Goal: Task Accomplishment & Management: Use online tool/utility

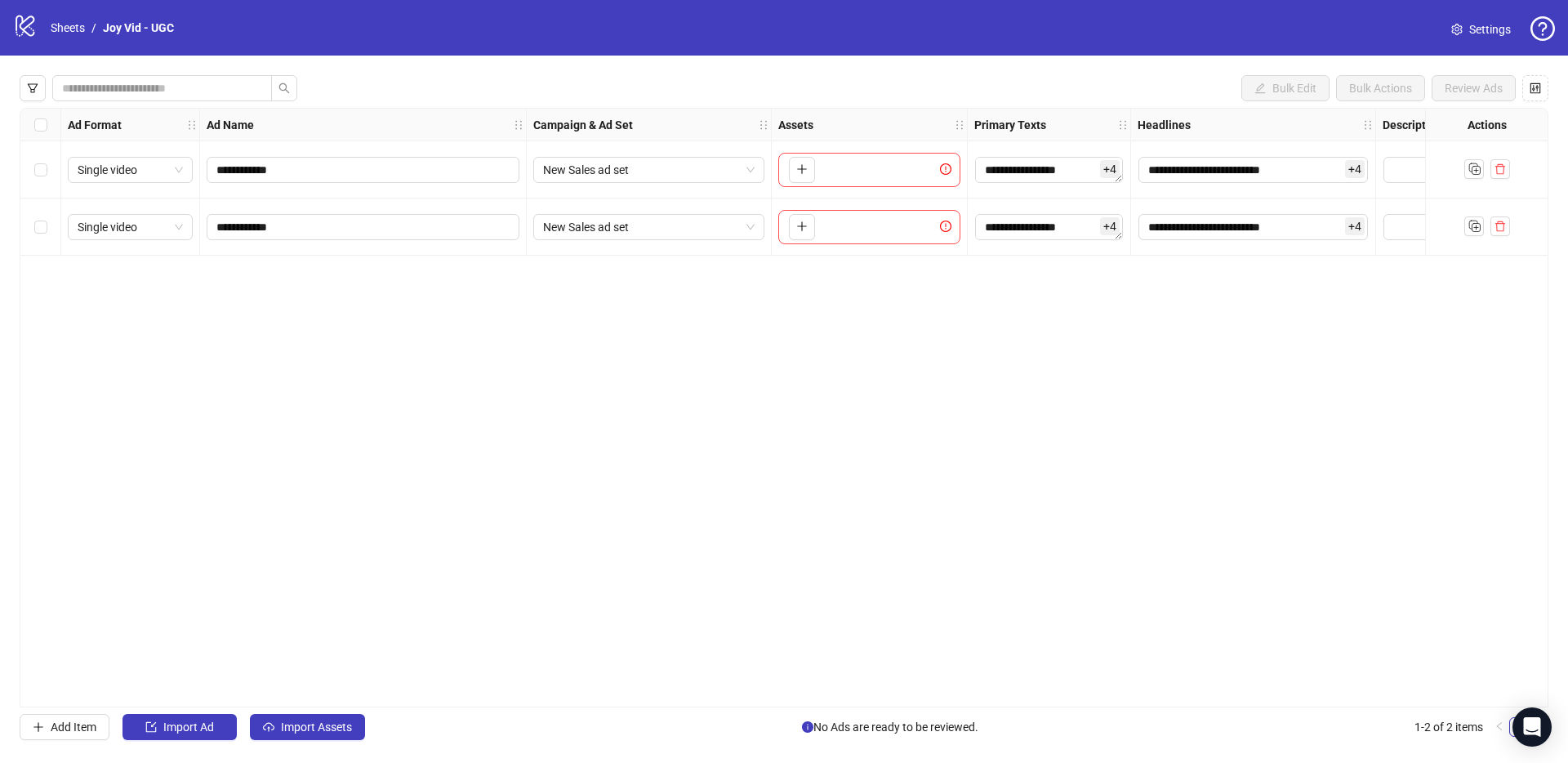
click at [515, 697] on div "**********" at bounding box center [784, 407] width 1529 height 600
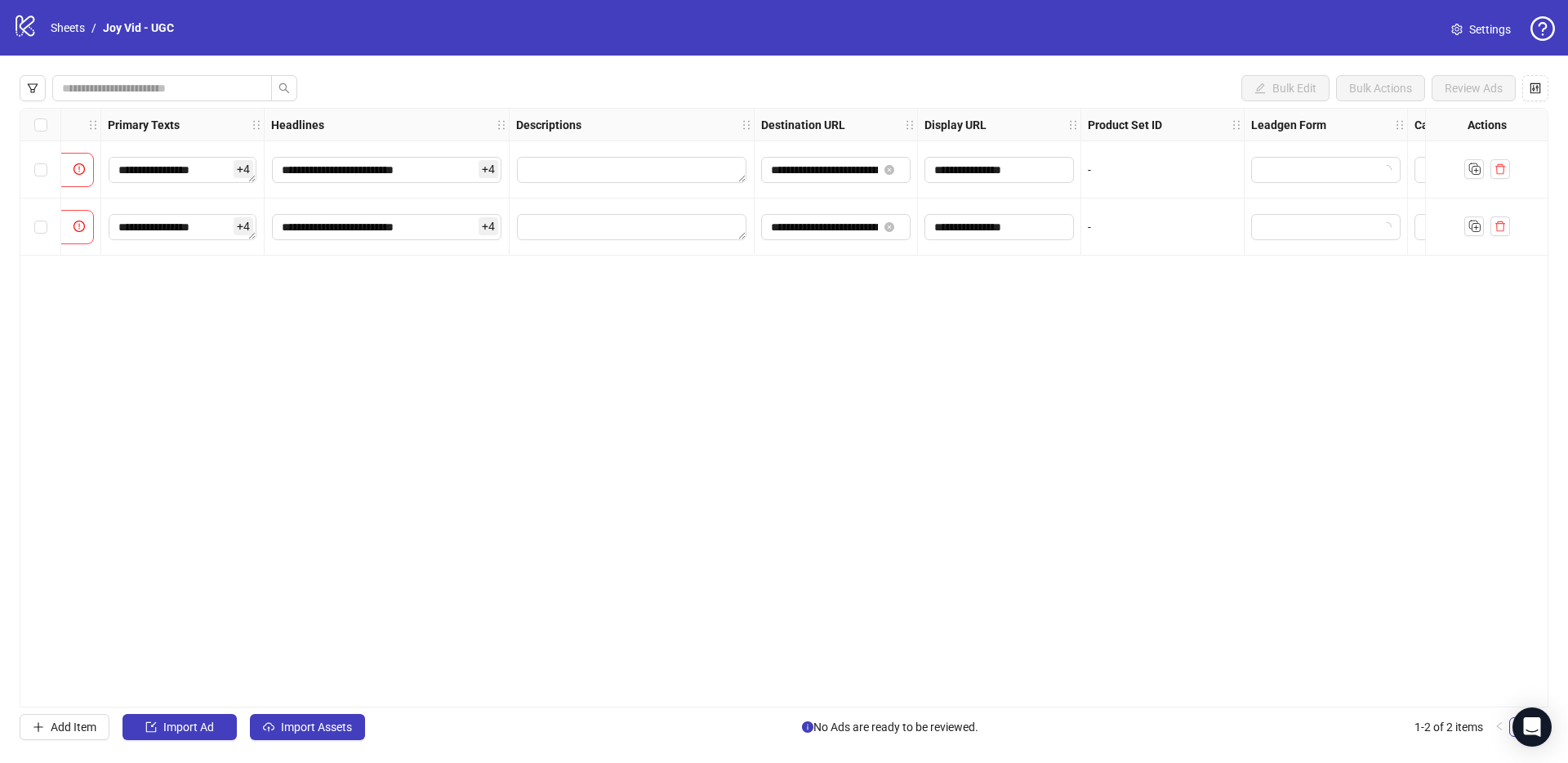
scroll to position [0, 980]
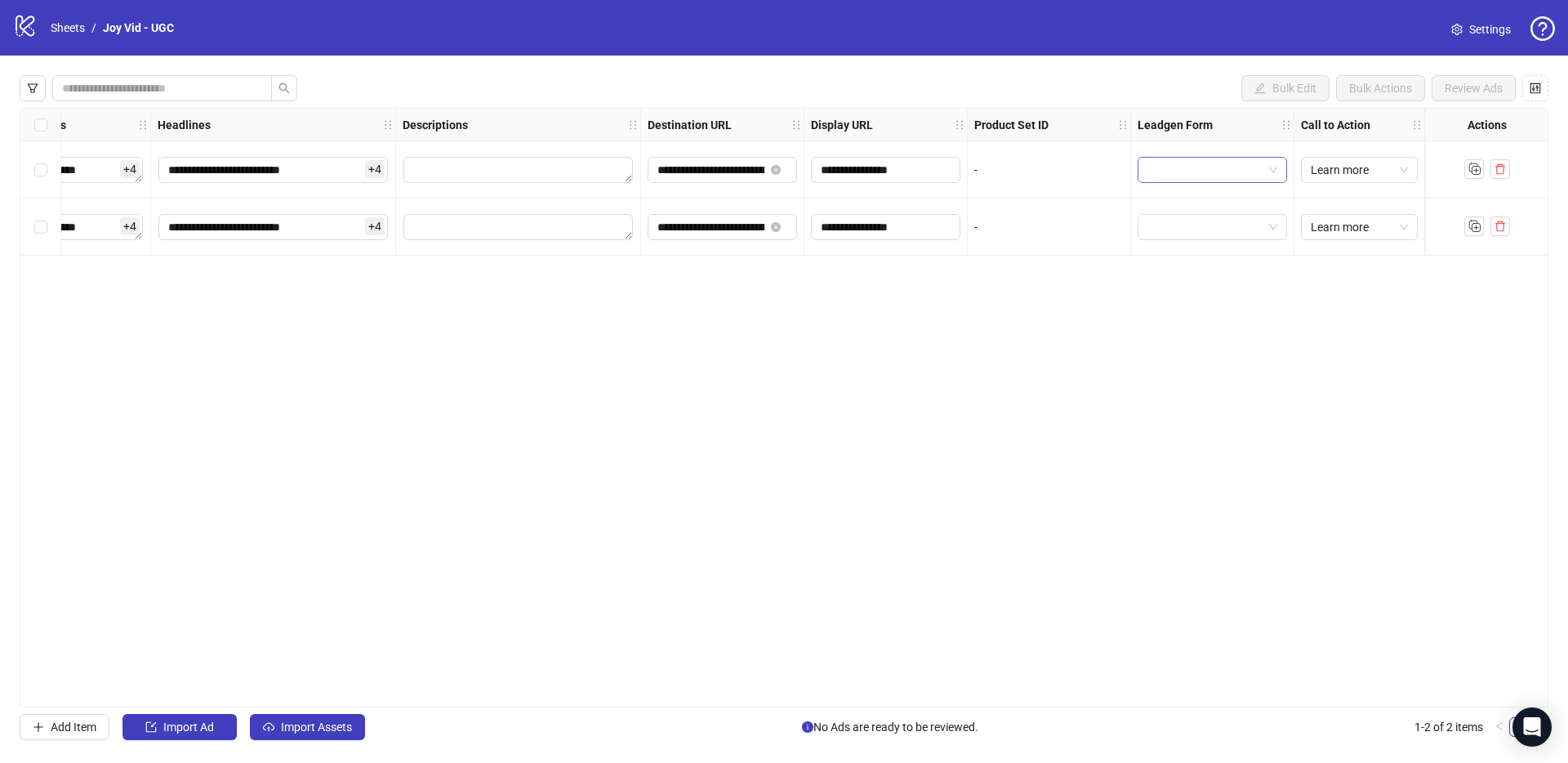
click at [1262, 172] on span at bounding box center [1212, 169] width 130 height 24
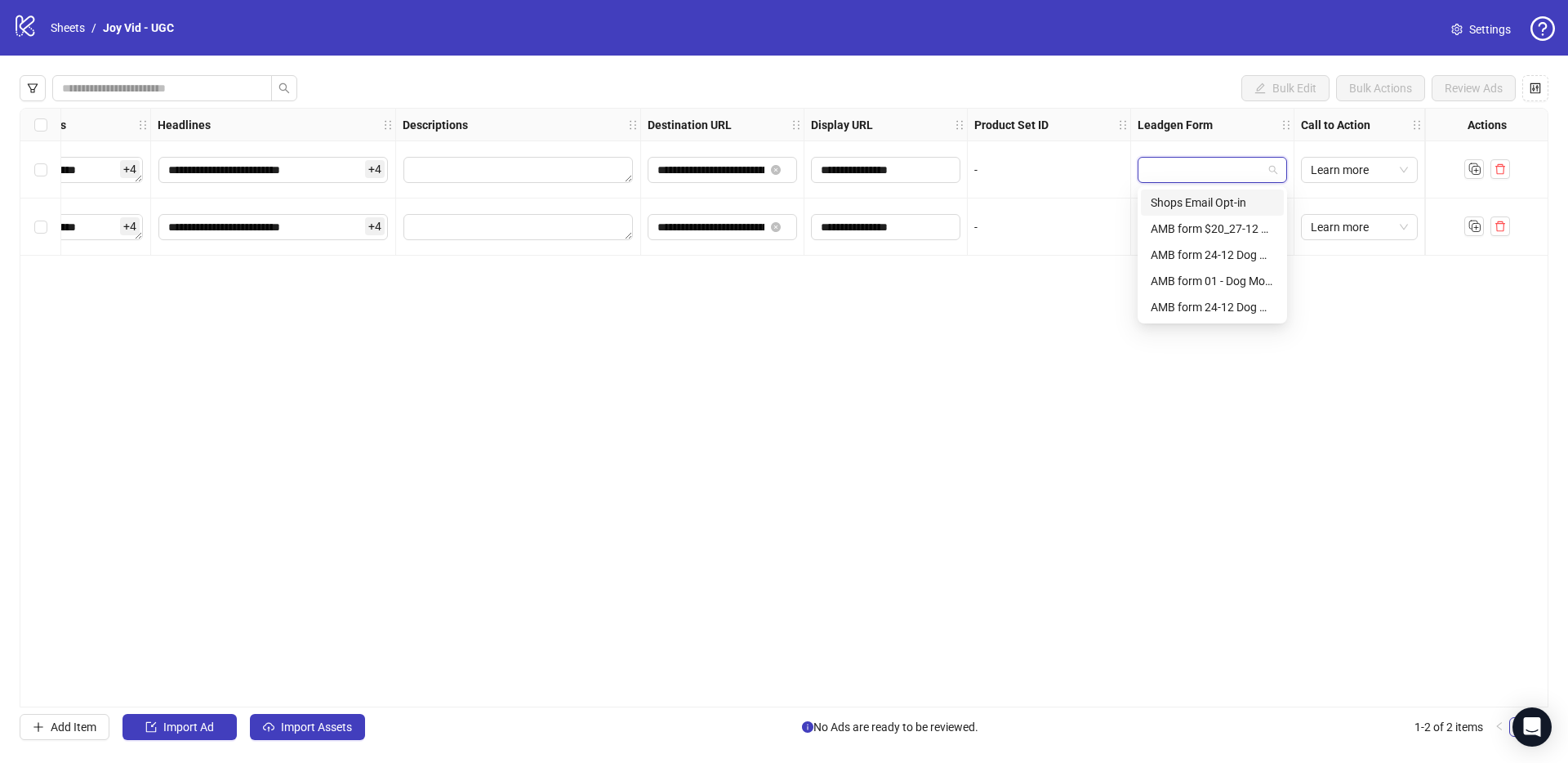
click at [997, 83] on div "Bulk Edit Bulk Actions Review Ads" at bounding box center [784, 88] width 1529 height 26
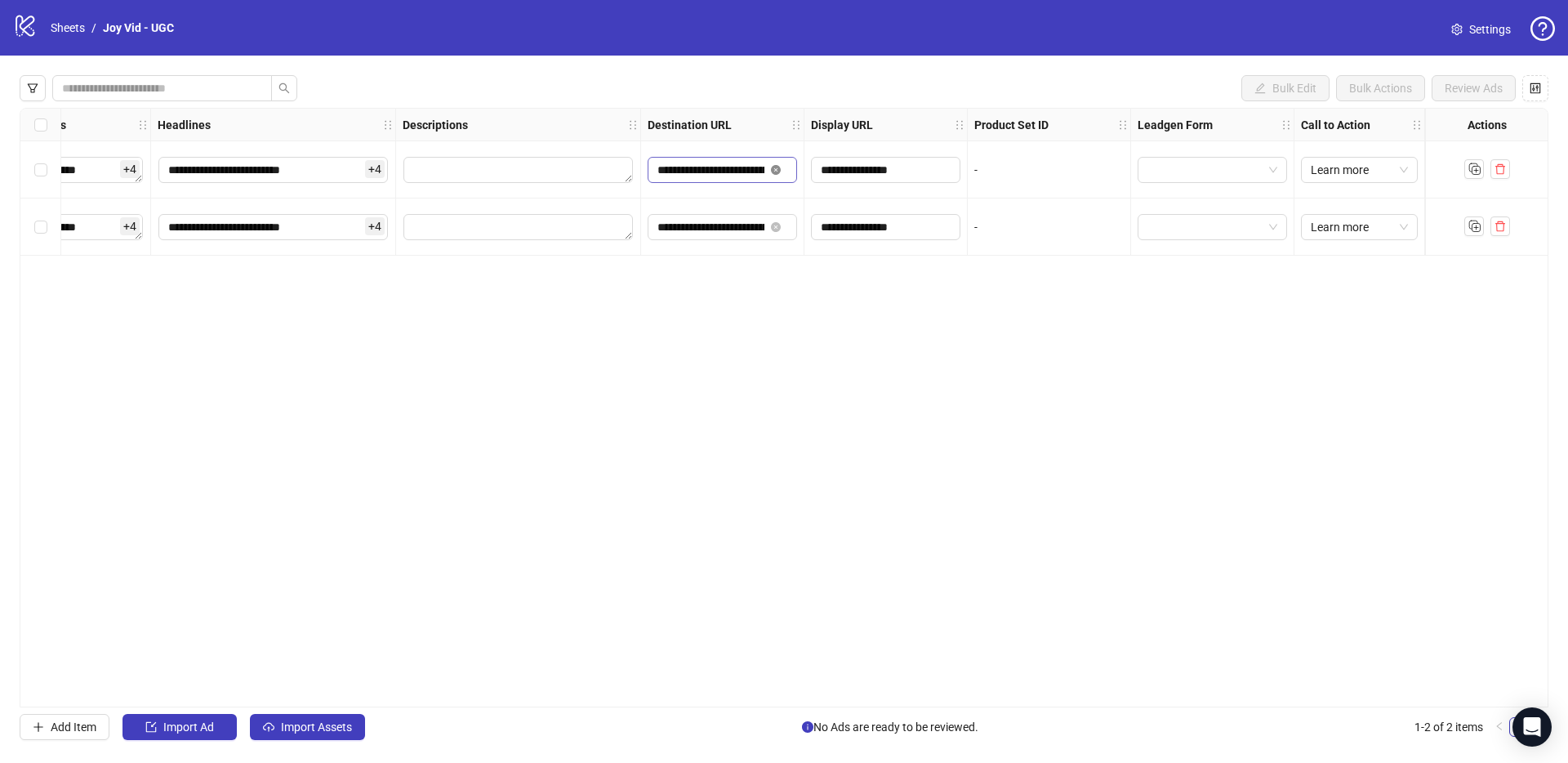
click at [778, 170] on icon "close-circle" at bounding box center [776, 170] width 10 height 10
click at [730, 171] on input "text" at bounding box center [705, 170] width 96 height 18
paste input "**********"
type input "**********"
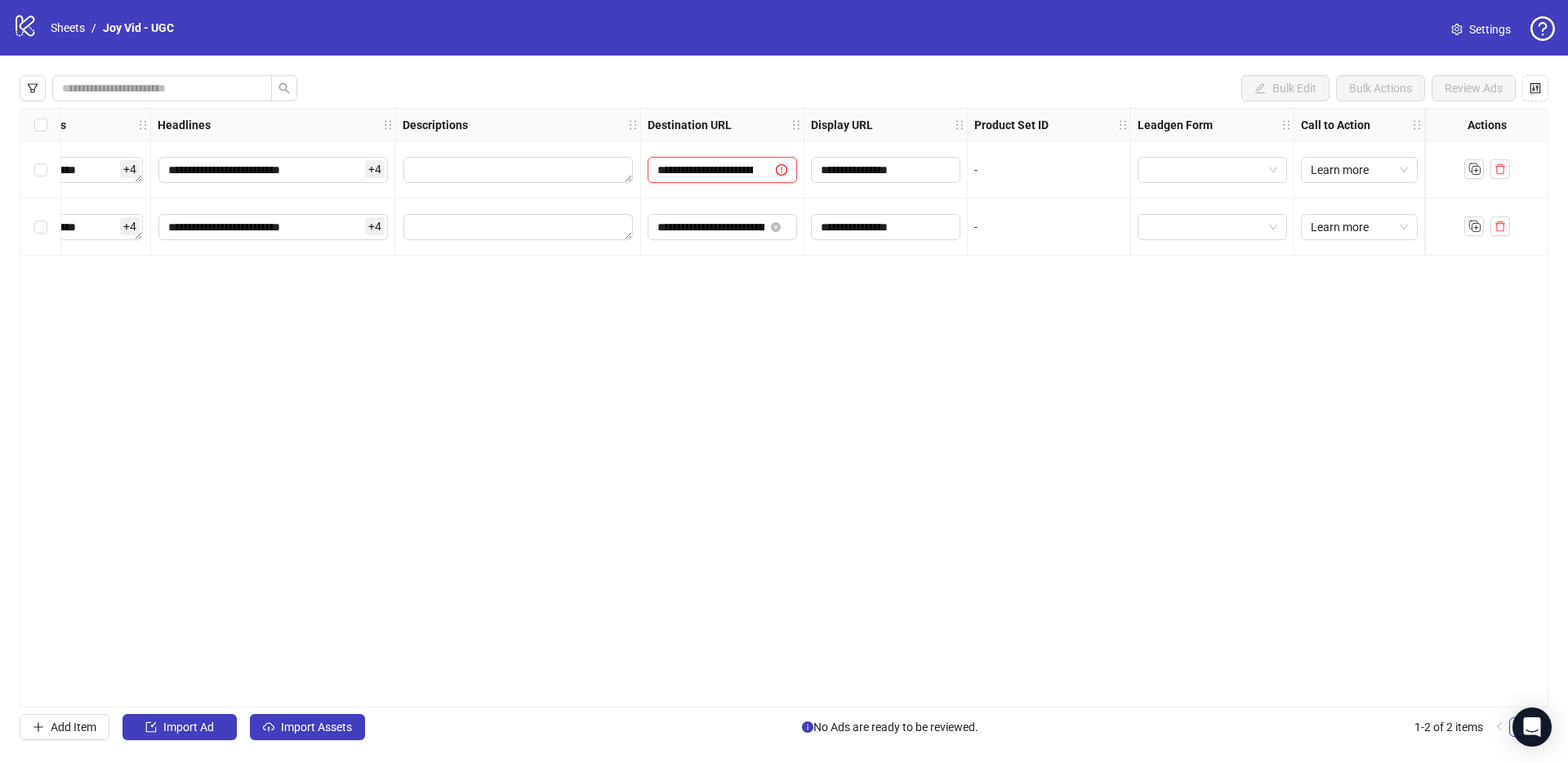
scroll to position [0, 116]
click at [772, 224] on icon "close-circle" at bounding box center [776, 227] width 10 height 10
paste input "**********"
type input "**********"
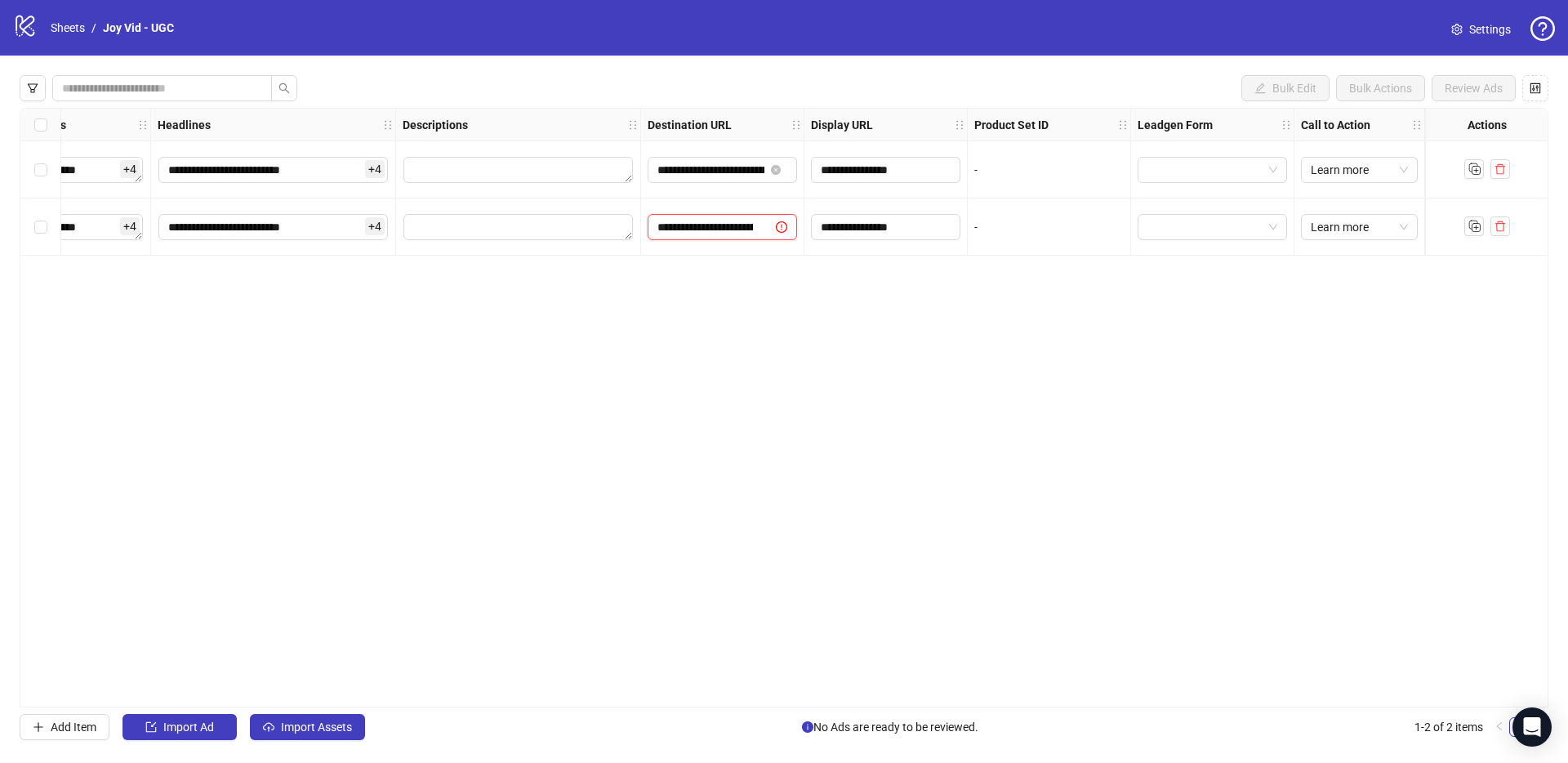
scroll to position [0, 116]
click at [750, 290] on div "**********" at bounding box center [784, 407] width 1529 height 600
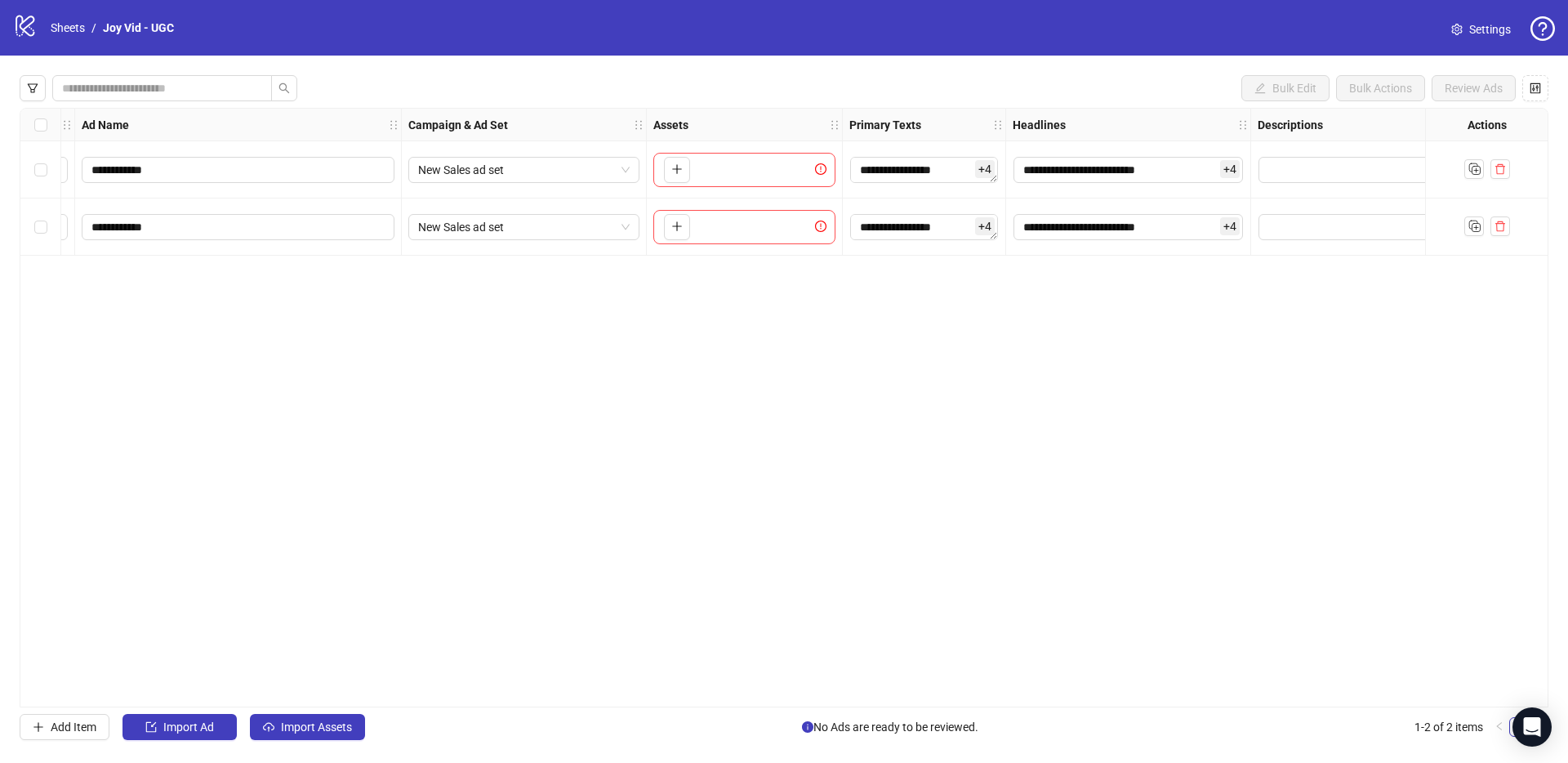
scroll to position [0, 0]
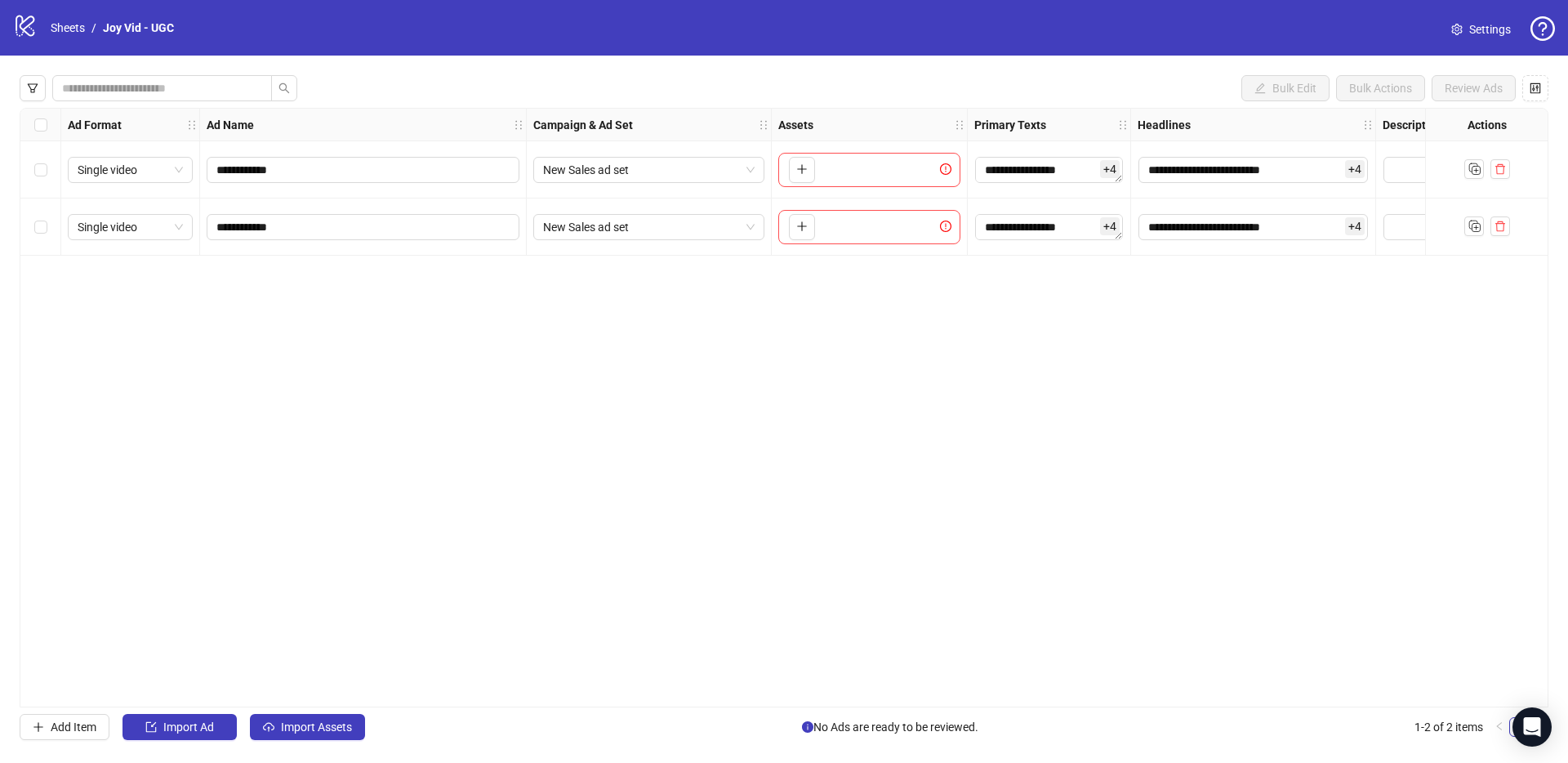
click at [534, 422] on div "**********" at bounding box center [784, 407] width 1529 height 600
click at [1058, 407] on div "**********" at bounding box center [784, 407] width 1529 height 600
click at [709, 494] on div "**********" at bounding box center [784, 407] width 1529 height 600
click at [900, 171] on div "To pick up a draggable item, press the space bar. While dragging, use the arrow…" at bounding box center [869, 170] width 182 height 34
click at [812, 171] on button "button" at bounding box center [801, 169] width 26 height 26
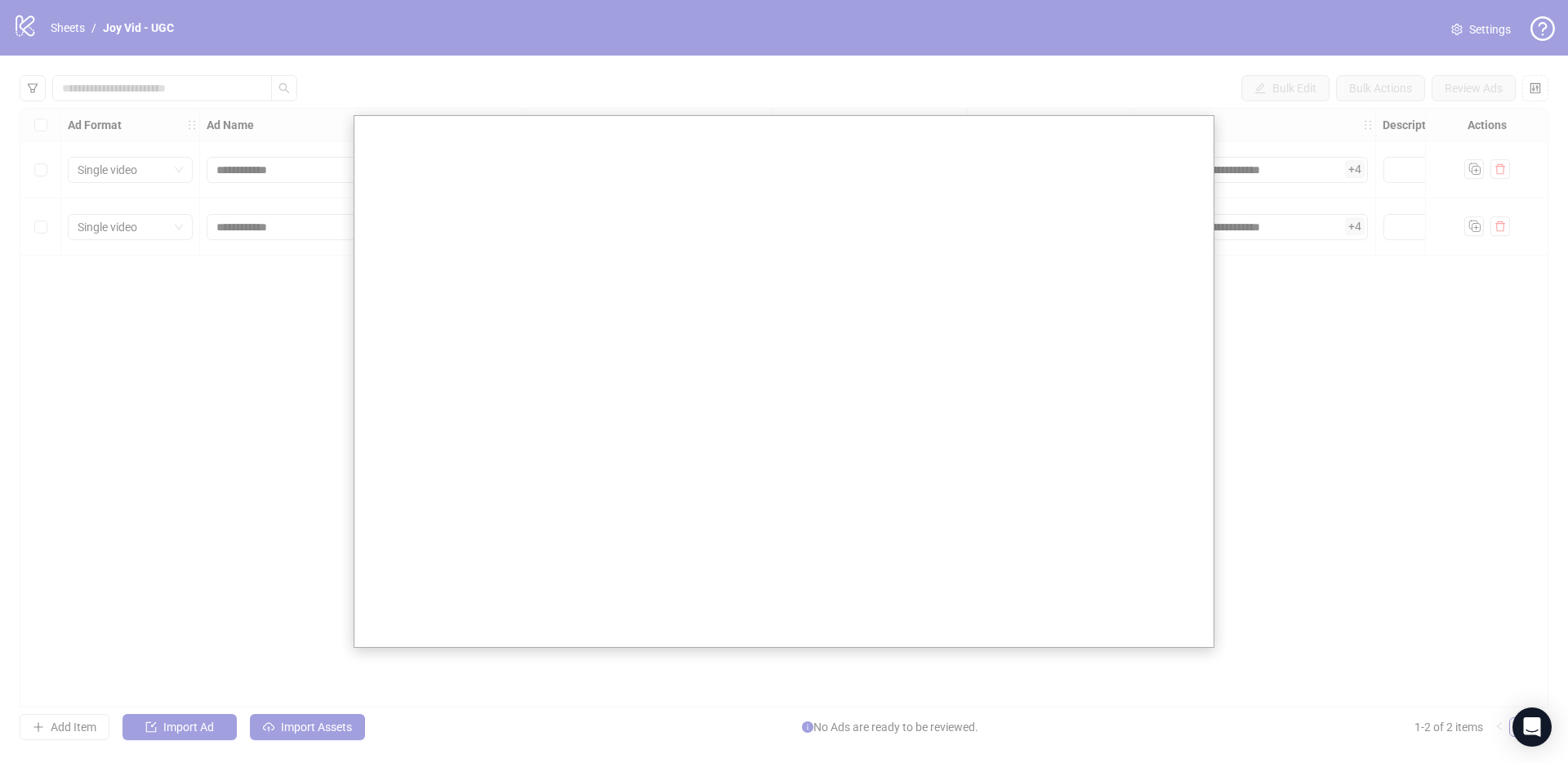
click at [295, 388] on div at bounding box center [784, 382] width 1568 height 763
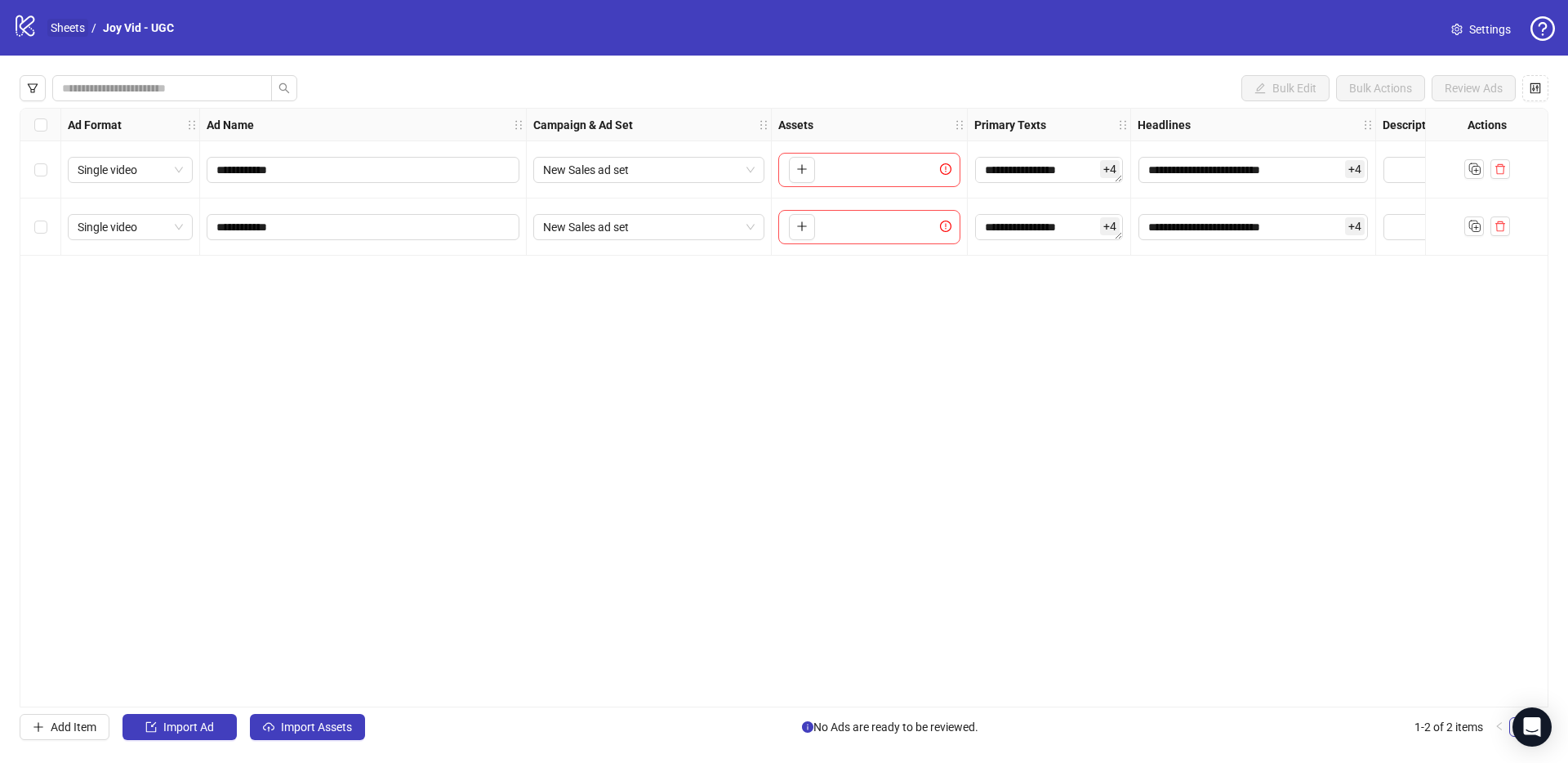
click at [70, 29] on link "Sheets" at bounding box center [68, 28] width 41 height 18
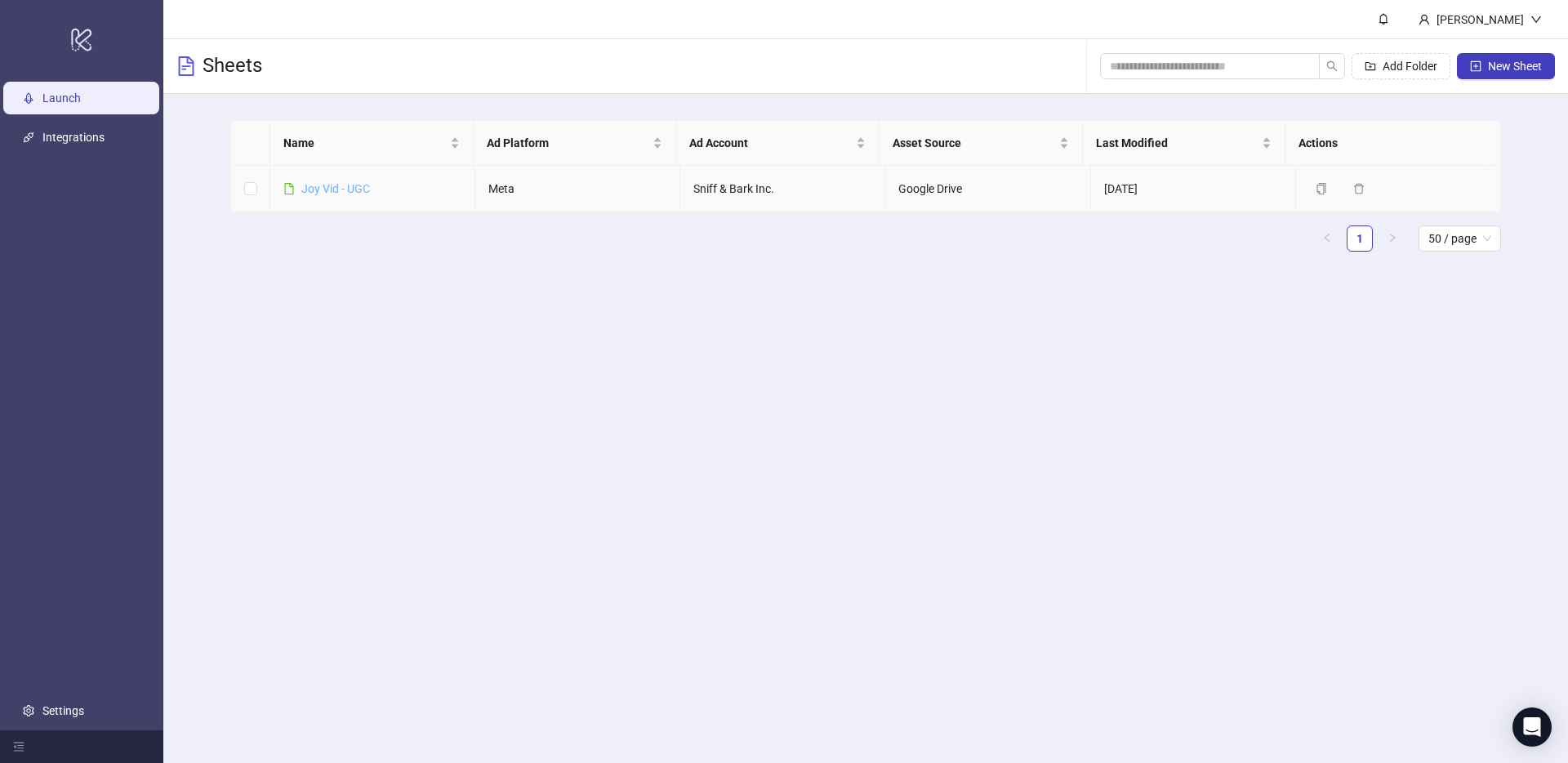
click at [340, 183] on link "Joy Vid - UGC" at bounding box center [335, 189] width 69 height 13
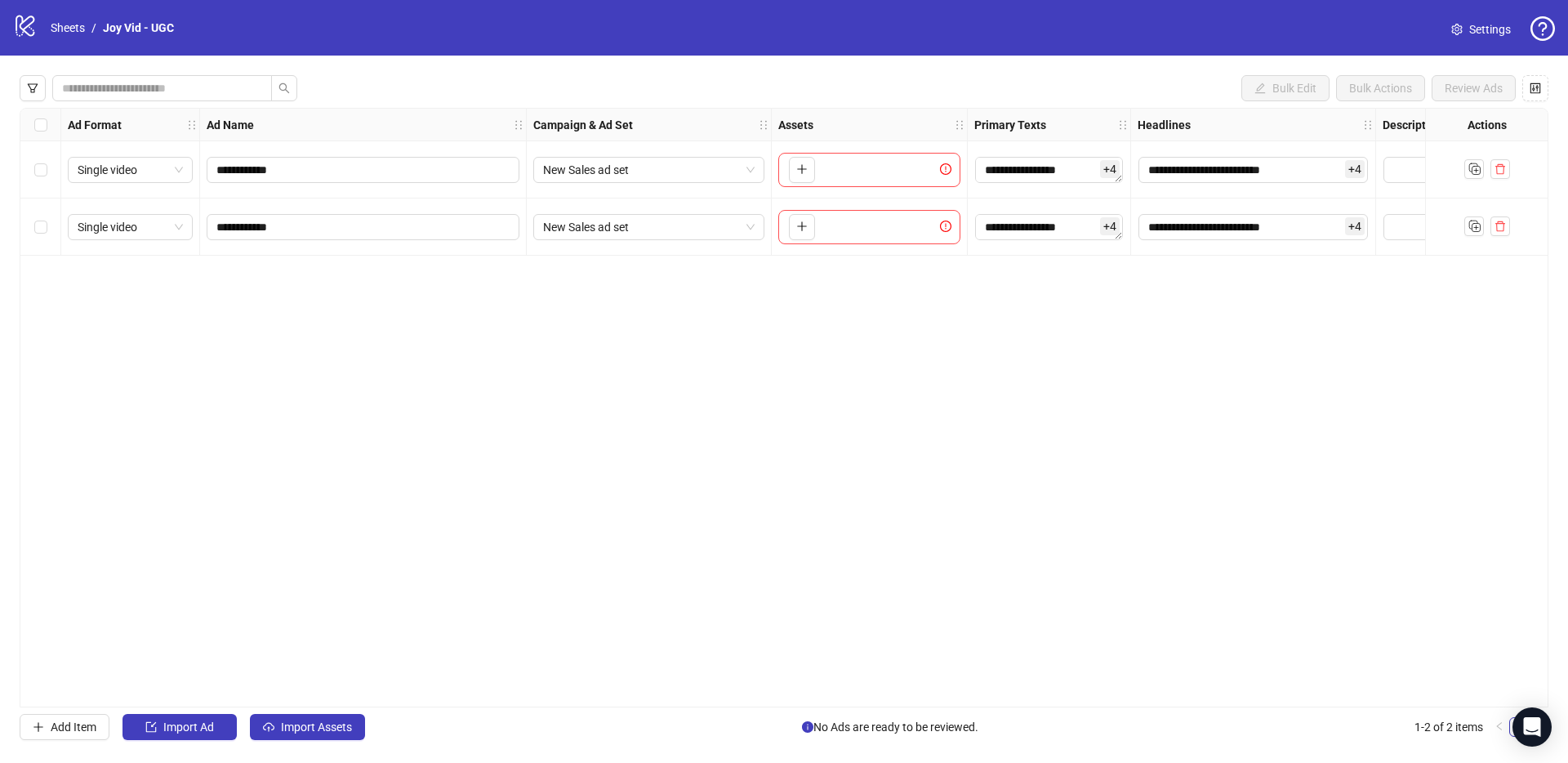
click at [1486, 24] on span "Settings" at bounding box center [1489, 29] width 42 height 18
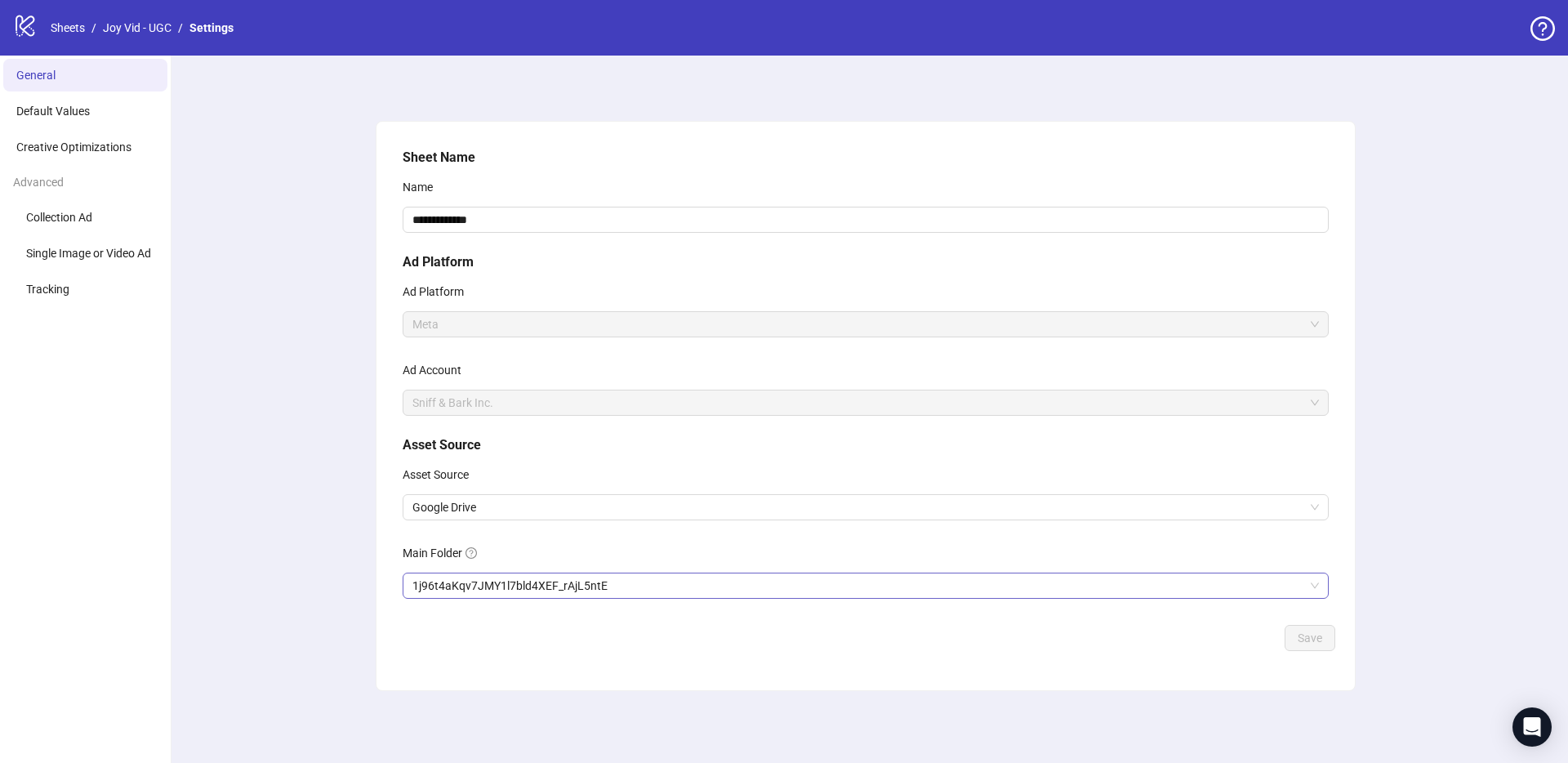
click at [457, 579] on span "1j96t4aKqv7JMY1l7bld4XEF_rAjL5ntE" at bounding box center [866, 585] width 907 height 24
click at [278, 423] on div "**********" at bounding box center [866, 409] width 1404 height 708
click at [955, 647] on div "Save" at bounding box center [865, 637] width 939 height 26
click at [139, 30] on link "Joy Vid - UGC" at bounding box center [138, 28] width 75 height 18
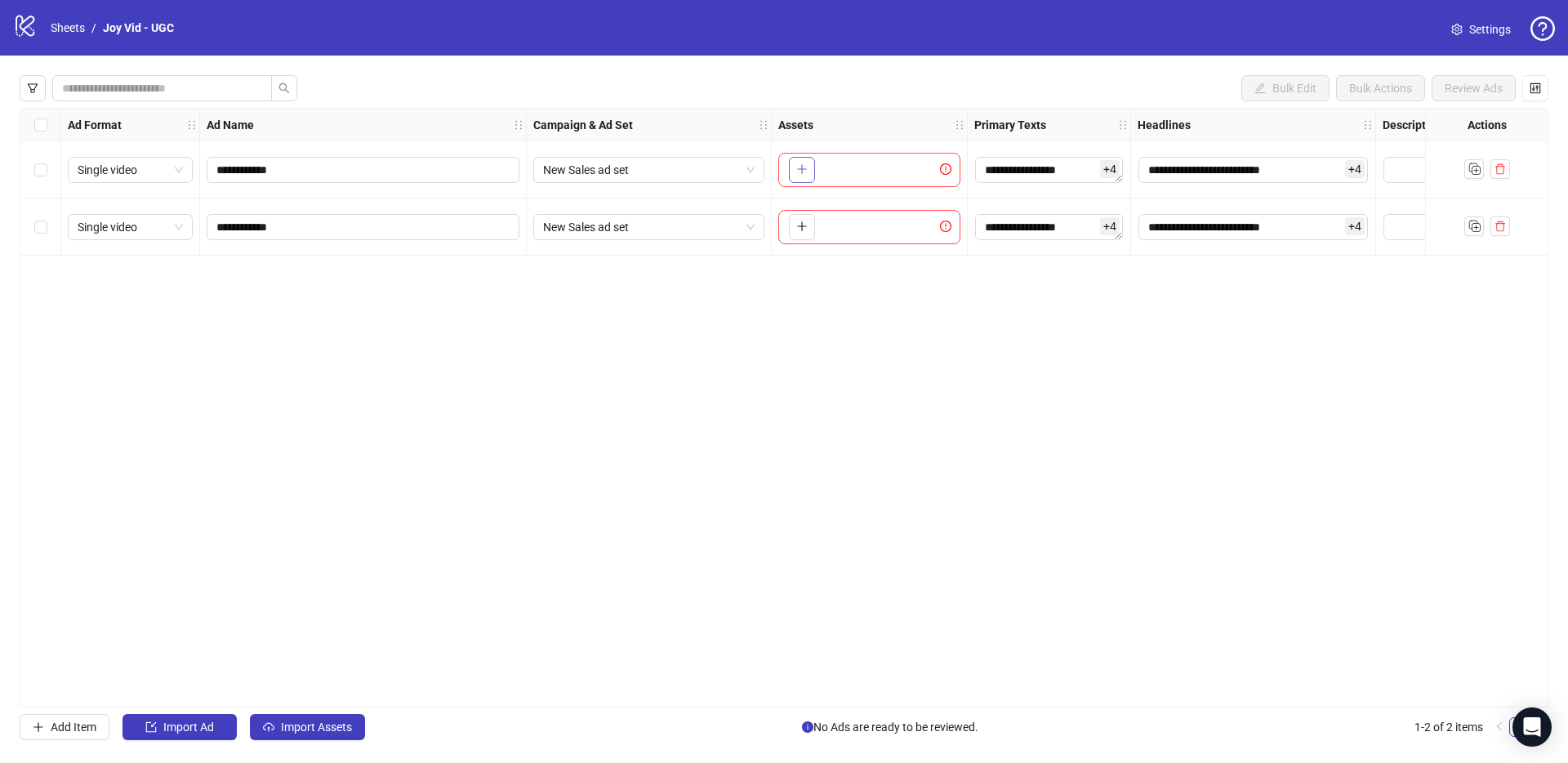
click at [800, 172] on icon "plus" at bounding box center [801, 169] width 12 height 12
click at [809, 176] on button "button" at bounding box center [801, 169] width 26 height 26
click at [805, 165] on icon "plus" at bounding box center [801, 169] width 12 height 12
click at [806, 168] on icon "plus" at bounding box center [801, 169] width 12 height 12
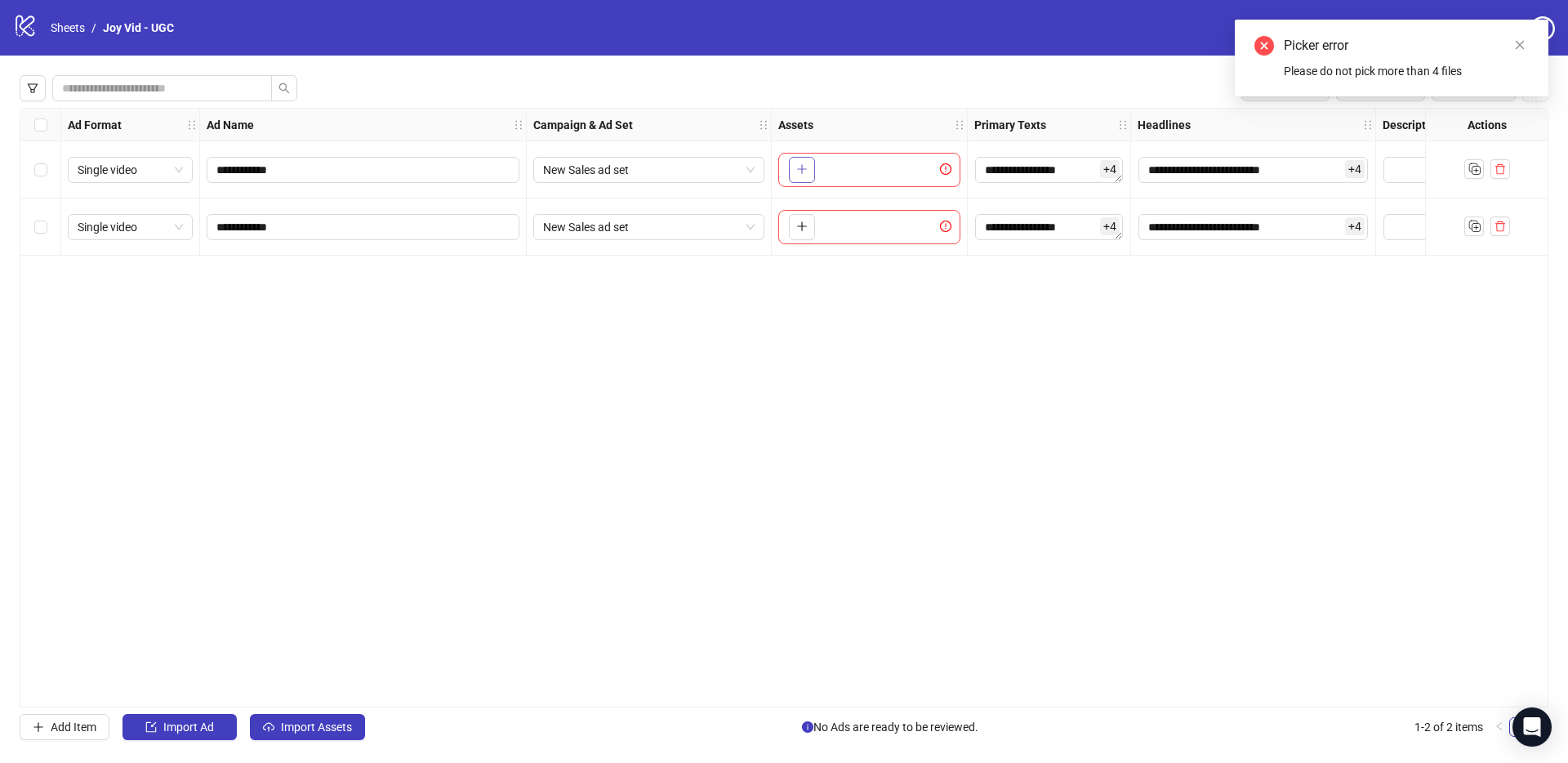
click at [806, 172] on icon "plus" at bounding box center [801, 169] width 12 height 12
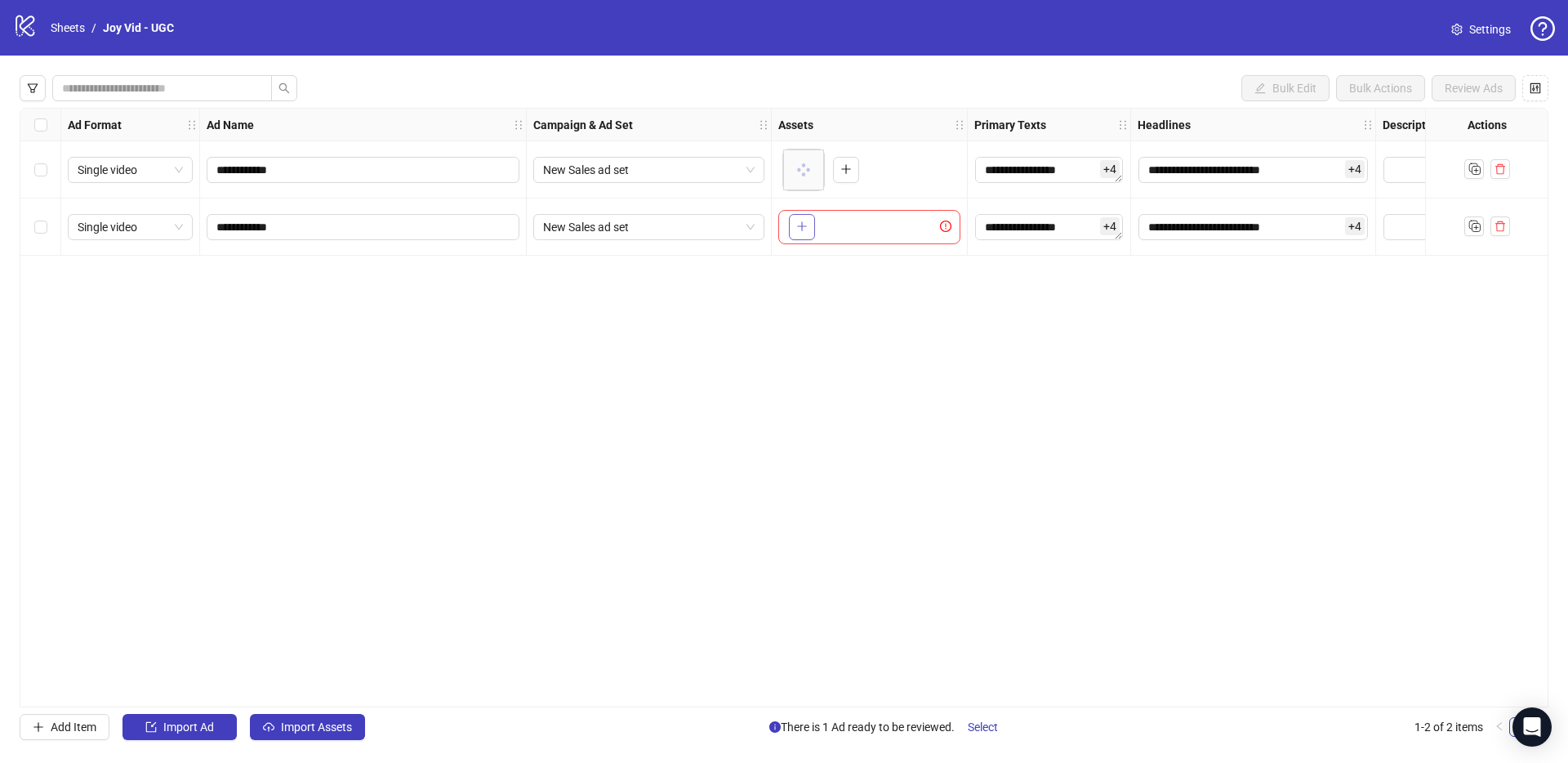
click at [802, 222] on icon "plus" at bounding box center [801, 227] width 1 height 9
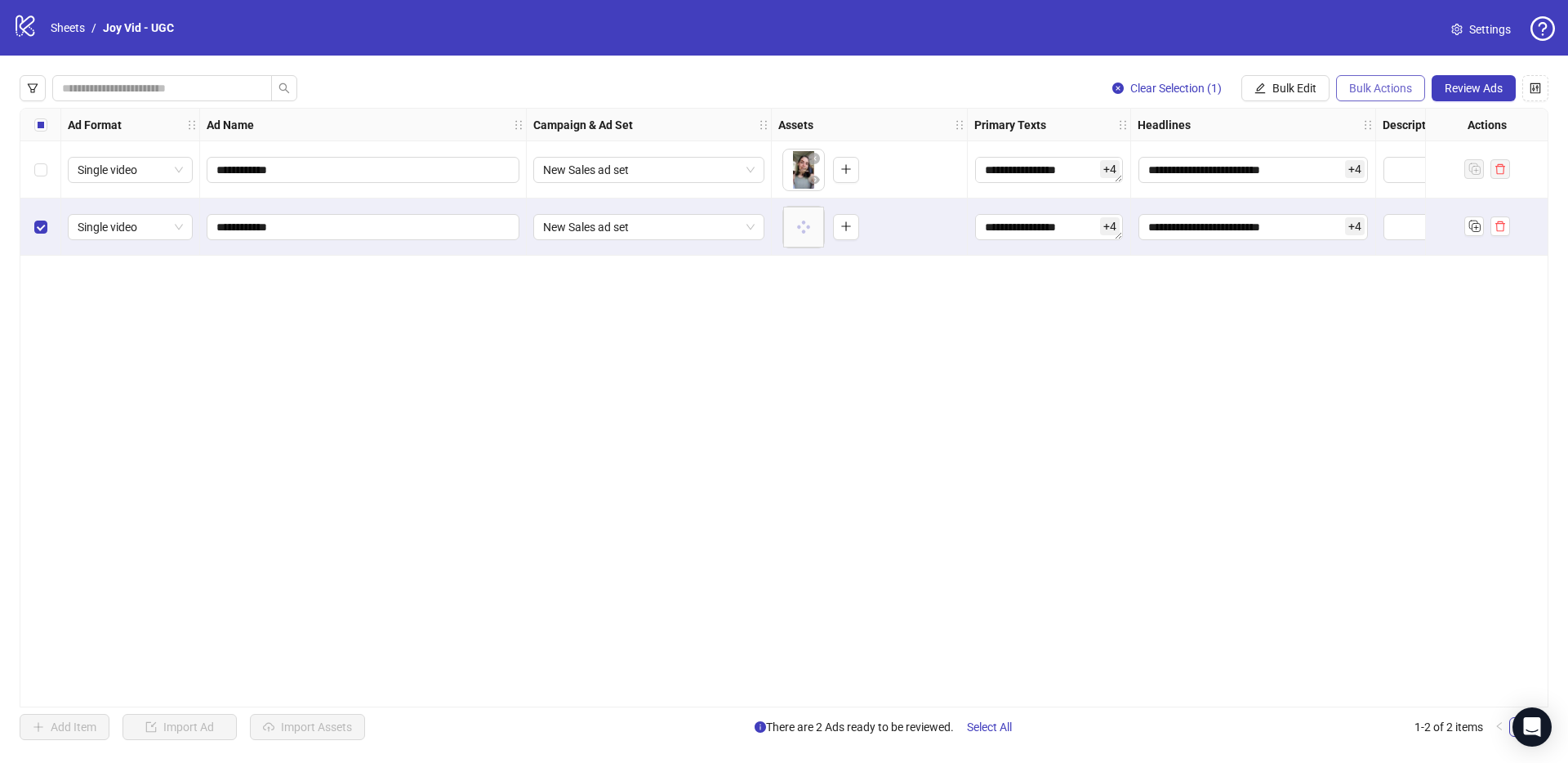
click at [1401, 83] on span "Bulk Actions" at bounding box center [1380, 88] width 63 height 13
click at [1391, 149] on span "Duplicate" at bounding box center [1403, 147] width 112 height 18
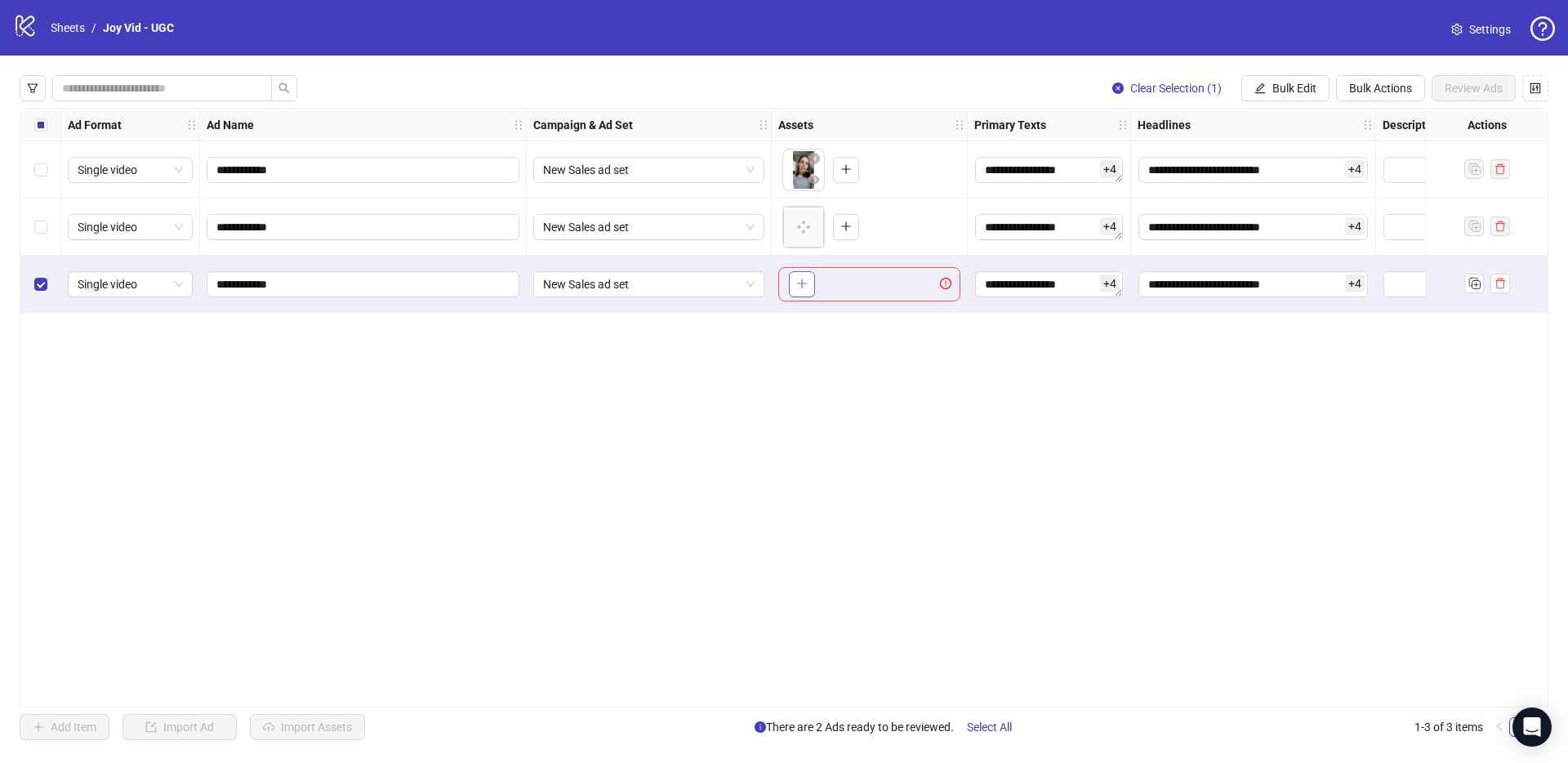
click at [813, 289] on button "button" at bounding box center [801, 283] width 26 height 26
click at [1305, 88] on span "Bulk Edit" at bounding box center [1294, 88] width 44 height 13
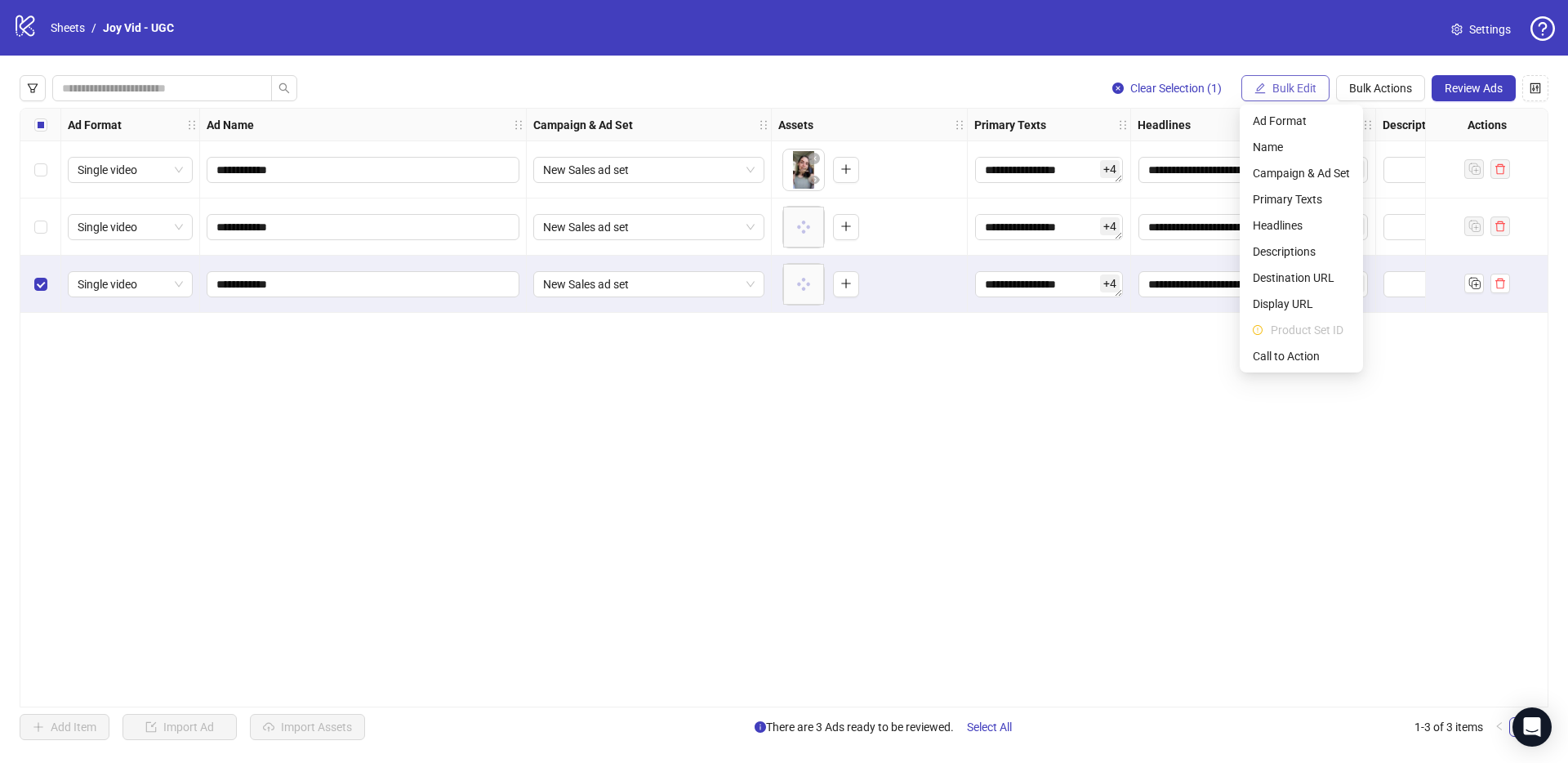
click at [1305, 88] on span "Bulk Edit" at bounding box center [1294, 88] width 44 height 13
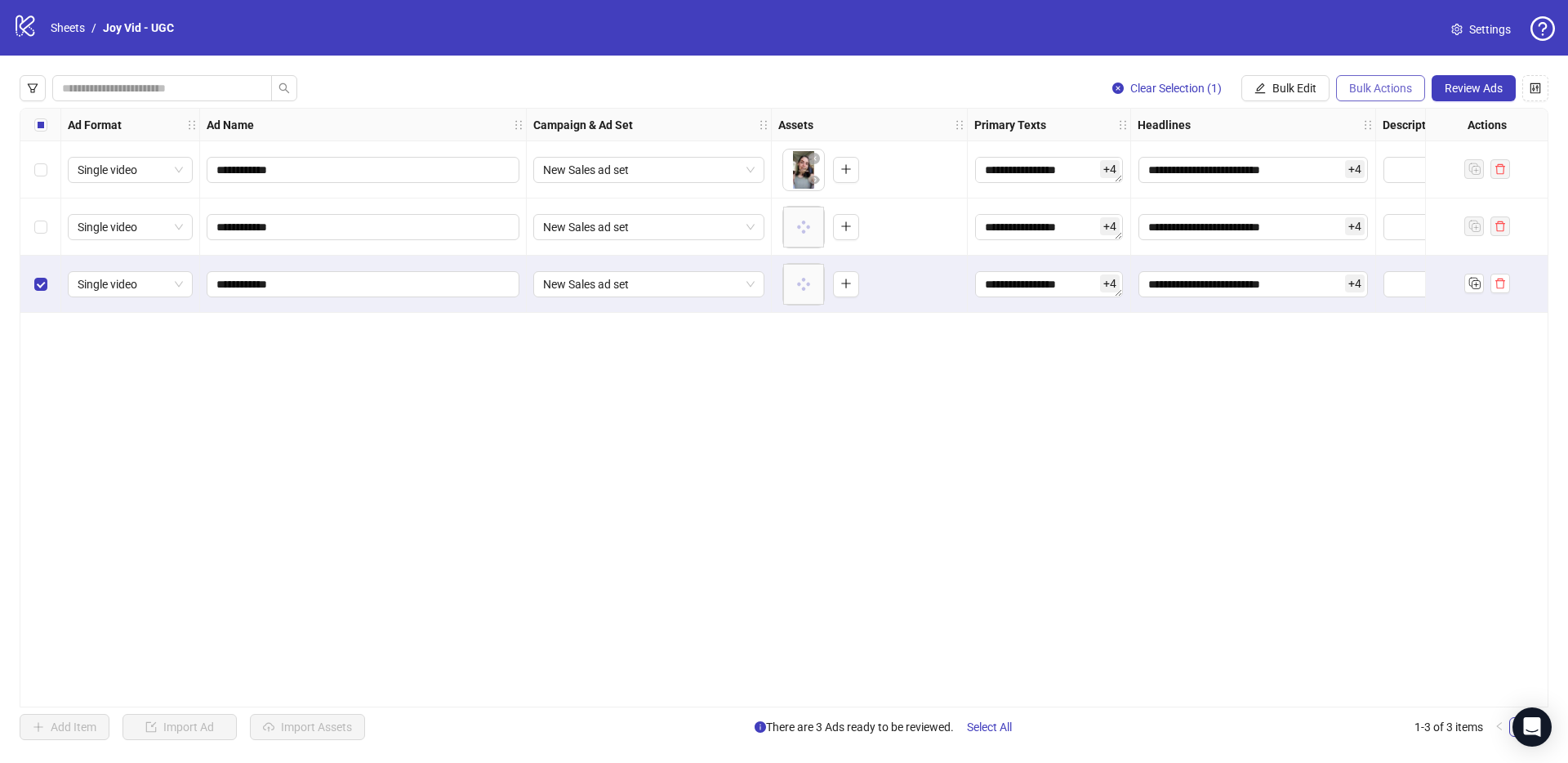
click at [1350, 84] on span "Bulk Actions" at bounding box center [1380, 88] width 63 height 13
click at [42, 236] on div "Select row 2" at bounding box center [41, 227] width 41 height 57
click at [1467, 281] on icon "Duplicate" at bounding box center [1474, 282] width 16 height 16
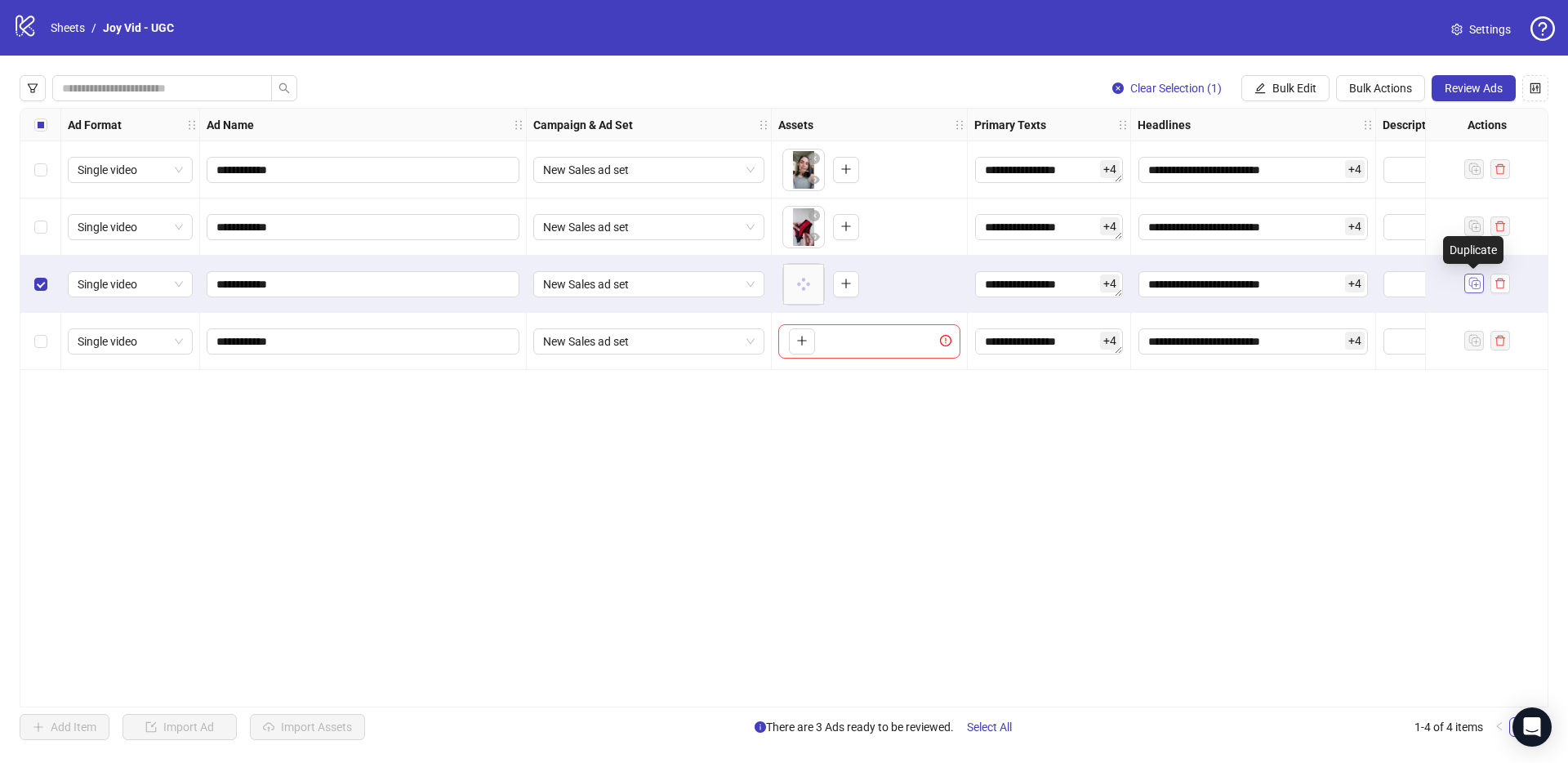
click at [1472, 274] on icon "Duplicate" at bounding box center [1474, 282] width 16 height 16
click at [1472, 281] on rect "Duplicate" at bounding box center [1475, 284] width 8 height 8
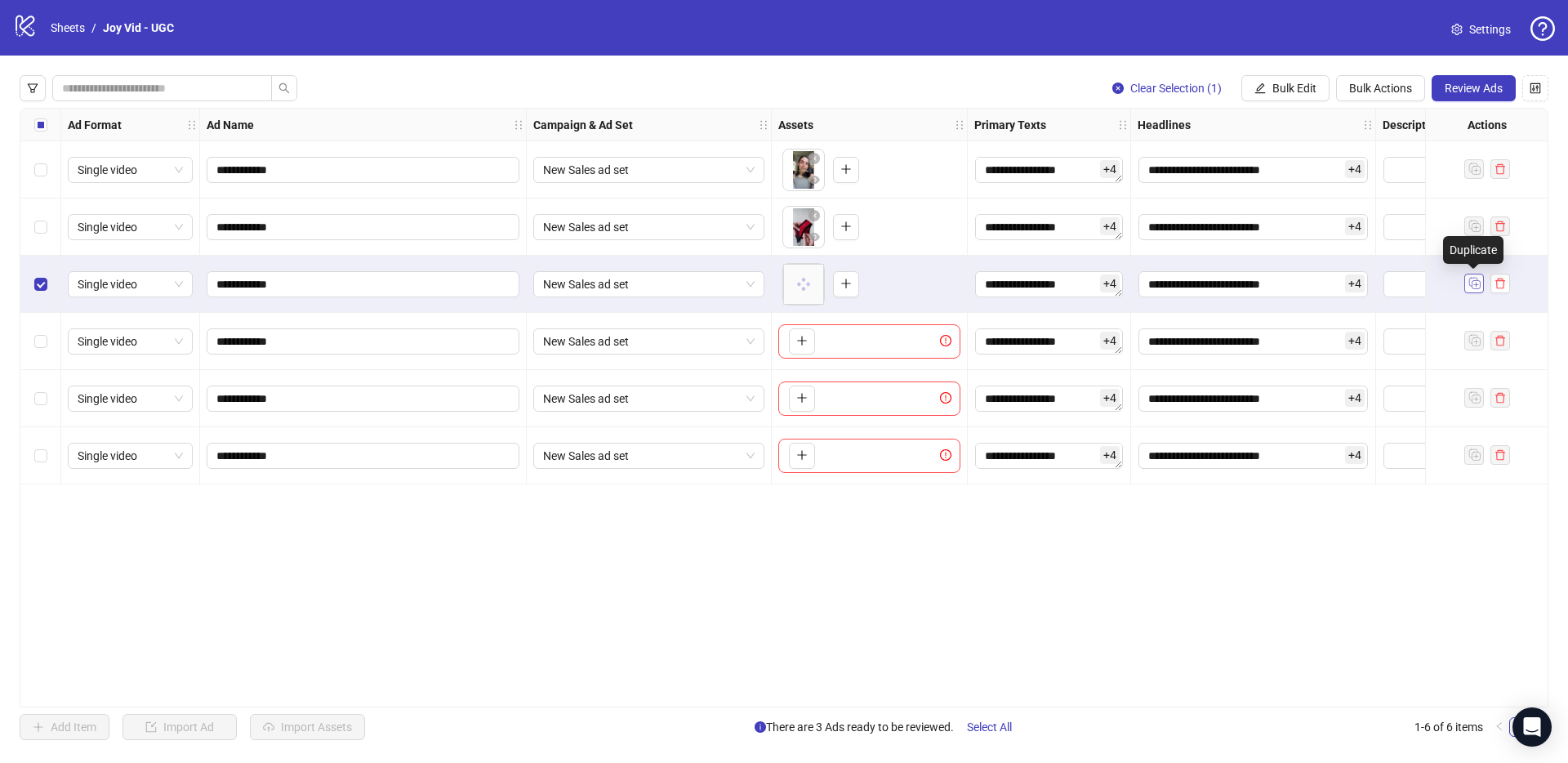
click at [1472, 281] on rect "Duplicate" at bounding box center [1475, 284] width 8 height 8
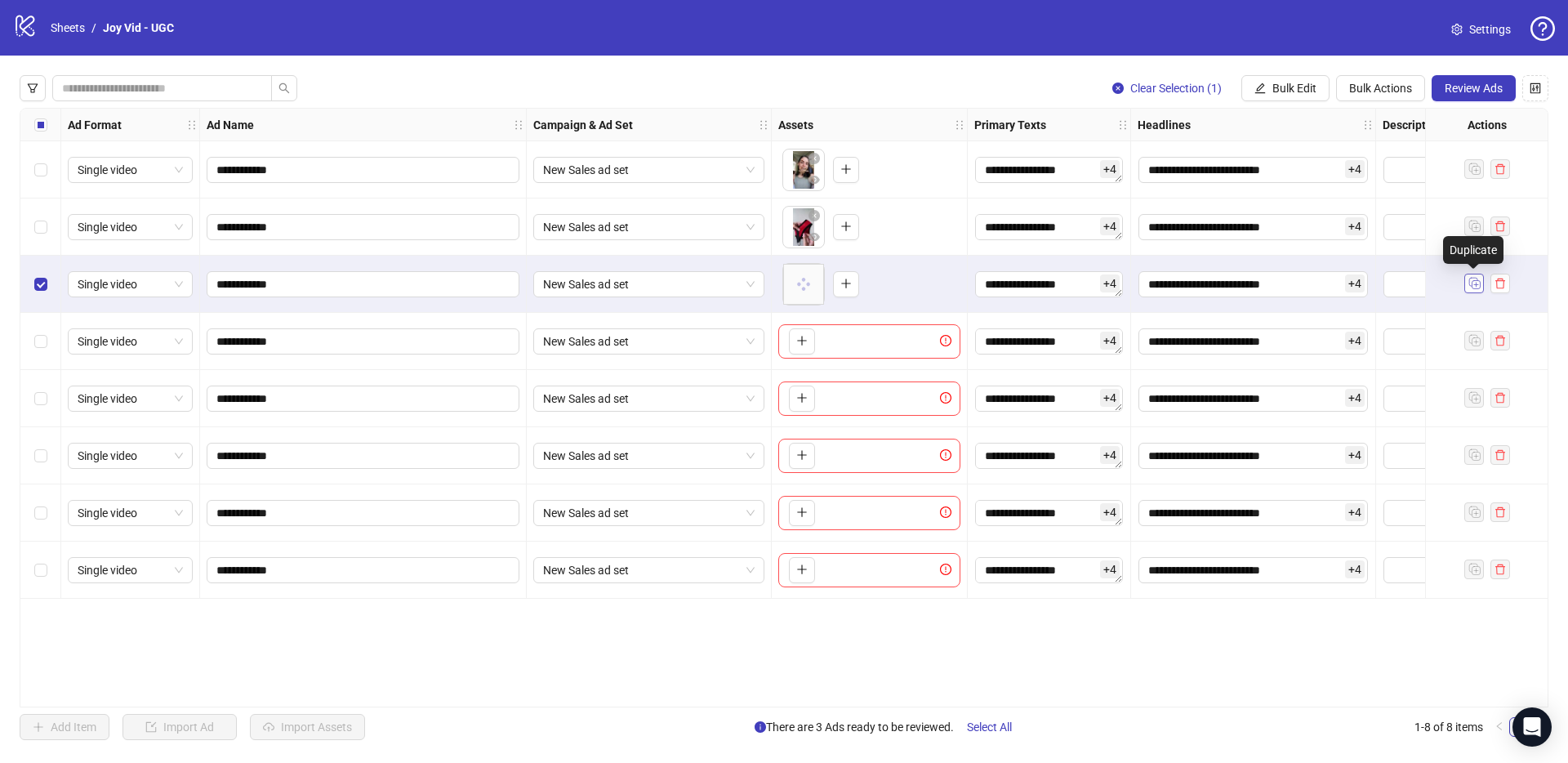
click at [1472, 281] on rect "Duplicate" at bounding box center [1475, 284] width 8 height 8
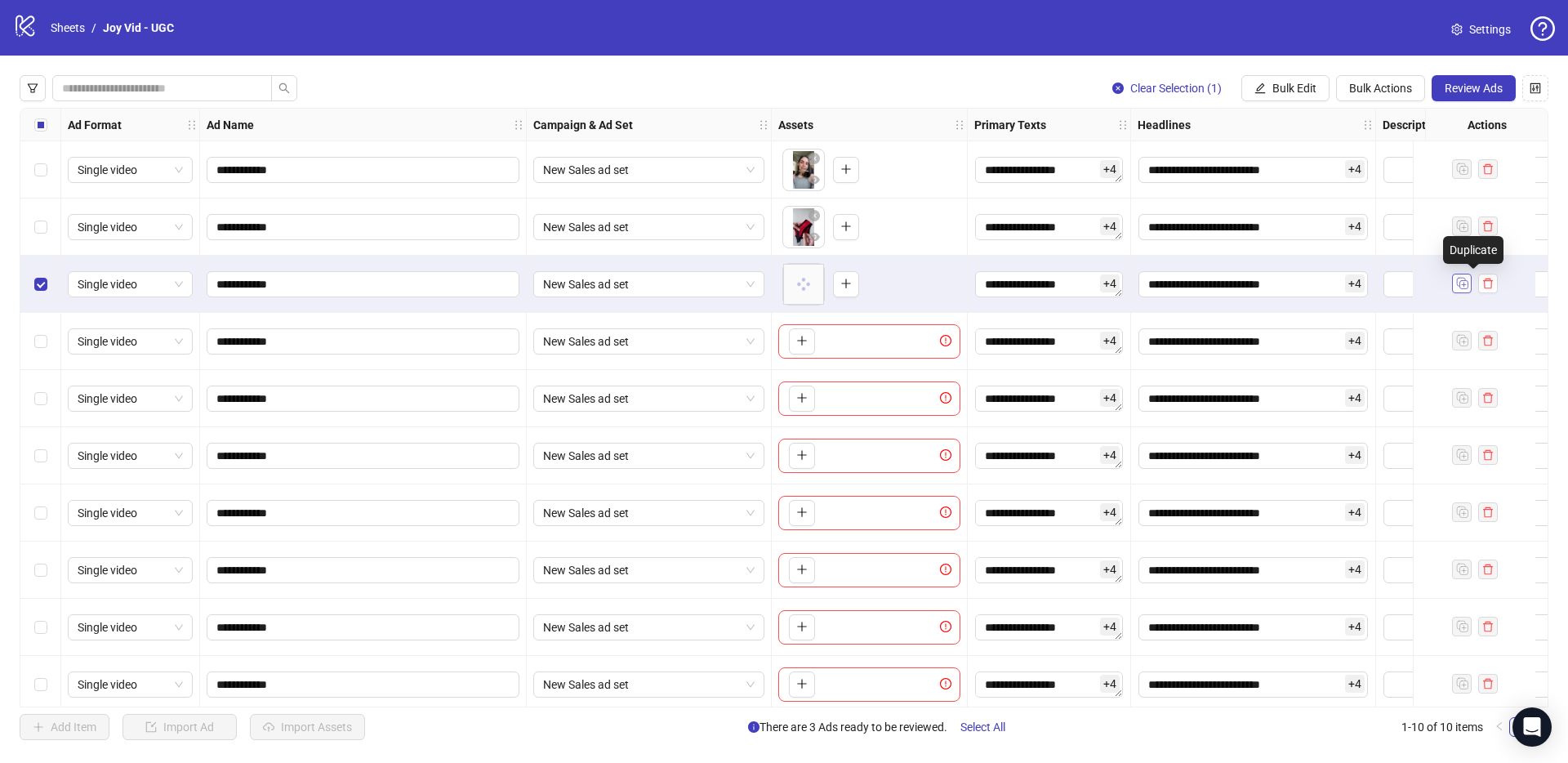
click at [1472, 281] on div at bounding box center [1474, 284] width 46 height 21
click at [1464, 283] on rect "Duplicate" at bounding box center [1461, 281] width 8 height 8
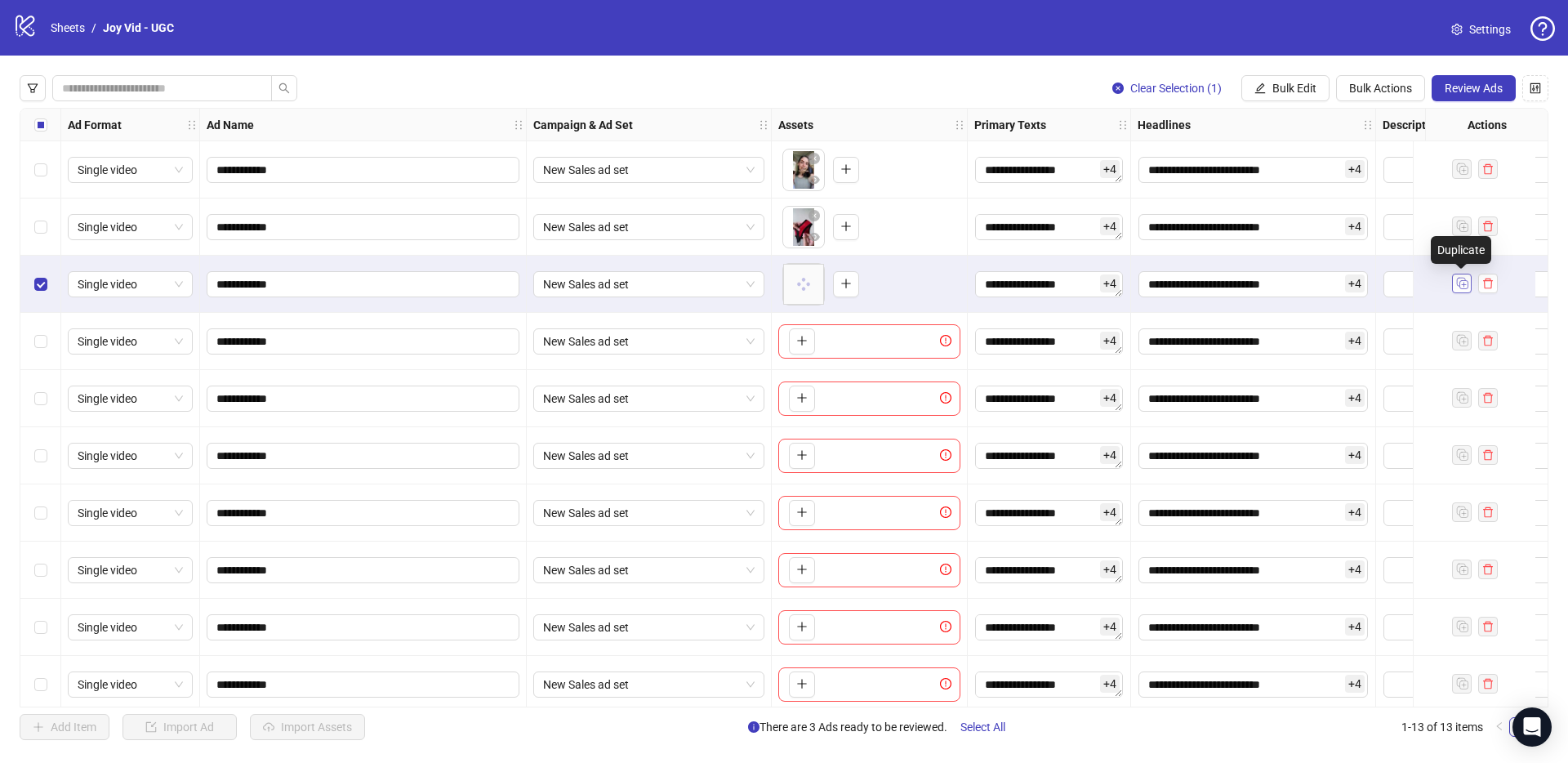
click at [1464, 283] on rect "Duplicate" at bounding box center [1461, 281] width 8 height 8
click at [878, 344] on div "To pick up a draggable item, press the space bar. While dragging, use the arrow…" at bounding box center [869, 341] width 182 height 34
click at [802, 342] on icon "plus" at bounding box center [801, 341] width 1 height 9
click at [811, 394] on button "button" at bounding box center [801, 398] width 26 height 26
click at [802, 462] on button "button" at bounding box center [801, 455] width 26 height 26
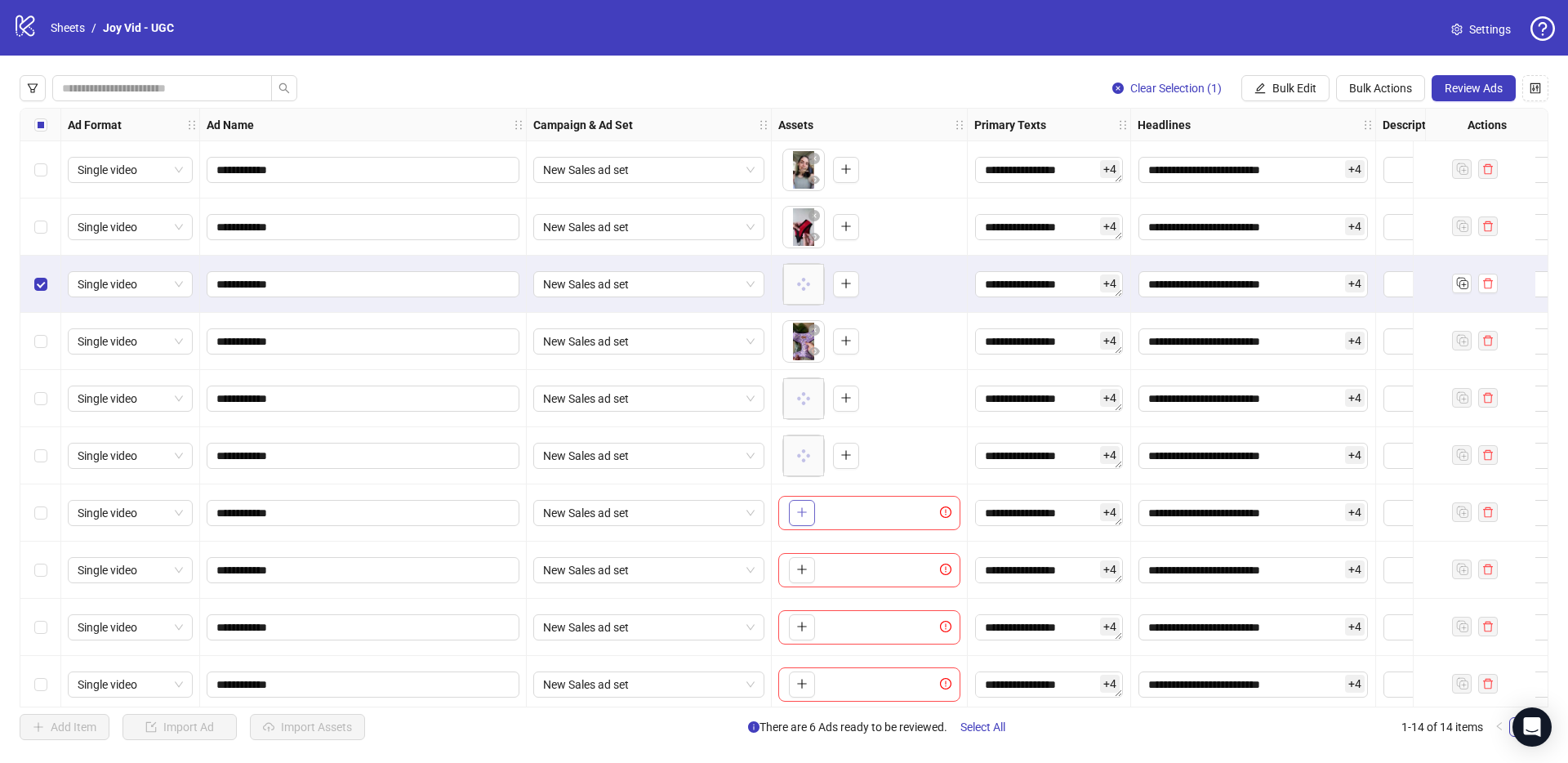
click at [809, 509] on button "button" at bounding box center [801, 512] width 26 height 26
click at [812, 563] on button "button" at bounding box center [801, 569] width 26 height 26
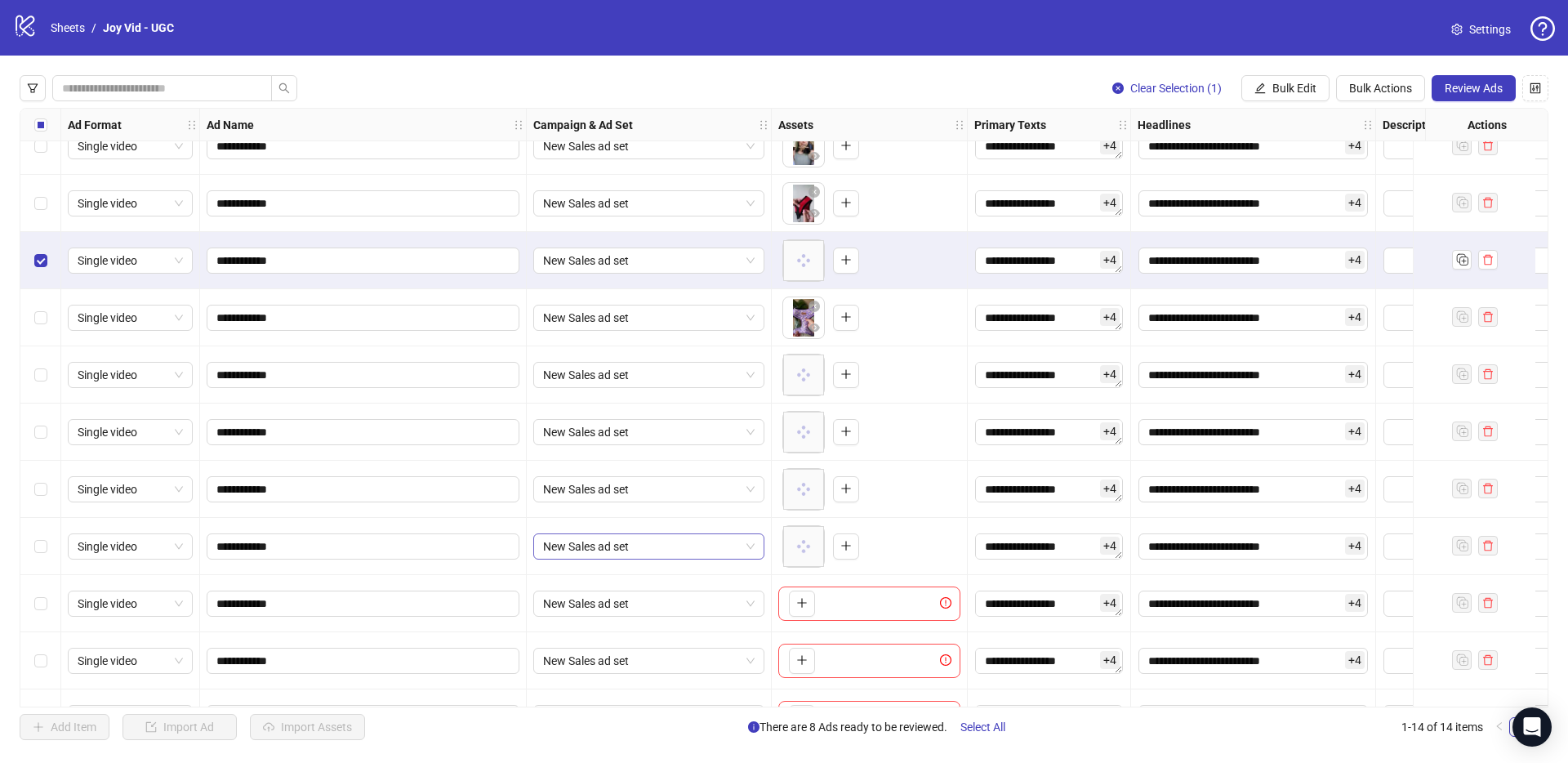
scroll to position [39, 0]
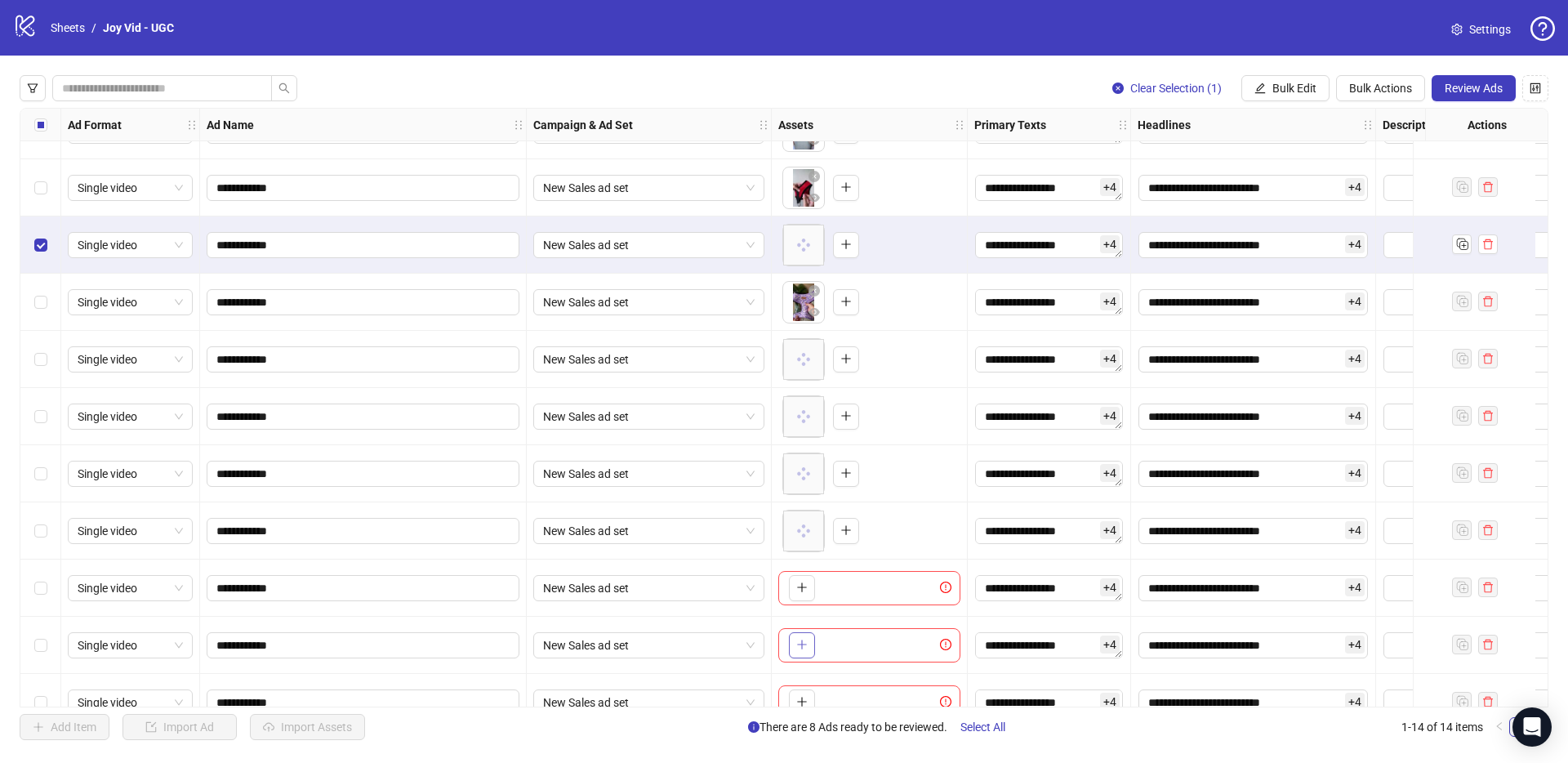
click at [796, 647] on icon "plus" at bounding box center [801, 644] width 12 height 12
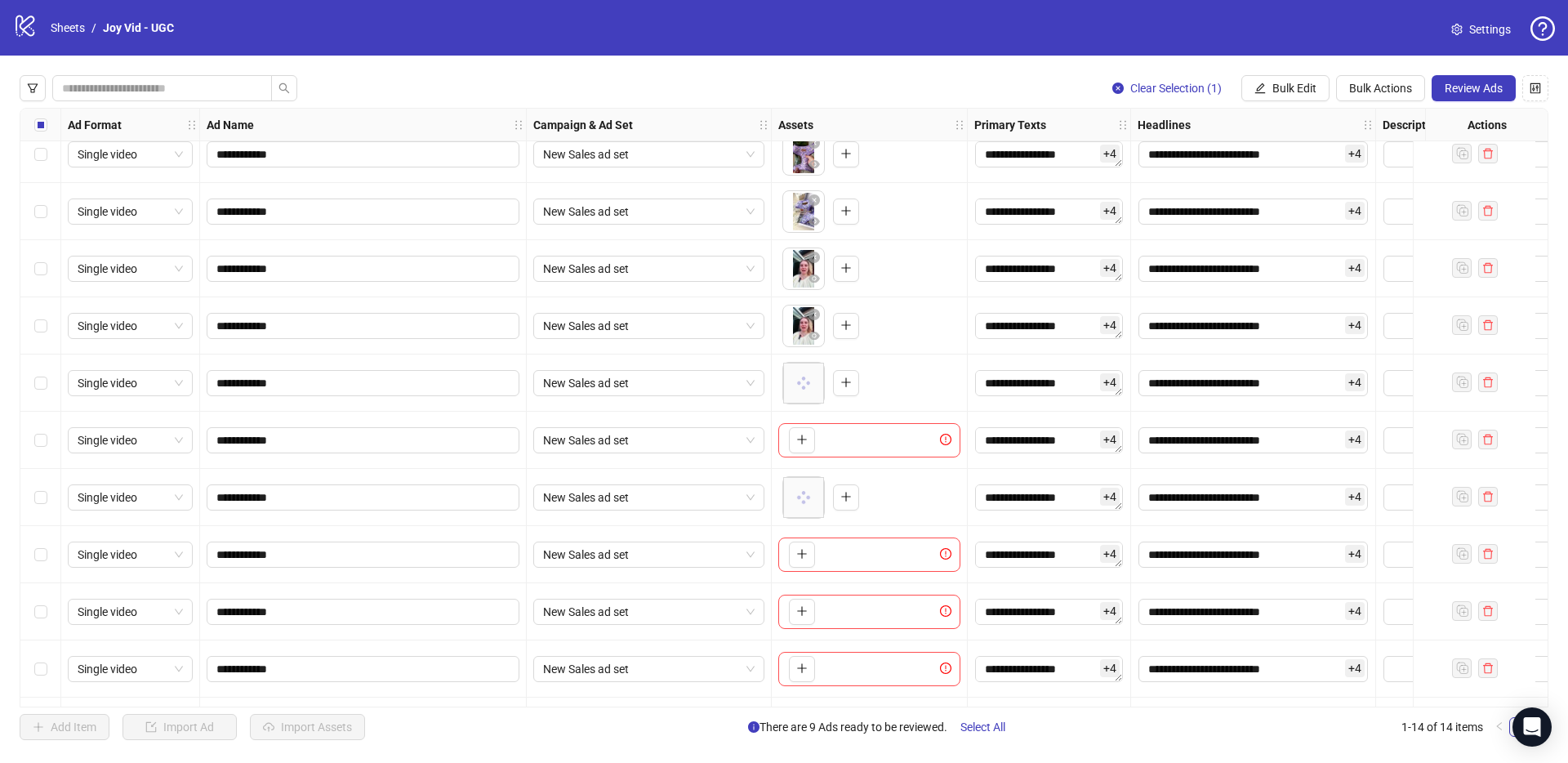
scroll to position [242, 0]
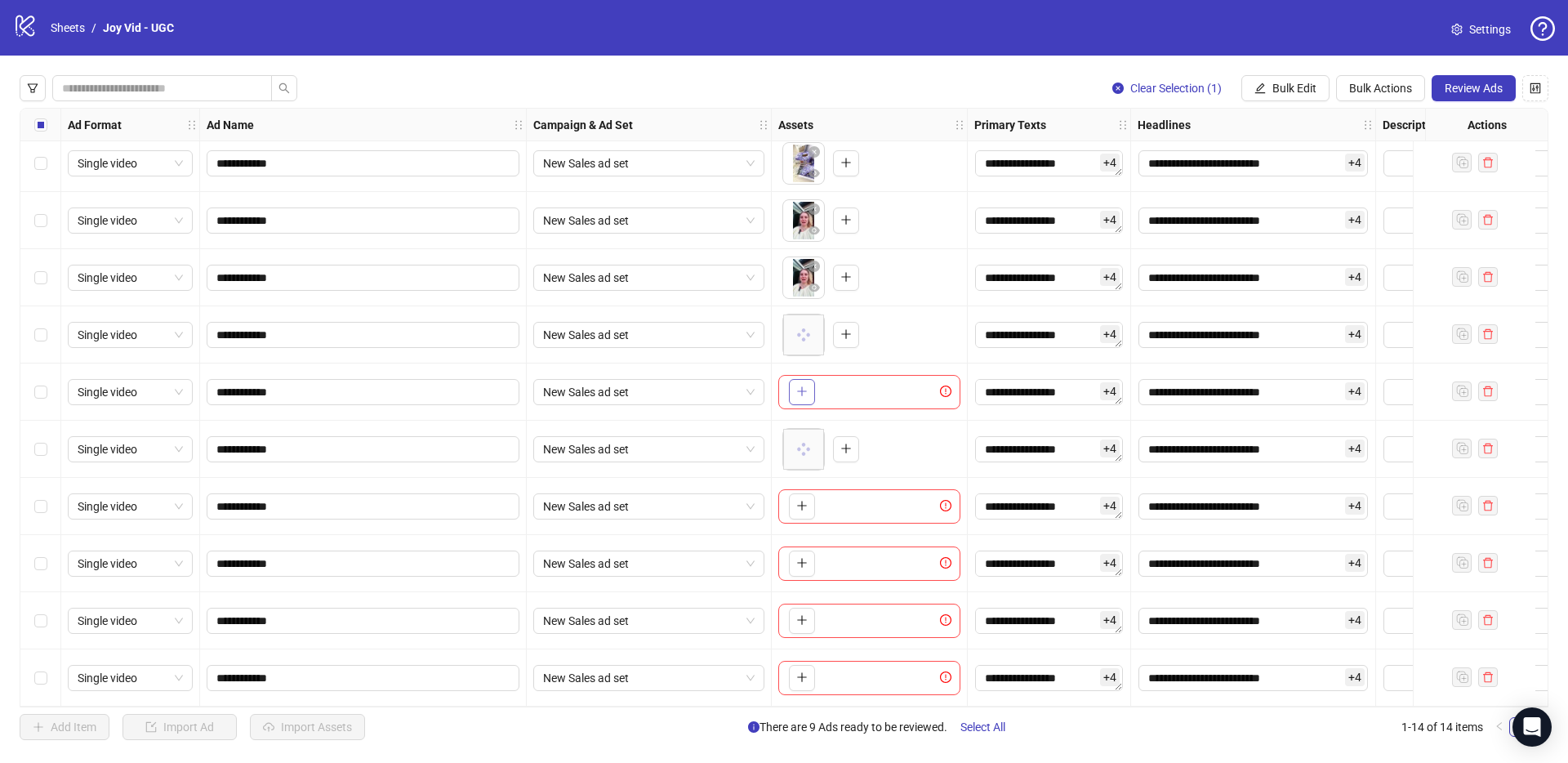
click at [803, 385] on icon "plus" at bounding box center [801, 390] width 12 height 12
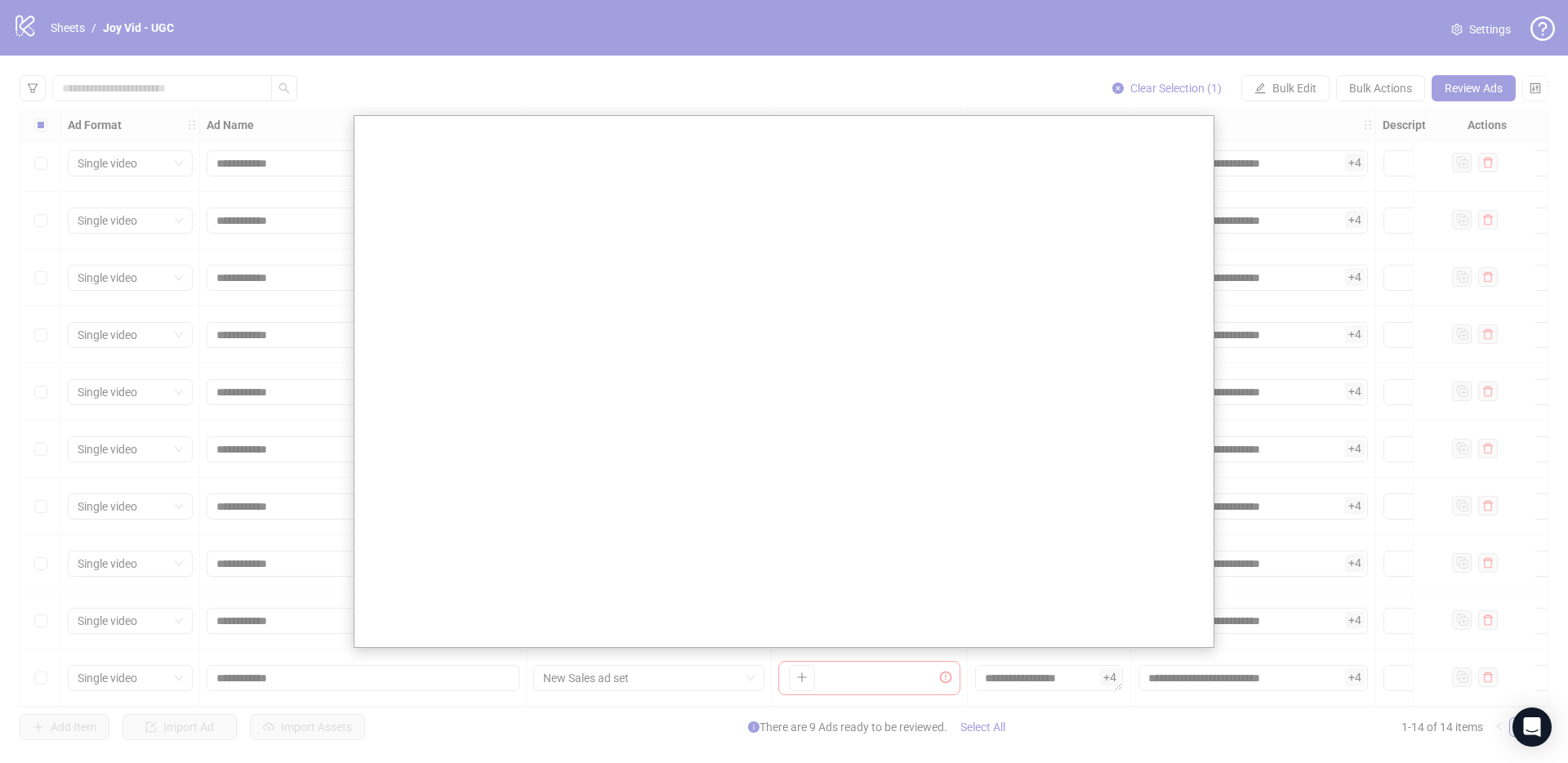
click at [802, 46] on div at bounding box center [784, 382] width 1568 height 763
click at [791, 71] on div at bounding box center [784, 382] width 1568 height 763
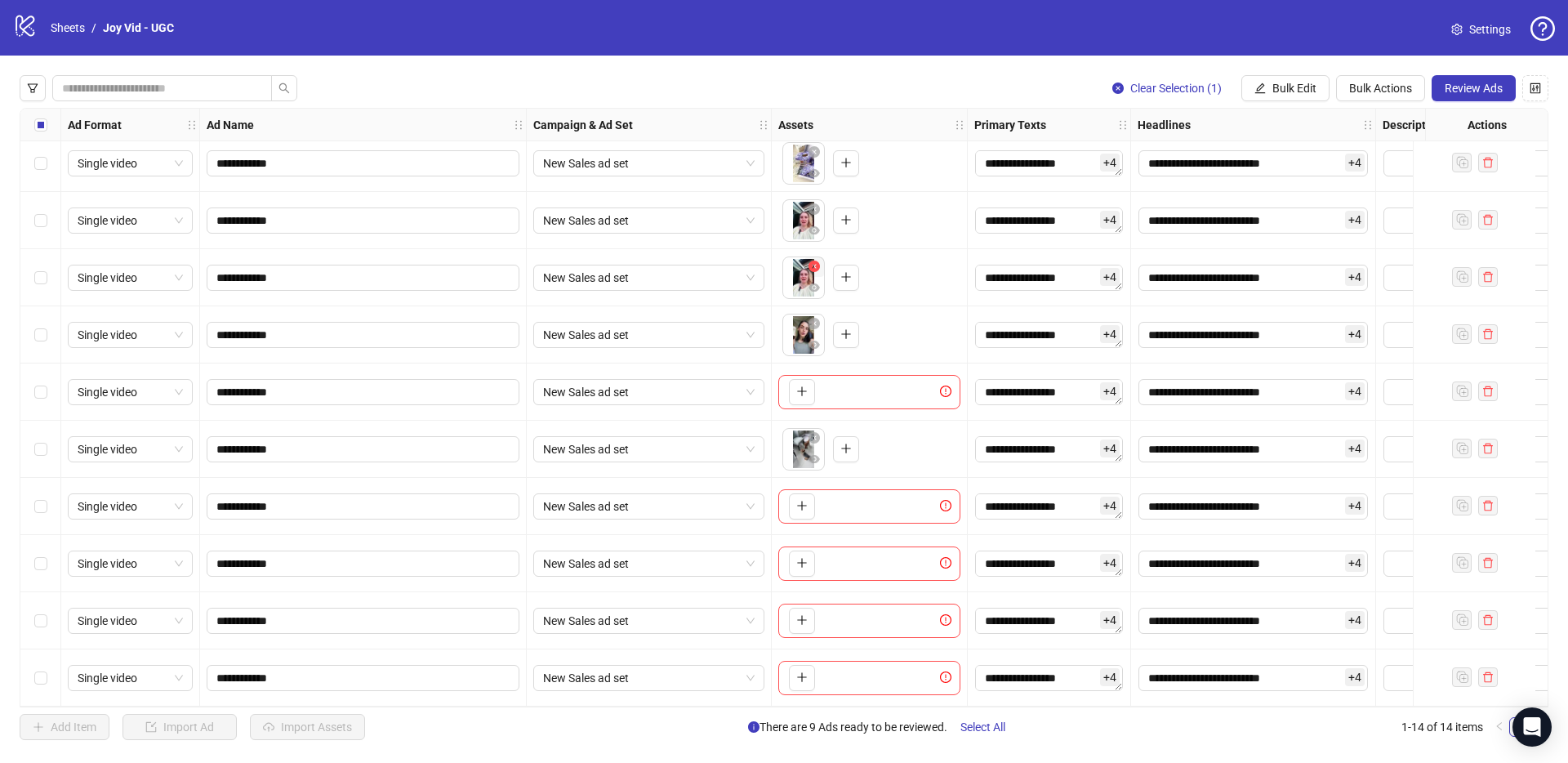
click at [812, 263] on icon "close-circle" at bounding box center [814, 266] width 12 height 12
click at [812, 264] on button "button" at bounding box center [801, 277] width 26 height 26
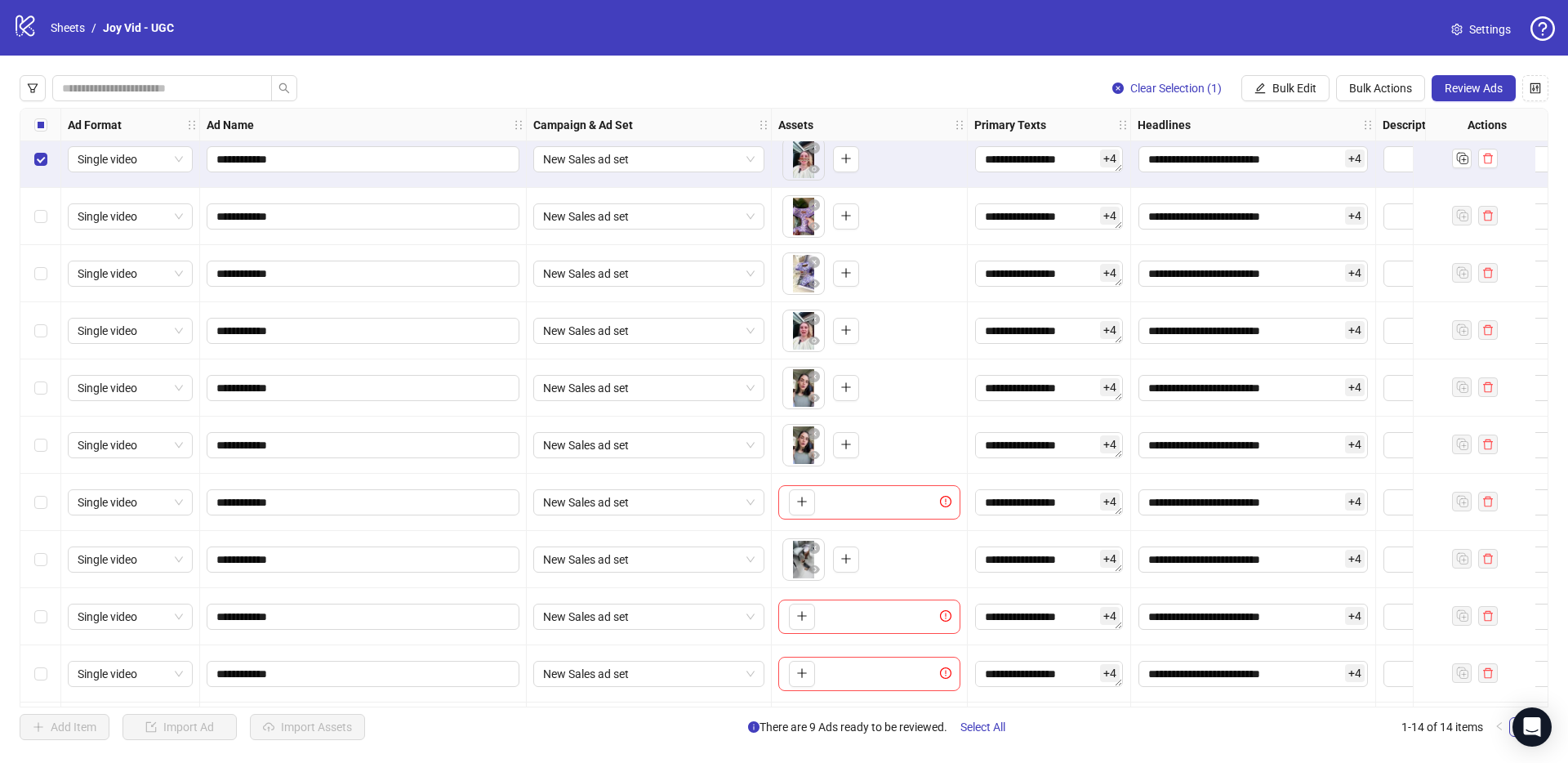
scroll to position [130, 0]
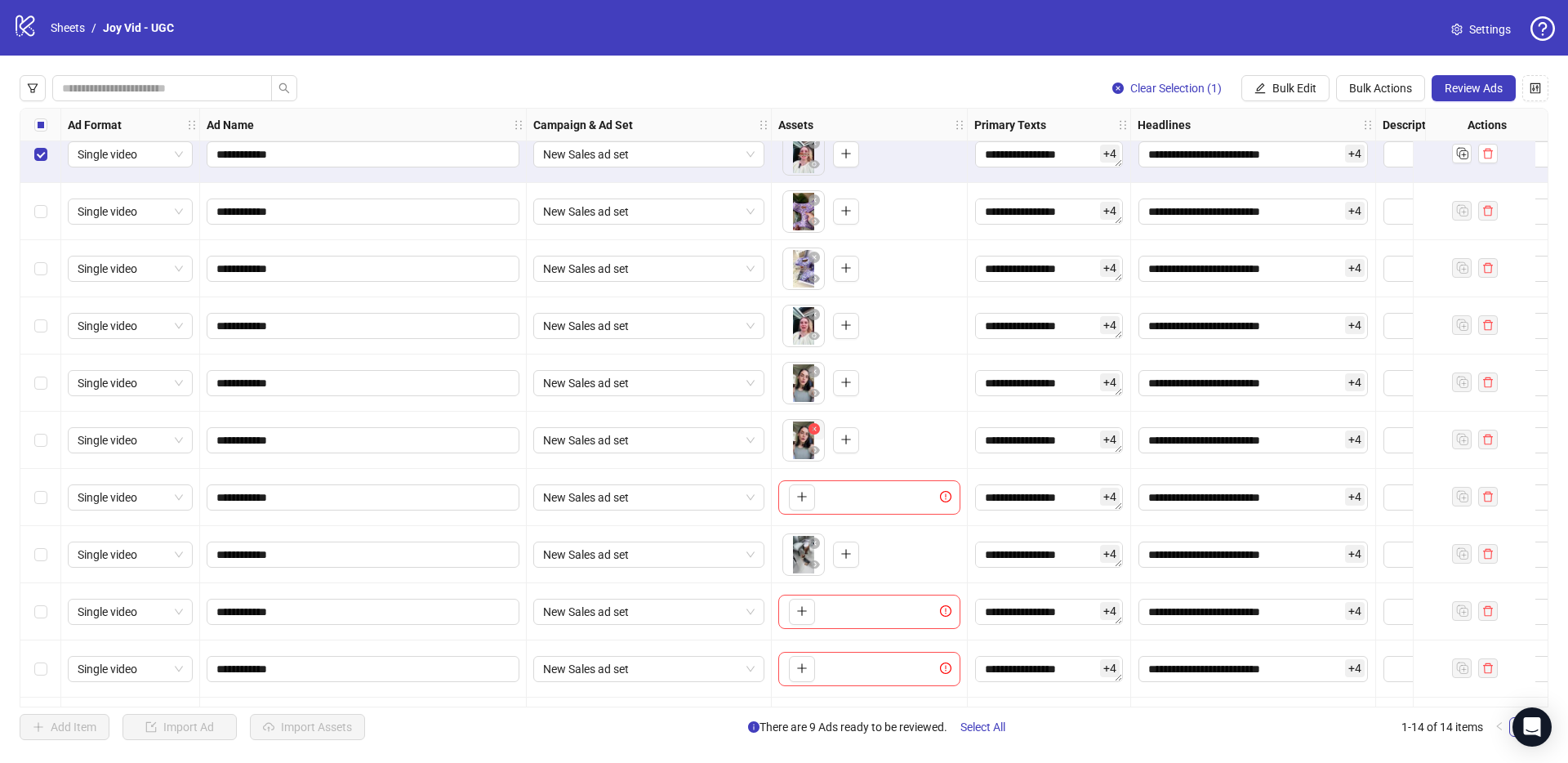
click at [804, 438] on button "button" at bounding box center [814, 430] width 20 height 20
click at [808, 433] on button "button" at bounding box center [801, 440] width 26 height 26
click at [802, 499] on icon "plus" at bounding box center [801, 496] width 12 height 12
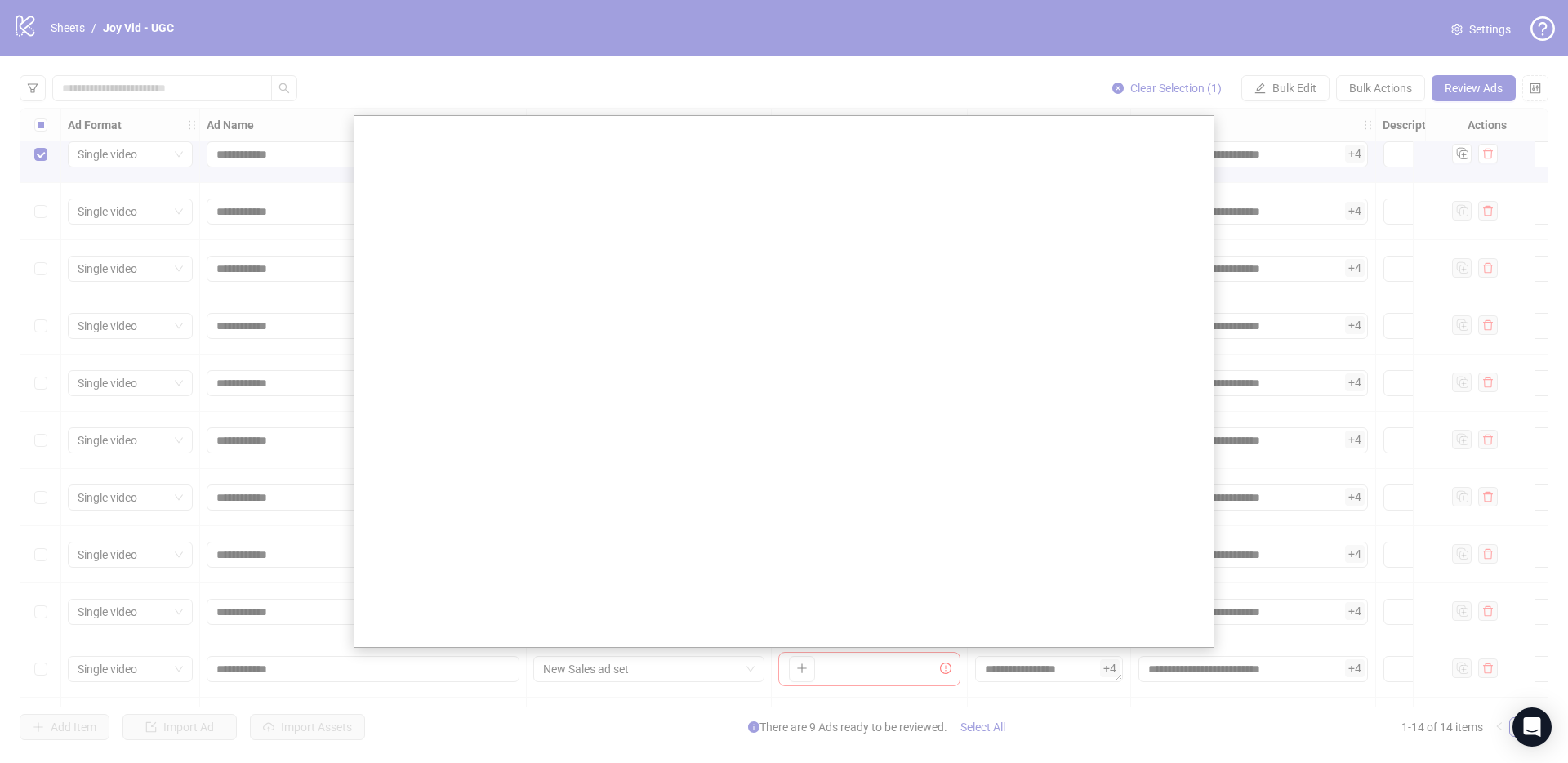
click at [814, 71] on div at bounding box center [784, 382] width 1568 height 763
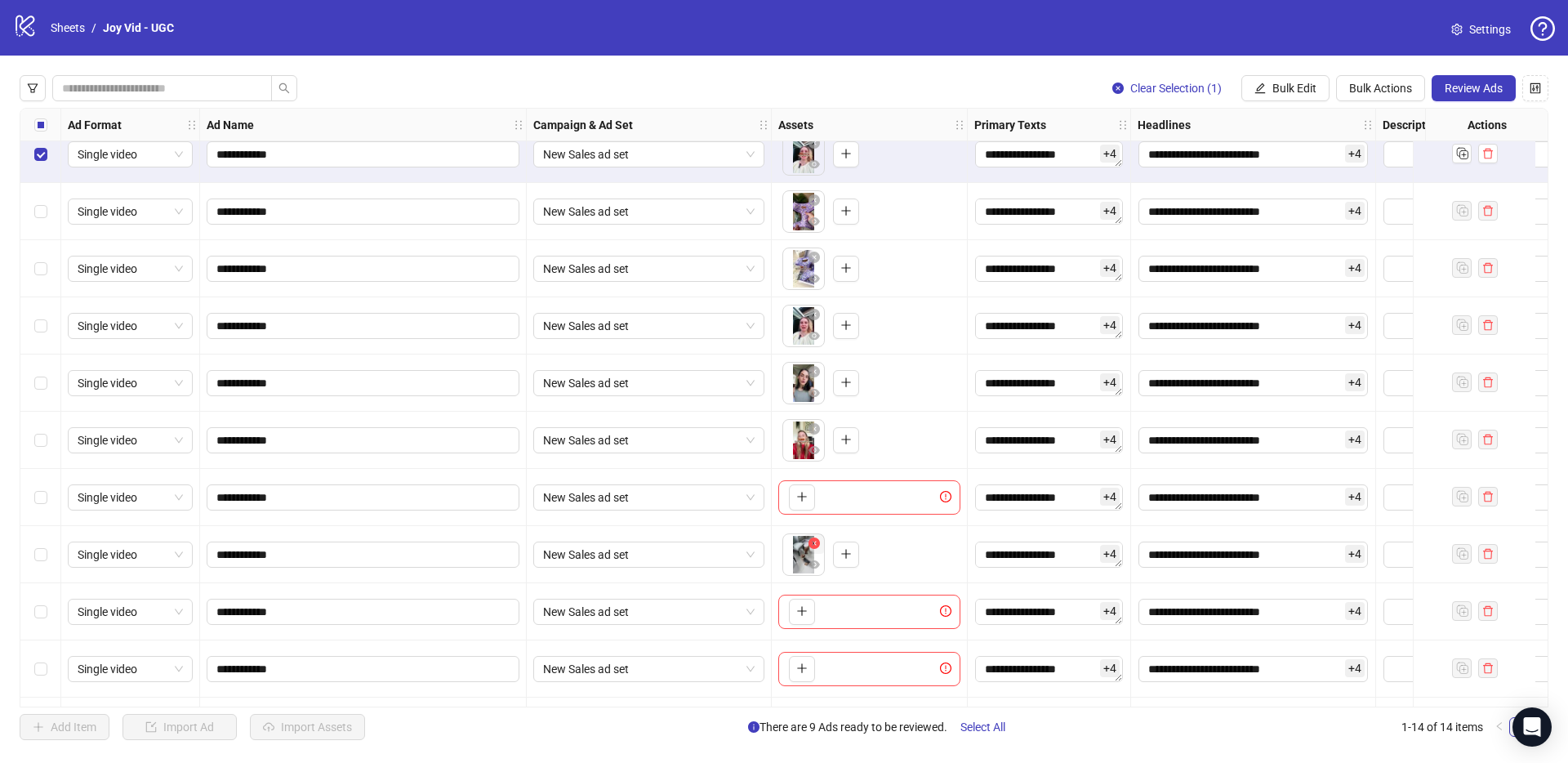
click at [813, 548] on icon "close-circle" at bounding box center [814, 542] width 12 height 12
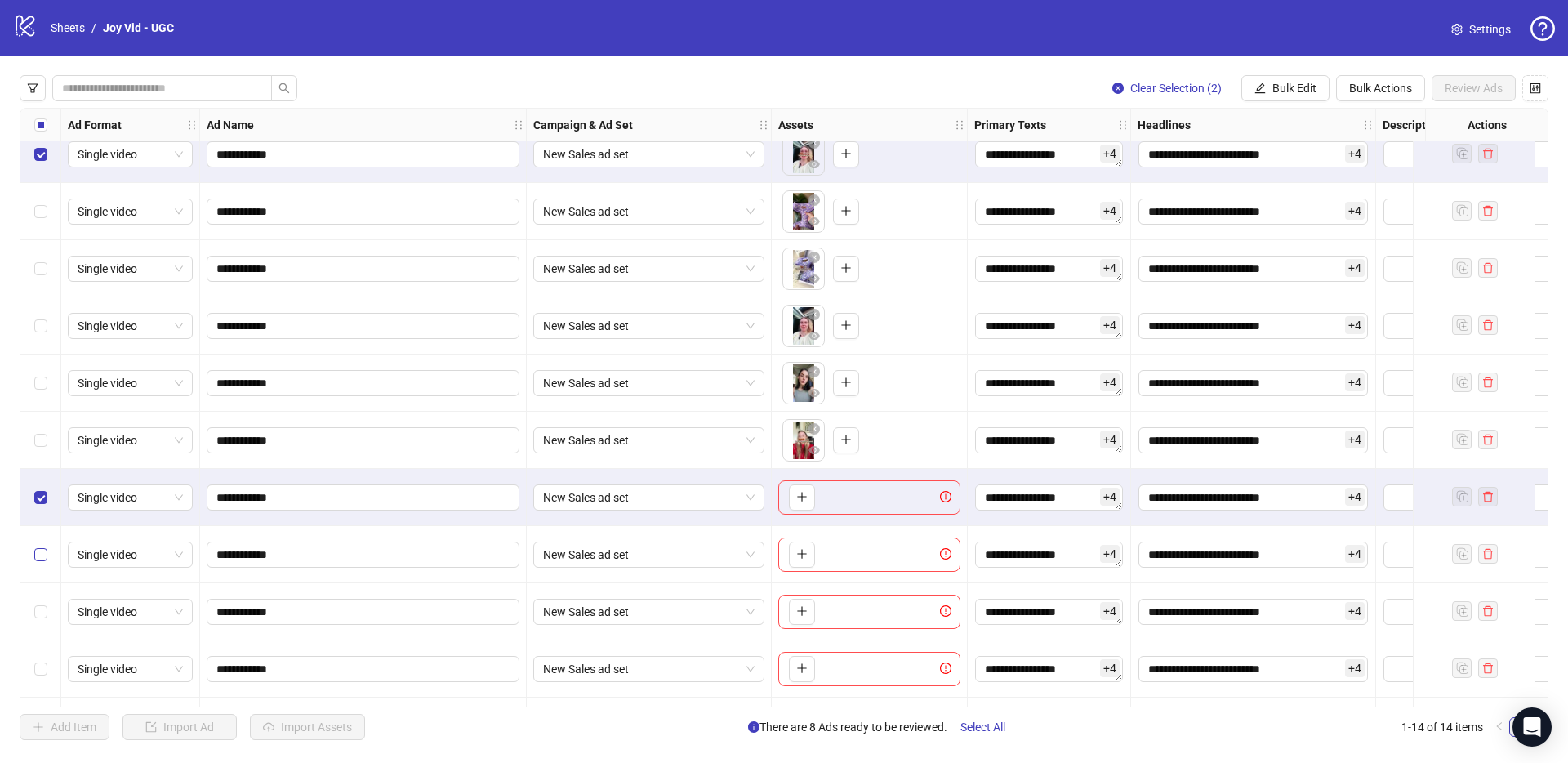
click at [42, 546] on label "Select row 10" at bounding box center [40, 555] width 13 height 18
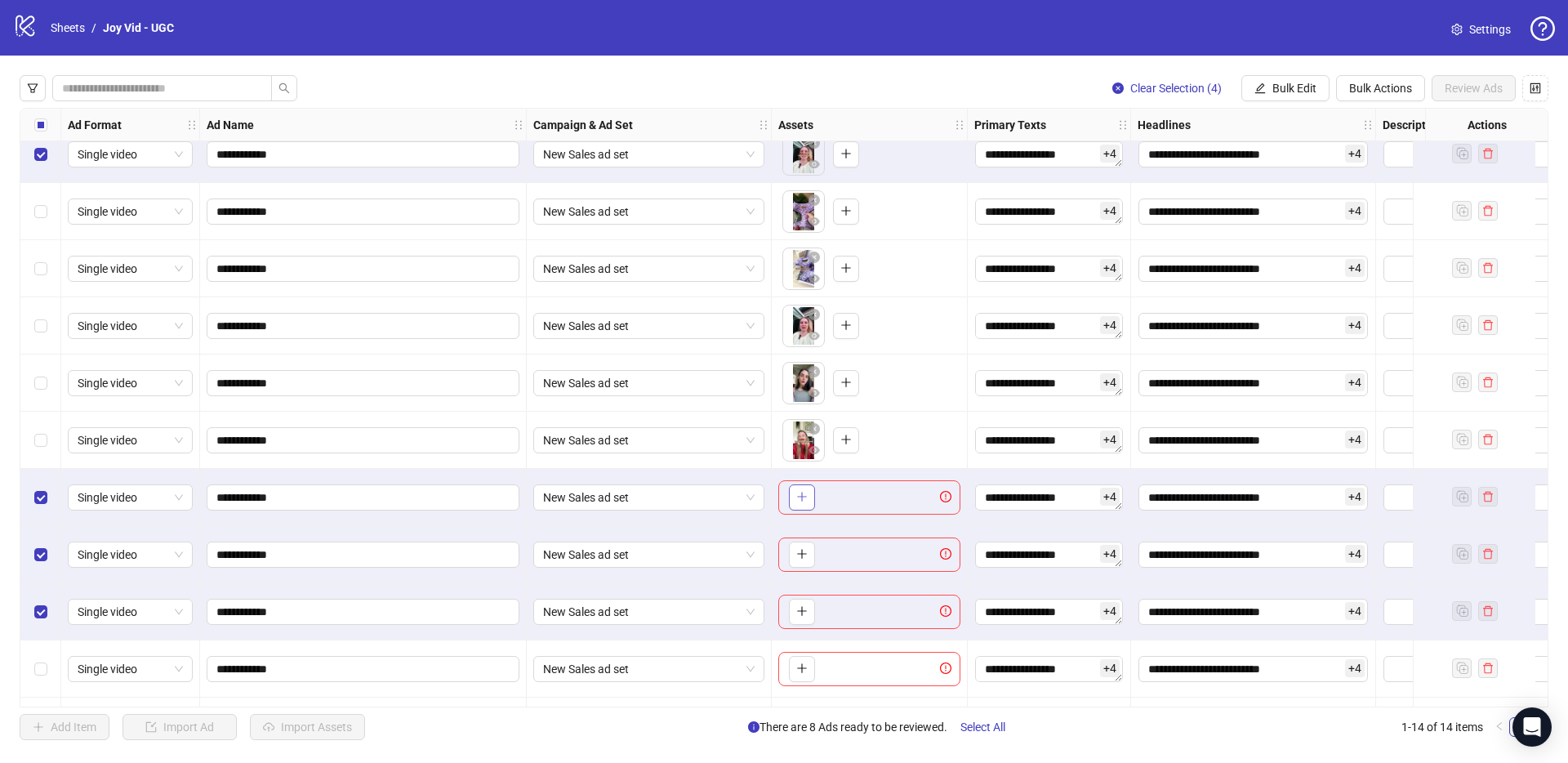
click at [801, 499] on icon "plus" at bounding box center [801, 496] width 12 height 12
click at [814, 486] on icon "close-circle" at bounding box center [814, 485] width 12 height 12
click at [863, 489] on icon "close-circle" at bounding box center [858, 485] width 12 height 12
click at [809, 500] on body "**********" at bounding box center [784, 382] width 1568 height 763
click at [43, 502] on label "Select row 9" at bounding box center [40, 498] width 13 height 18
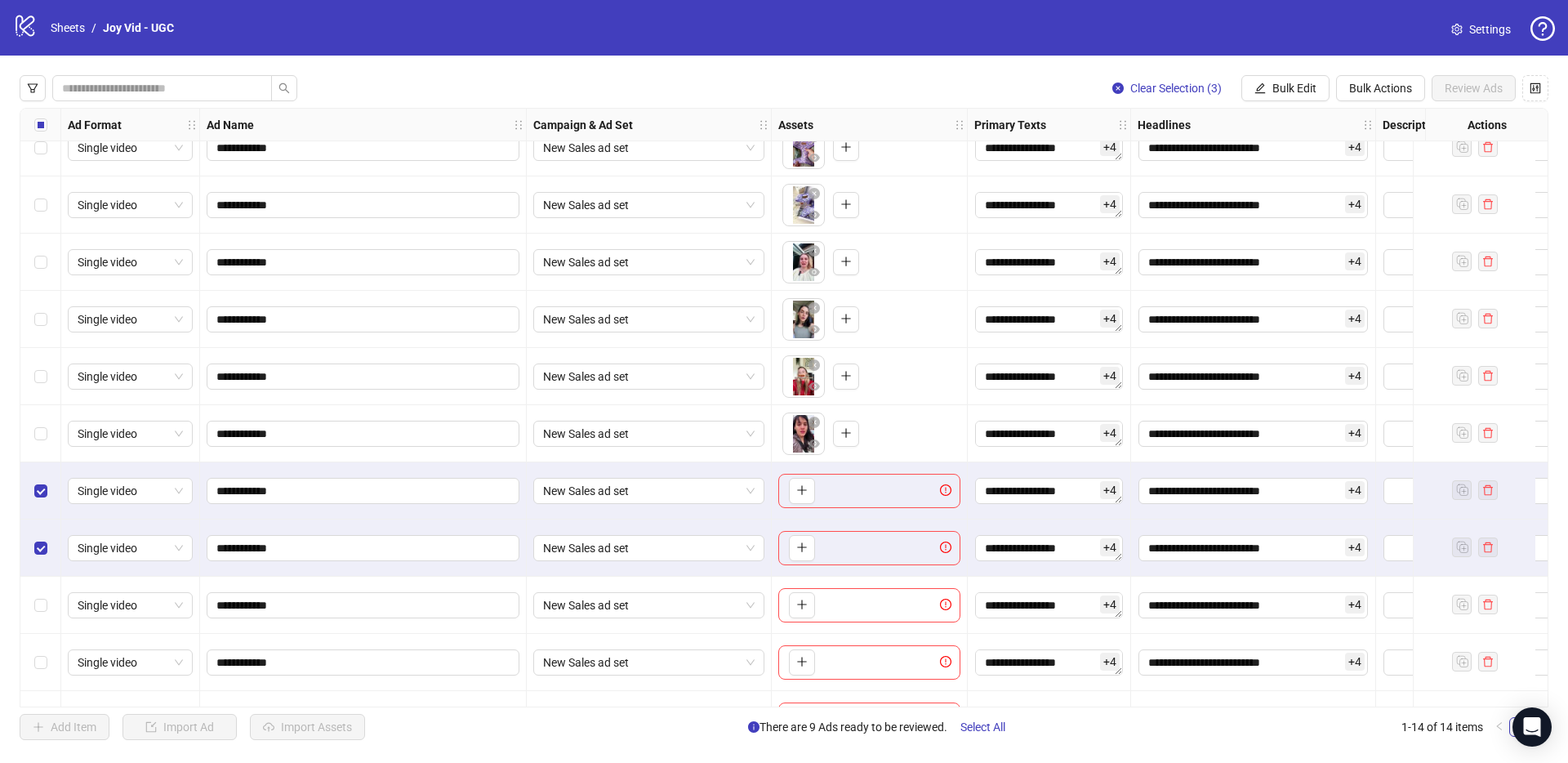
scroll to position [197, 0]
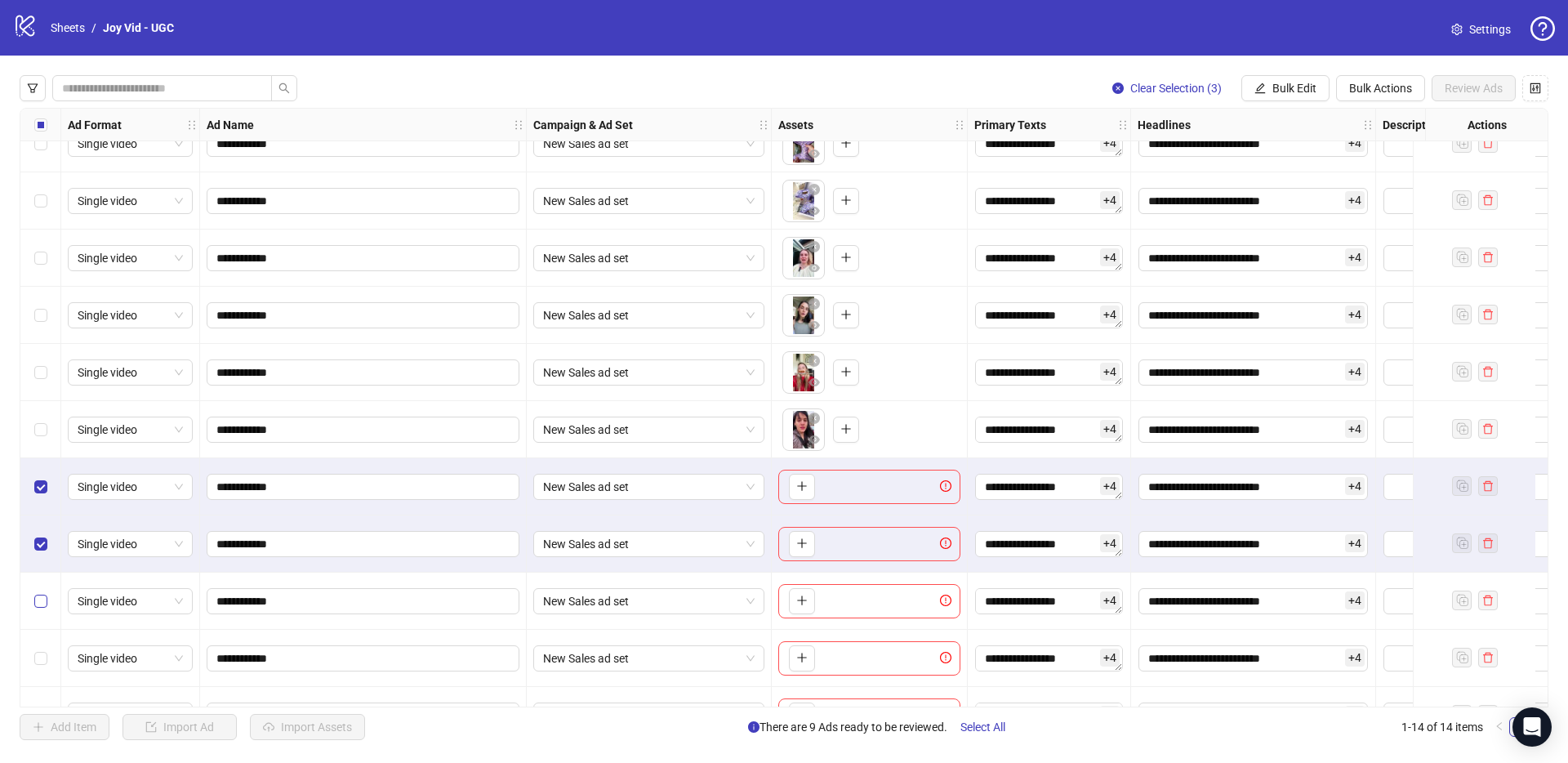
click at [43, 608] on label "Select row 12" at bounding box center [40, 601] width 13 height 18
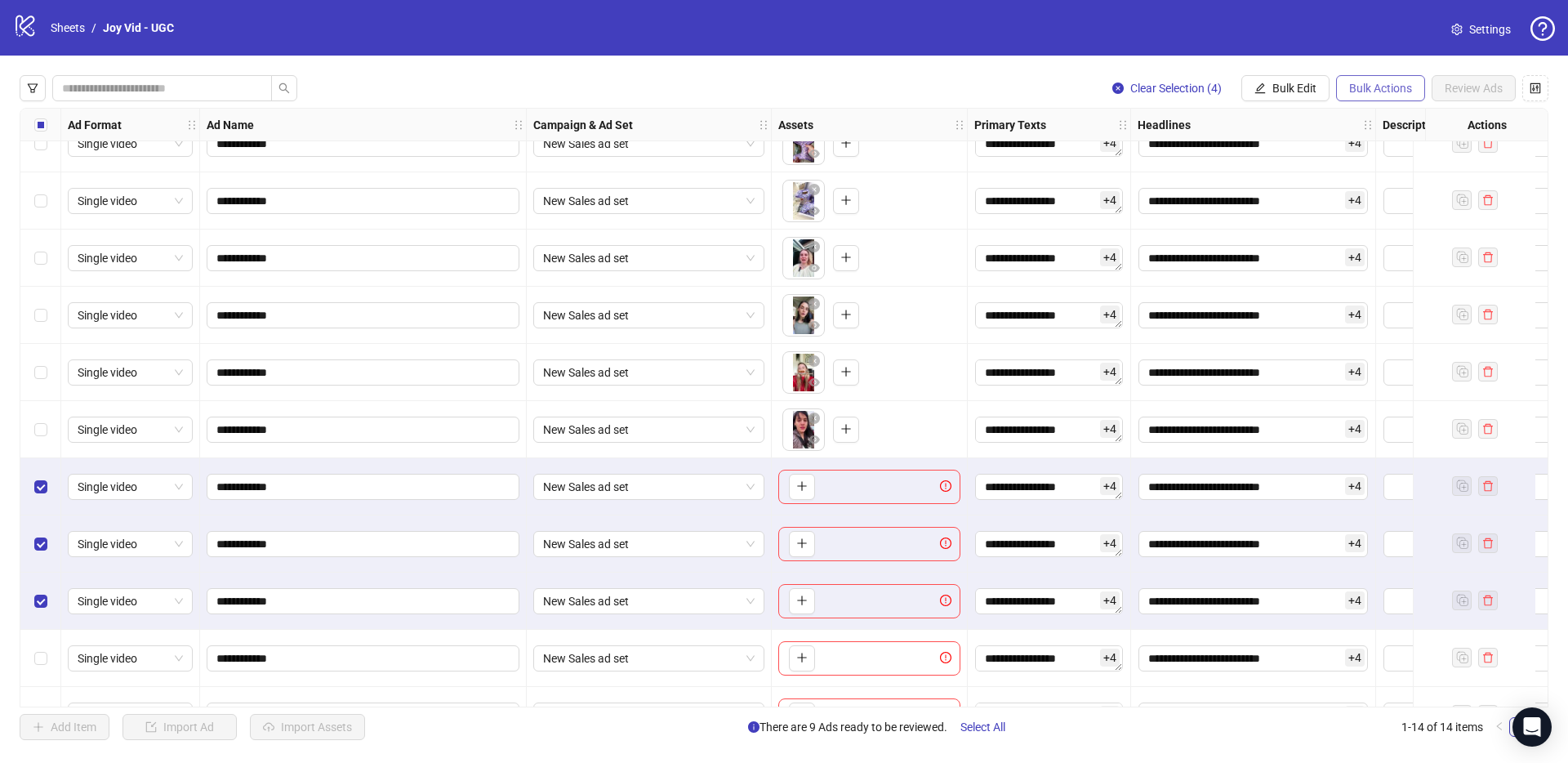
click at [1376, 85] on span "Bulk Actions" at bounding box center [1380, 88] width 63 height 13
click at [1304, 87] on span "Bulk Edit" at bounding box center [1294, 88] width 44 height 13
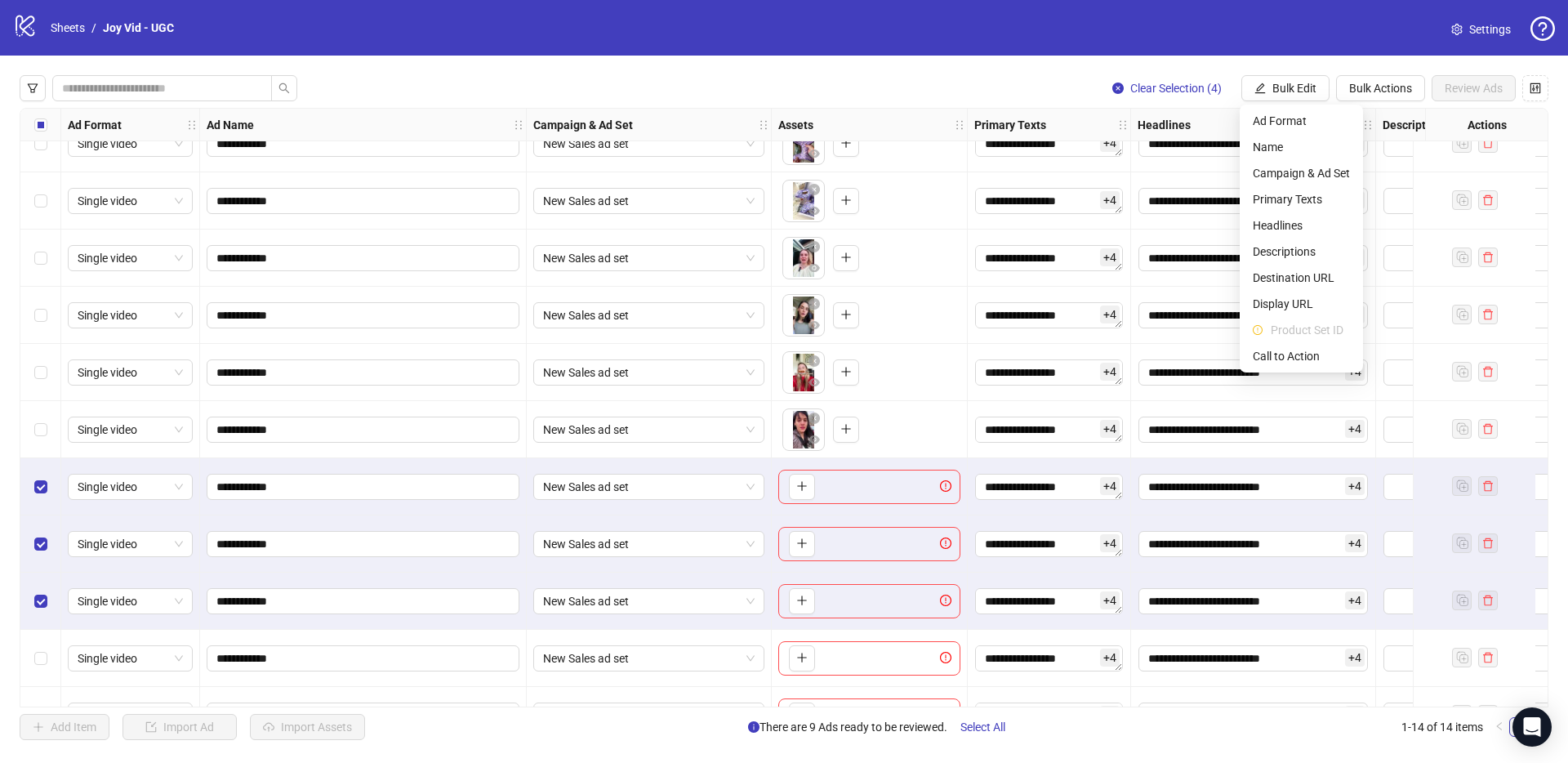
click at [917, 71] on div "**********" at bounding box center [784, 407] width 1568 height 704
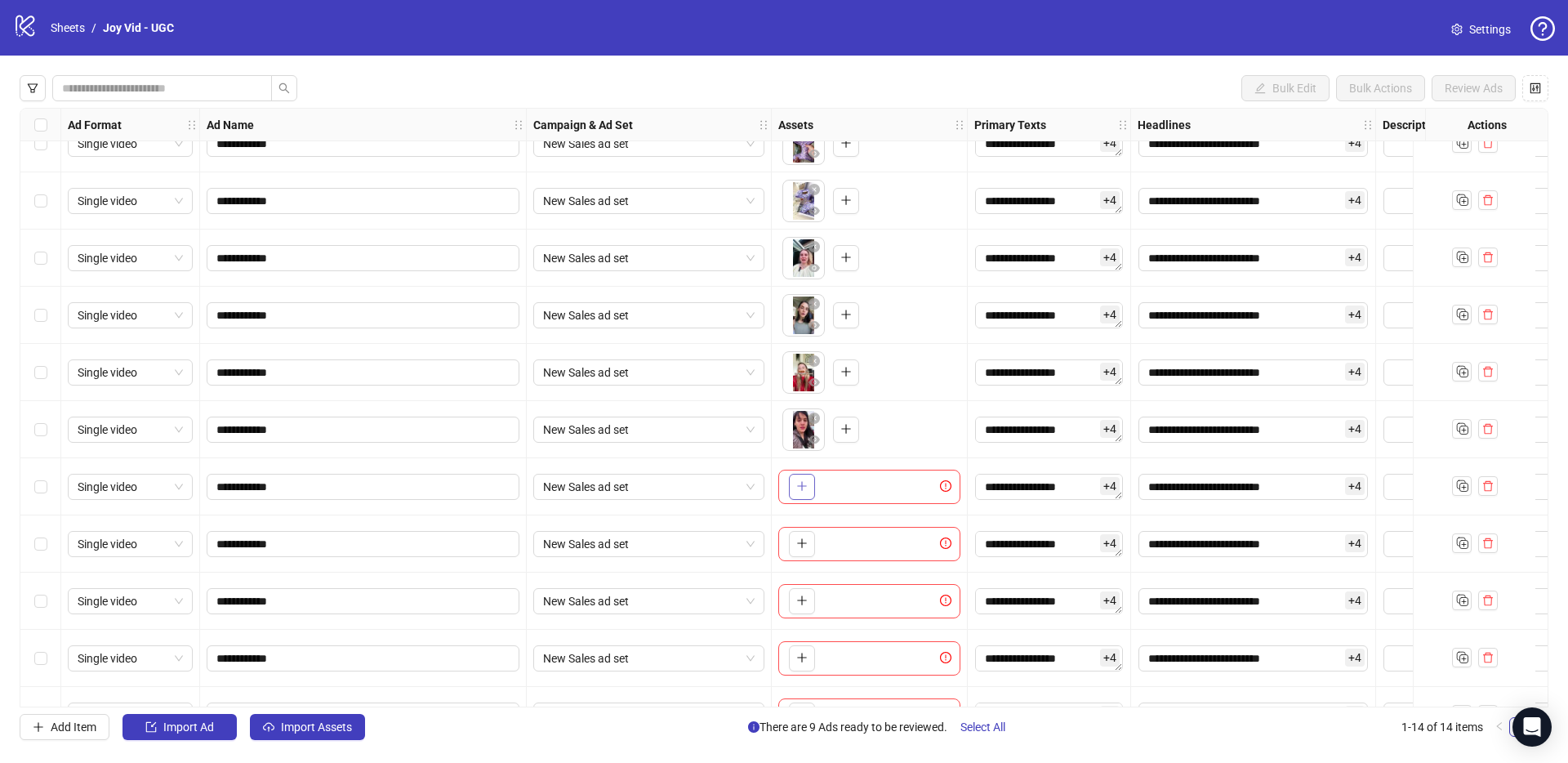
click at [809, 487] on button "button" at bounding box center [801, 486] width 26 height 26
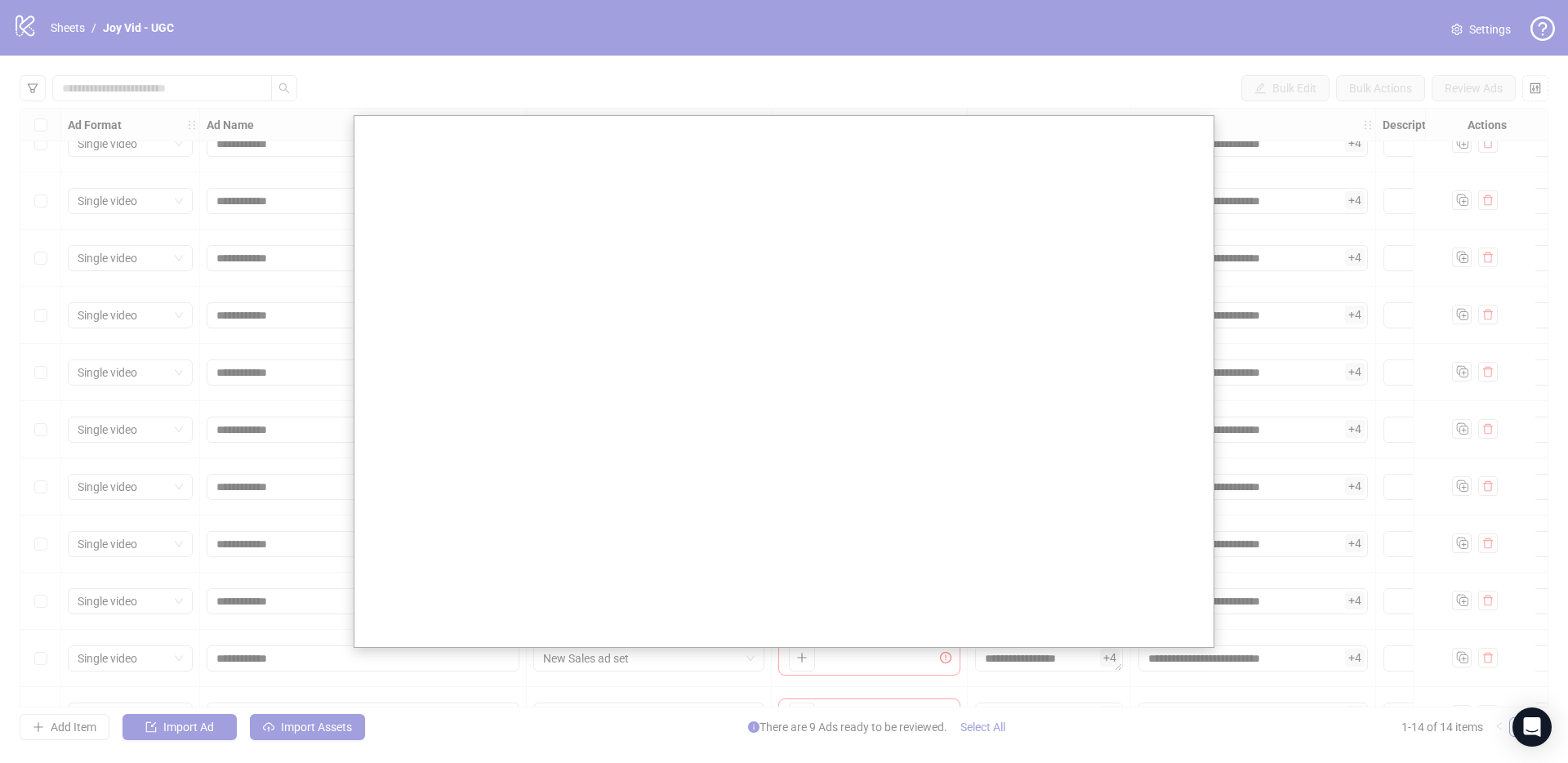
click at [744, 78] on div at bounding box center [784, 382] width 1568 height 763
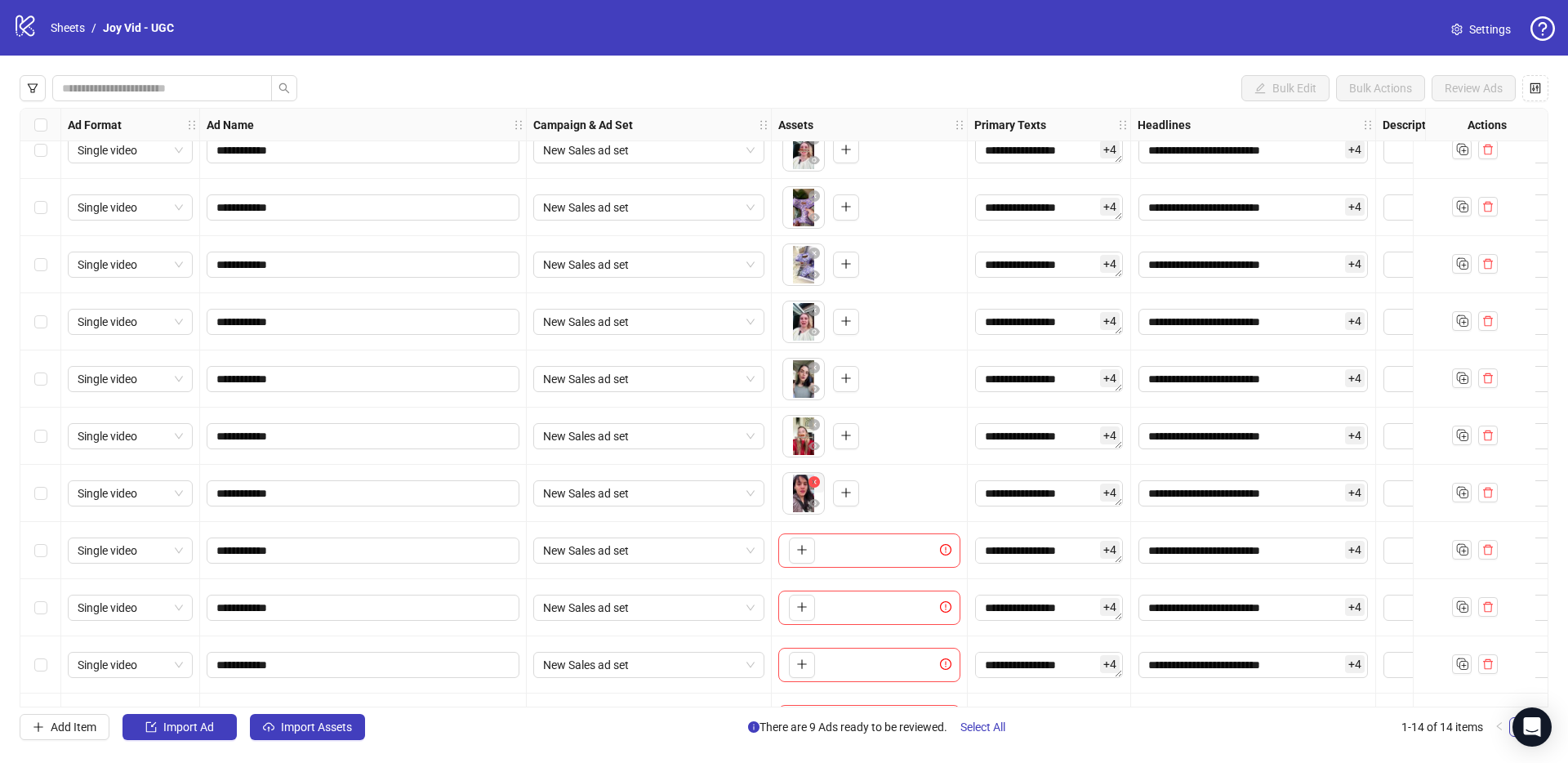
scroll to position [130, 0]
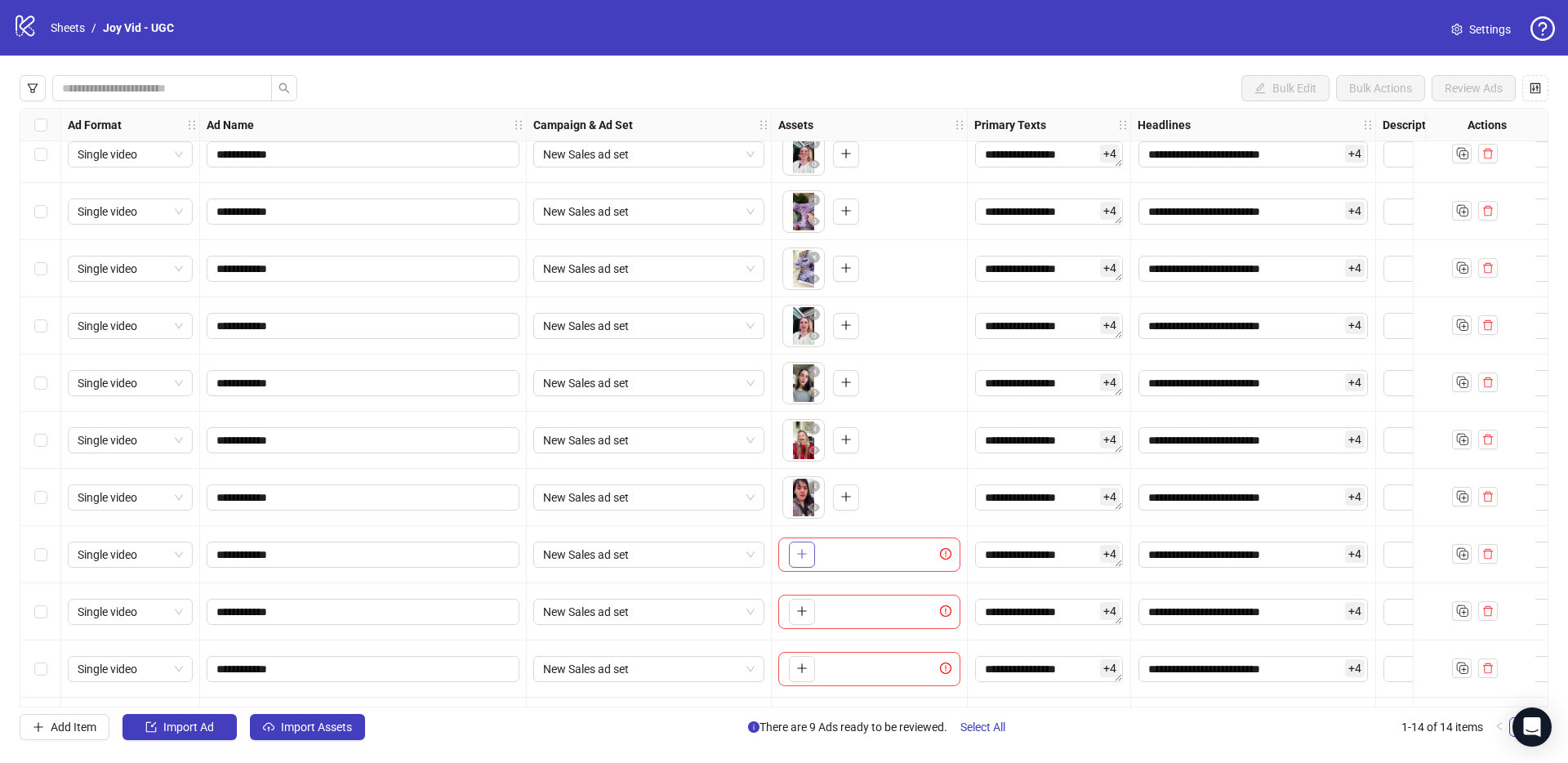
click at [801, 546] on button "button" at bounding box center [801, 554] width 26 height 26
click at [801, 551] on body "**********" at bounding box center [784, 382] width 1568 height 763
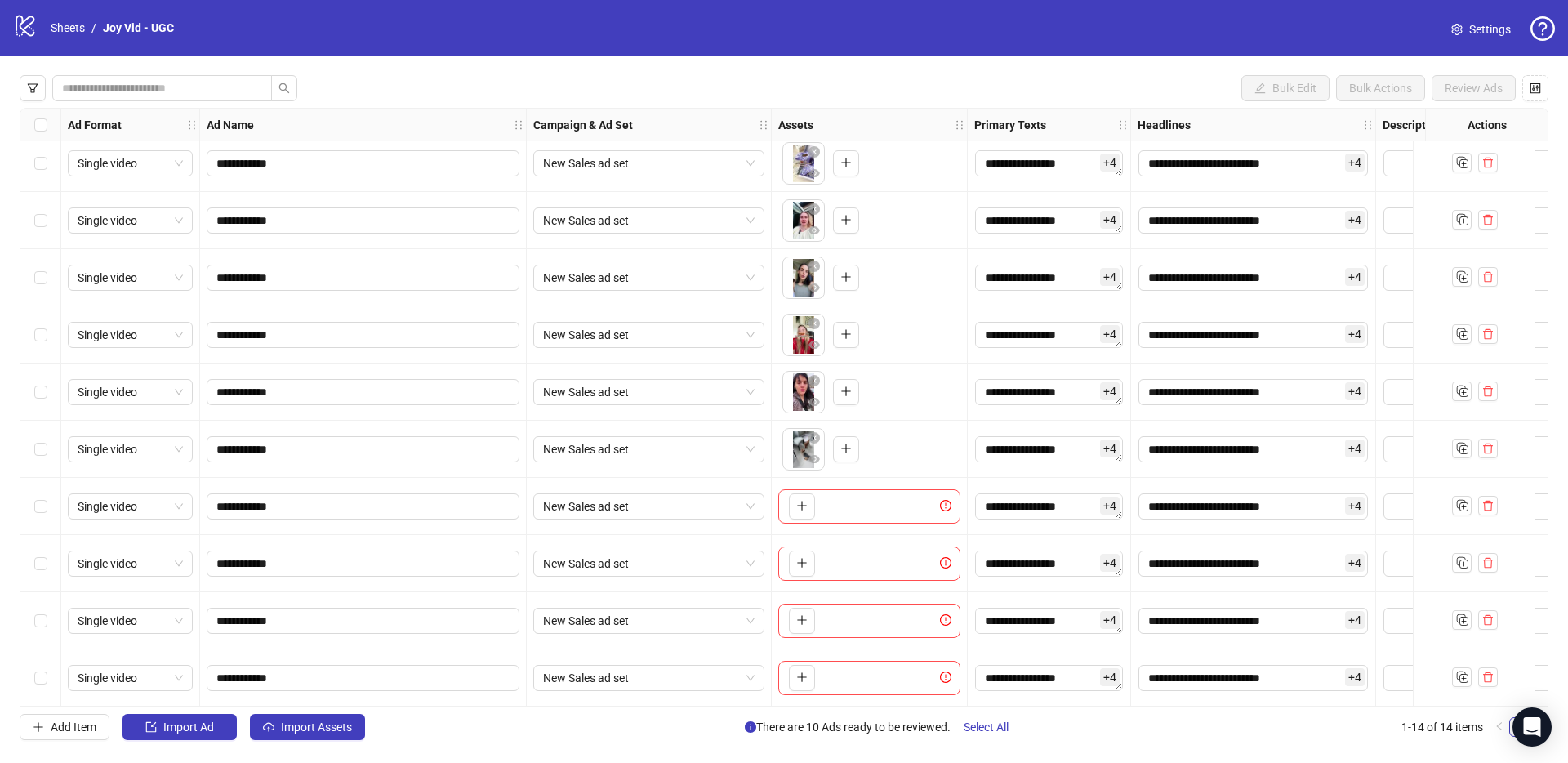
scroll to position [242, 0]
click at [802, 499] on icon "plus" at bounding box center [801, 505] width 12 height 12
click at [815, 491] on icon "close-circle" at bounding box center [814, 495] width 12 height 12
click at [802, 501] on icon "plus" at bounding box center [801, 506] width 1 height 9
click at [805, 558] on icon "plus" at bounding box center [801, 562] width 12 height 12
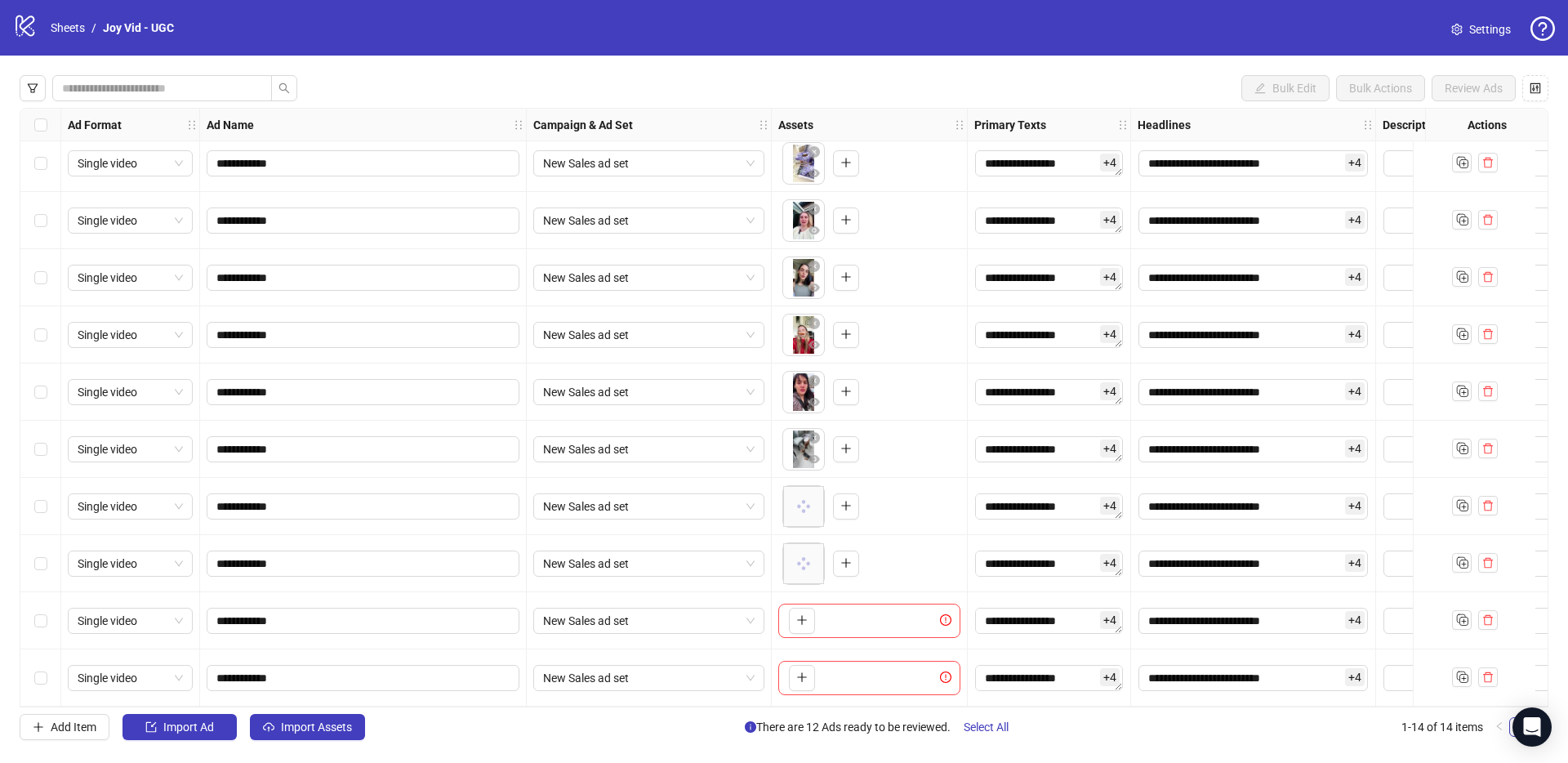
click at [838, 614] on div "To pick up a draggable item, press the space bar. While dragging, use the arrow…" at bounding box center [869, 620] width 182 height 34
click at [797, 620] on icon "plus" at bounding box center [801, 620] width 9 height 1
click at [803, 671] on icon "plus" at bounding box center [801, 676] width 12 height 12
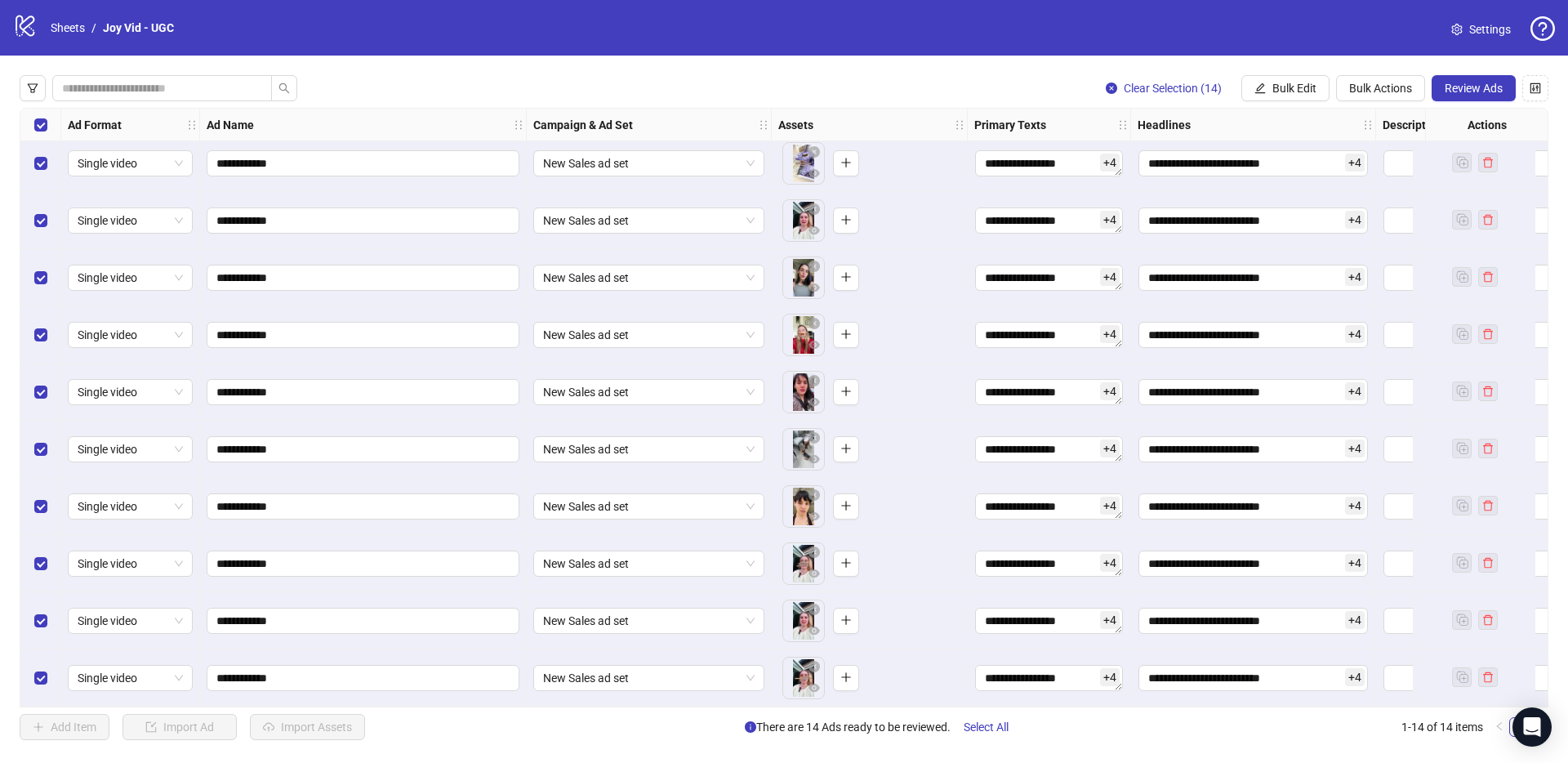
scroll to position [0, 0]
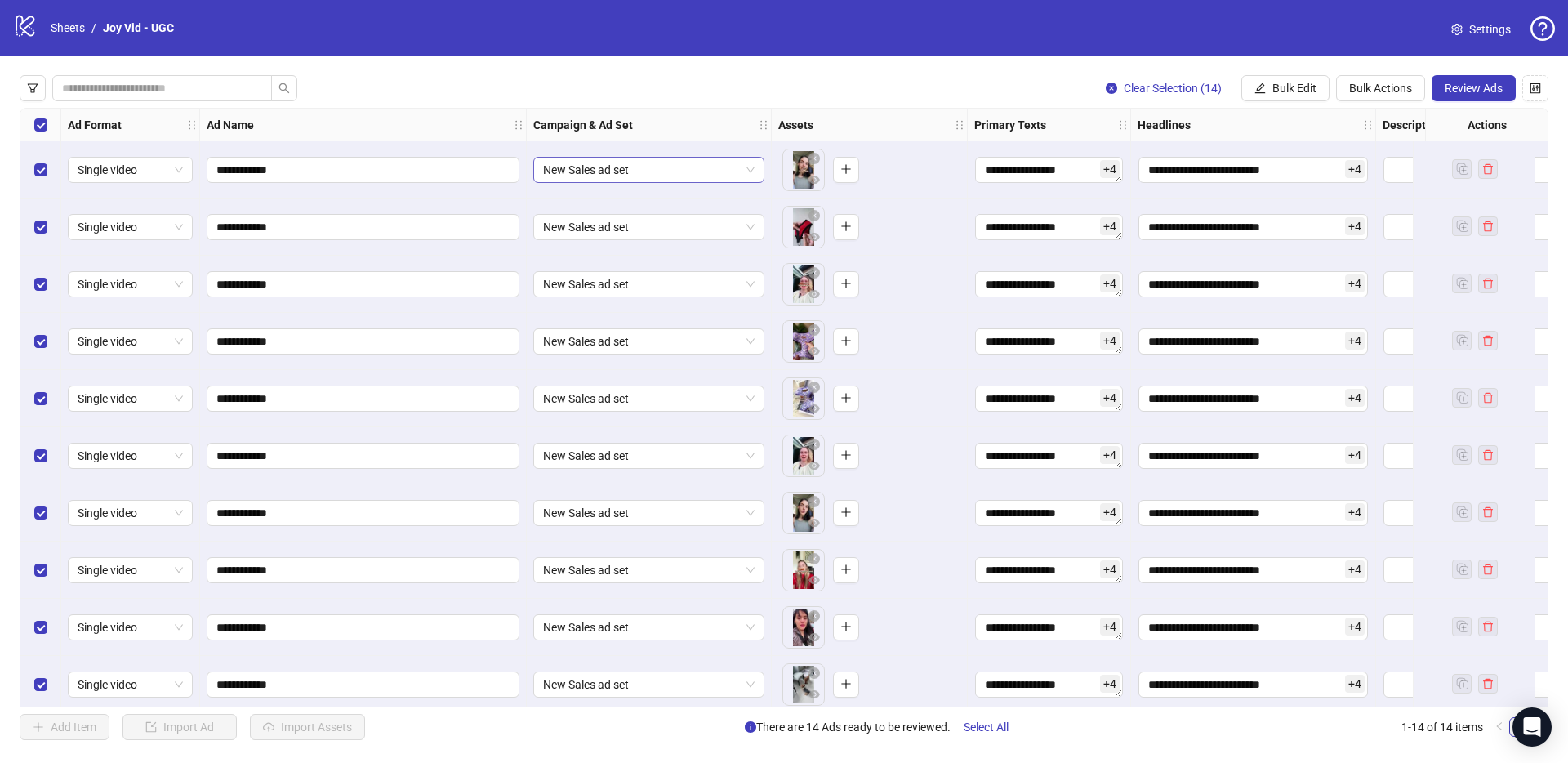
click at [692, 174] on span "New Sales ad set" at bounding box center [649, 169] width 212 height 24
click at [692, 83] on div "Clear Selection (14) Bulk Edit Bulk Actions Review Ads" at bounding box center [784, 88] width 1529 height 26
click at [439, 162] on input "**********" at bounding box center [361, 170] width 289 height 18
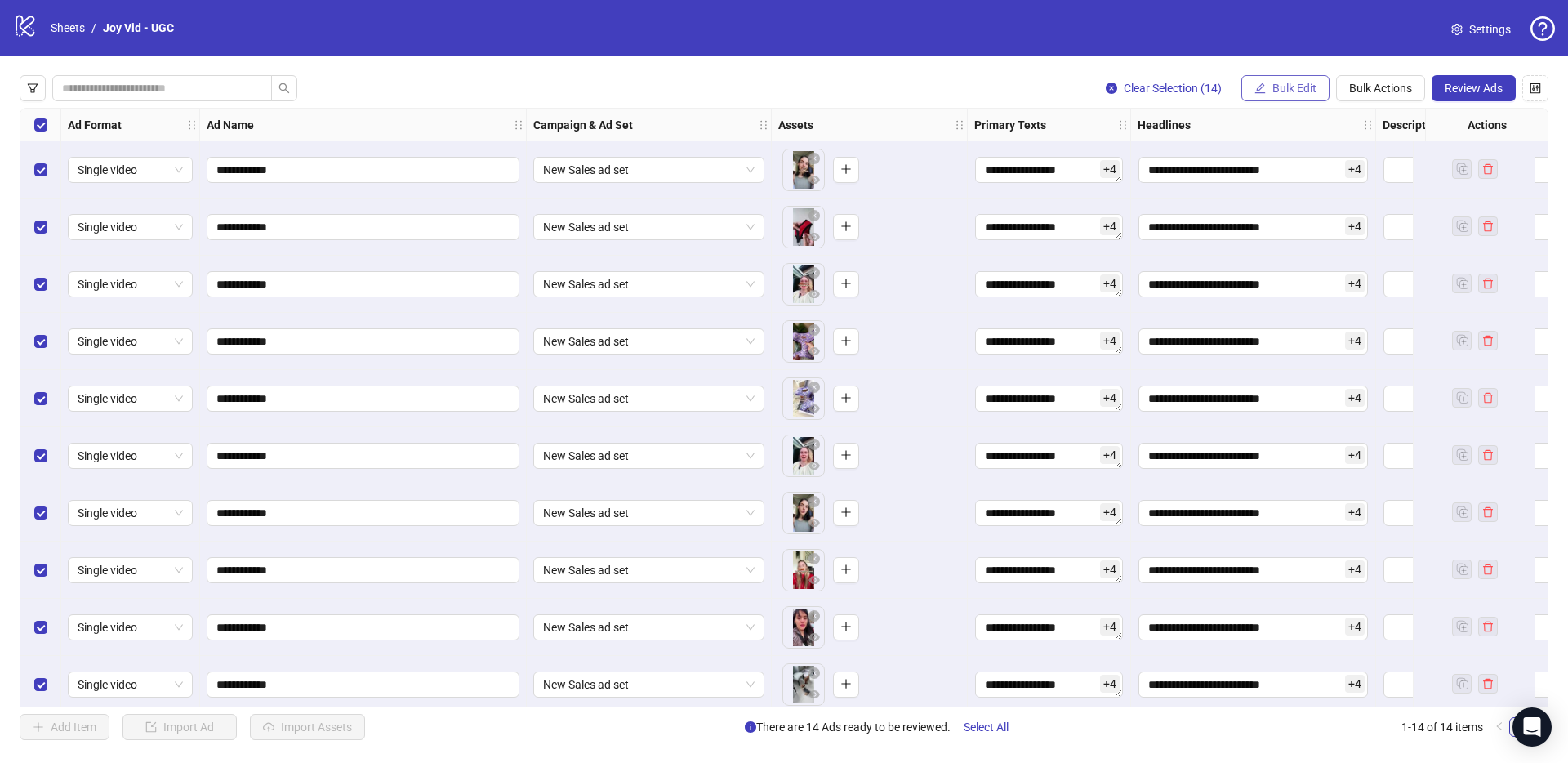
click at [1272, 91] on span "Bulk Edit" at bounding box center [1294, 88] width 44 height 13
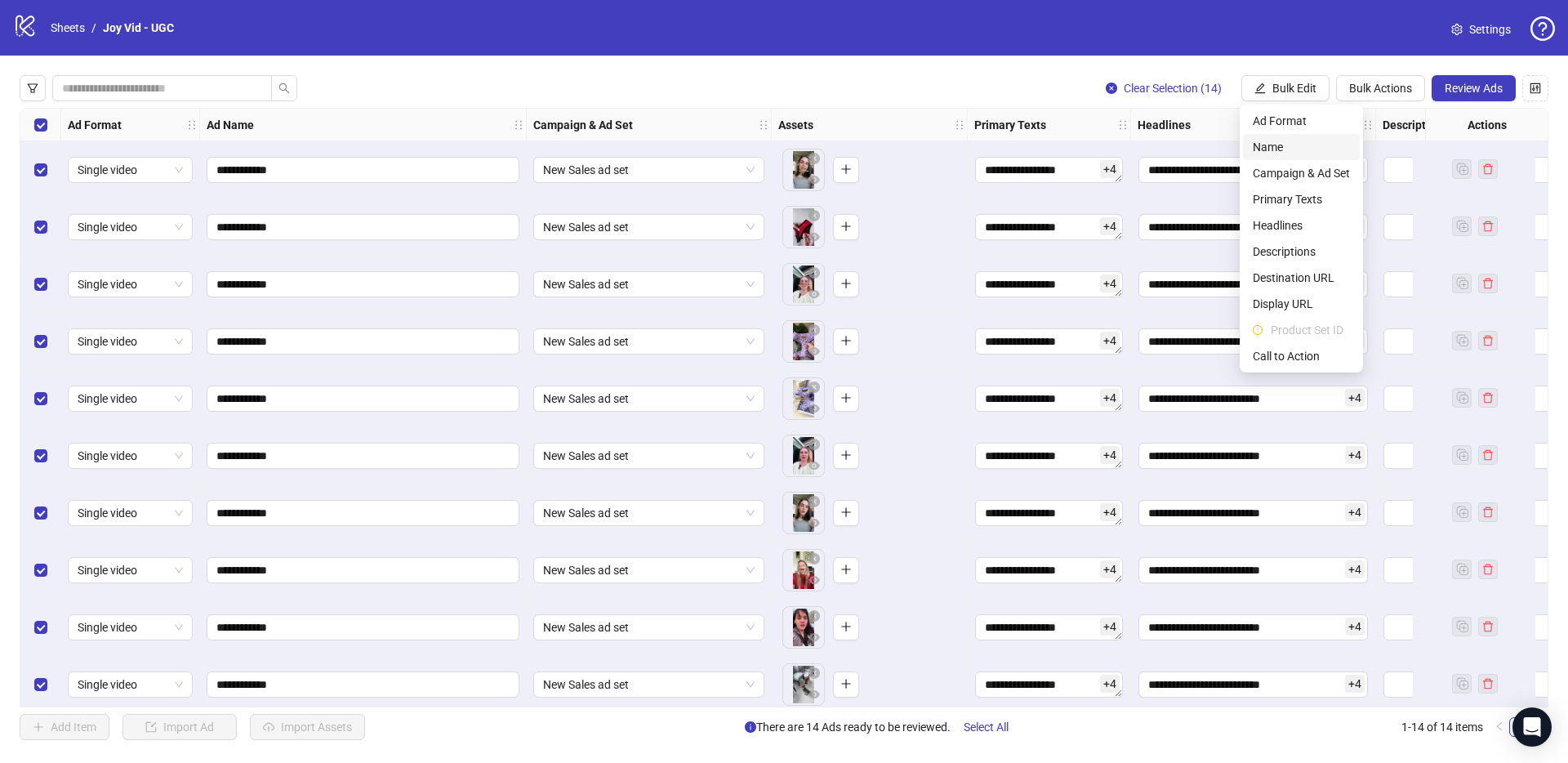
click at [1275, 147] on span "Name" at bounding box center [1301, 147] width 97 height 18
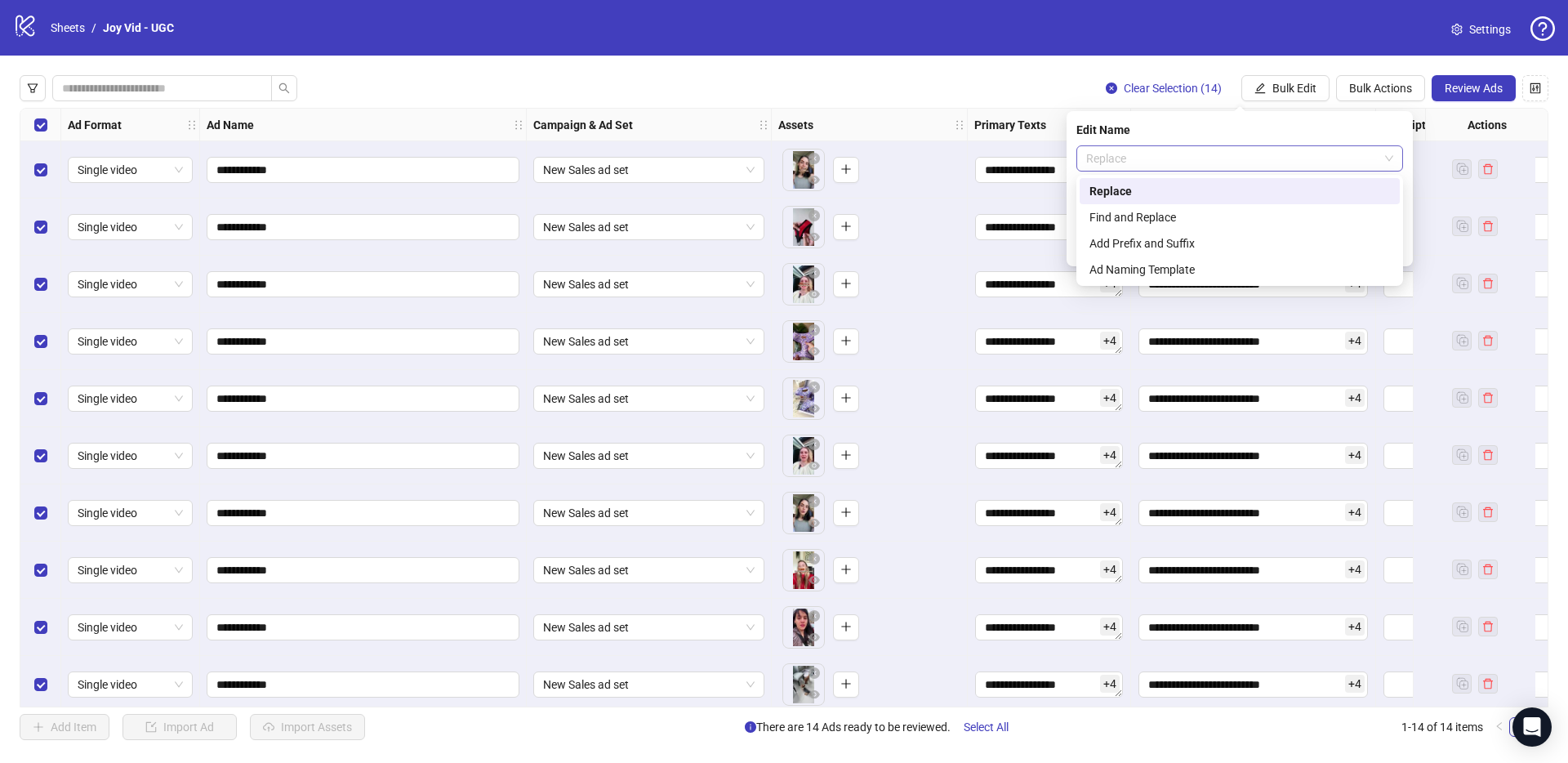
click at [1125, 156] on span "Replace" at bounding box center [1240, 158] width 307 height 24
click at [1124, 211] on div "Find and Replace" at bounding box center [1239, 217] width 300 height 18
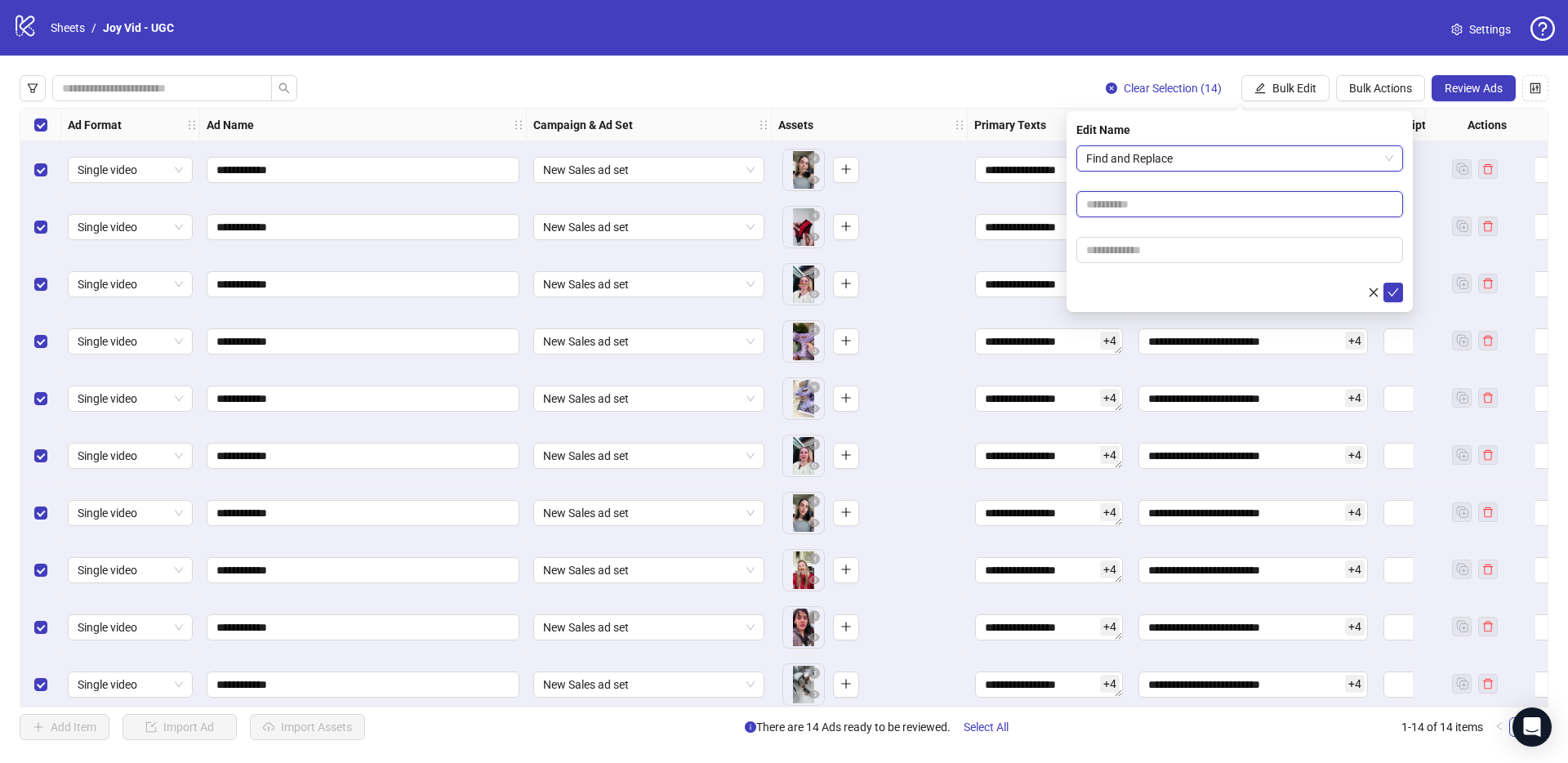
click at [1126, 209] on input "text" at bounding box center [1240, 204] width 327 height 26
click at [1140, 162] on span "Find and Replace" at bounding box center [1240, 158] width 307 height 24
click at [1133, 182] on div "Replace" at bounding box center [1239, 191] width 300 height 18
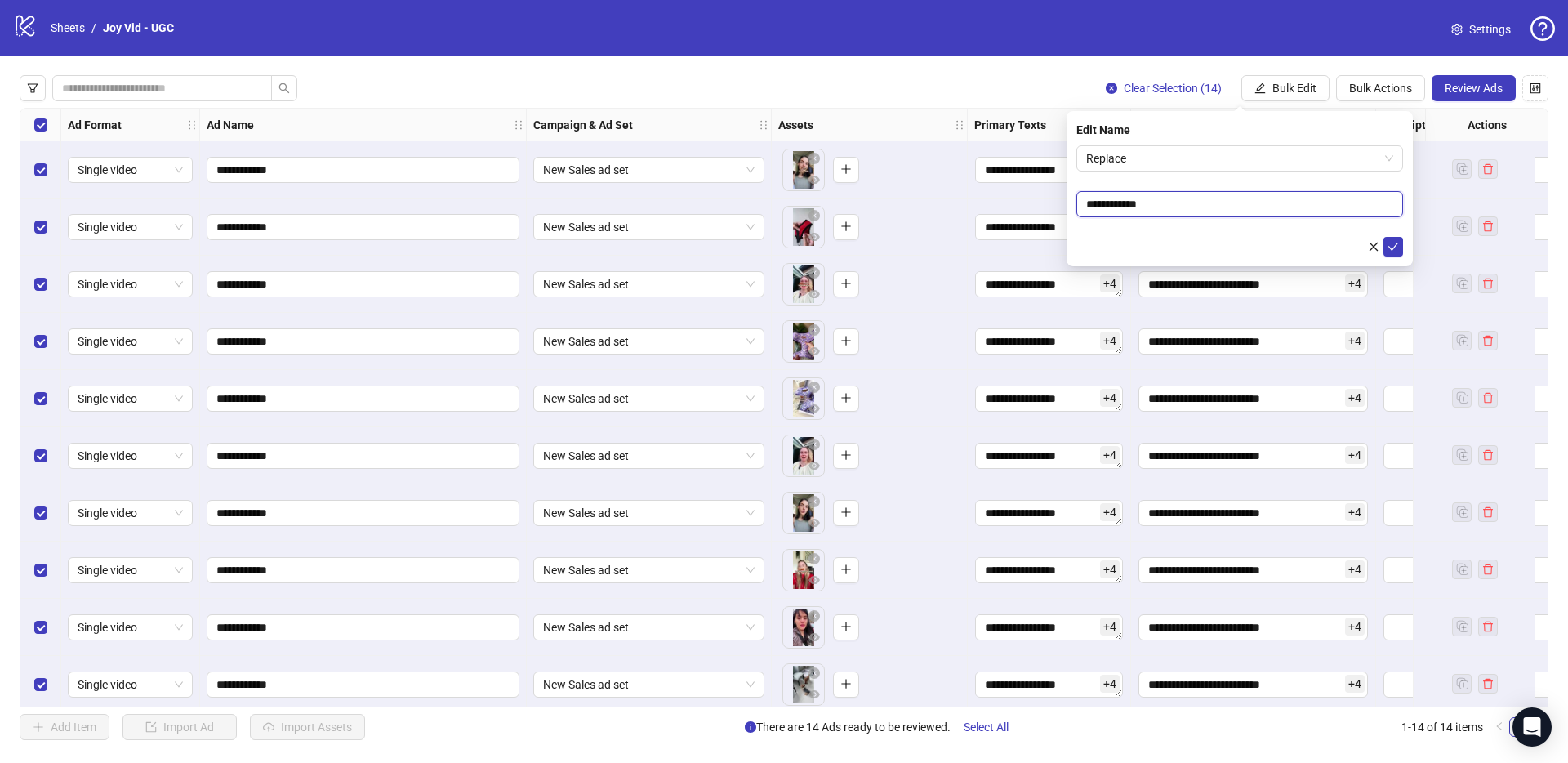
click at [1134, 200] on input "**********" at bounding box center [1240, 204] width 327 height 26
type input "**********"
click at [1390, 249] on icon "check" at bounding box center [1393, 247] width 12 height 12
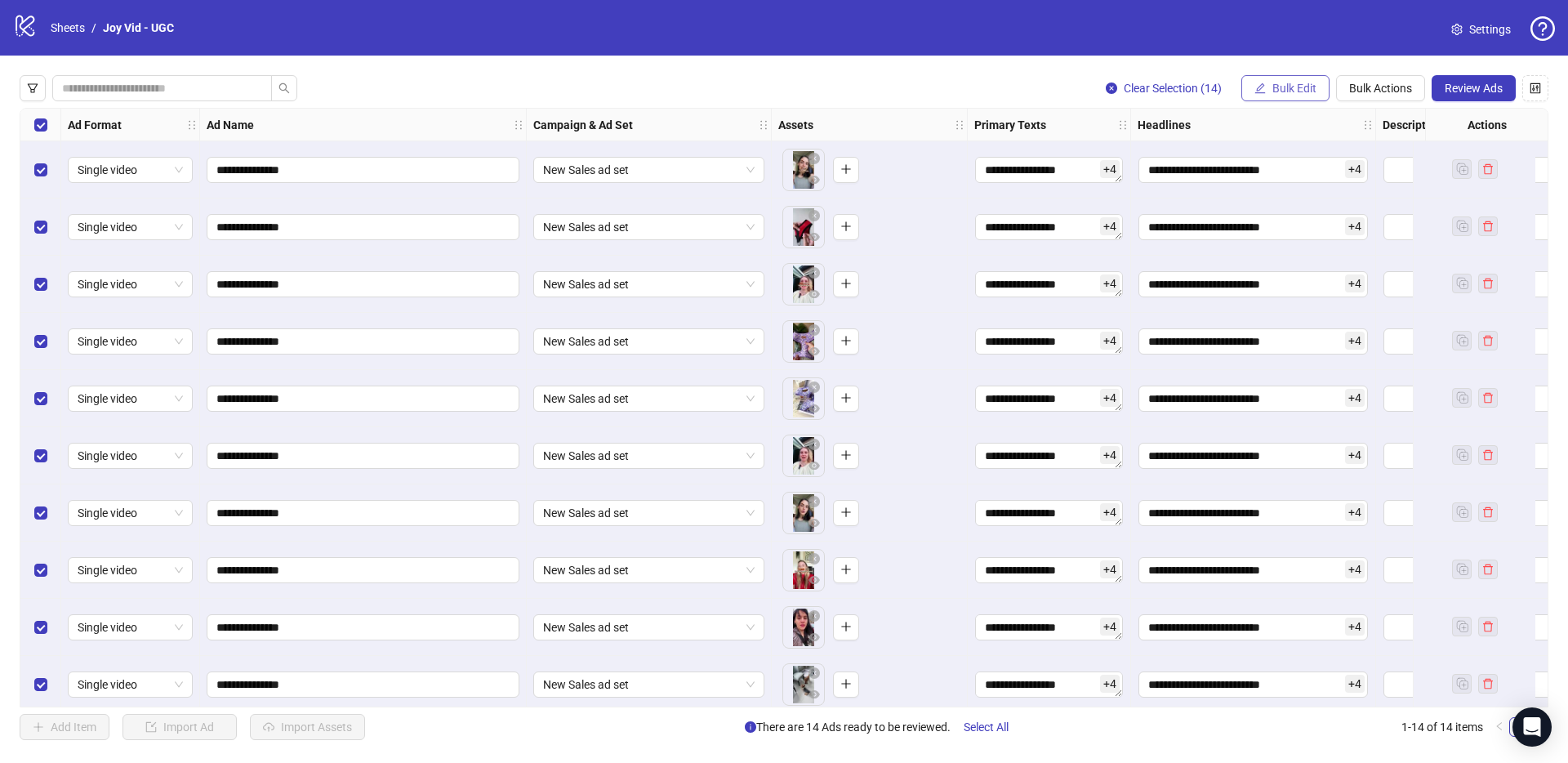
click at [1277, 80] on button "Bulk Edit" at bounding box center [1285, 88] width 88 height 26
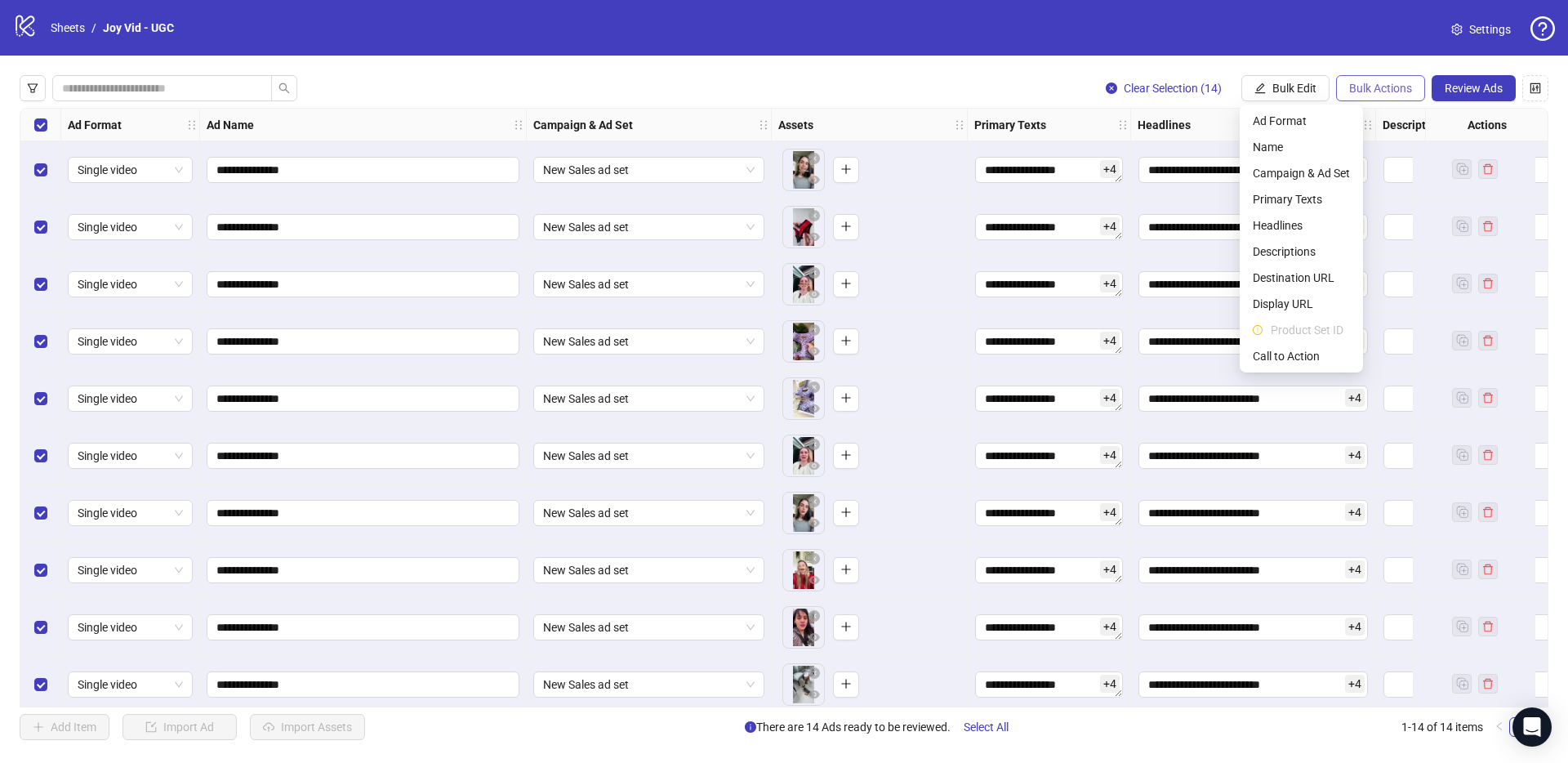
click at [1378, 93] on span "Bulk Actions" at bounding box center [1380, 88] width 63 height 13
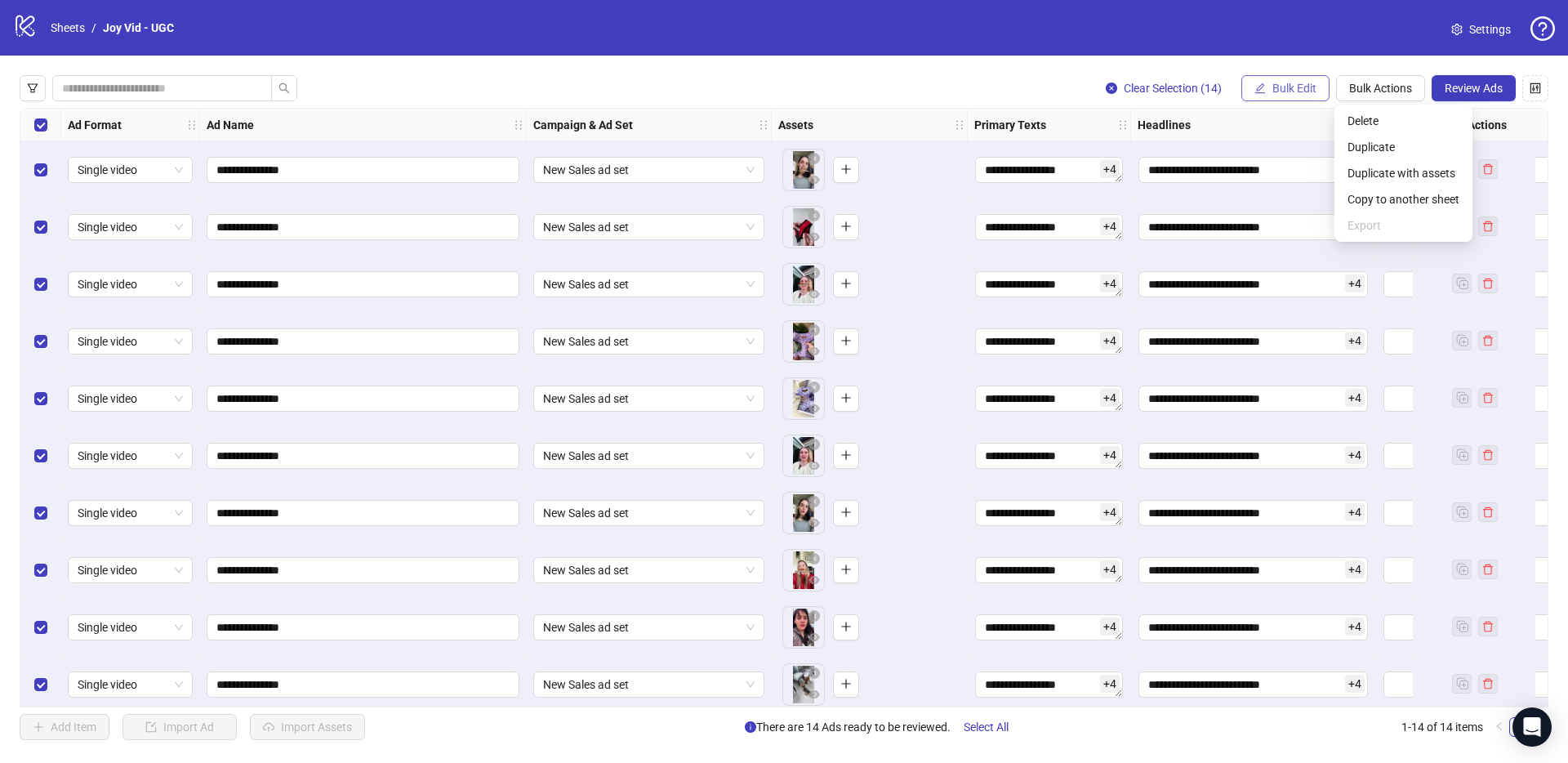
click at [1299, 90] on span "Bulk Edit" at bounding box center [1294, 88] width 44 height 13
click at [1538, 88] on icon "control" at bounding box center [1536, 88] width 11 height 11
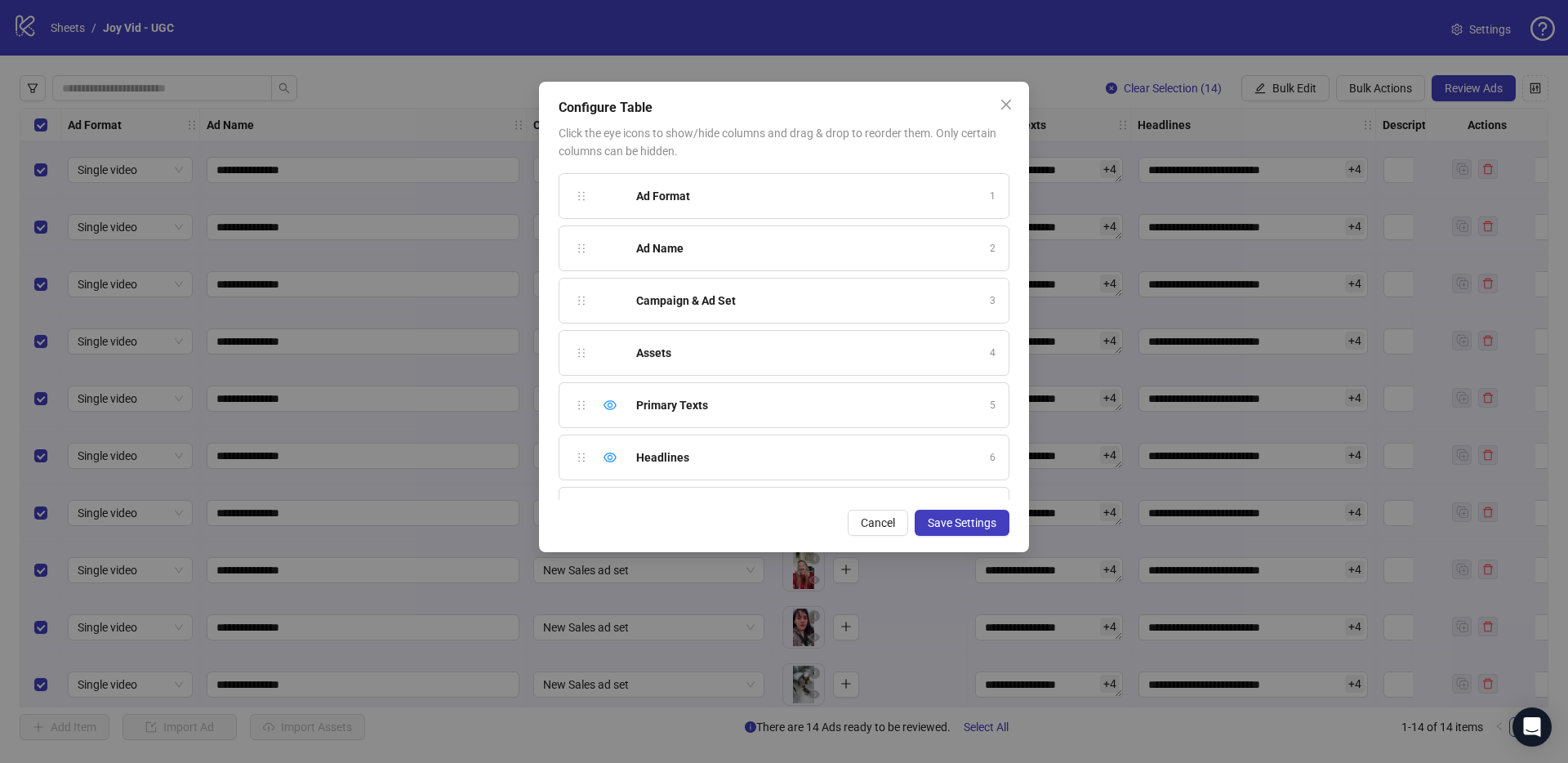
scroll to position [509, 0]
click at [616, 212] on icon "eye" at bounding box center [609, 209] width 13 height 13
drag, startPoint x: 998, startPoint y: 110, endPoint x: 998, endPoint y: 127, distance: 17.0
click at [998, 127] on div "Configure Table Click the eye icons to show/hide columns and drag & drop to reo…" at bounding box center [784, 316] width 490 height 470
click at [949, 523] on span "Save Settings" at bounding box center [961, 523] width 69 height 13
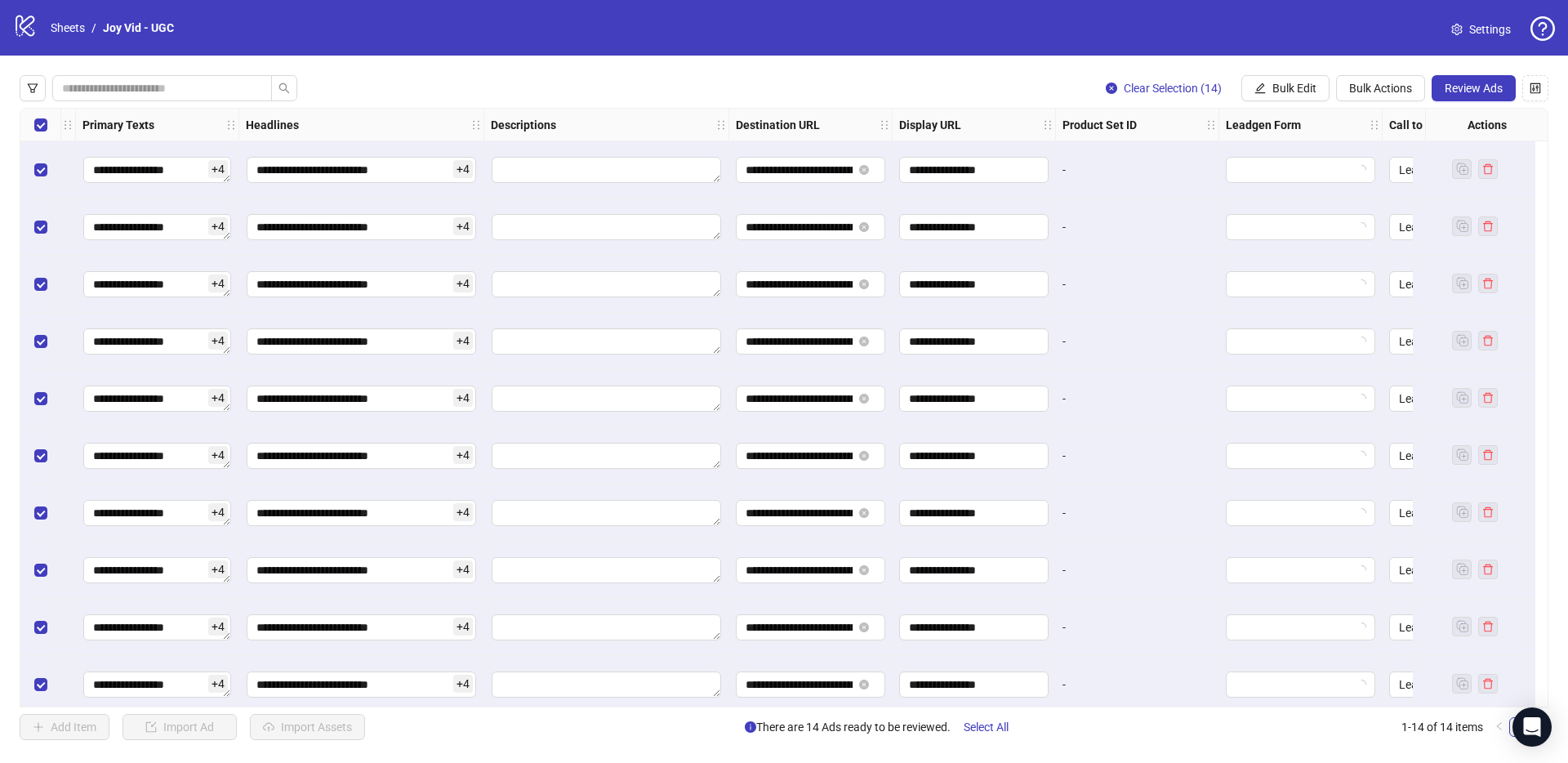
scroll to position [0, 993]
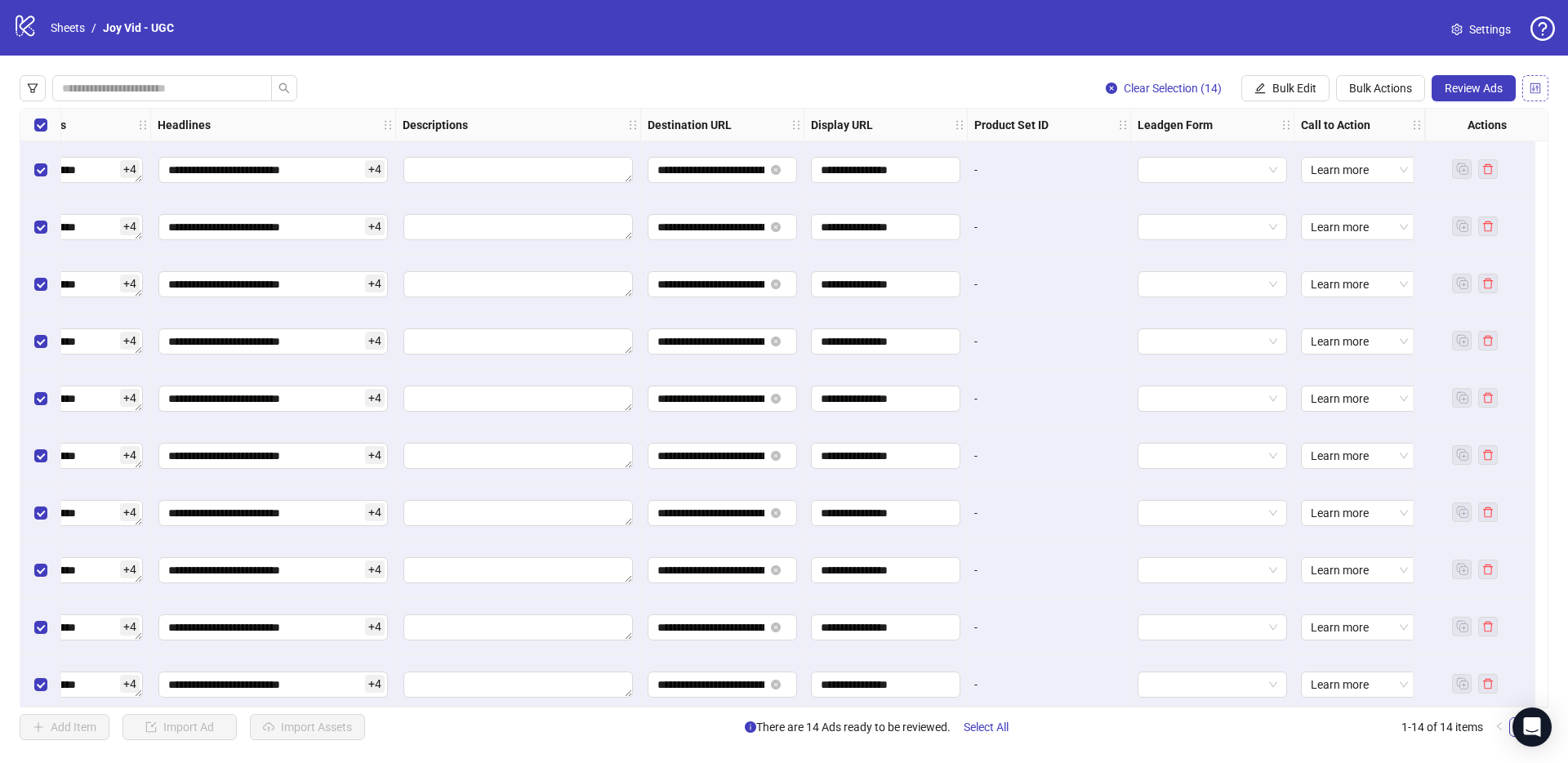
click at [1530, 88] on icon "control" at bounding box center [1535, 88] width 12 height 12
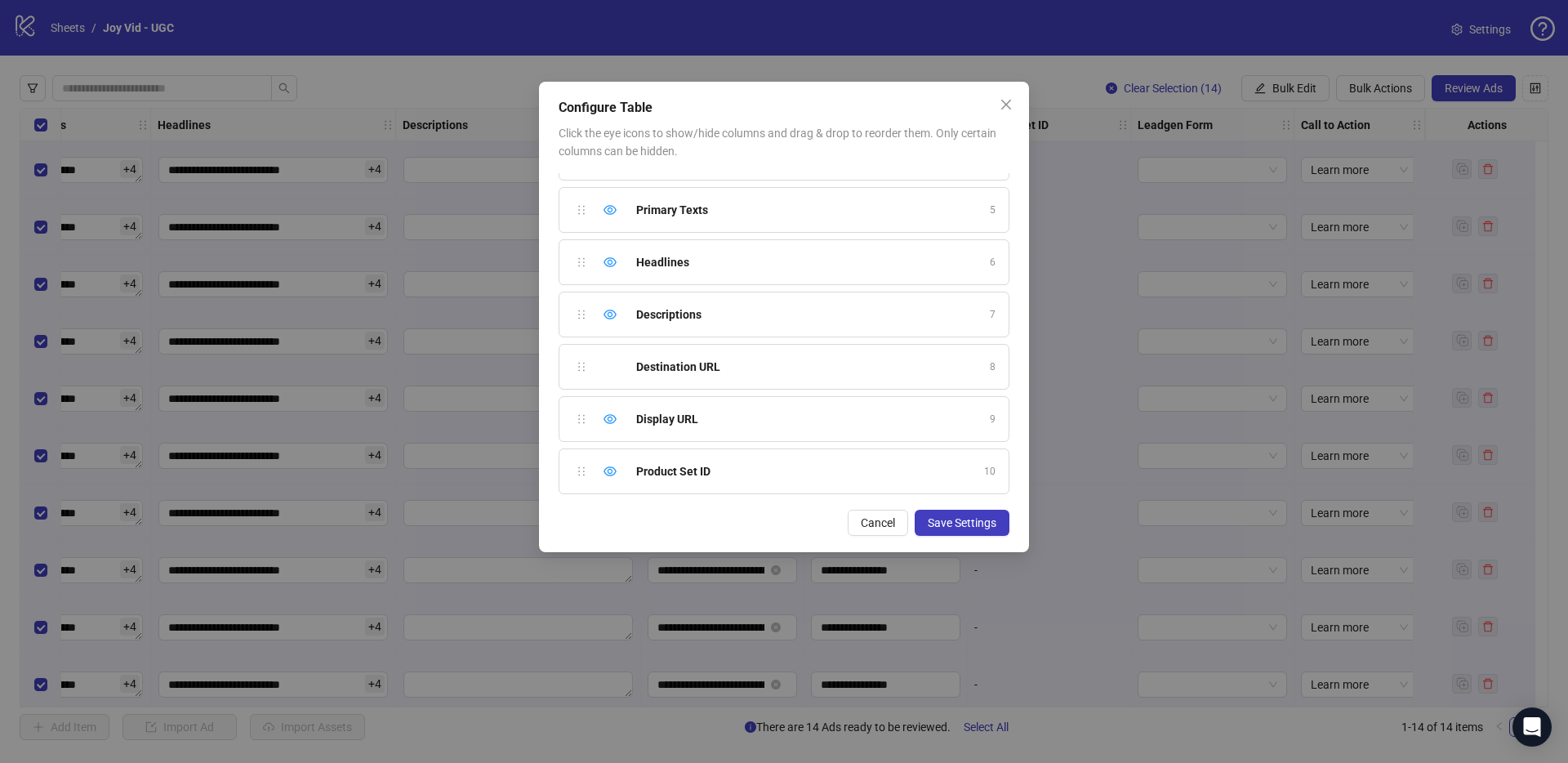
scroll to position [0, 0]
click at [878, 360] on div "Assets" at bounding box center [808, 353] width 344 height 18
click at [579, 356] on div "Ad Format 1 Ad Name 2 Campaign & Ad Set 3 Assets 4 Primary Texts 5 Headlines 6 …" at bounding box center [784, 337] width 451 height 327
click at [1010, 105] on icon "close" at bounding box center [1006, 105] width 13 height 13
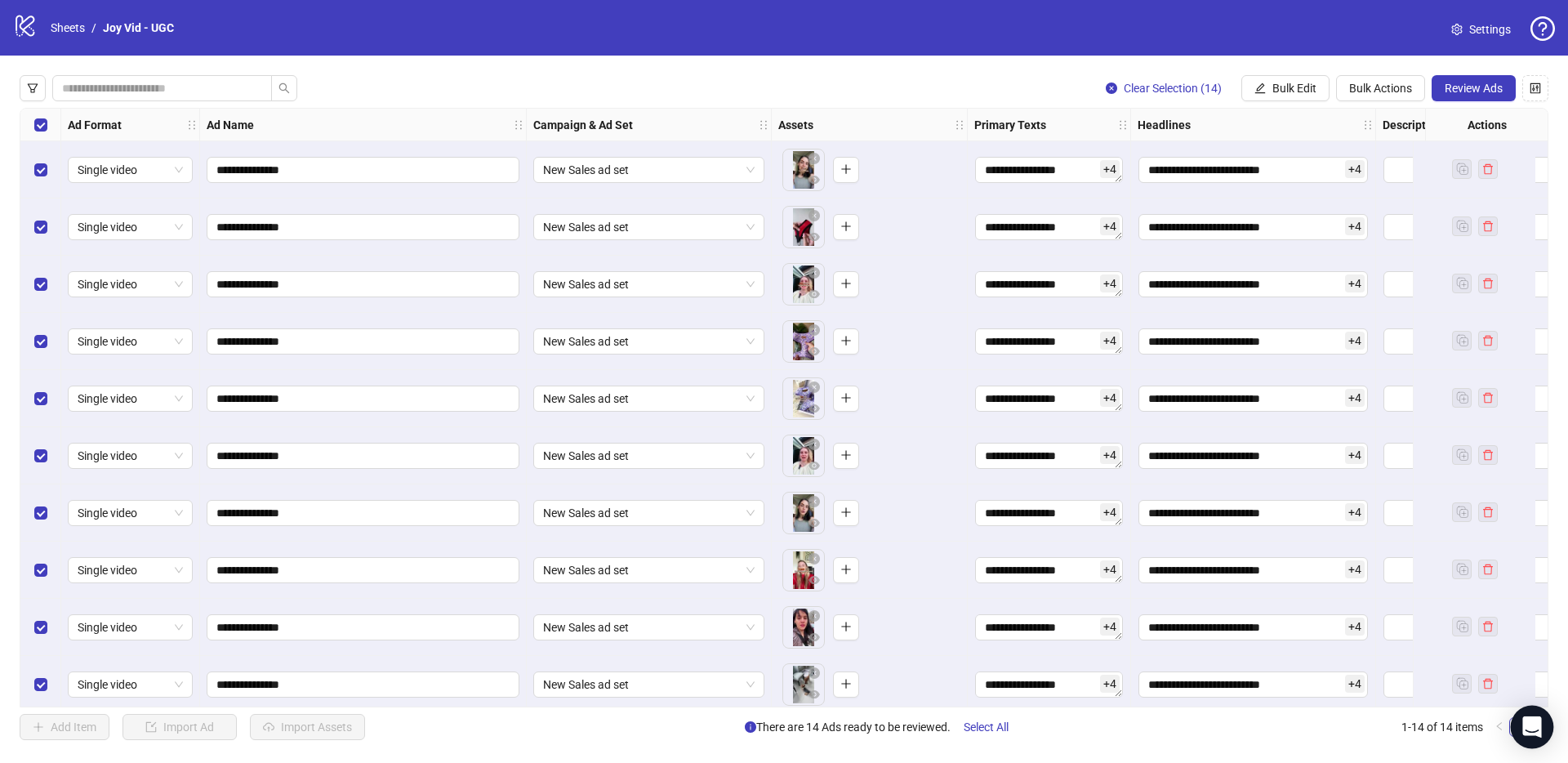
click at [1530, 727] on icon "Open Intercom Messenger" at bounding box center [1531, 727] width 19 height 21
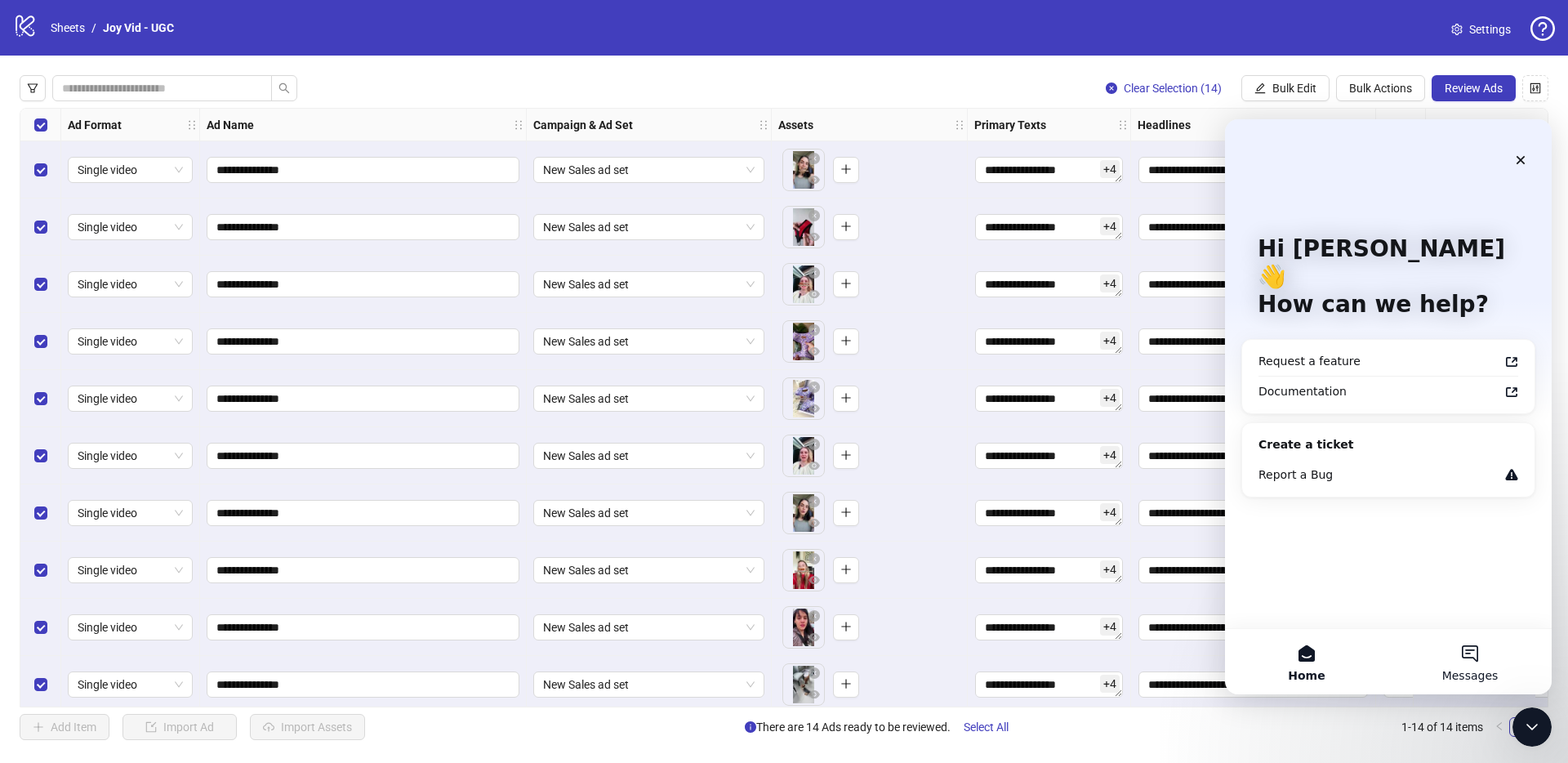
click at [1452, 665] on button "Messages" at bounding box center [1470, 661] width 164 height 65
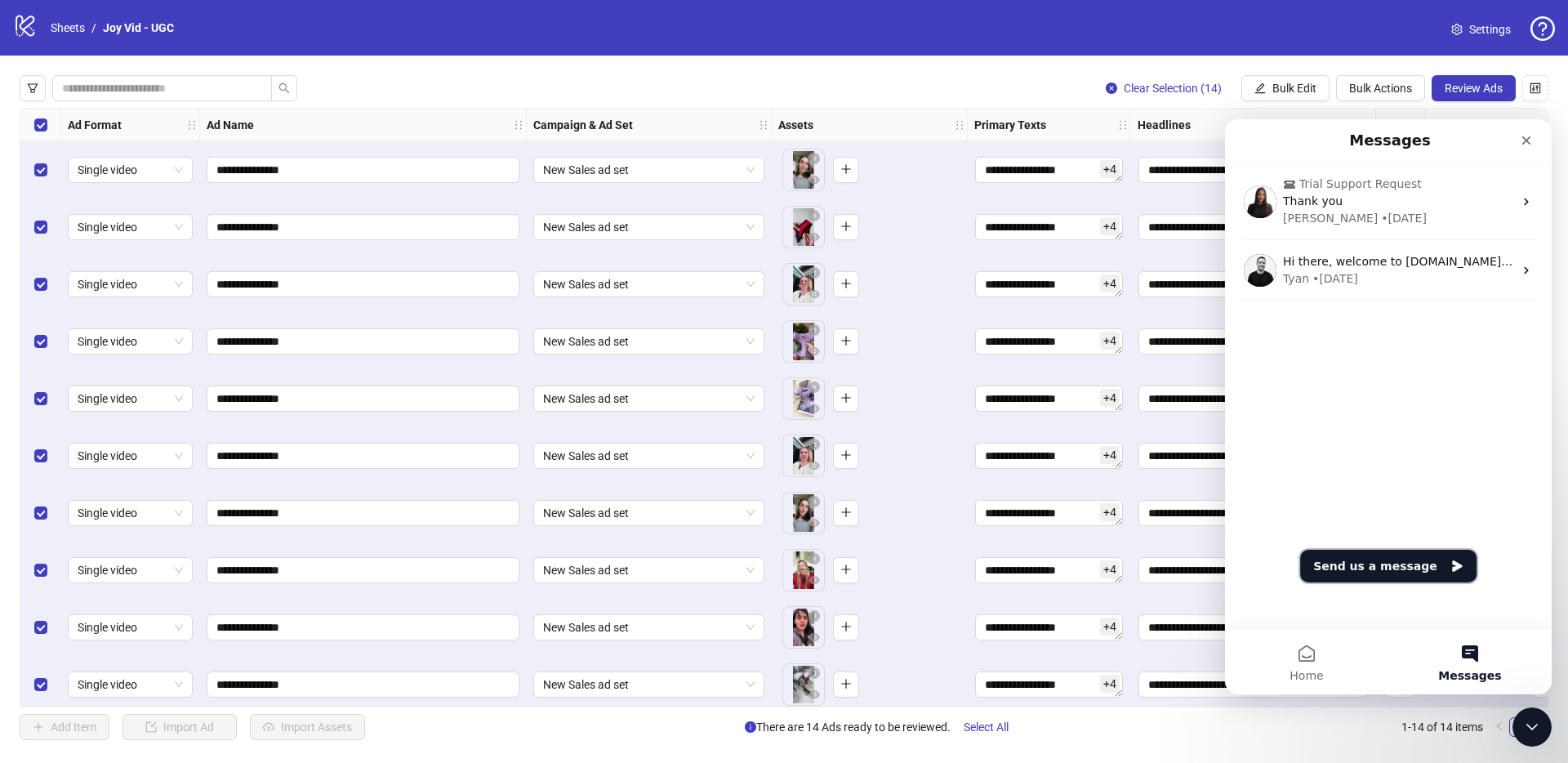
click at [1388, 577] on button "Send us a message" at bounding box center [1388, 566] width 176 height 33
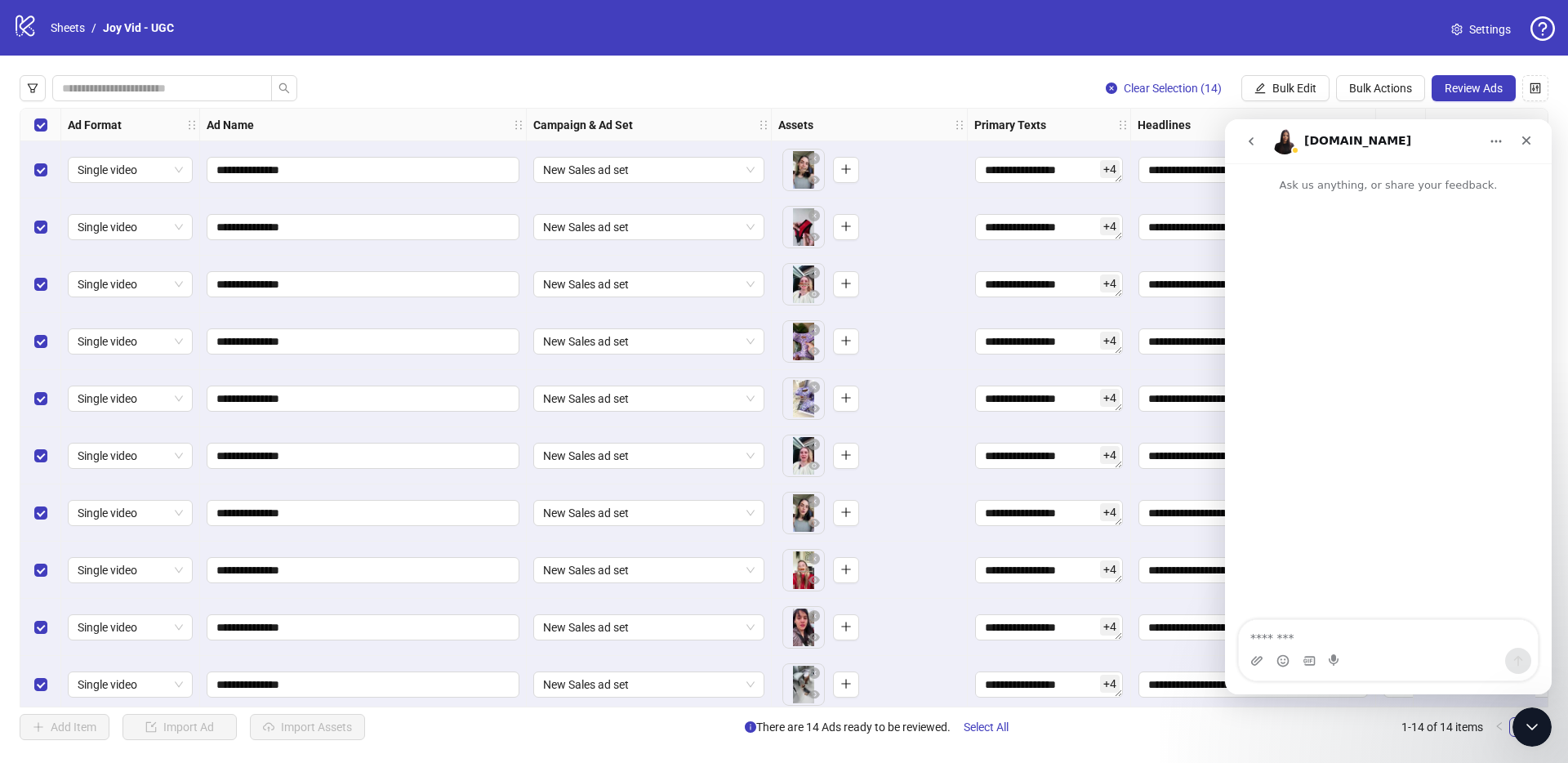
click at [1331, 622] on textarea "Message…" at bounding box center [1388, 633] width 299 height 28
type textarea "**********"
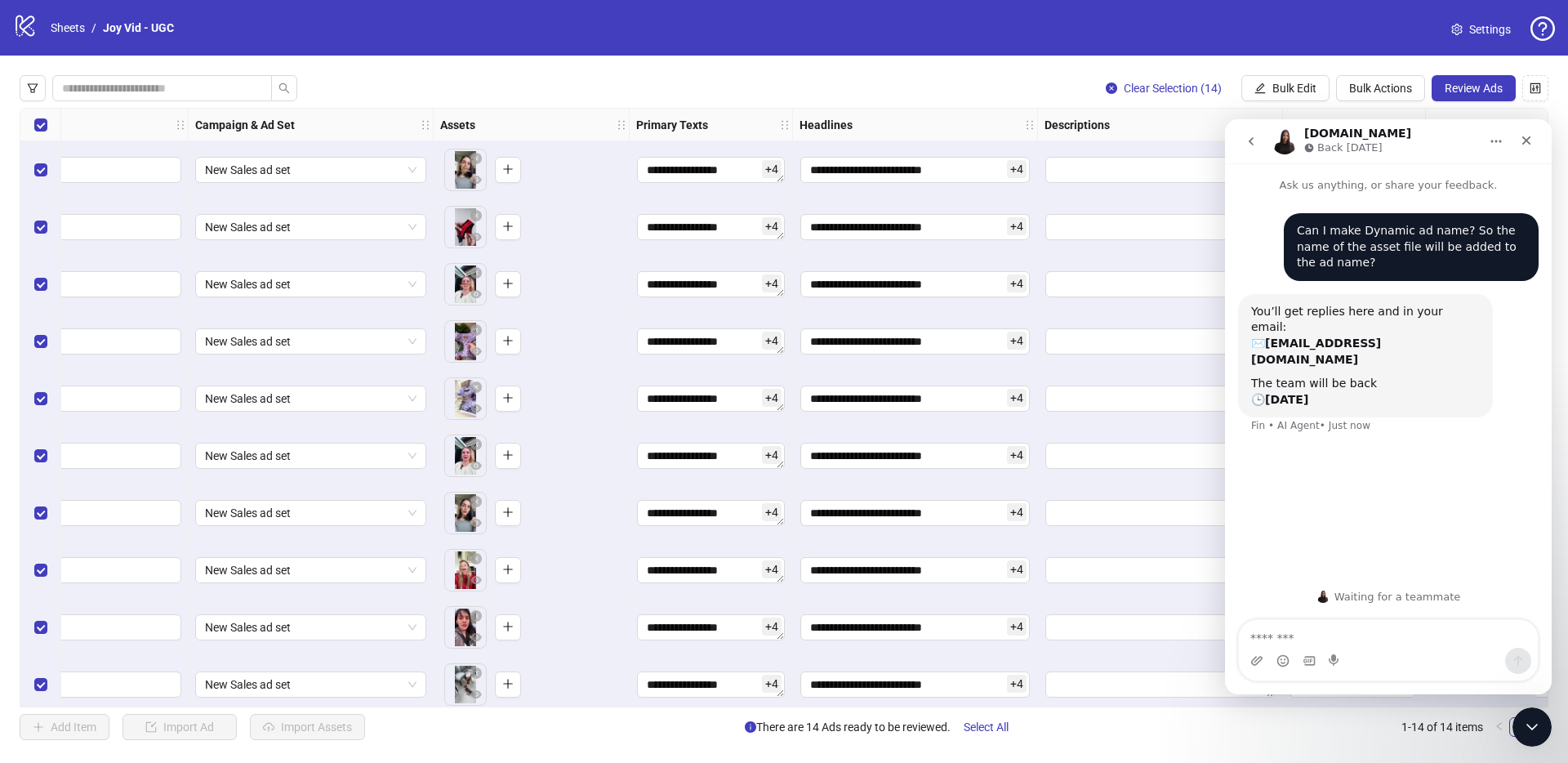
scroll to position [0, 993]
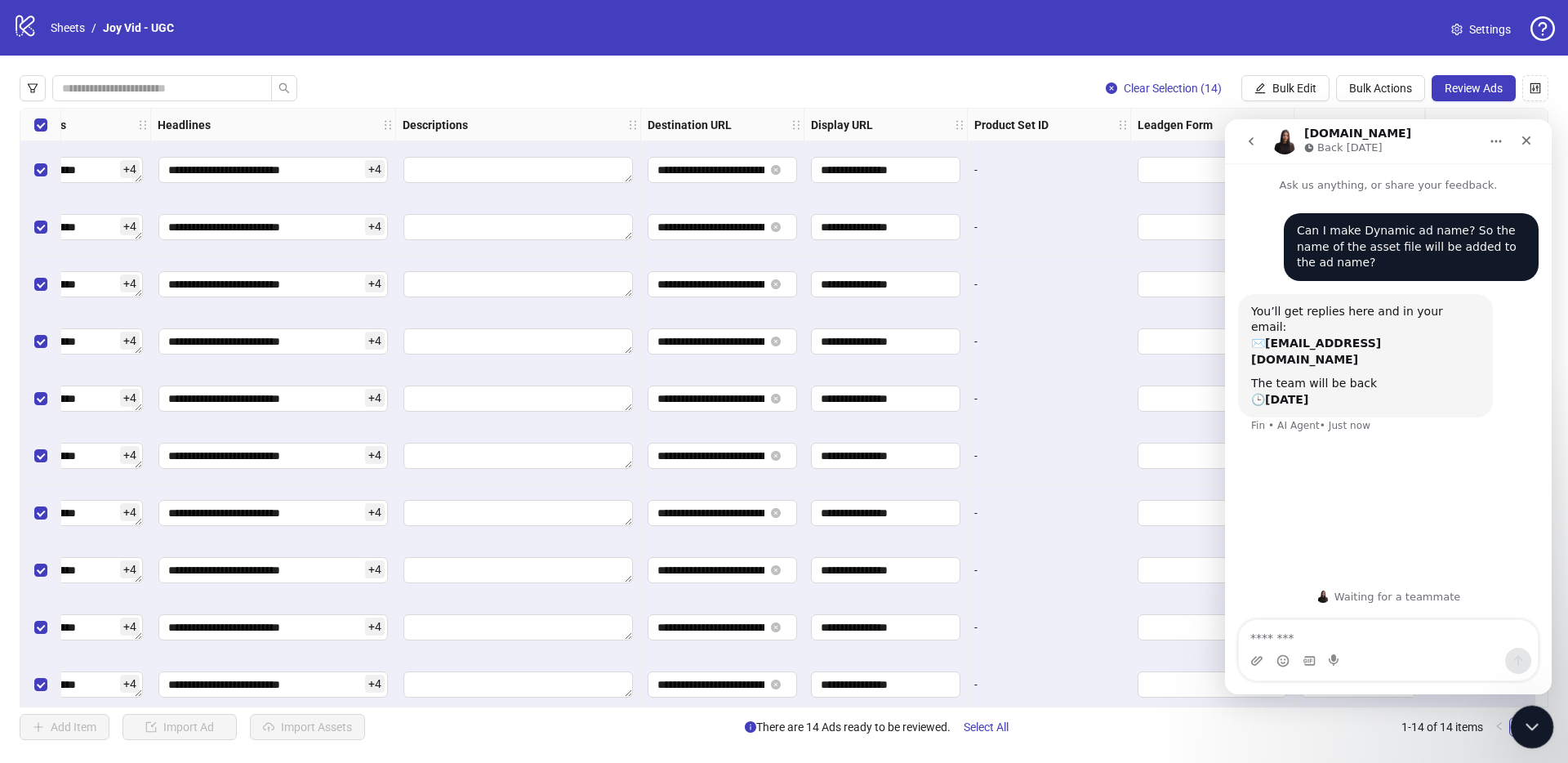
click at [1542, 730] on div "Close Intercom Messenger" at bounding box center [1530, 725] width 39 height 39
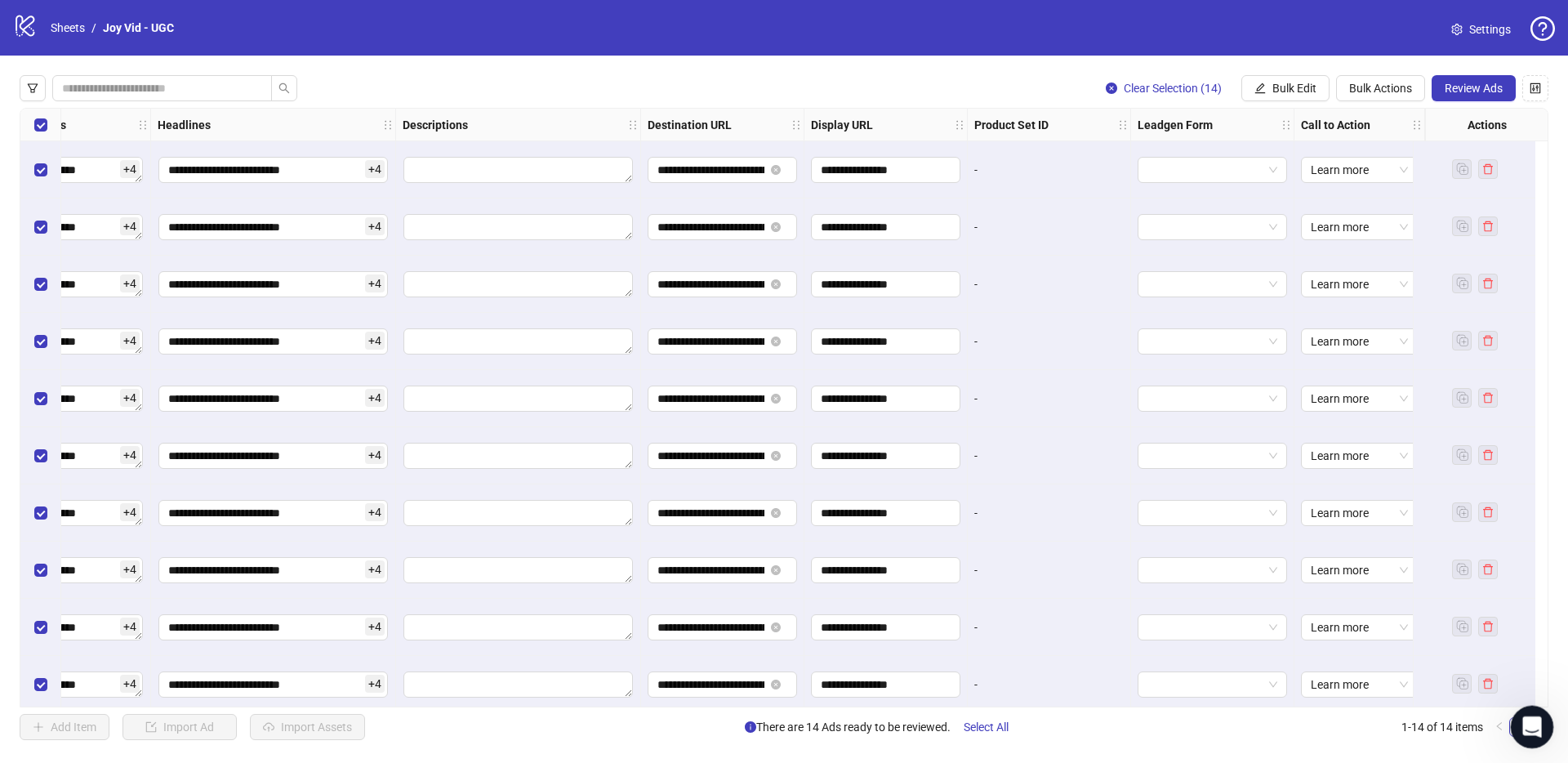
scroll to position [0, 0]
drag, startPoint x: 1539, startPoint y: 728, endPoint x: 1327, endPoint y: 622, distance: 237.0
click at [1510, 705] on html at bounding box center [1530, 725] width 39 height 39
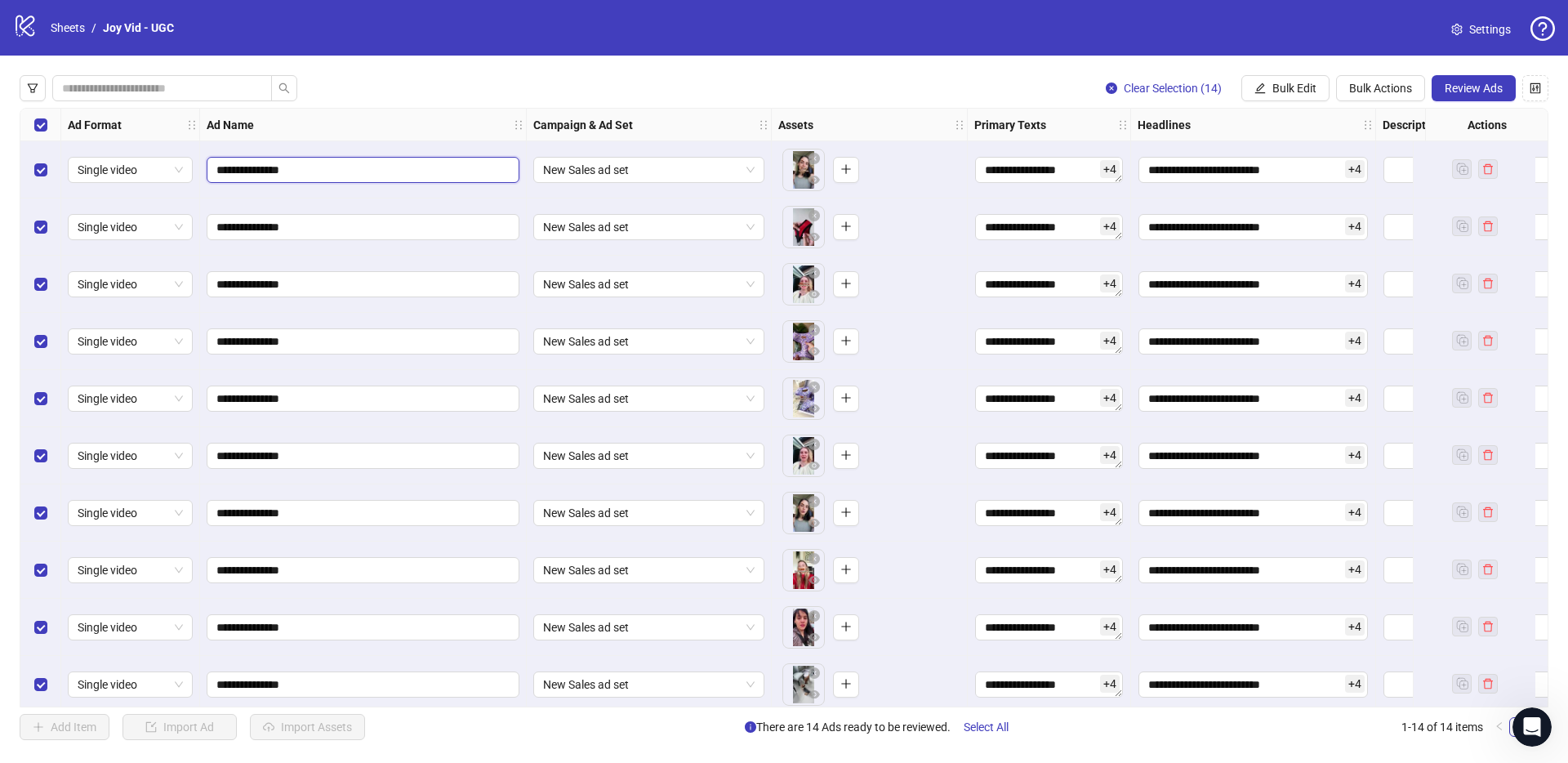
click at [331, 170] on input "**********" at bounding box center [361, 170] width 289 height 18
click at [1545, 97] on button "button" at bounding box center [1535, 88] width 26 height 26
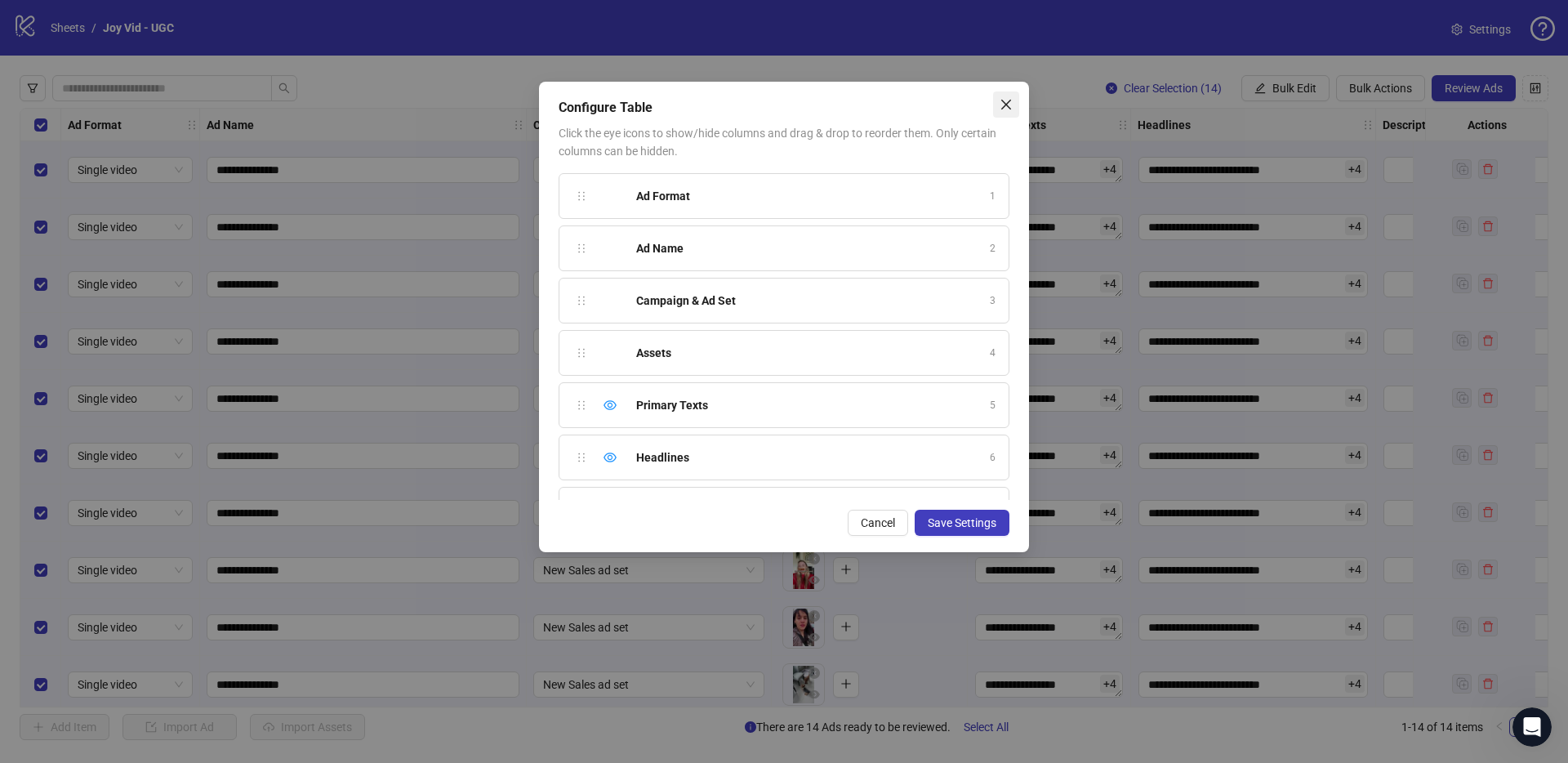
click at [1014, 105] on span "Close" at bounding box center [1005, 105] width 26 height 13
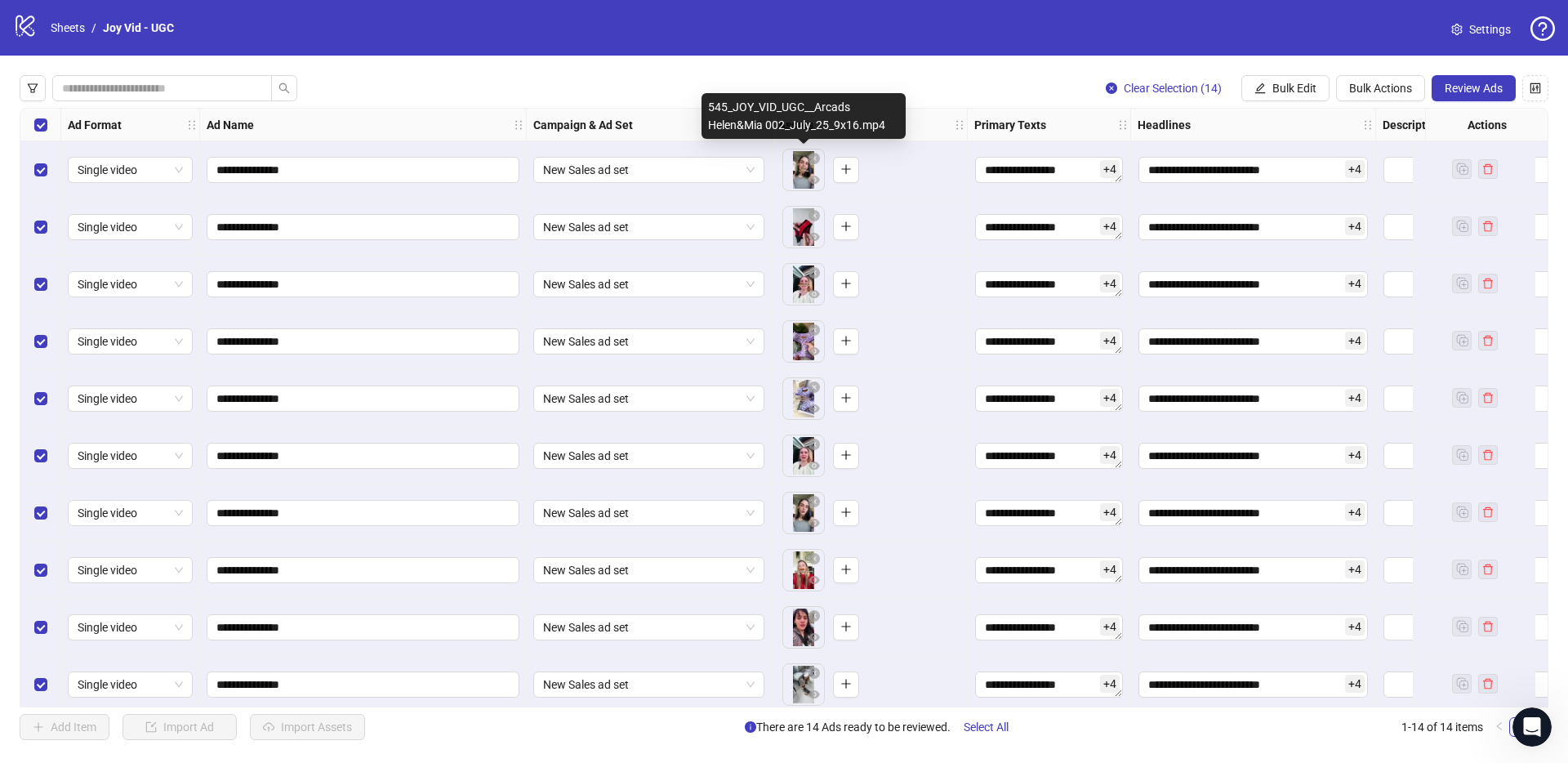
click at [803, 129] on div "545_JOY_VID_UGC__Arcads Helen&Mia 002_July_25_9x16.mp4" at bounding box center [803, 115] width 205 height 46
click at [804, 127] on div "545_JOY_VID_UGC__Arcads Helen&Mia 002_July_25_9x16.mp4" at bounding box center [803, 115] width 205 height 46
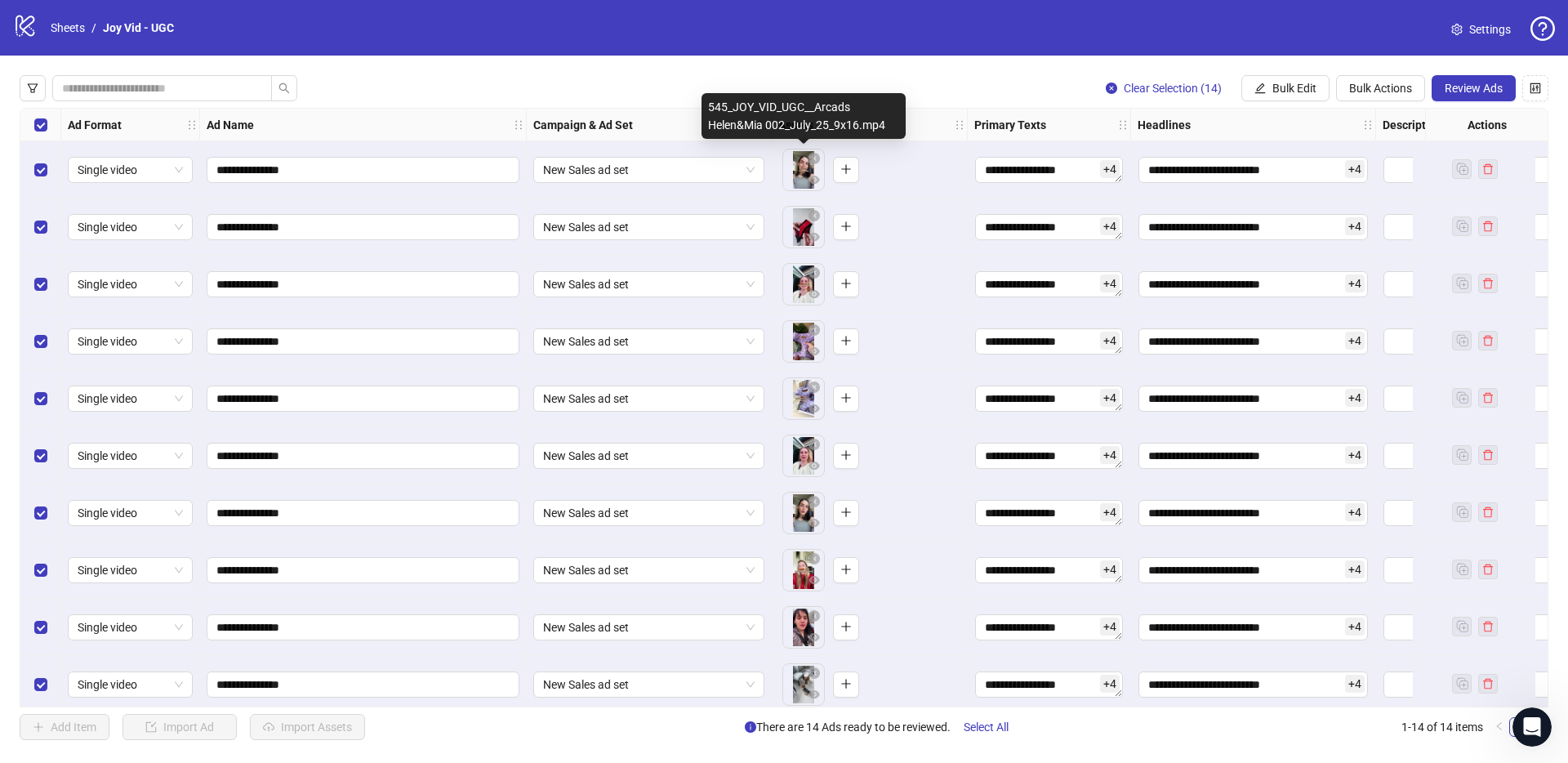
click at [804, 127] on div "545_JOY_VID_UGC__Arcads Helen&Mia 002_July_25_9x16.mp4" at bounding box center [803, 115] width 205 height 46
drag, startPoint x: 712, startPoint y: 109, endPoint x: 802, endPoint y: 121, distance: 90.8
click at [802, 121] on div "545_JOY_VID_UGC__Arcads Helen&Mia 002_July_25_9x16.mp4" at bounding box center [803, 115] width 205 height 46
drag, startPoint x: 784, startPoint y: 125, endPoint x: 737, endPoint y: 122, distance: 47.1
click at [737, 122] on div "545_JOY_VID_UGC__Arcads Helen&Mia 002_July_25_9x16.mp4" at bounding box center [803, 115] width 205 height 46
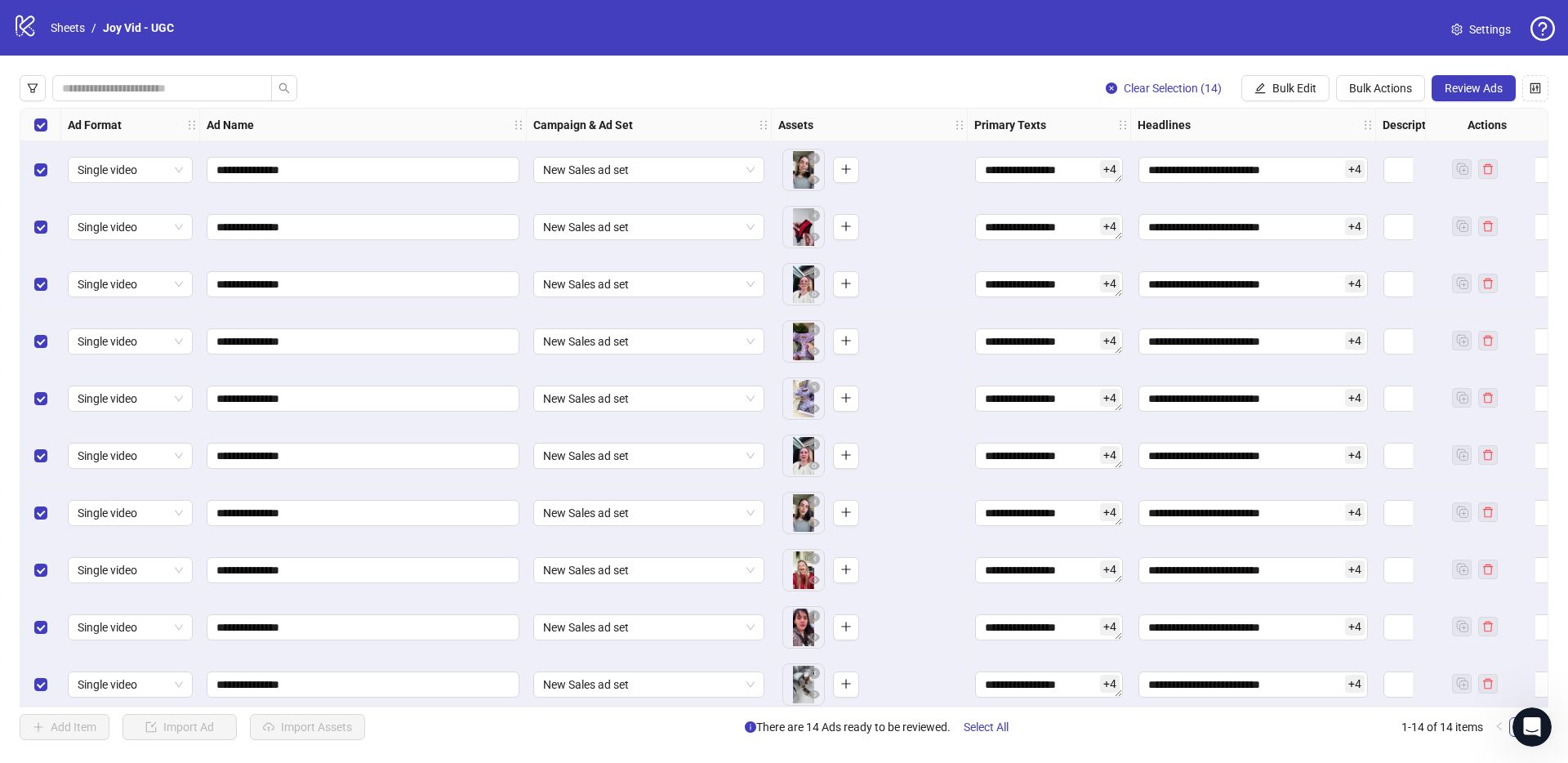
click at [404, 100] on div "Clear Selection (14) Bulk Edit Bulk Actions Review Ads" at bounding box center [784, 88] width 1529 height 26
click at [226, 92] on input "search" at bounding box center [155, 88] width 187 height 18
click at [443, 98] on div "Clear Selection (14) Bulk Edit Bulk Actions Review Ads" at bounding box center [784, 88] width 1529 height 26
click at [1404, 90] on span "Bulk Actions" at bounding box center [1380, 88] width 63 height 13
click at [1289, 90] on span "Bulk Edit" at bounding box center [1294, 88] width 44 height 13
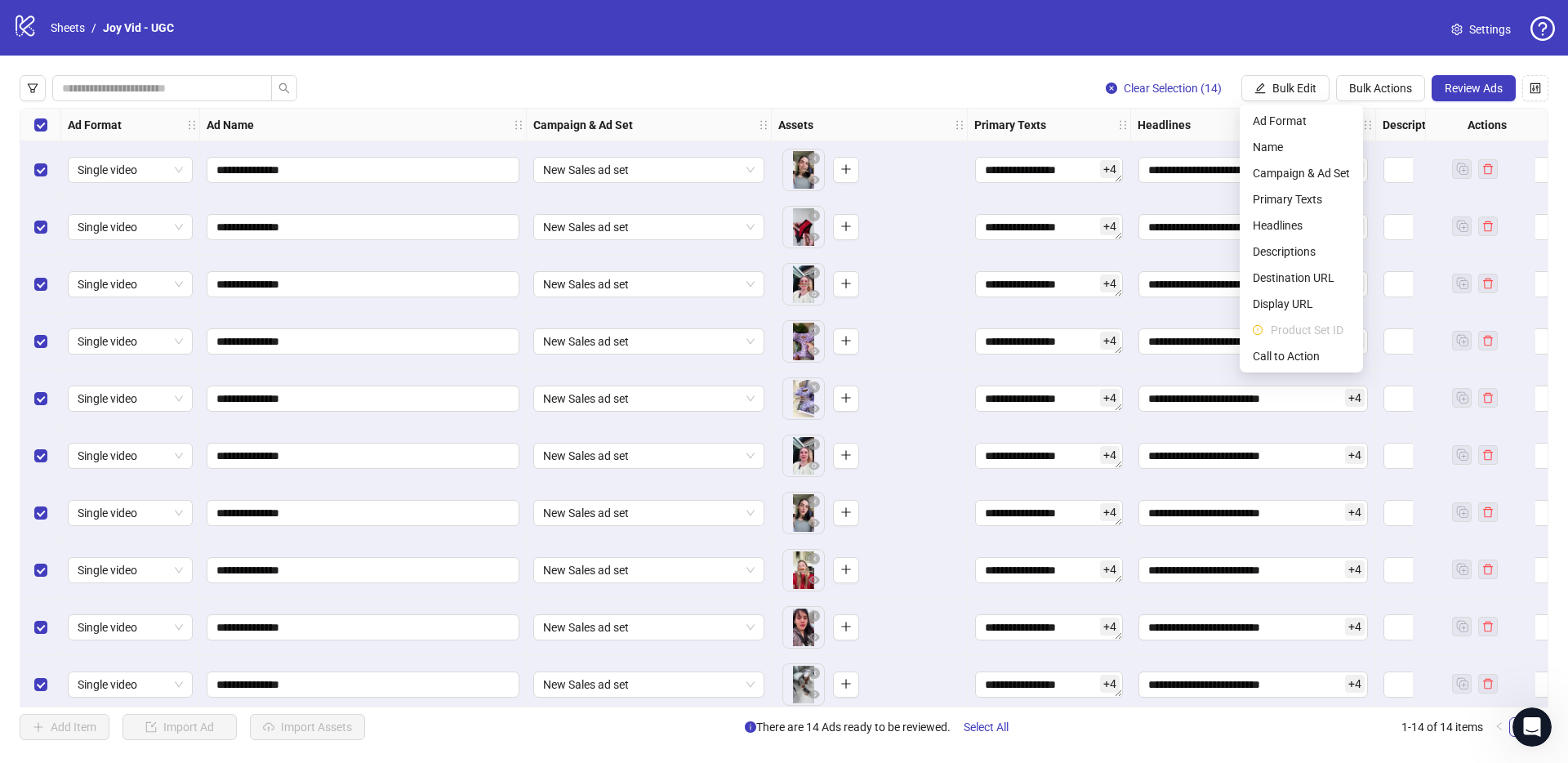
click at [1487, 33] on span "Settings" at bounding box center [1489, 29] width 42 height 18
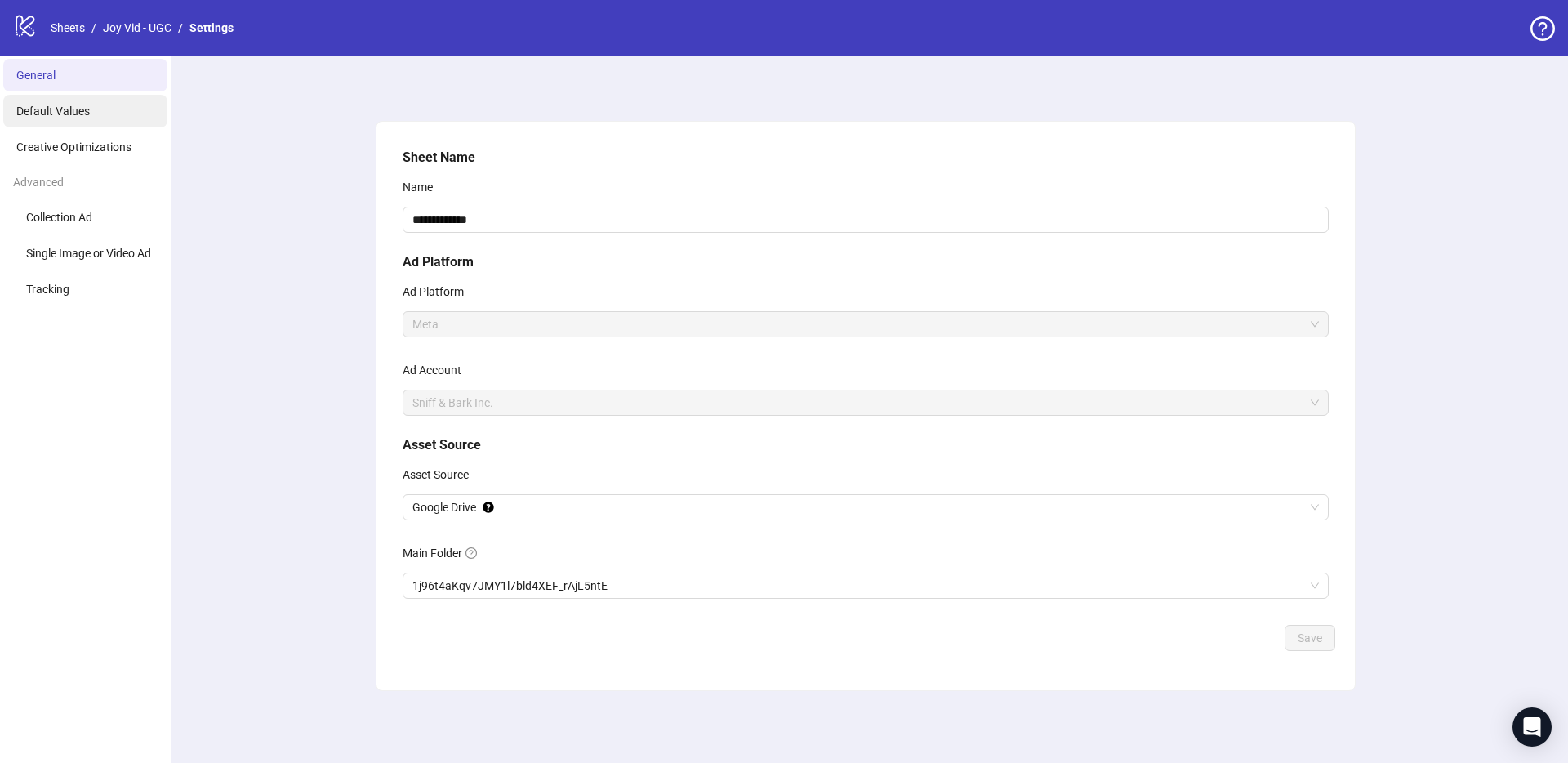
click at [105, 124] on li "Default Values" at bounding box center [86, 111] width 164 height 33
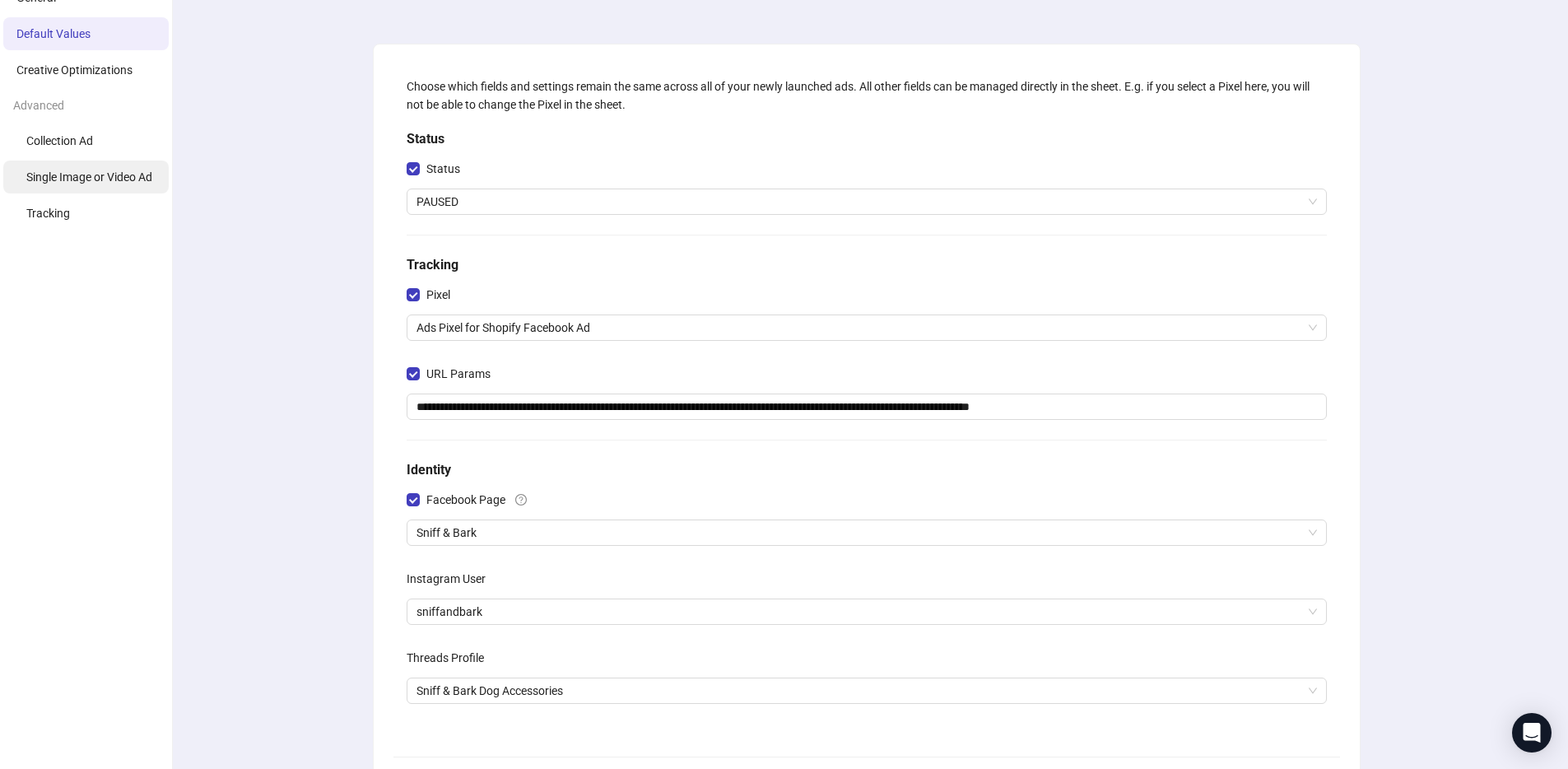
scroll to position [79, 0]
click at [66, 79] on li "Creative Optimizations" at bounding box center [86, 68] width 166 height 33
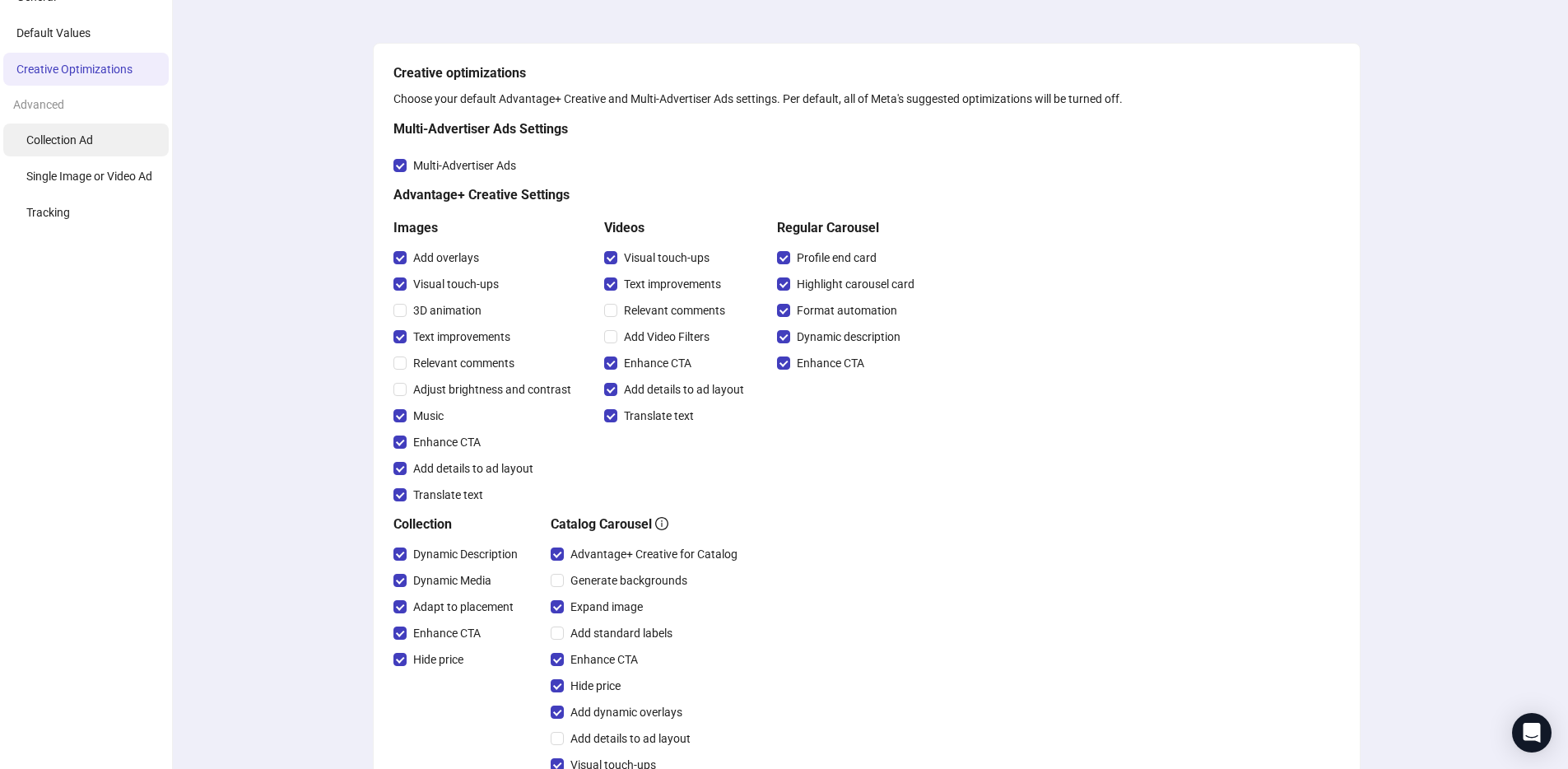
click at [66, 136] on span "Collection Ad" at bounding box center [59, 140] width 67 height 14
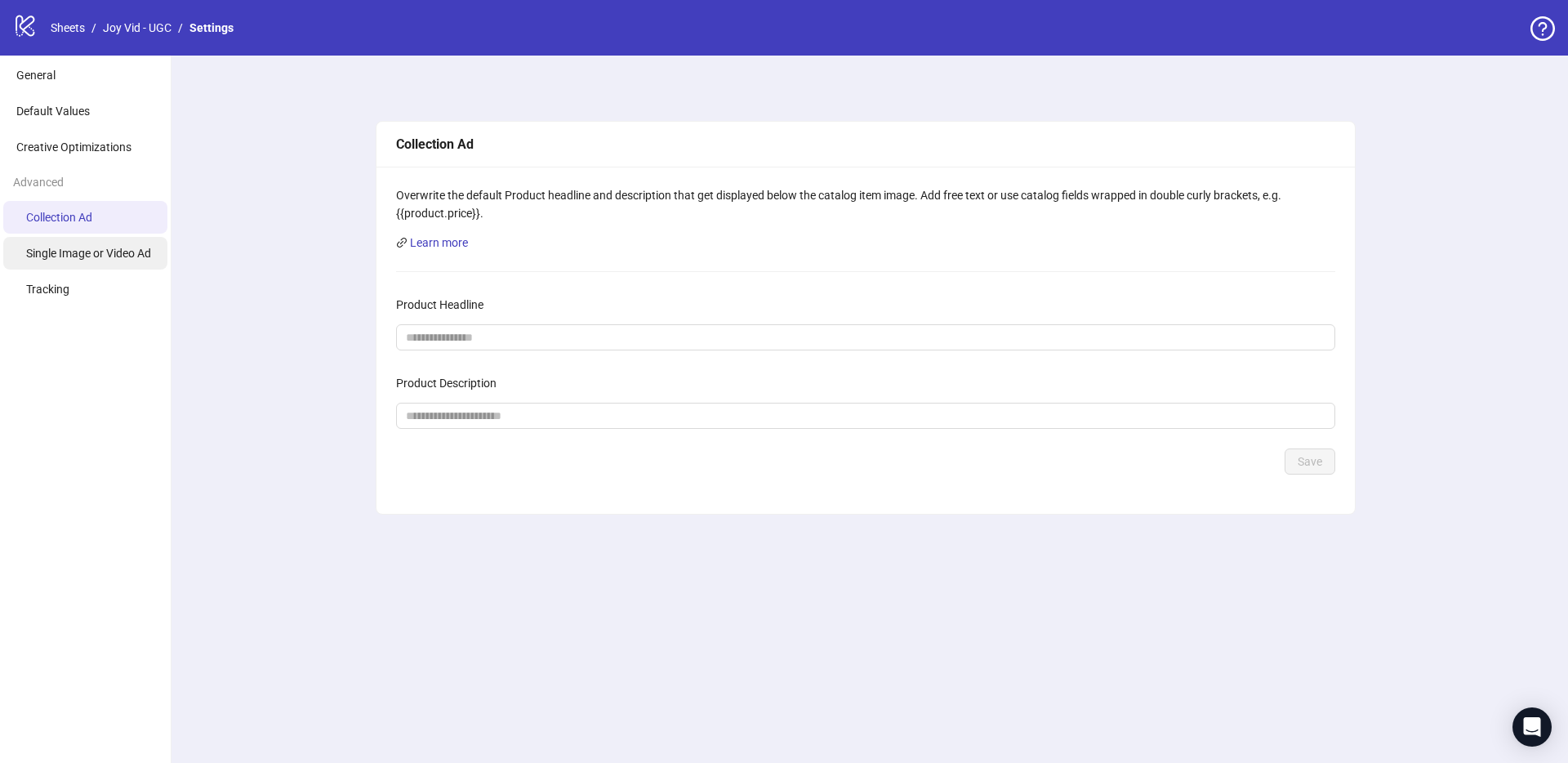
click at [101, 247] on span "Single Image or Video Ad" at bounding box center [88, 253] width 125 height 13
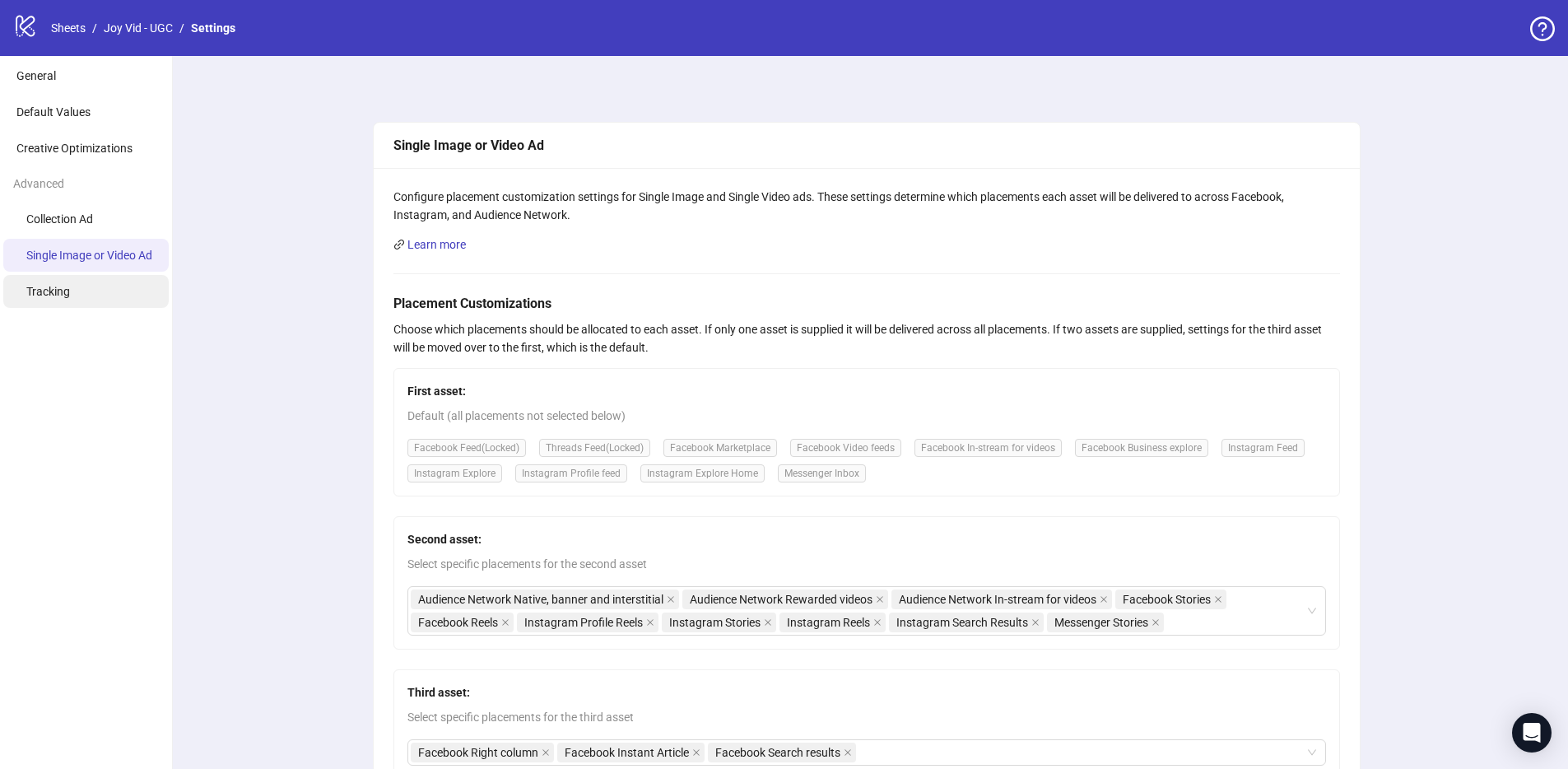
click at [102, 302] on li "Tracking" at bounding box center [86, 291] width 166 height 33
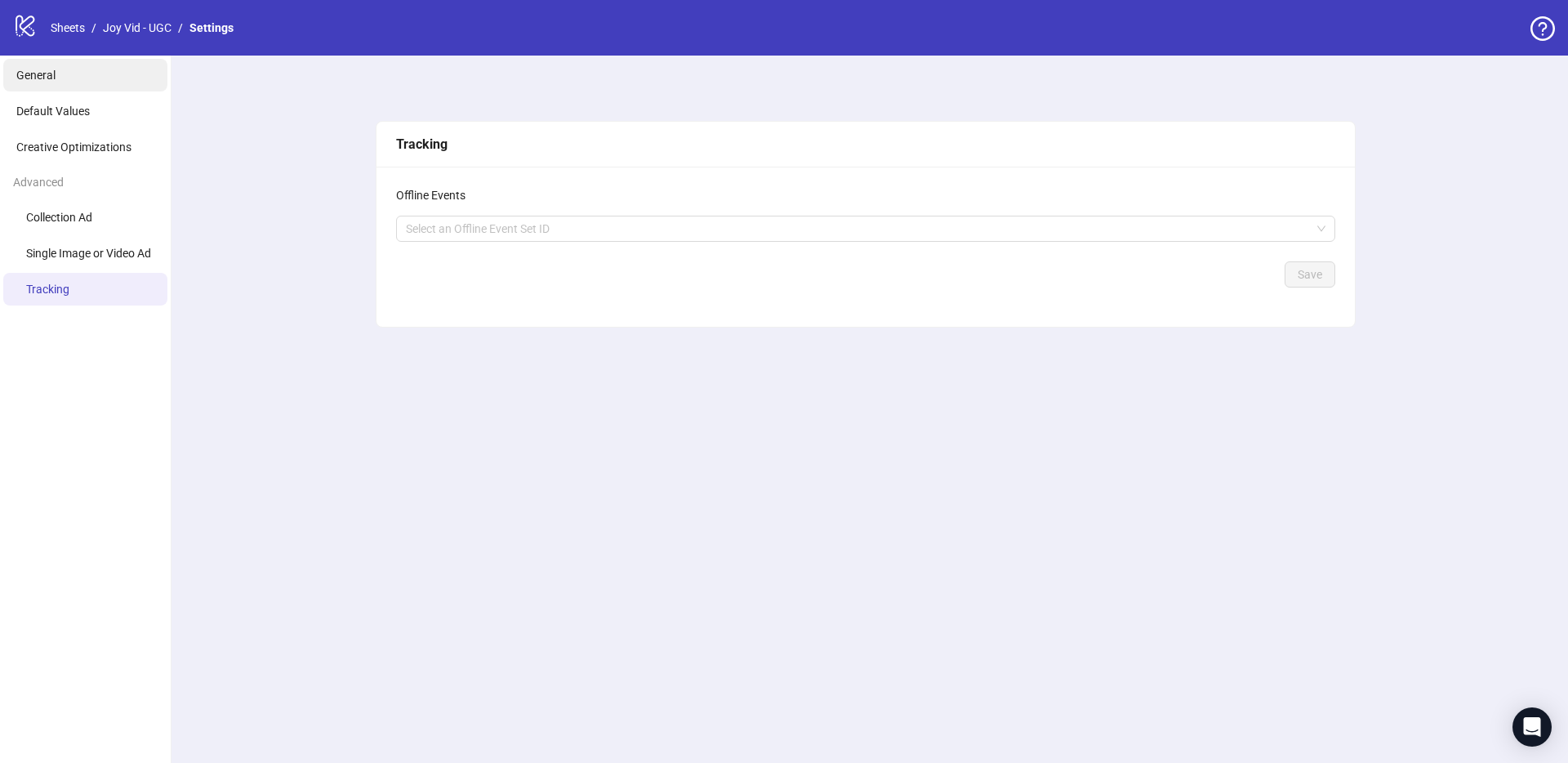
click at [82, 85] on li "General" at bounding box center [86, 75] width 164 height 33
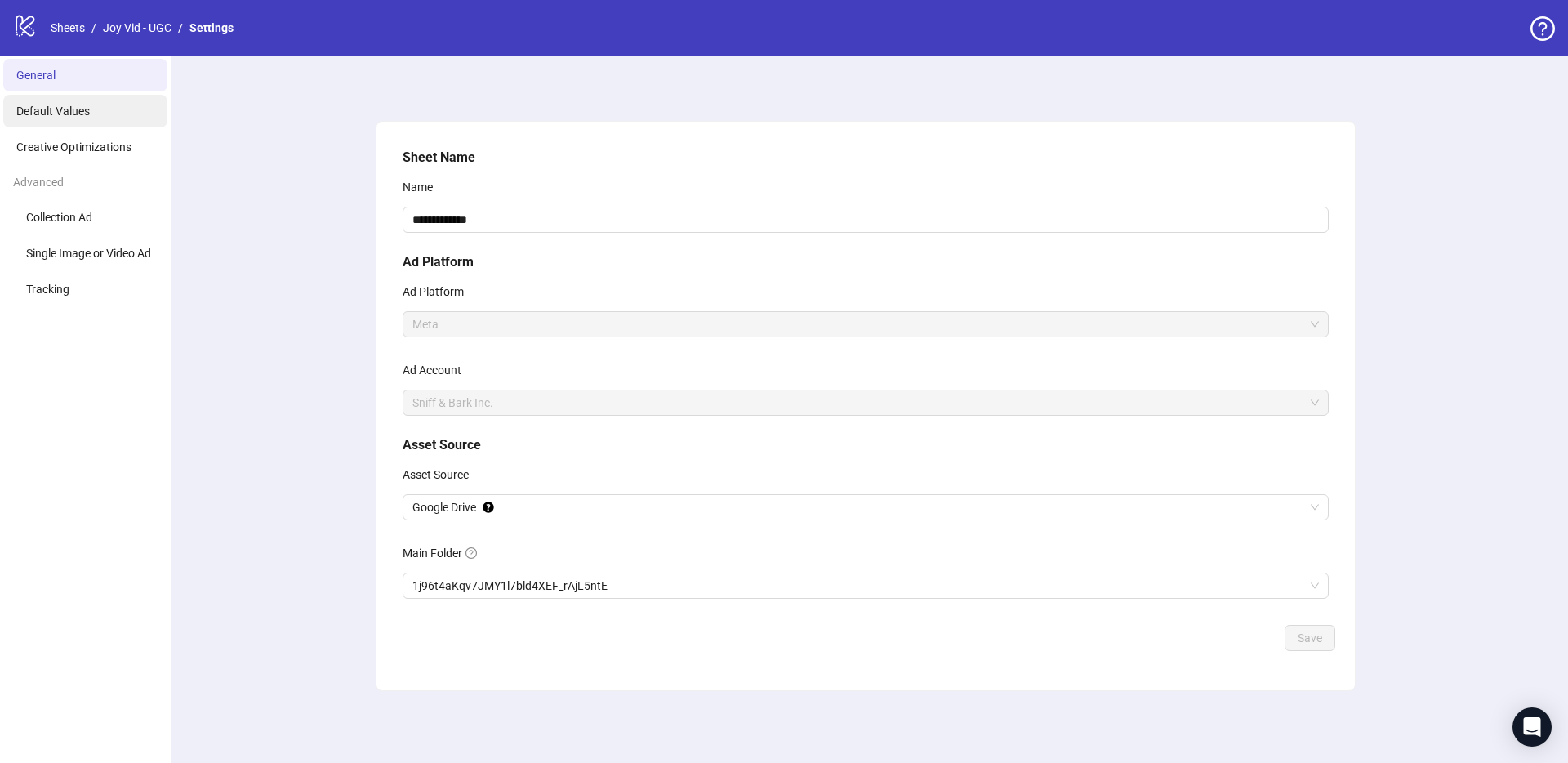
click at [67, 122] on li "Default Values" at bounding box center [86, 111] width 164 height 33
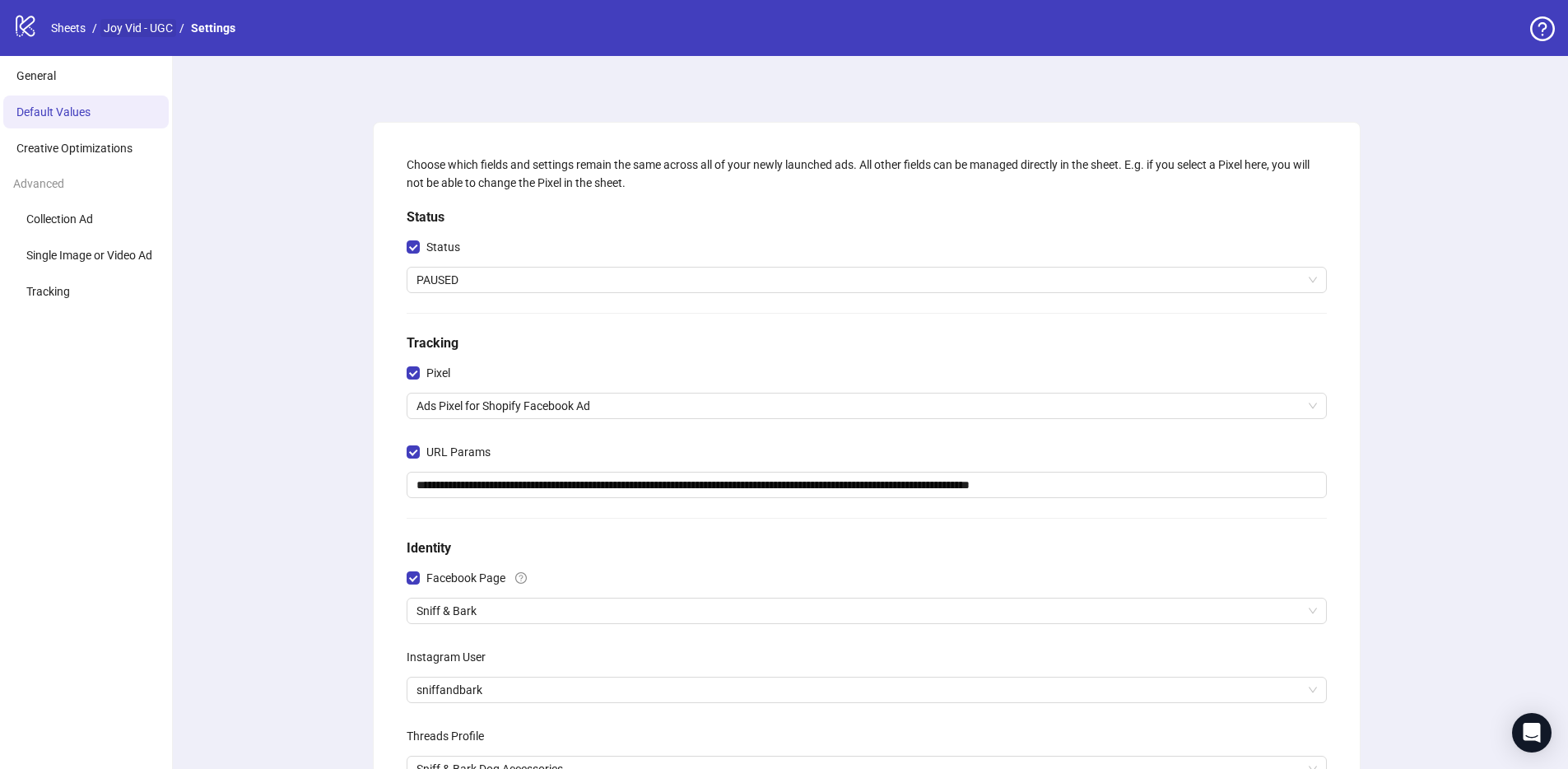
click at [151, 33] on link "Joy Vid - UGC" at bounding box center [139, 28] width 76 height 18
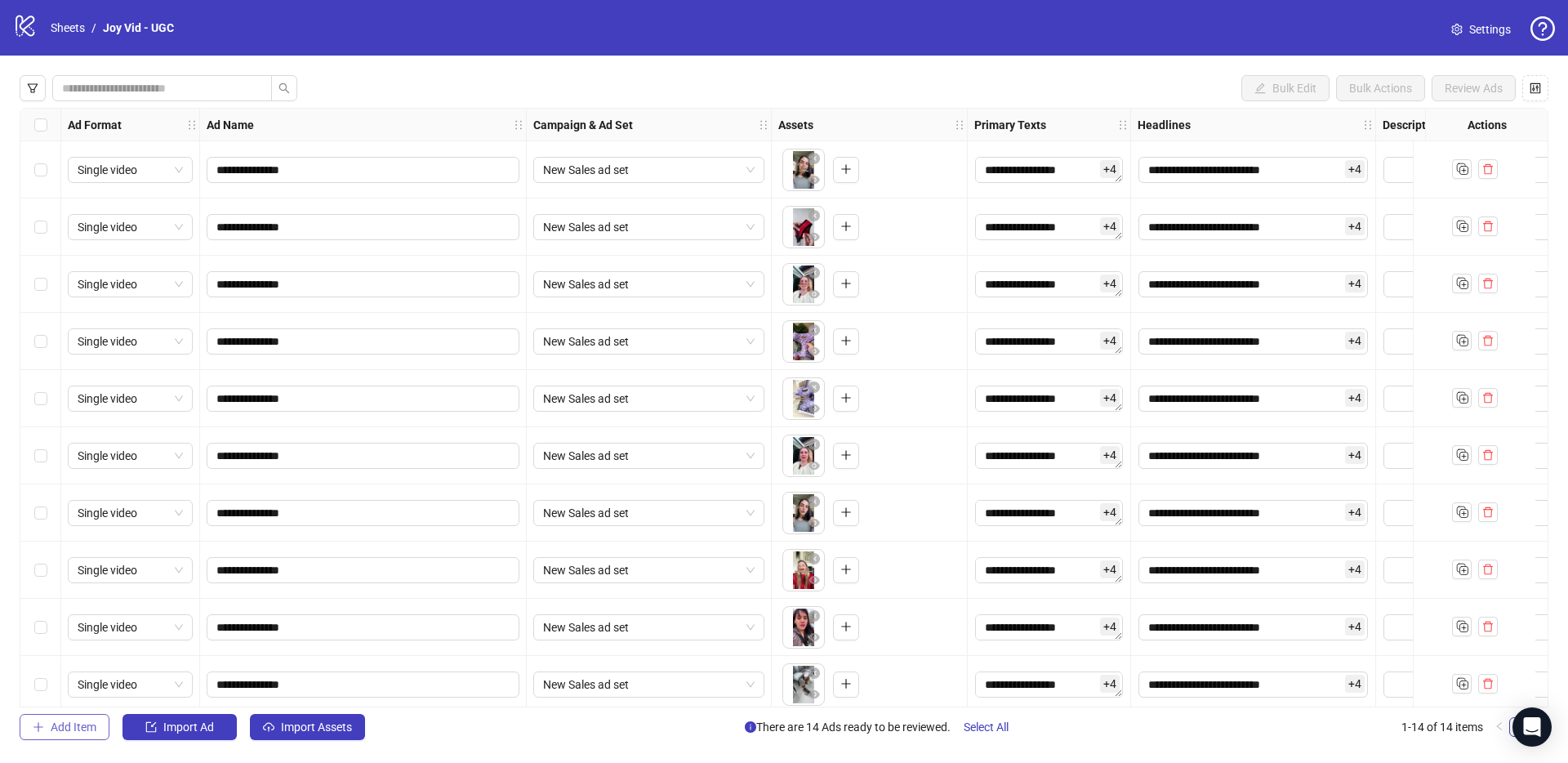
click at [71, 733] on span "Add Item" at bounding box center [73, 726] width 46 height 13
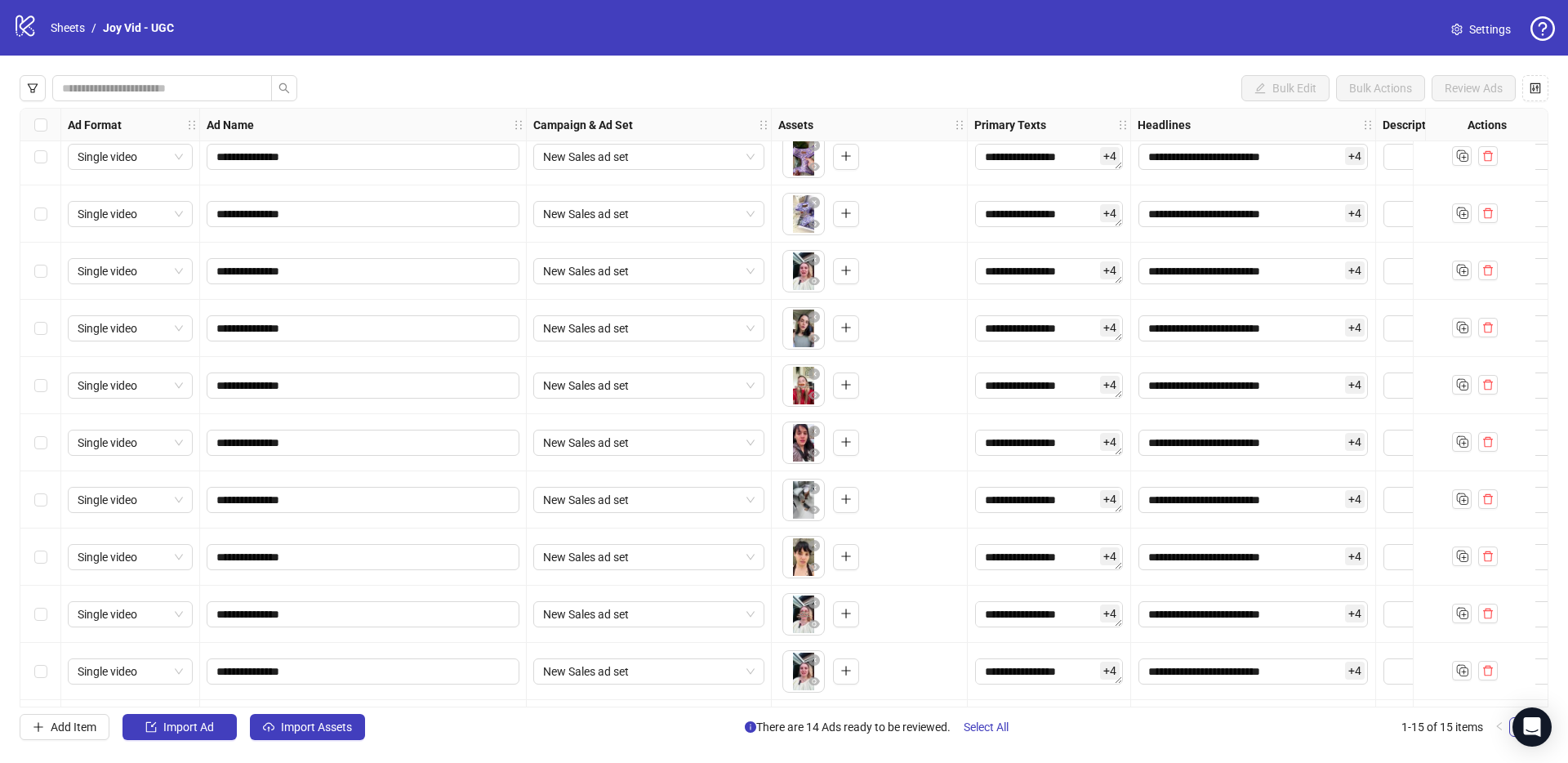
scroll to position [299, 0]
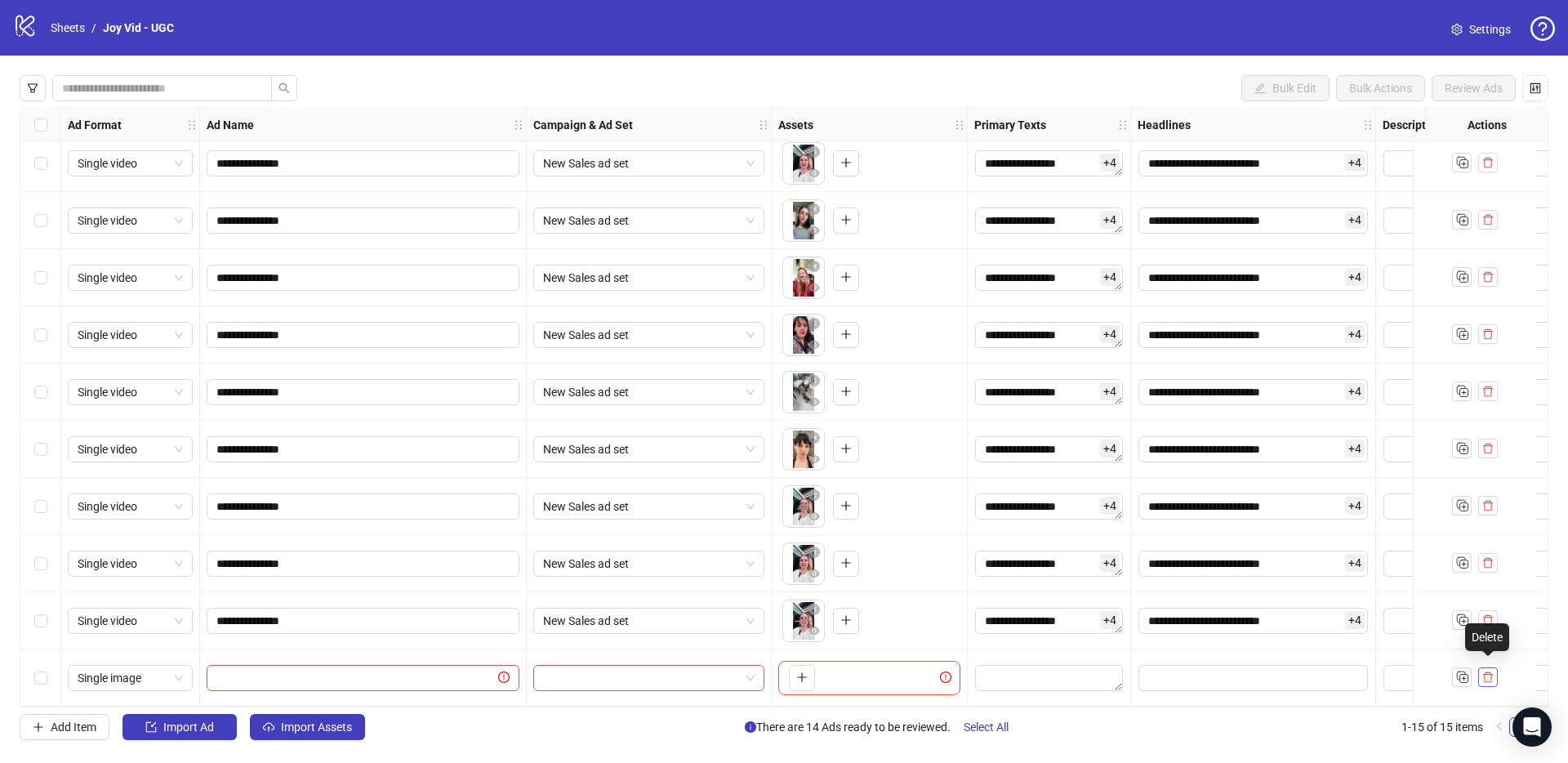
click at [1492, 674] on icon "delete" at bounding box center [1488, 676] width 12 height 12
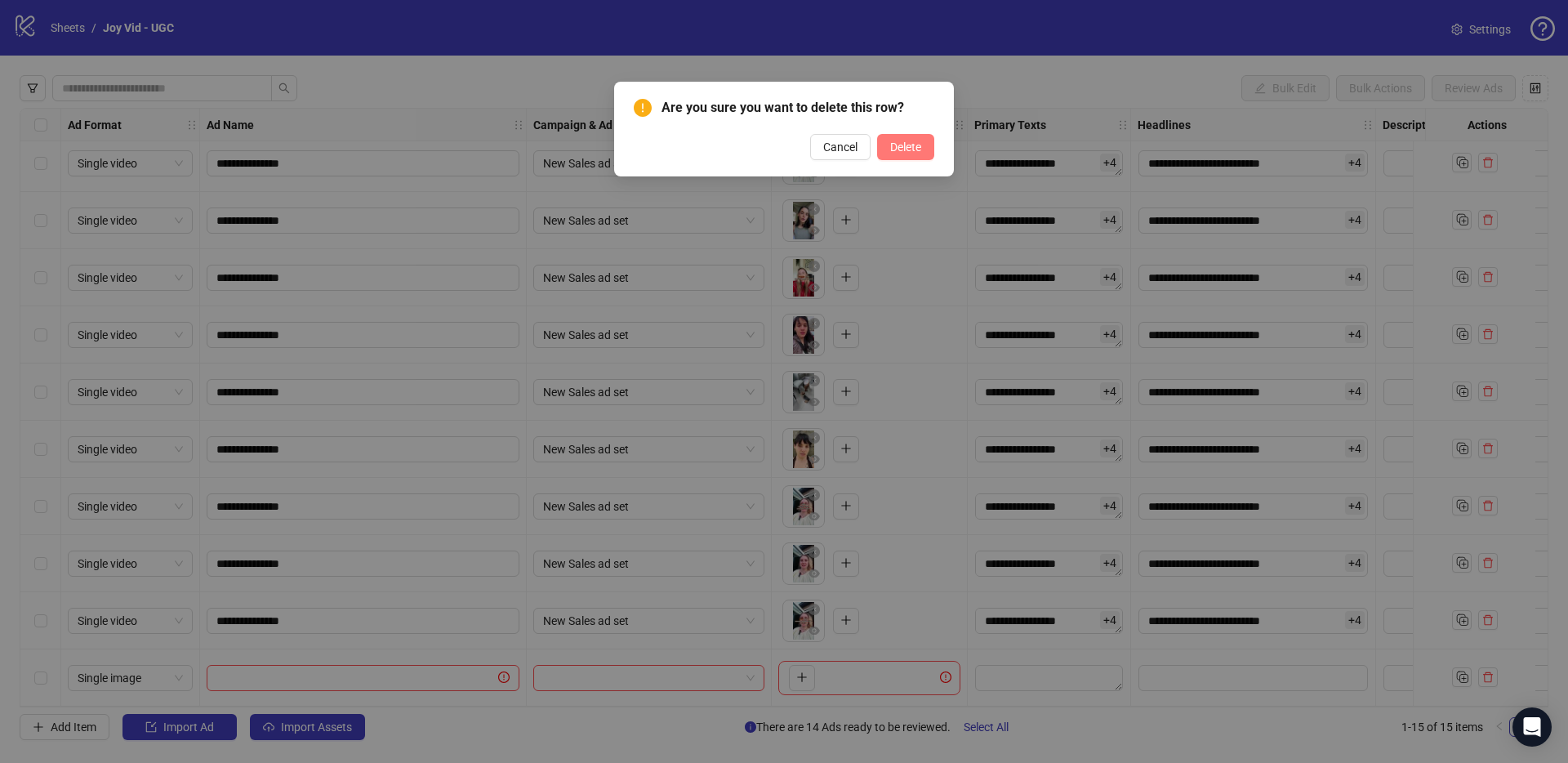
click at [890, 151] on span "Delete" at bounding box center [905, 147] width 31 height 13
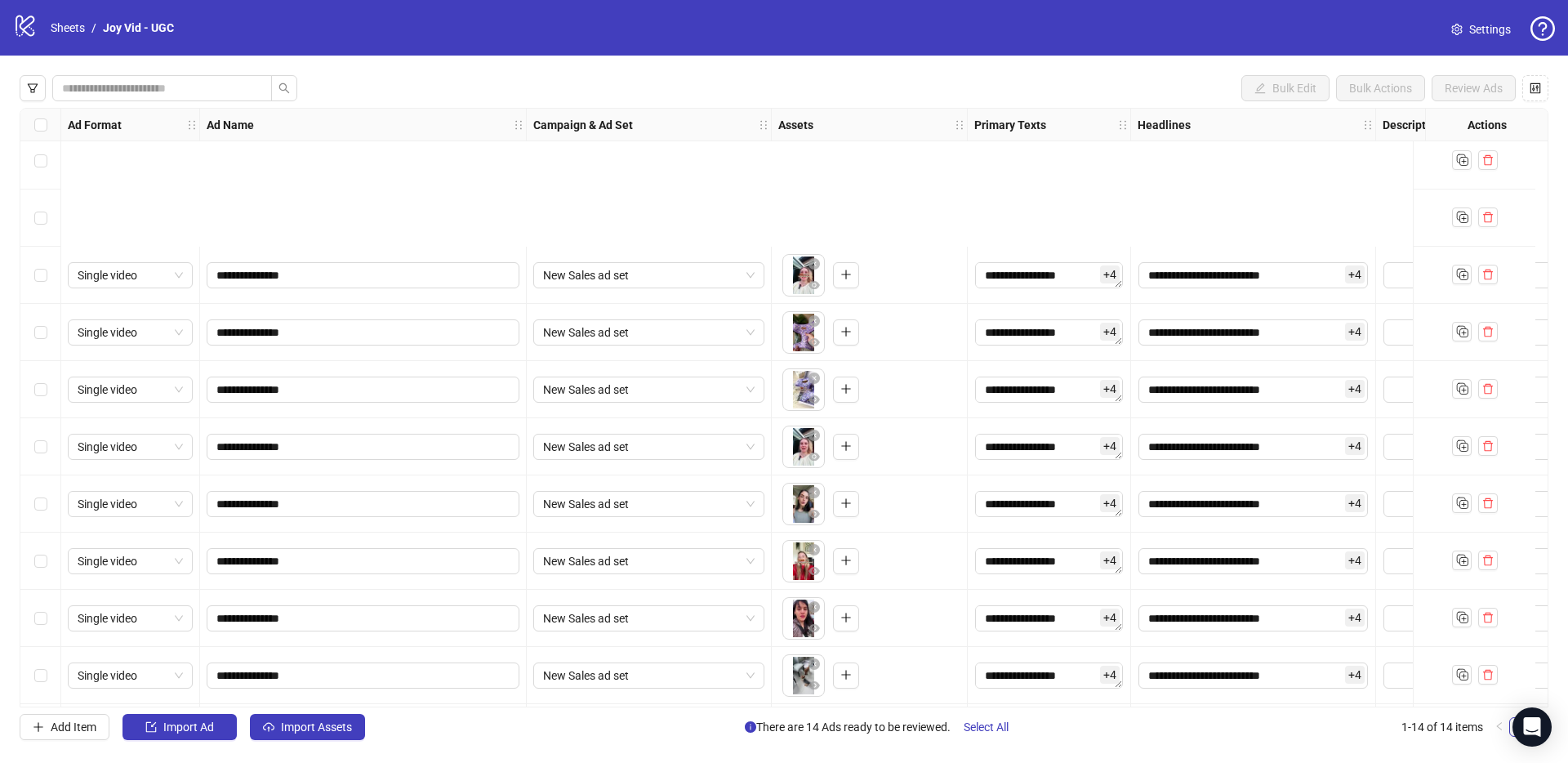
scroll to position [0, 0]
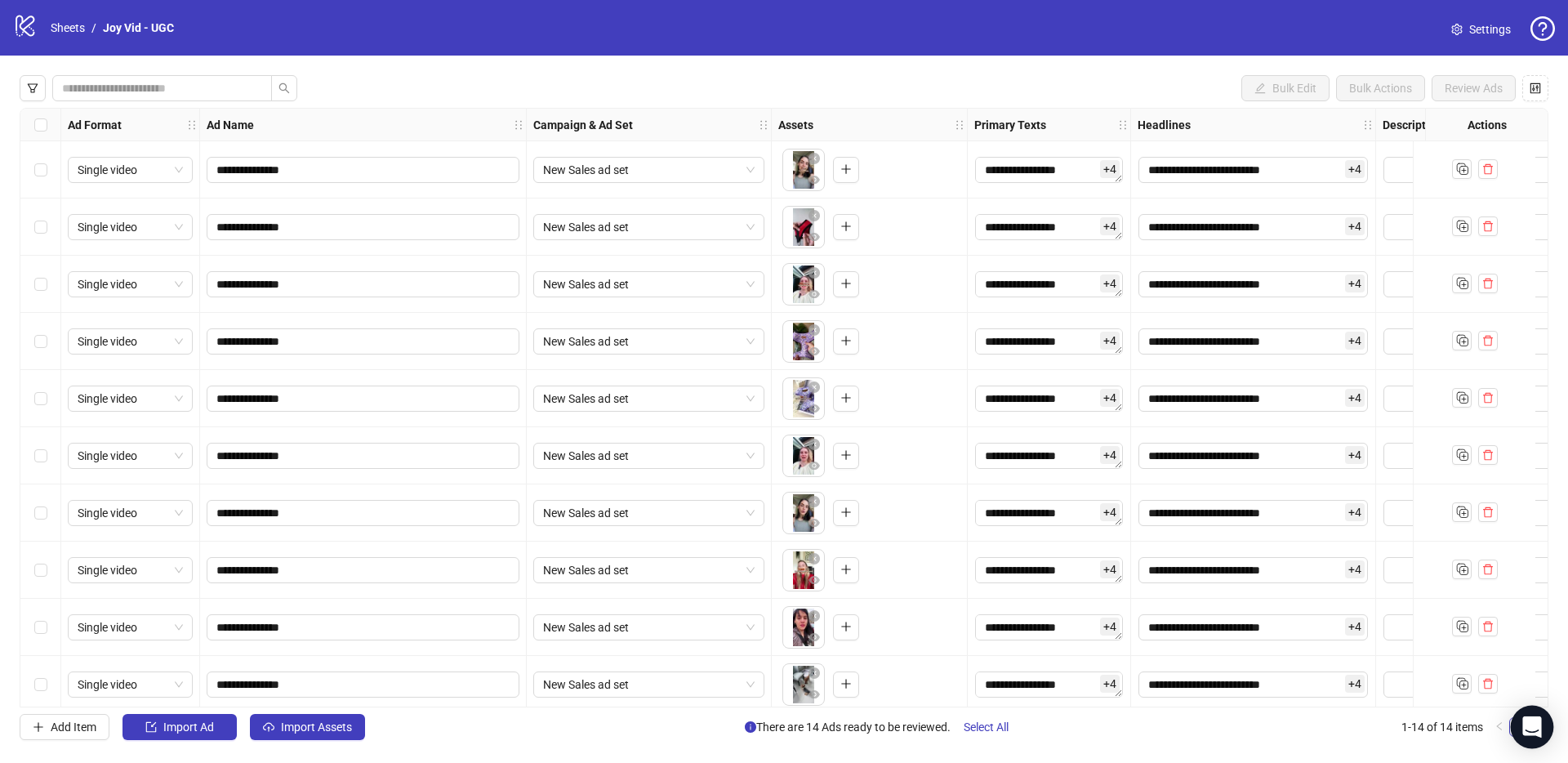
click at [1544, 717] on div "Open Intercom Messenger" at bounding box center [1532, 727] width 43 height 43
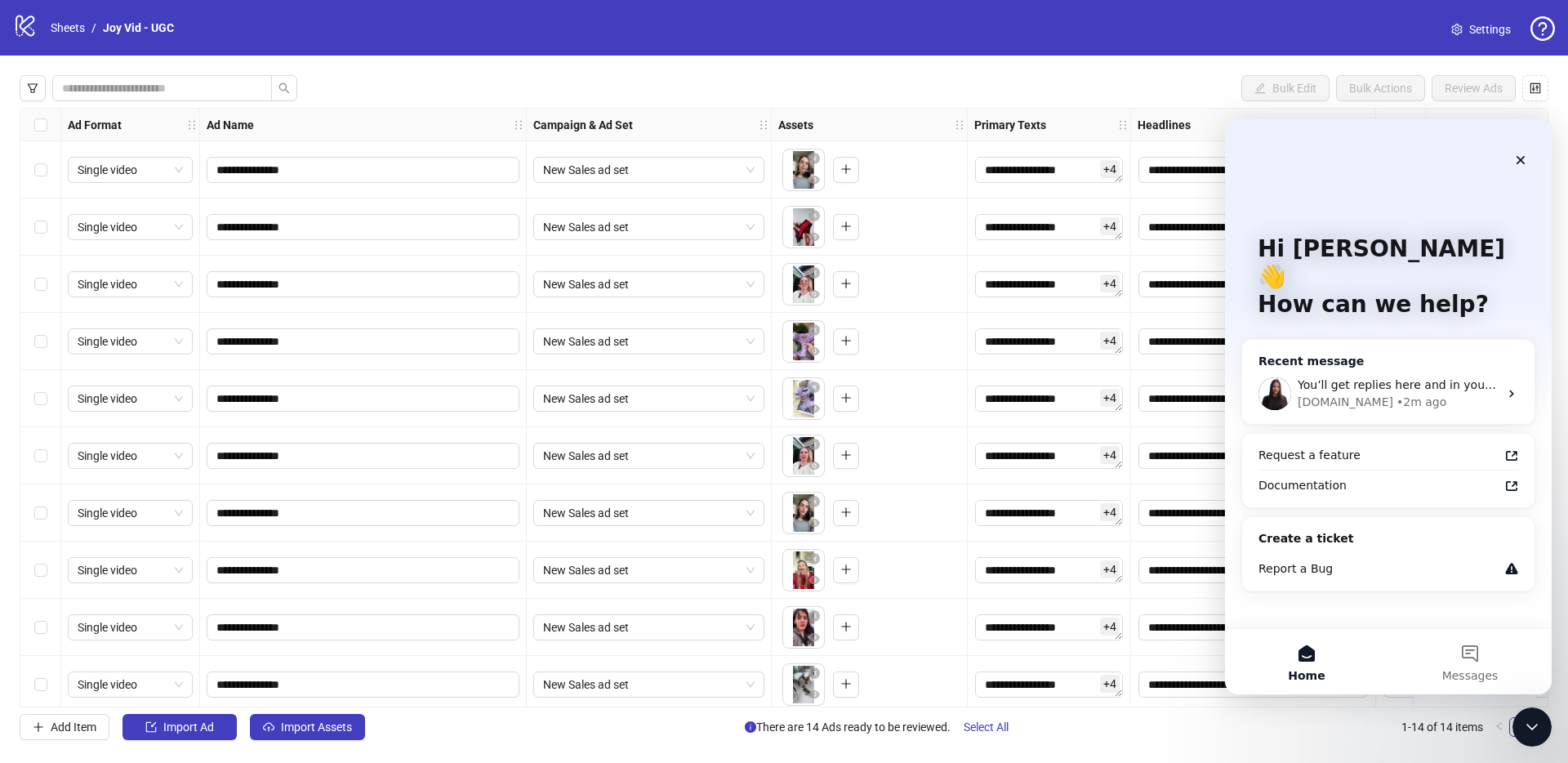
click at [1448, 394] on div "Kitchn.io • 2m ago" at bounding box center [1397, 402] width 201 height 17
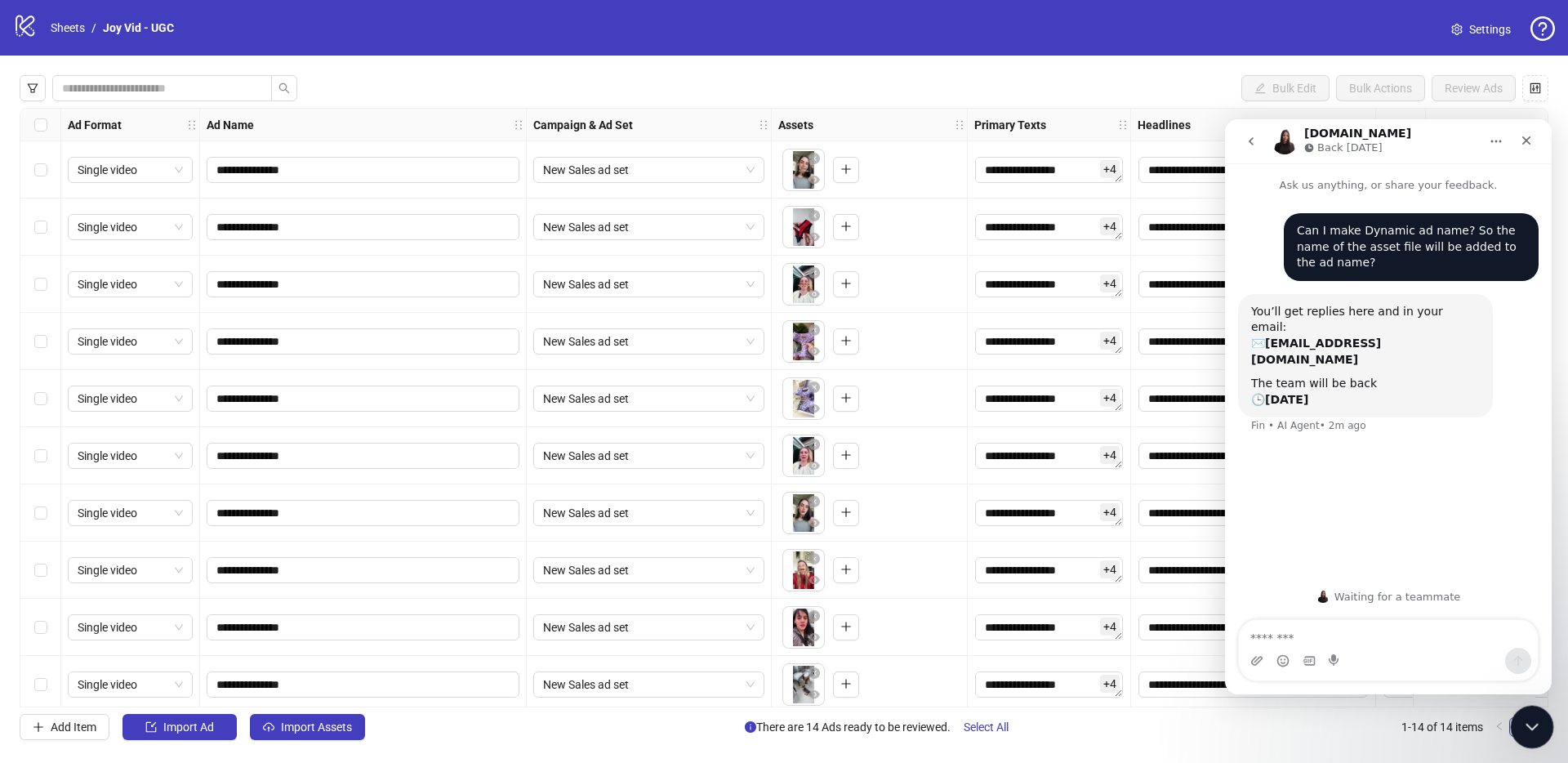
click at [1520, 729] on icon "Close Intercom Messenger" at bounding box center [1530, 725] width 20 height 20
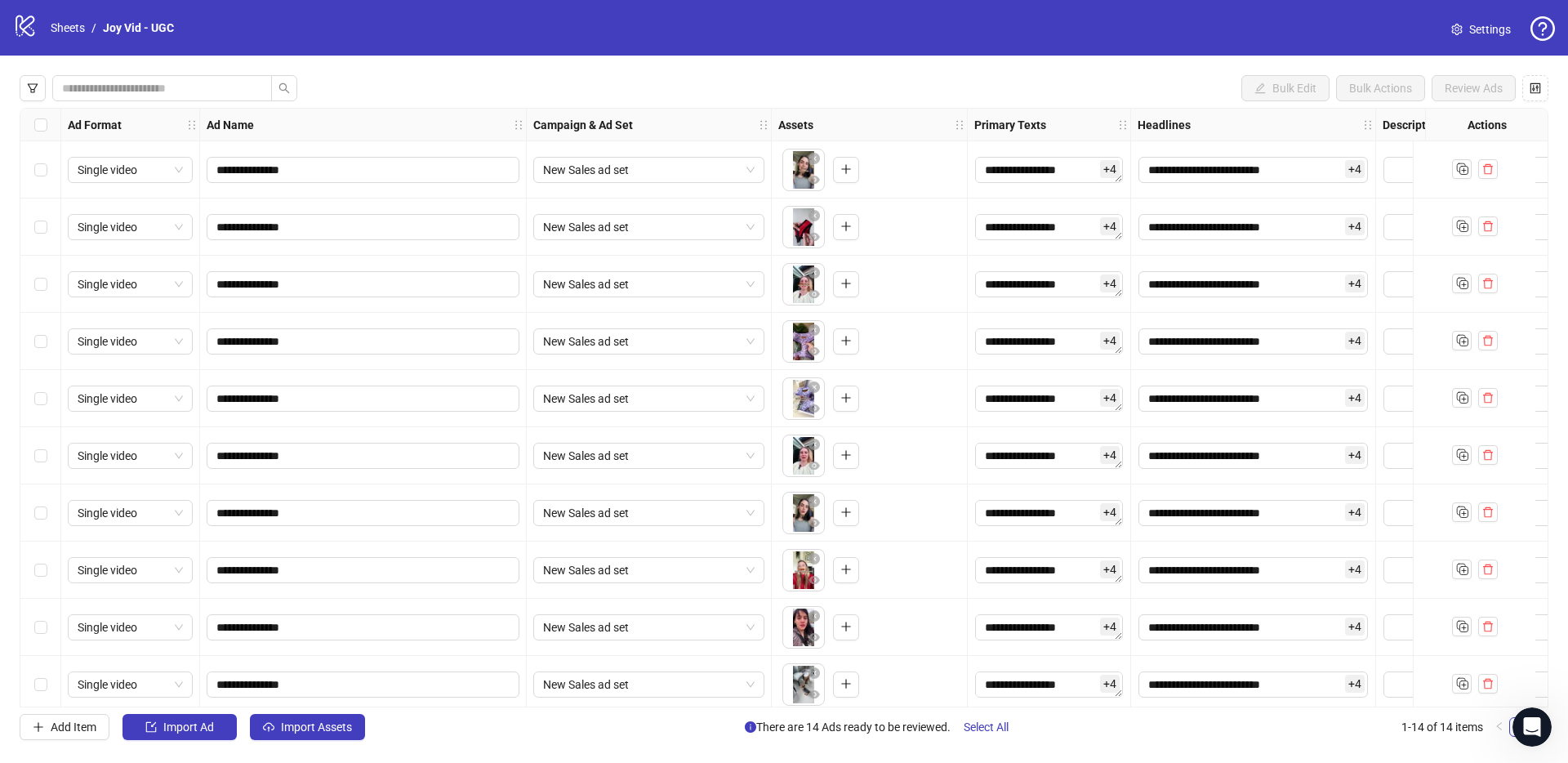
click at [432, 59] on div "**********" at bounding box center [784, 407] width 1568 height 704
click at [347, 173] on input "**********" at bounding box center [361, 170] width 289 height 18
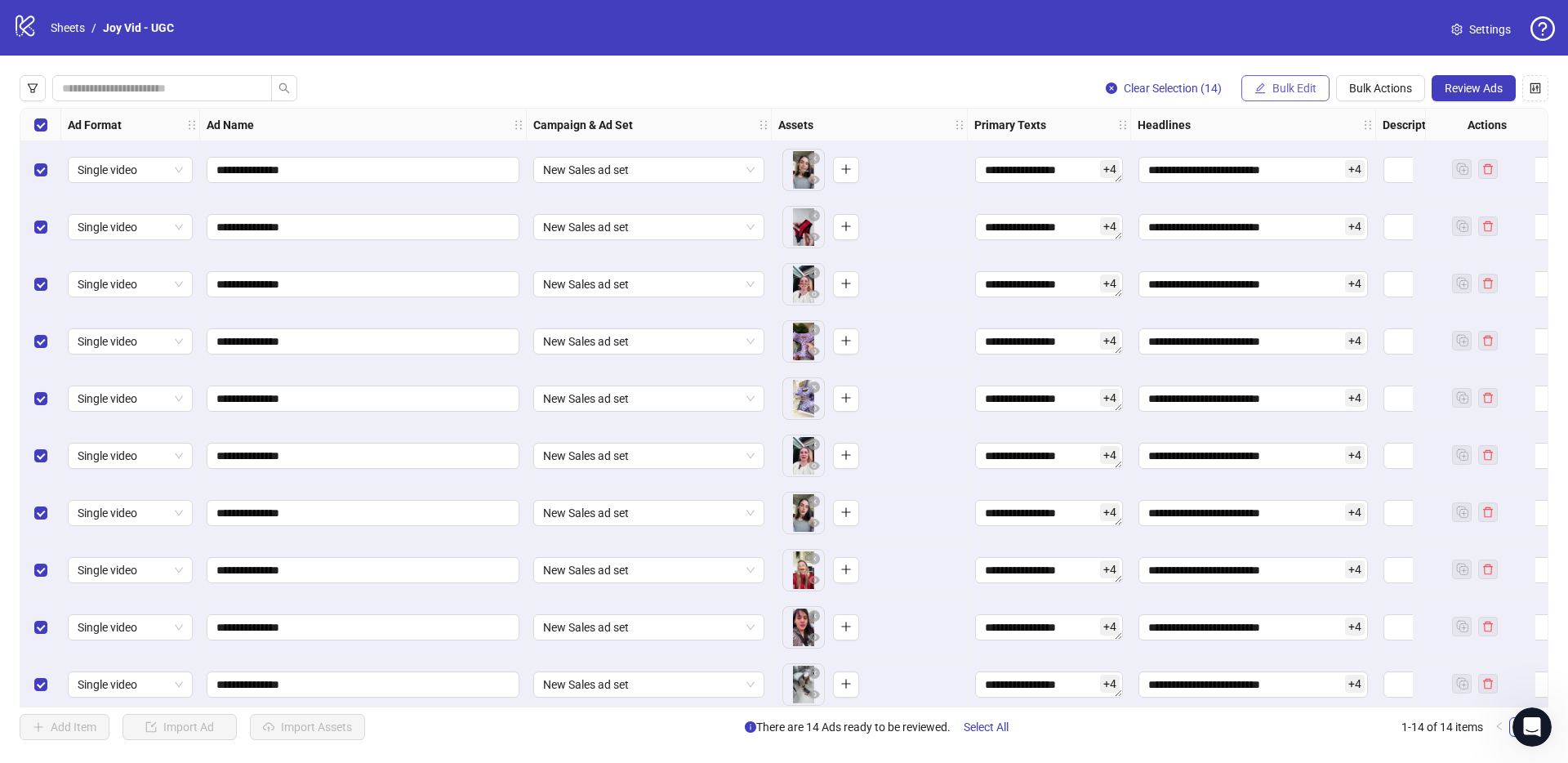
click at [1300, 83] on span "Bulk Edit" at bounding box center [1294, 88] width 44 height 13
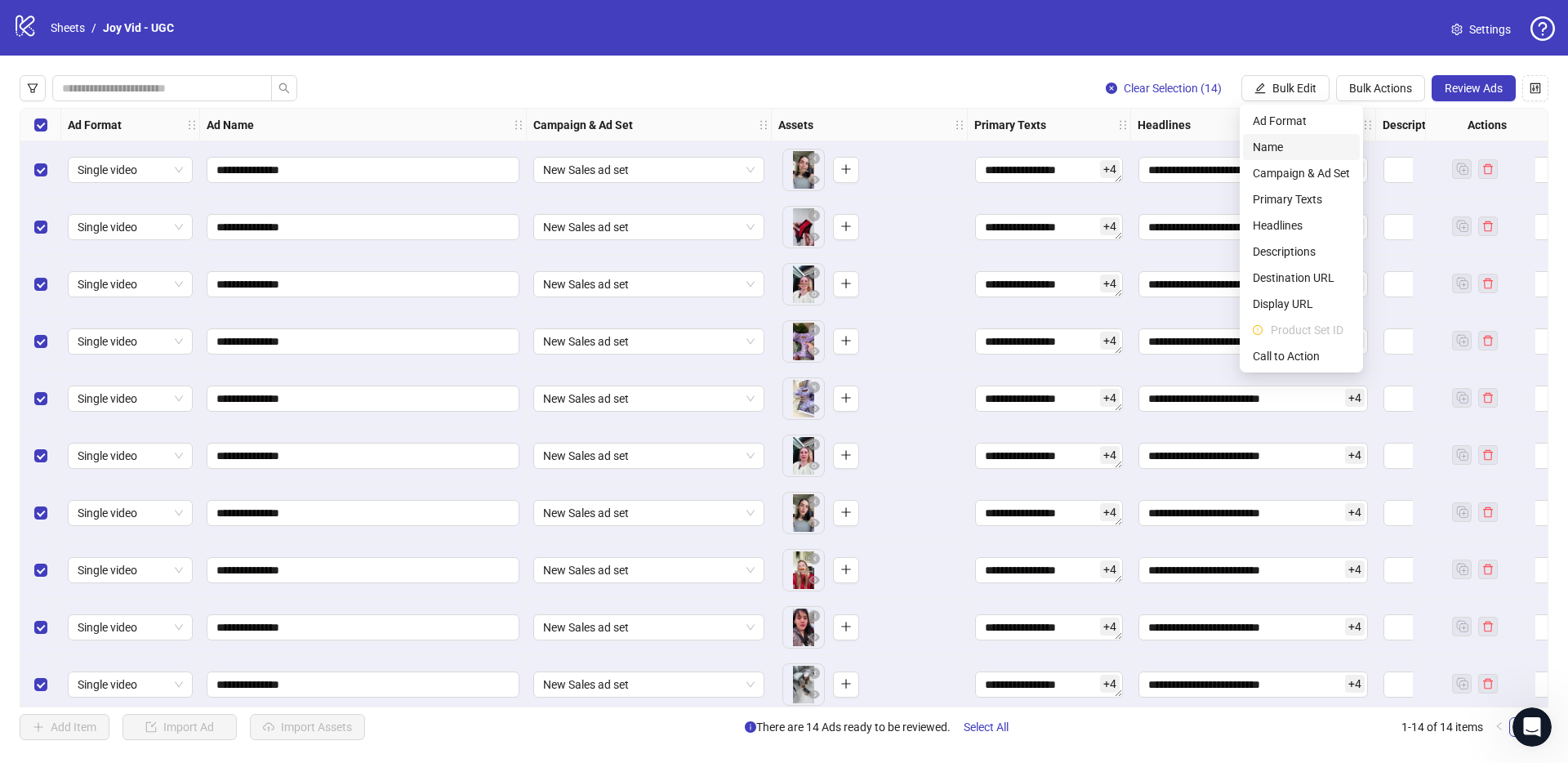
click at [1282, 147] on span "Name" at bounding box center [1301, 147] width 97 height 18
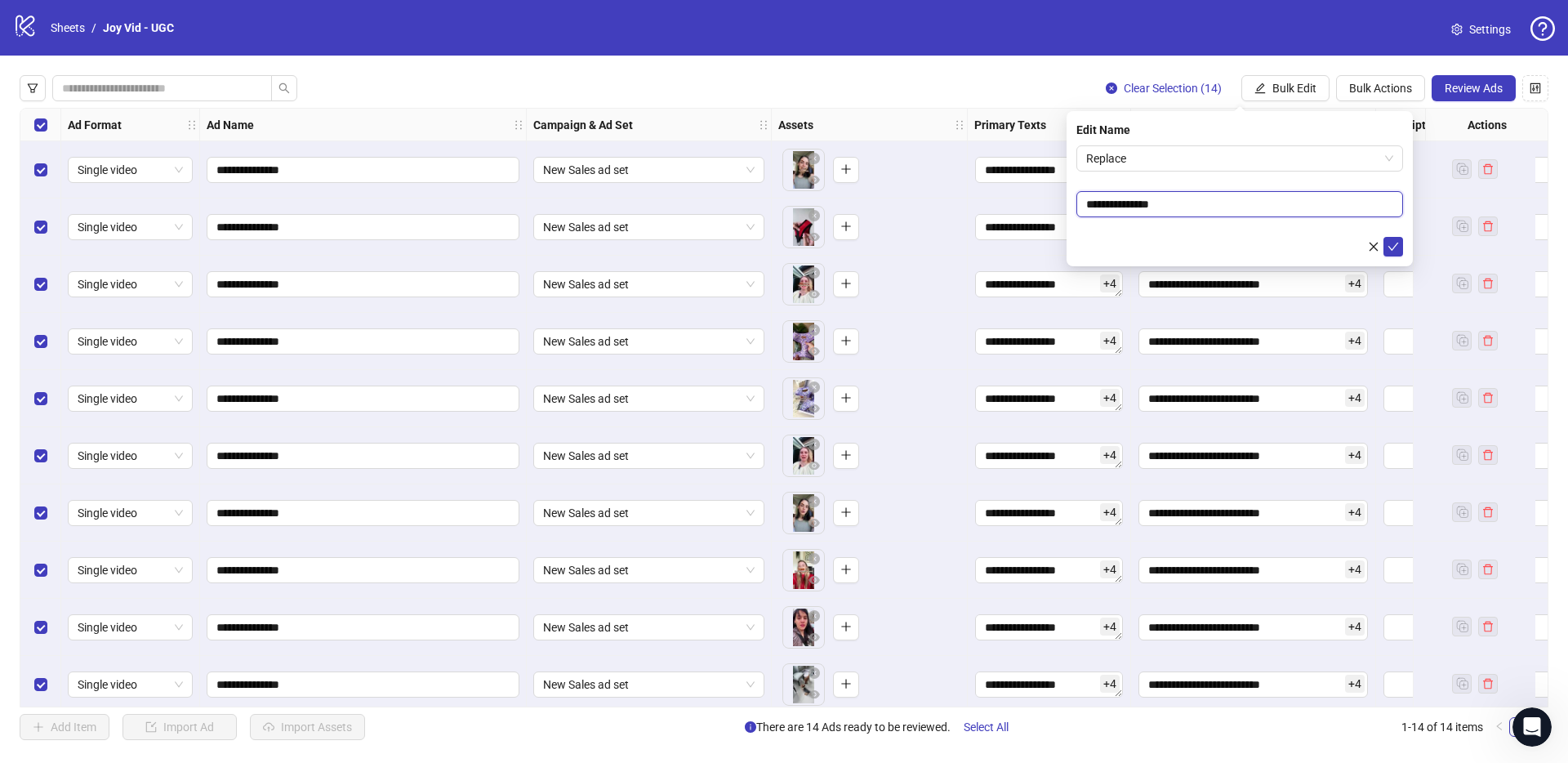
click at [1230, 196] on input "**********" at bounding box center [1240, 204] width 327 height 26
drag, startPoint x: 1393, startPoint y: 246, endPoint x: 1304, endPoint y: 200, distance: 100.2
click at [1304, 200] on form "**********" at bounding box center [1240, 201] width 327 height 111
click at [1183, 204] on input "**********" at bounding box center [1240, 204] width 327 height 26
paste input "**********"
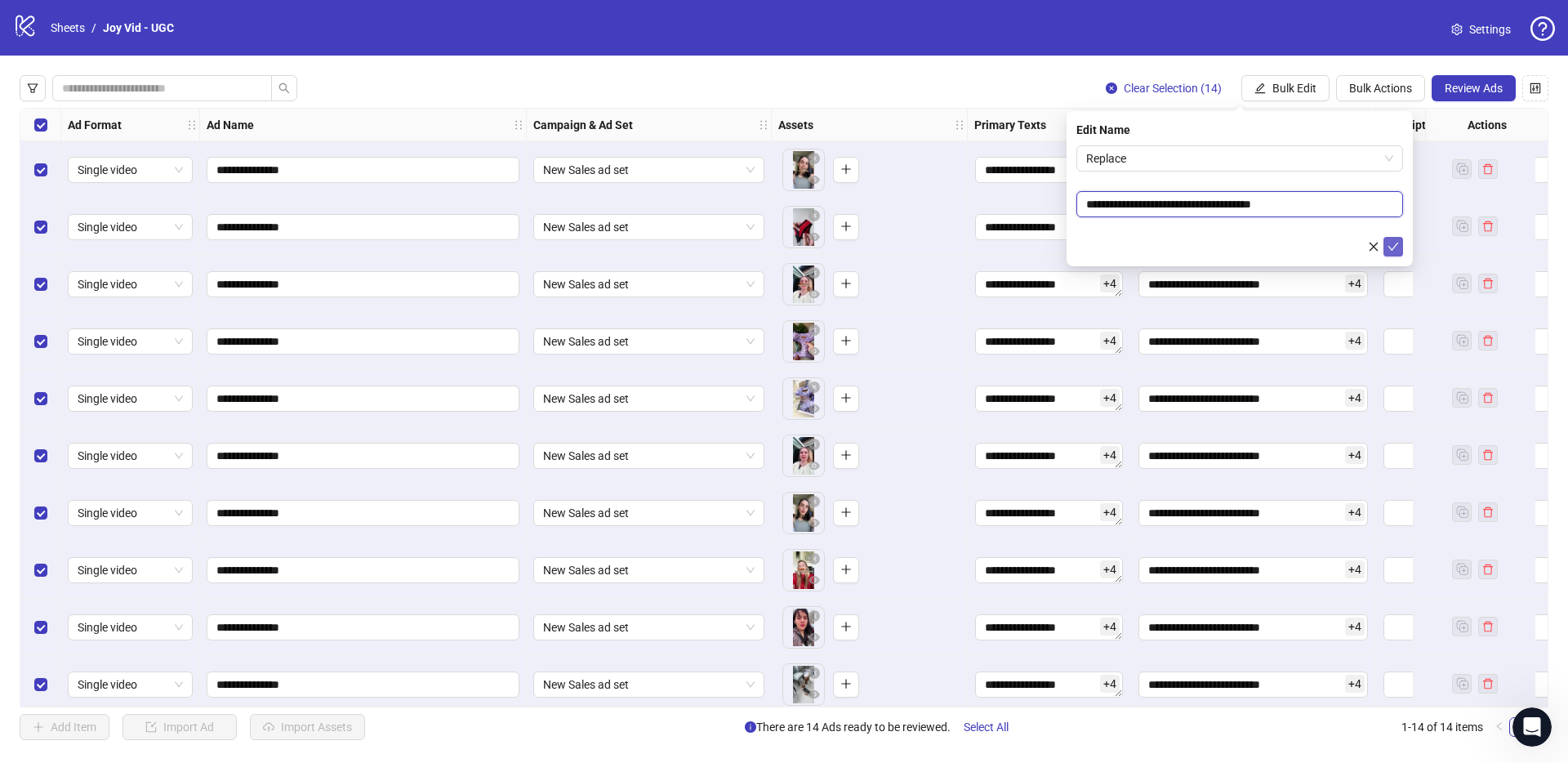
type input "**********"
click at [1390, 242] on icon "check" at bounding box center [1393, 247] width 12 height 12
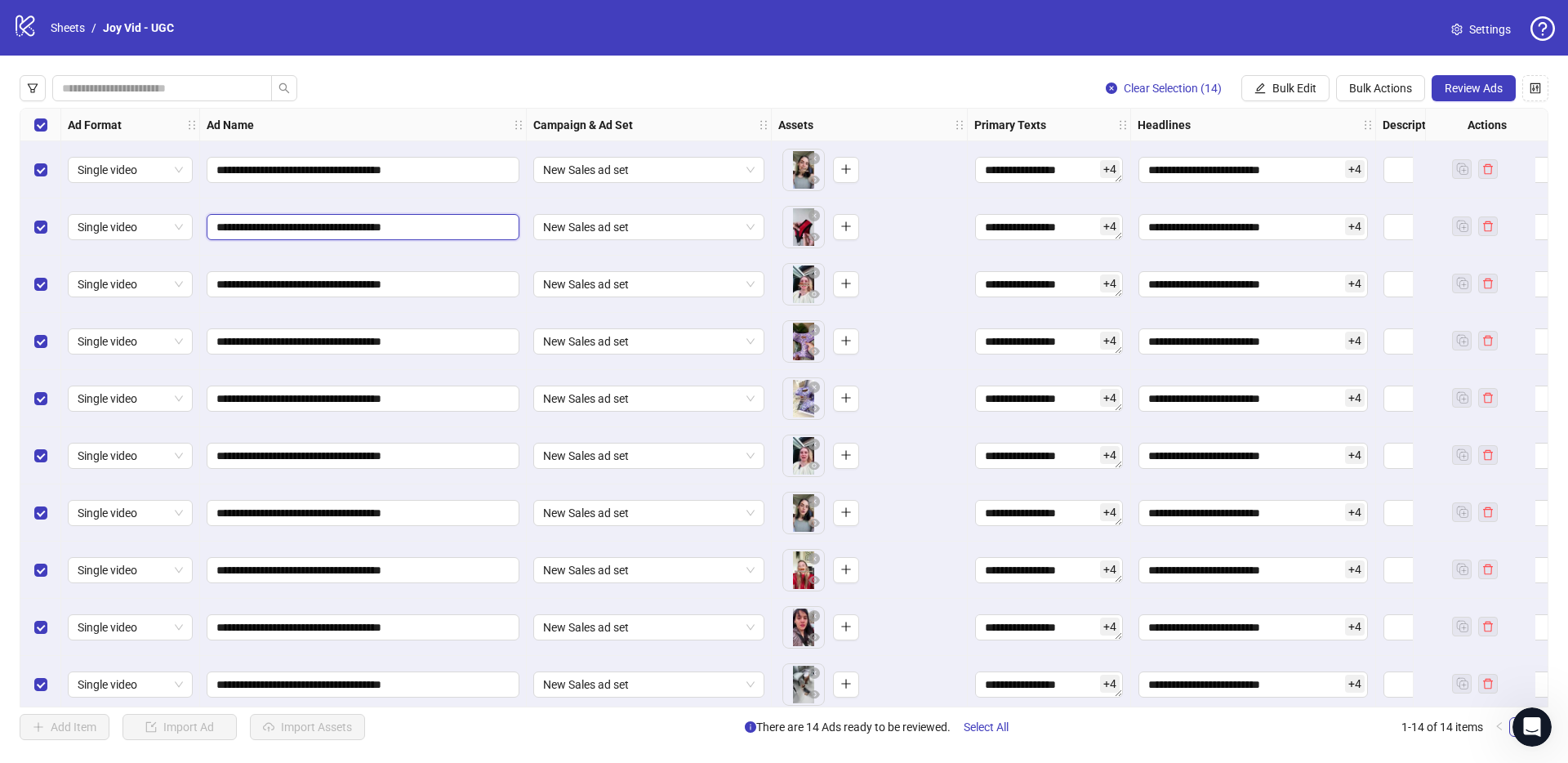
drag, startPoint x: 360, startPoint y: 226, endPoint x: 323, endPoint y: 230, distance: 37.2
click at [323, 230] on input "**********" at bounding box center [361, 227] width 289 height 18
type input "**********"
click at [423, 91] on div "Clear Selection (14) Bulk Edit Bulk Actions Review Ads" at bounding box center [784, 88] width 1529 height 26
click at [1459, 90] on span "Review Ads" at bounding box center [1473, 88] width 58 height 13
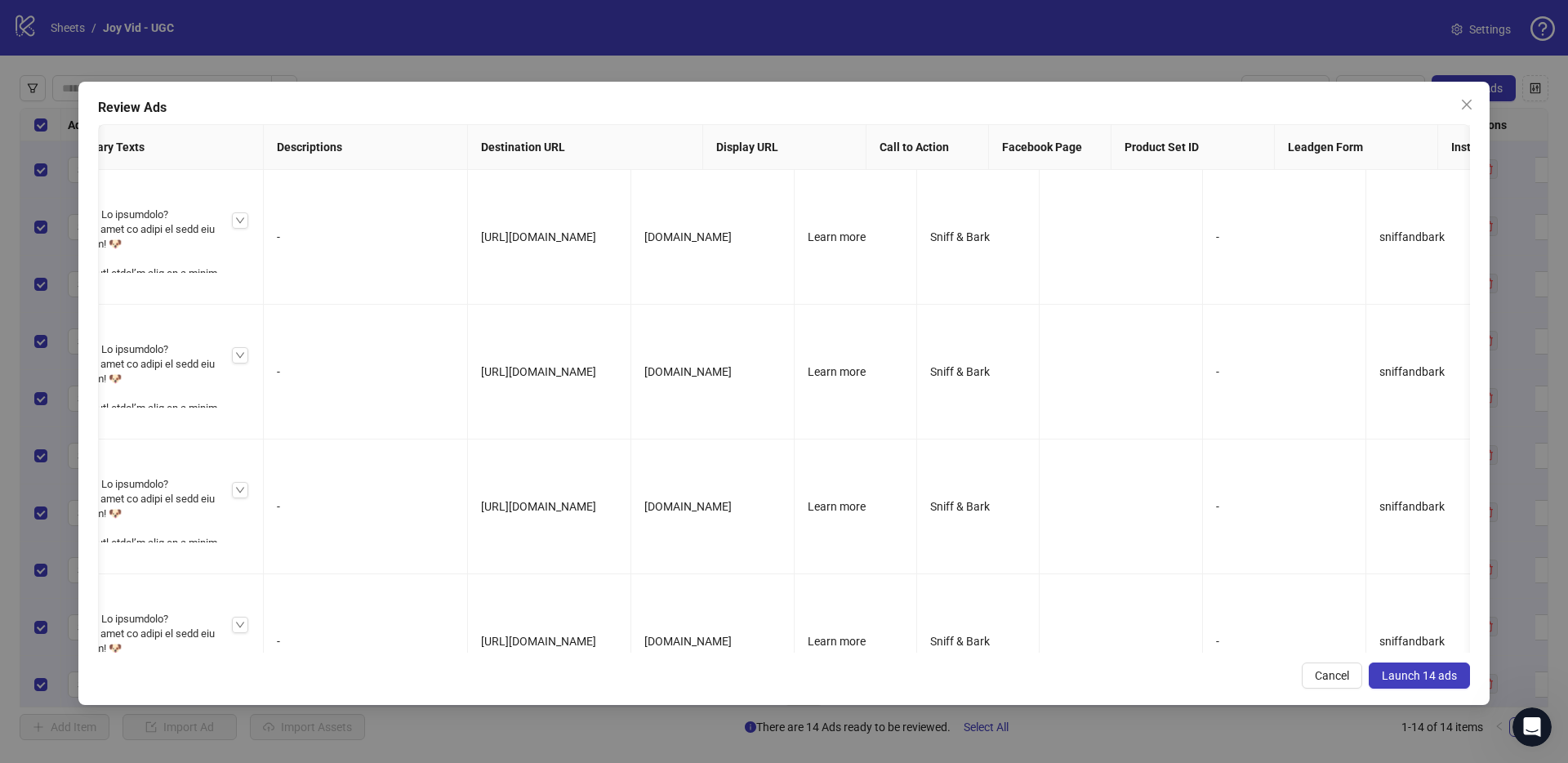
scroll to position [0, 857]
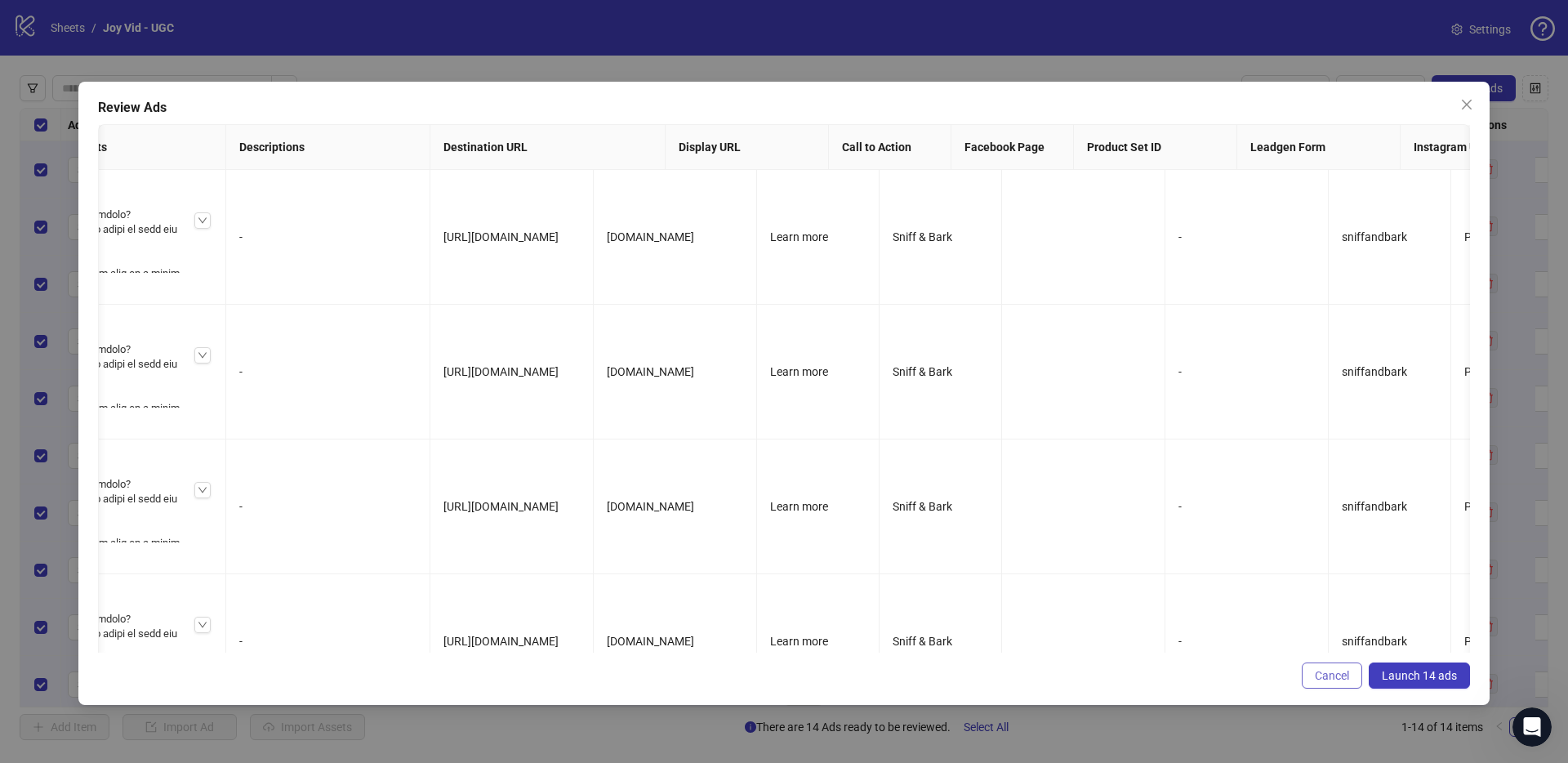
click at [1330, 677] on span "Cancel" at bounding box center [1332, 675] width 34 height 13
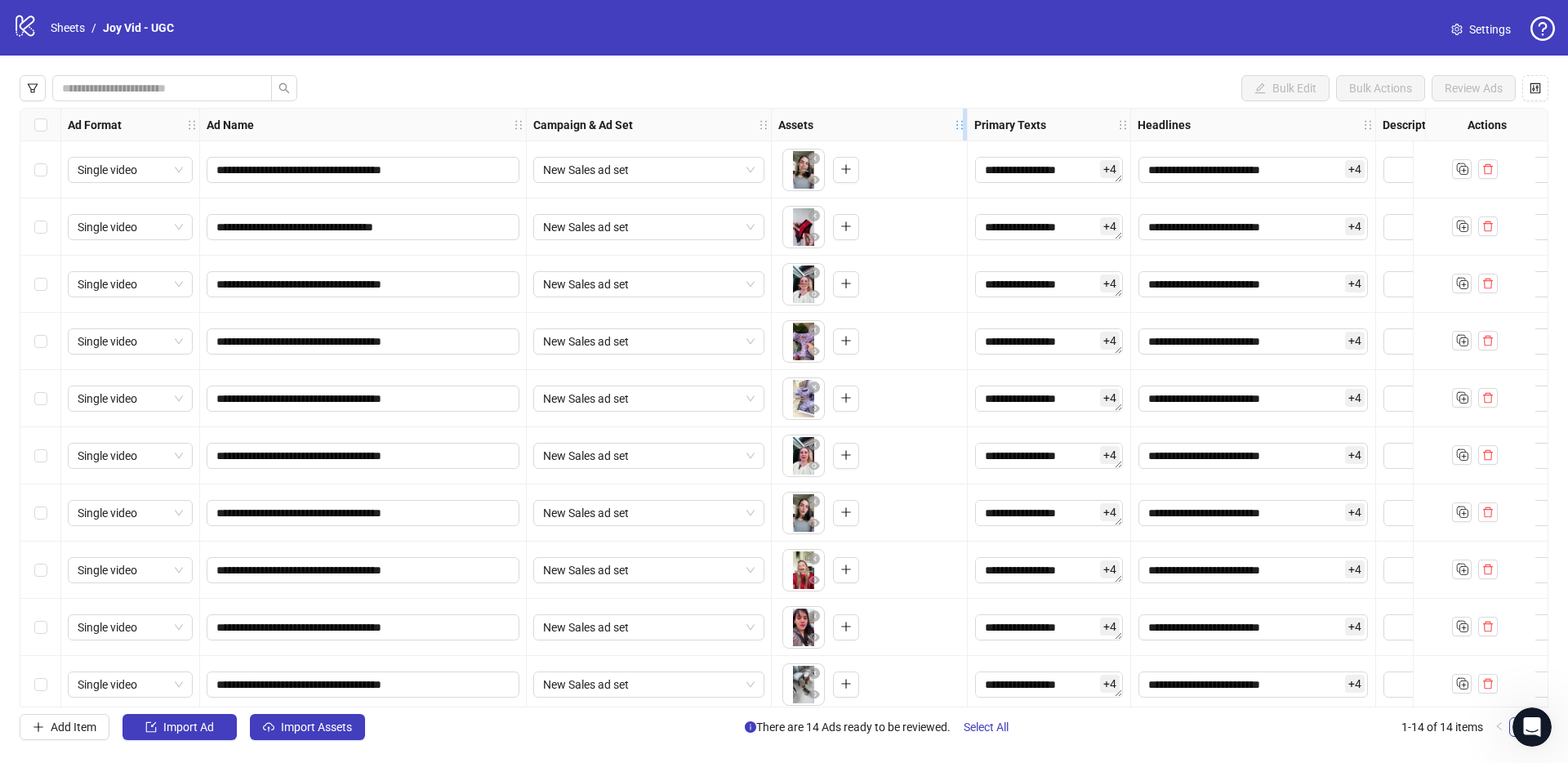
click at [954, 126] on icon "holder" at bounding box center [960, 124] width 12 height 12
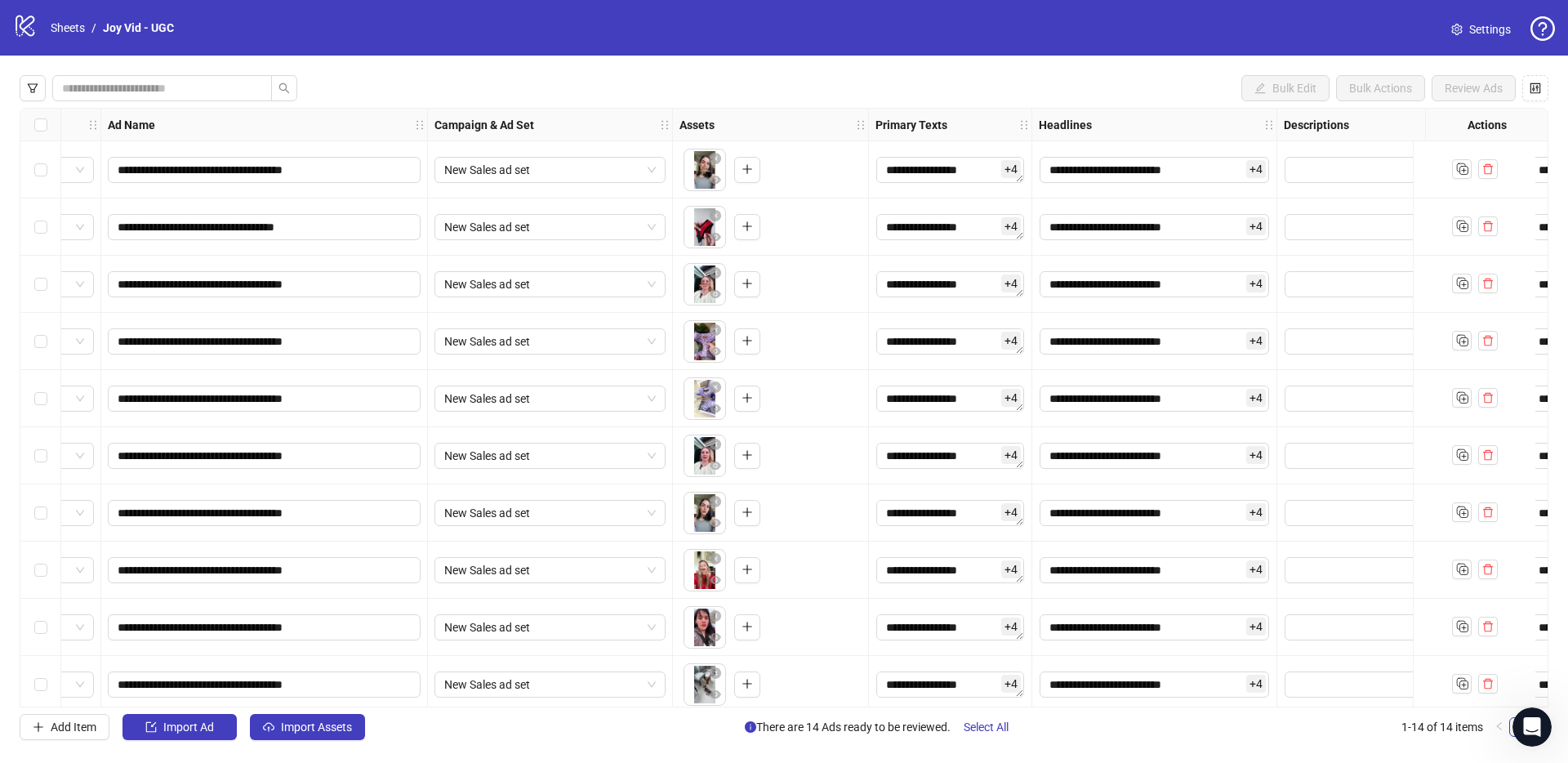
scroll to position [0, 52]
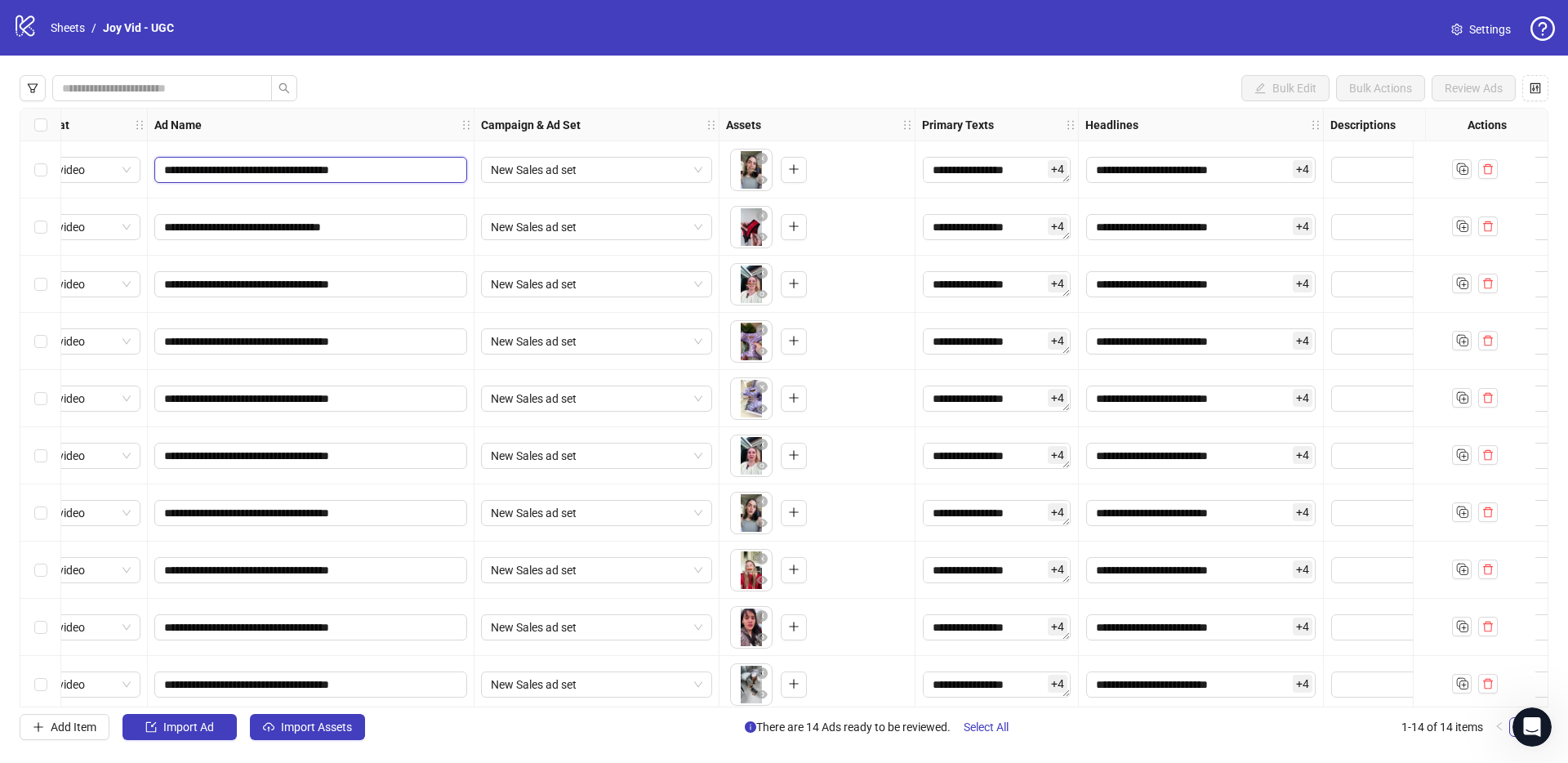
click at [262, 164] on input "**********" at bounding box center [309, 170] width 289 height 18
drag, startPoint x: 352, startPoint y: 168, endPoint x: 260, endPoint y: 172, distance: 92.1
click at [260, 172] on input "**********" at bounding box center [309, 170] width 289 height 18
click at [264, 172] on input "**********" at bounding box center [309, 170] width 289 height 18
click at [274, 169] on input "**********" at bounding box center [309, 170] width 289 height 18
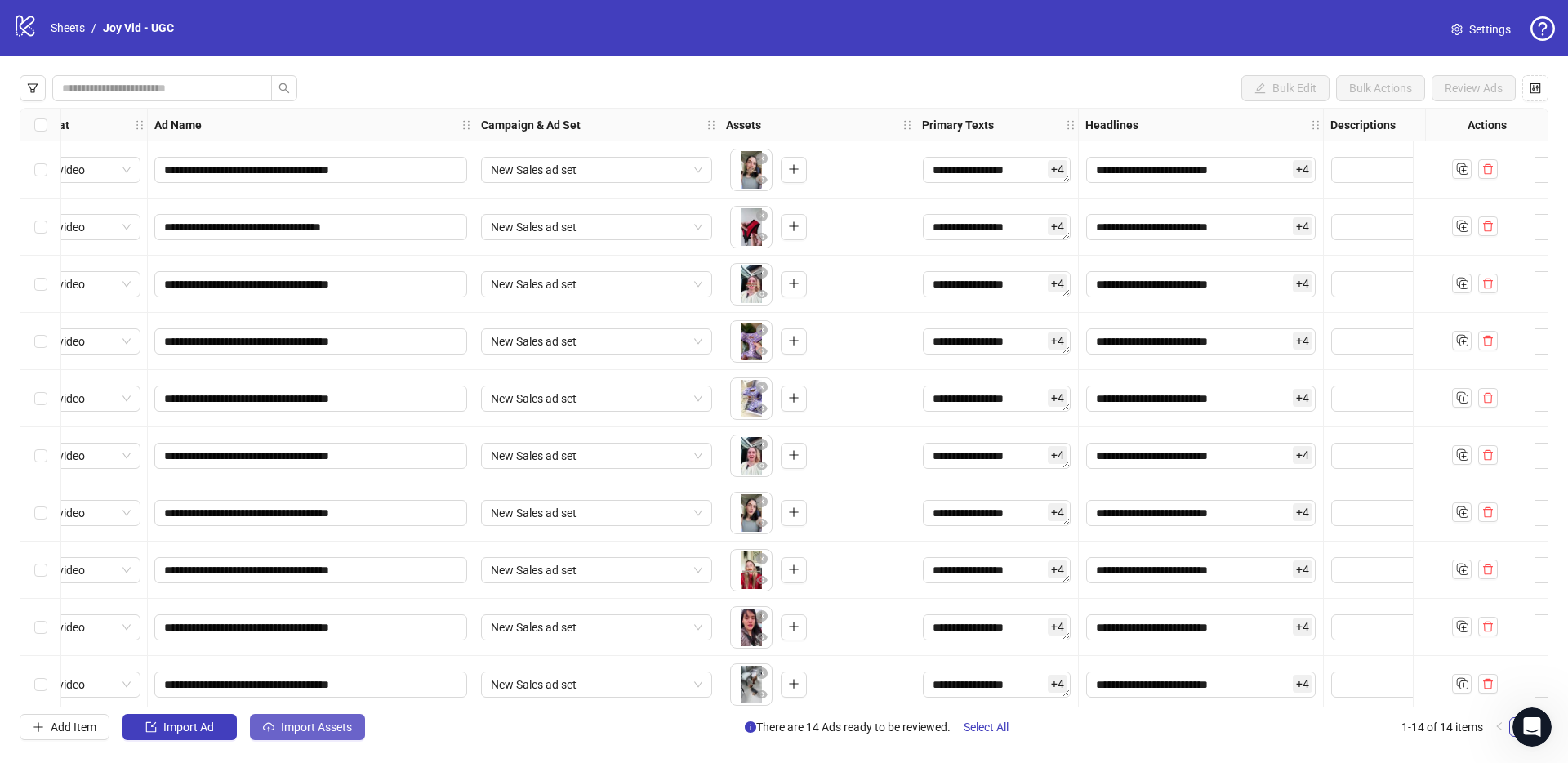
click at [323, 727] on span "Import Assets" at bounding box center [316, 726] width 71 height 13
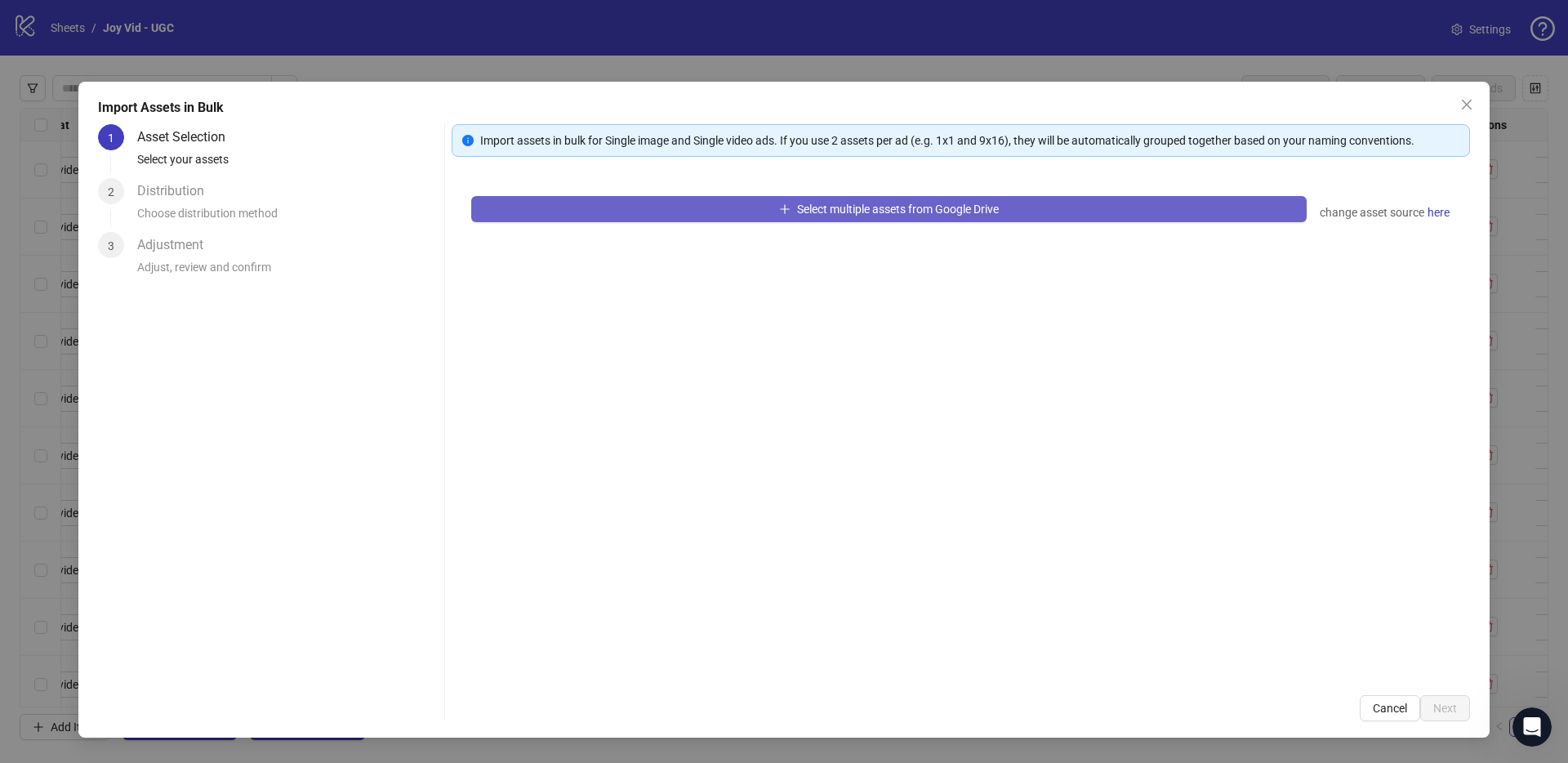
click at [916, 215] on button "Select multiple assets from Google Drive" at bounding box center [888, 208] width 835 height 26
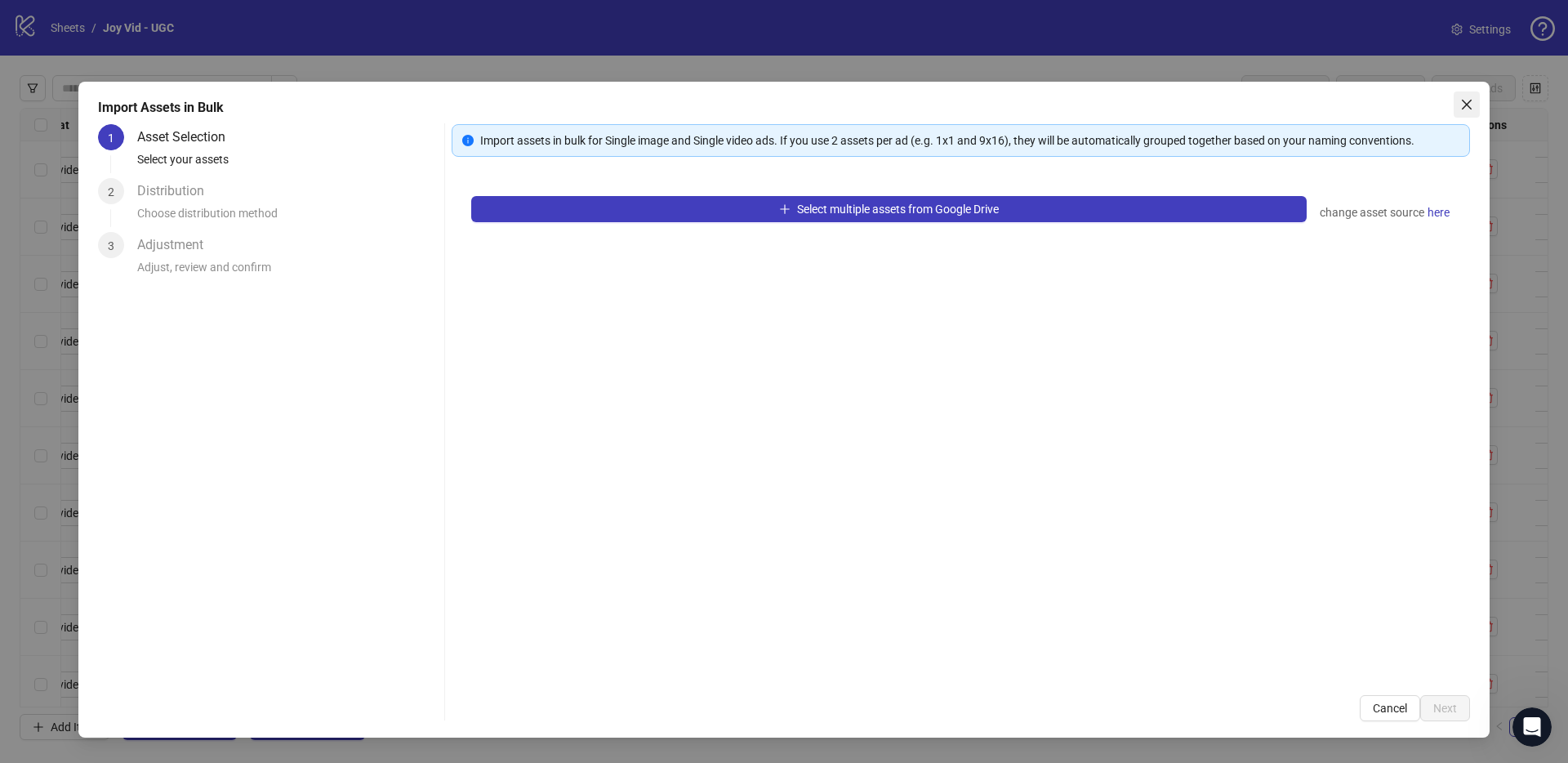
click at [1464, 101] on icon "close" at bounding box center [1466, 105] width 13 height 13
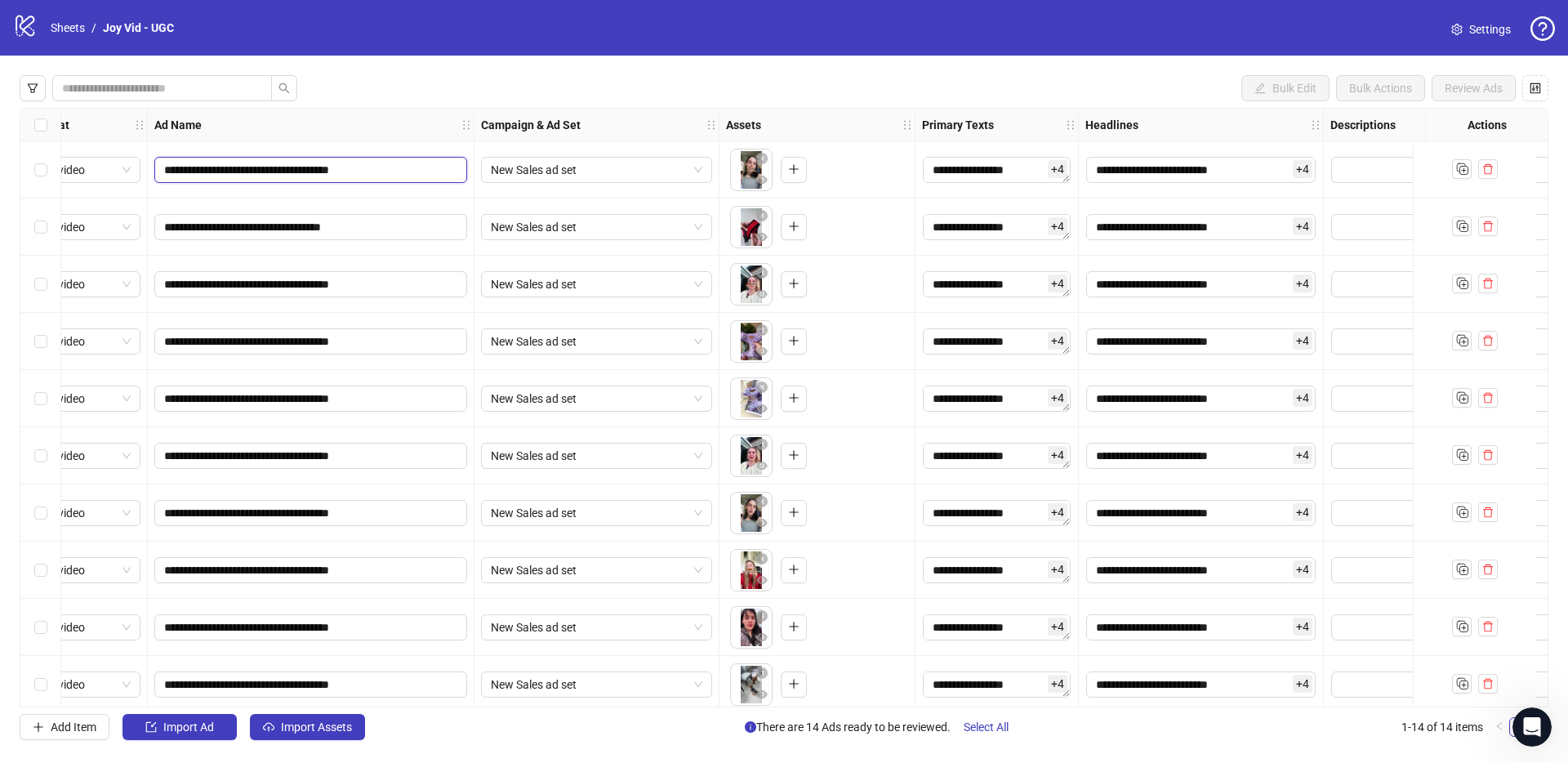
drag, startPoint x: 351, startPoint y: 168, endPoint x: 281, endPoint y: 172, distance: 70.1
click at [281, 172] on input "**********" at bounding box center [309, 170] width 289 height 18
drag, startPoint x: 410, startPoint y: 169, endPoint x: 356, endPoint y: 172, distance: 54.1
click at [356, 172] on input "**********" at bounding box center [309, 170] width 289 height 18
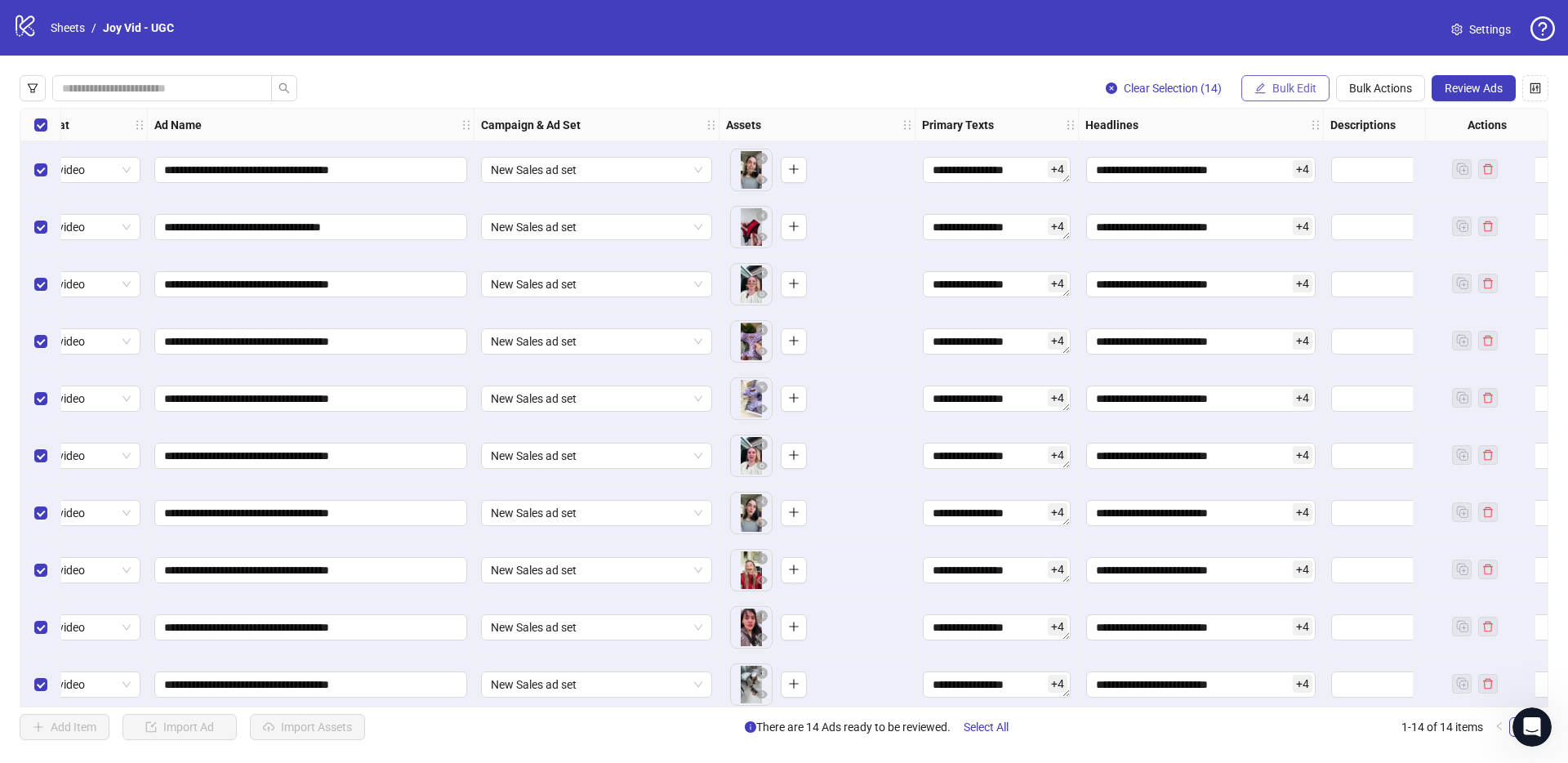
click at [1287, 96] on button "Bulk Edit" at bounding box center [1285, 88] width 88 height 26
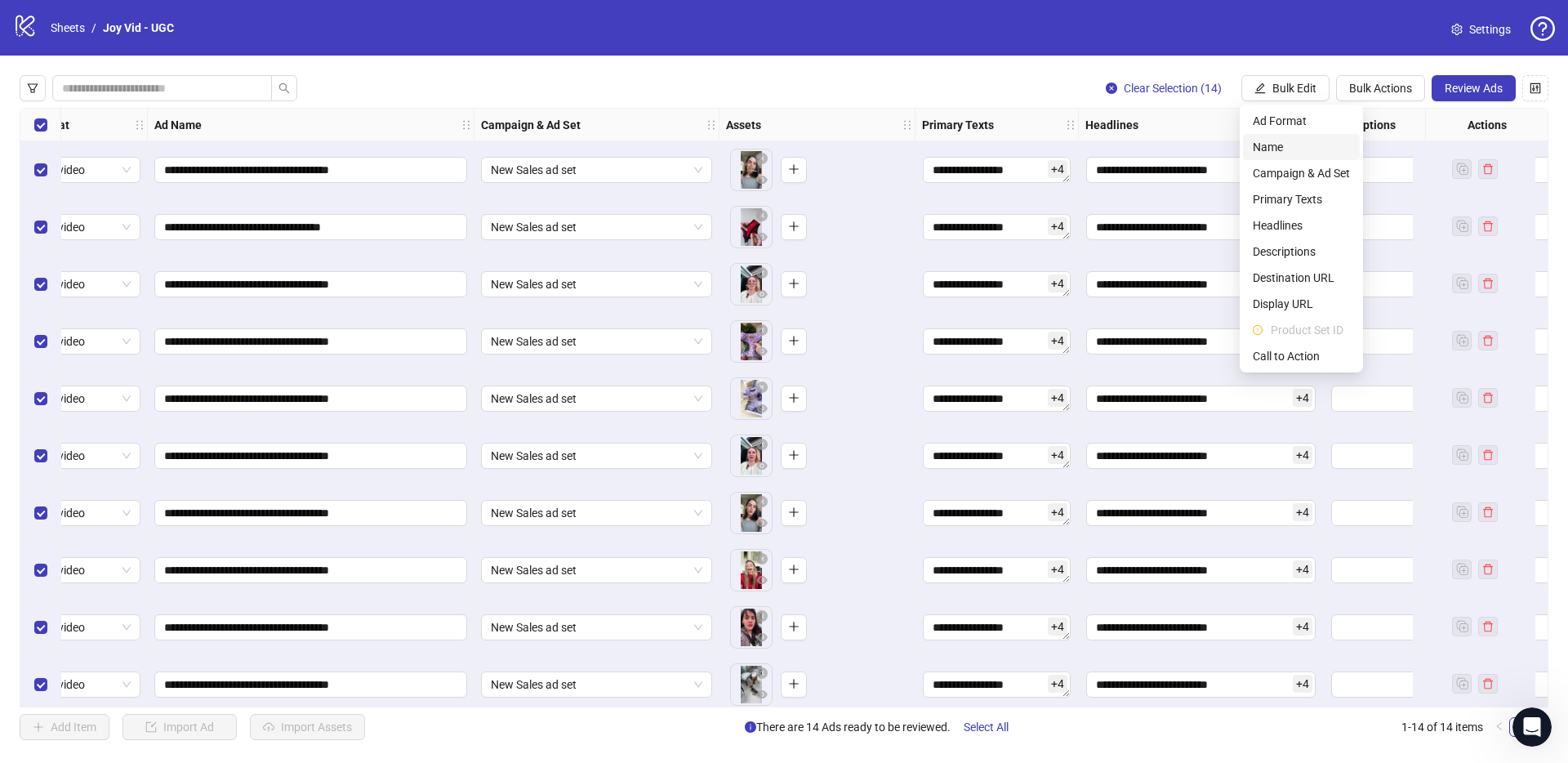
click at [1287, 143] on span "Name" at bounding box center [1301, 147] width 97 height 18
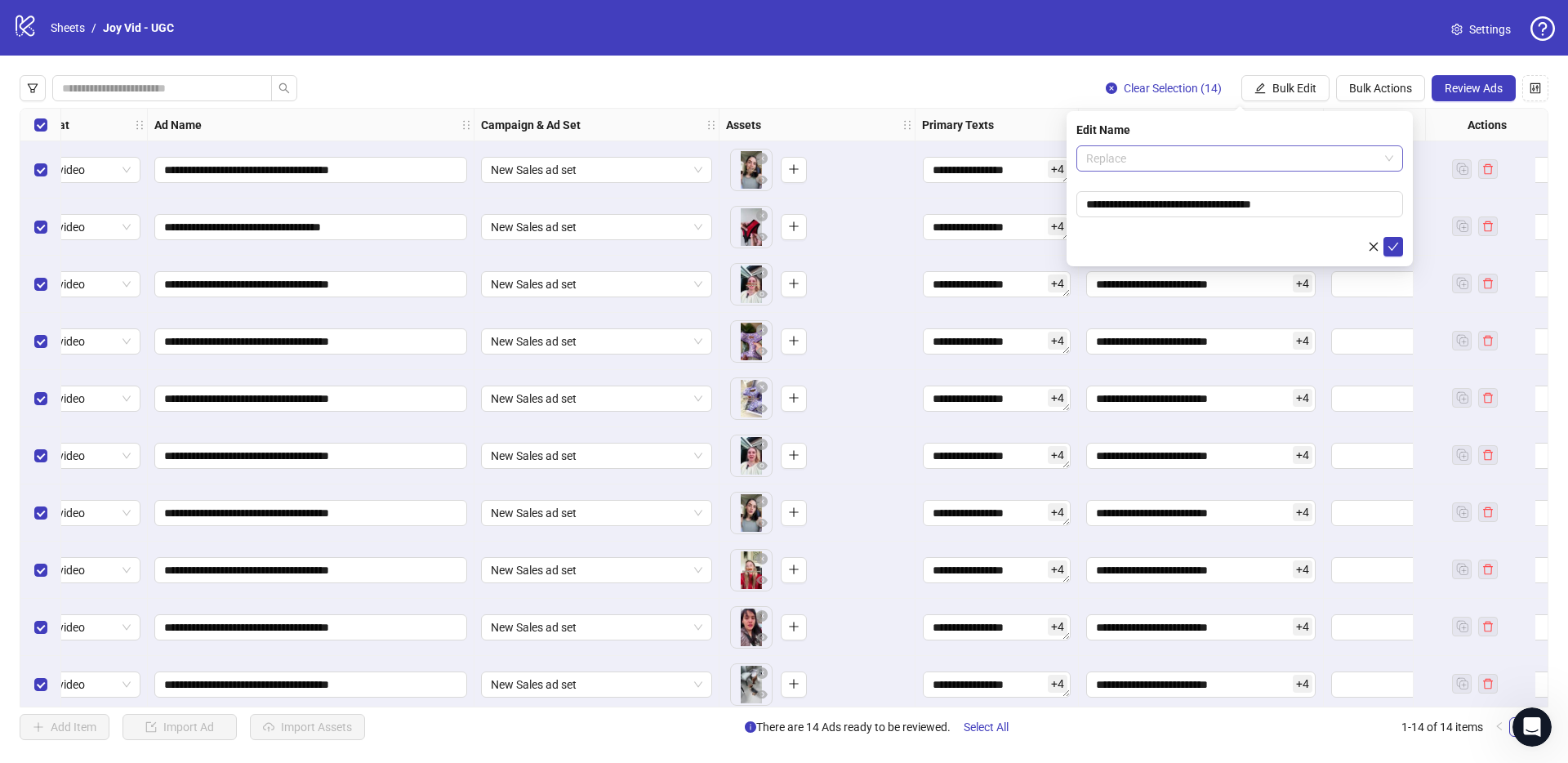
click at [1254, 147] on span "Replace" at bounding box center [1240, 158] width 307 height 24
click at [1129, 150] on span "Replace" at bounding box center [1240, 158] width 307 height 24
drag, startPoint x: 1276, startPoint y: 205, endPoint x: 1180, endPoint y: 203, distance: 96.0
click at [1180, 203] on input "**********" at bounding box center [1240, 204] width 327 height 26
type input "**********"
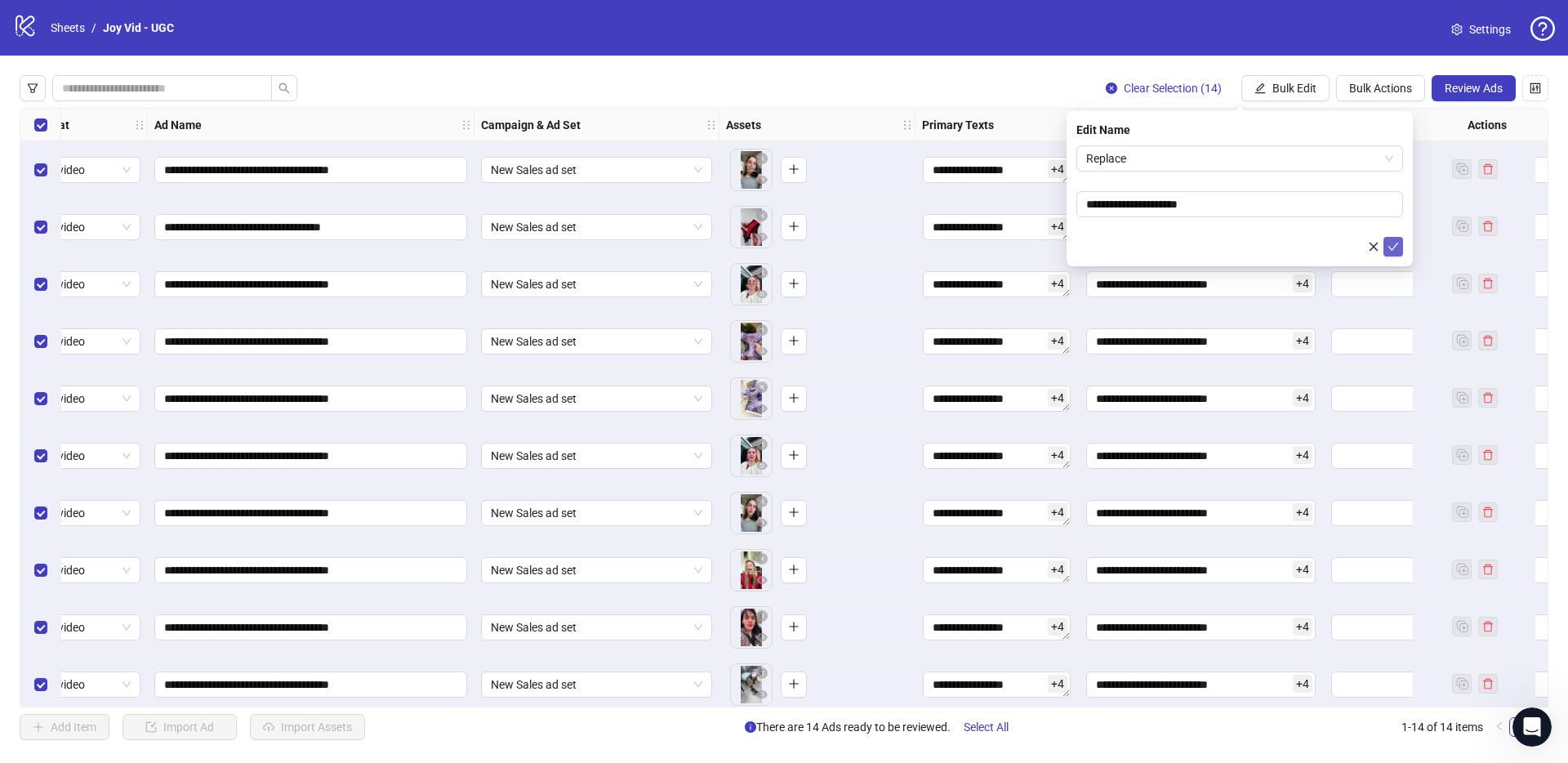
click at [1391, 243] on icon "check" at bounding box center [1393, 247] width 12 height 12
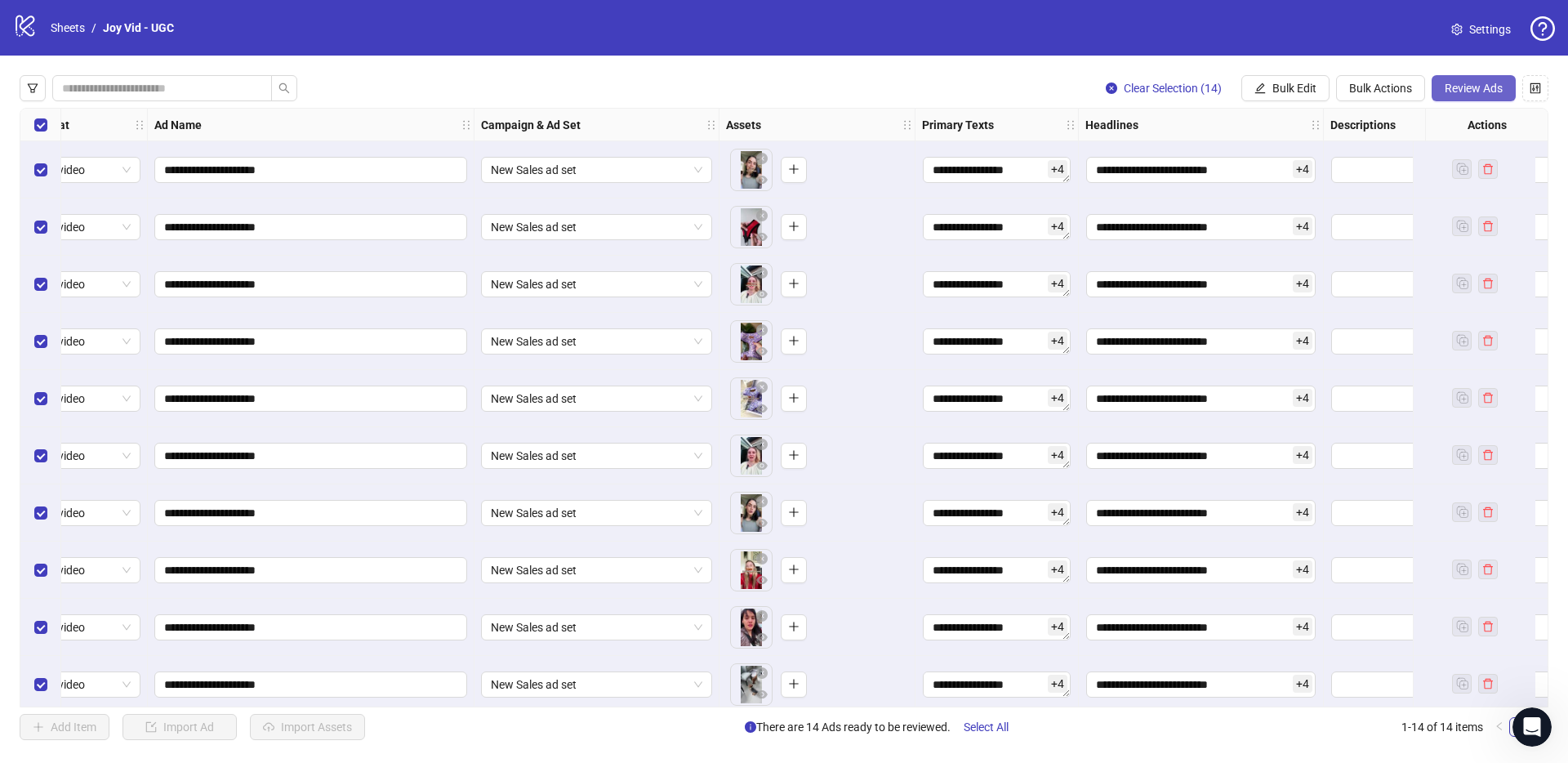
click at [1474, 90] on span "Review Ads" at bounding box center [1473, 88] width 58 height 13
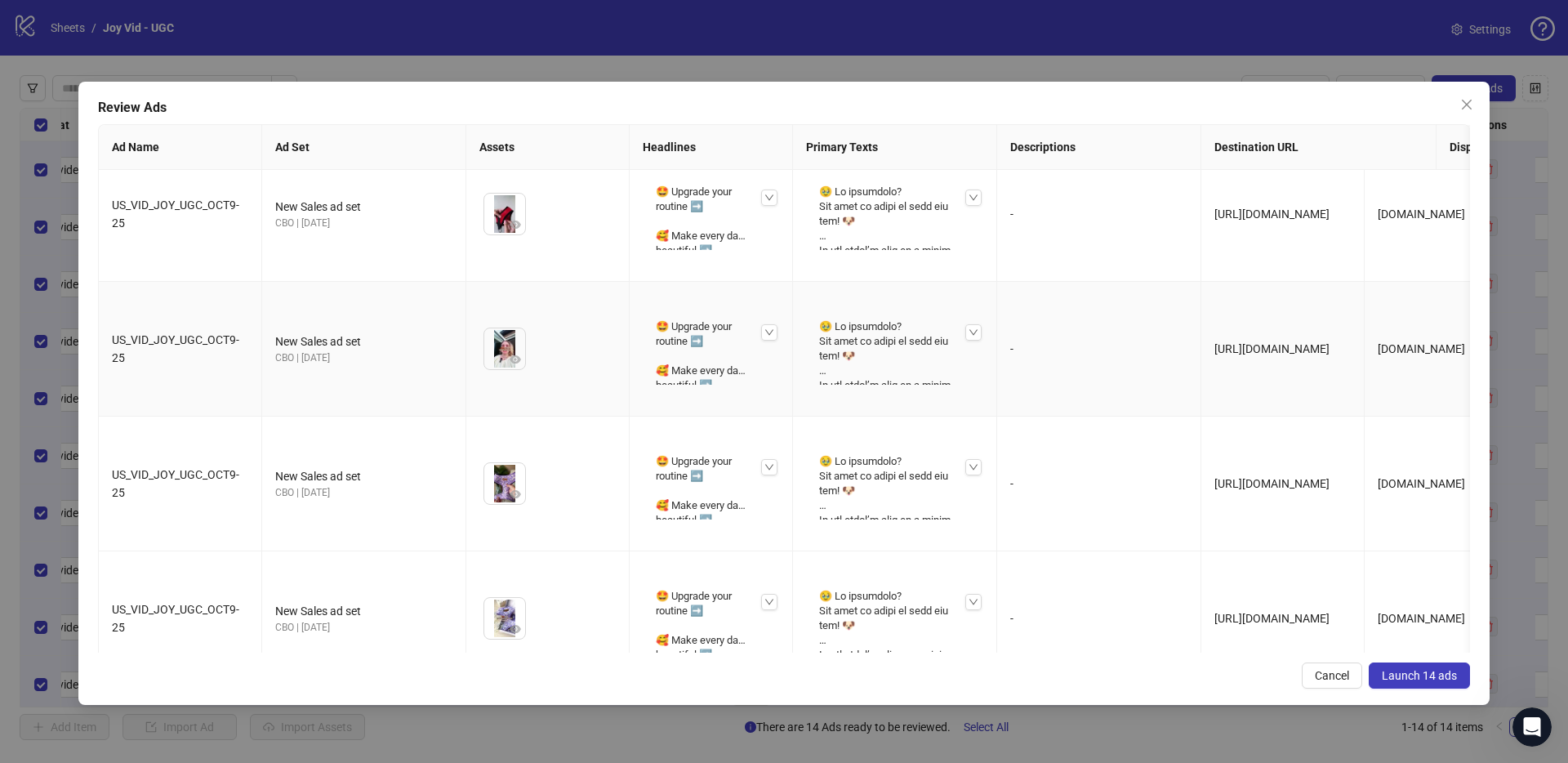
scroll to position [167, 0]
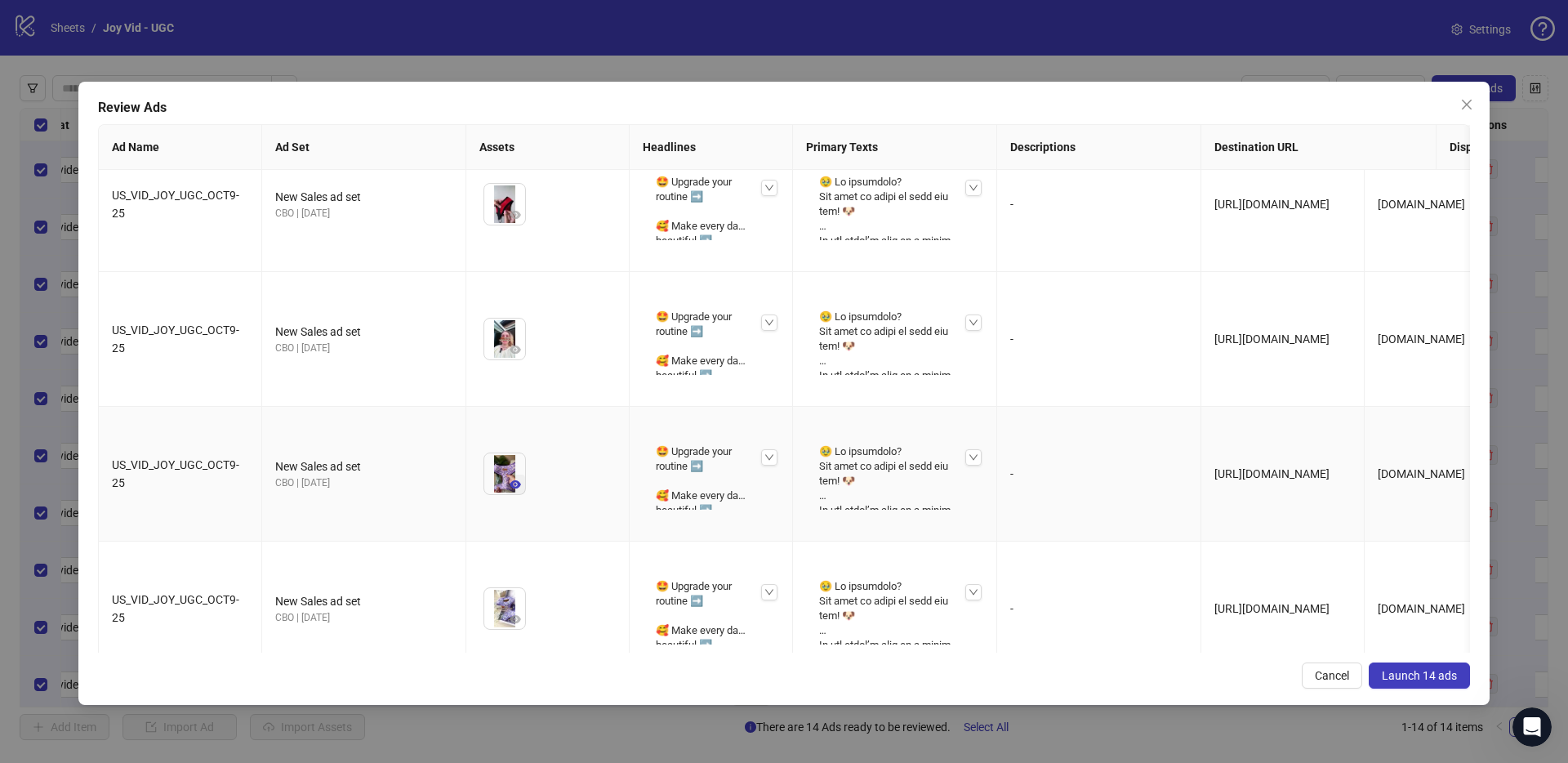
click at [514, 488] on icon "eye" at bounding box center [515, 484] width 12 height 12
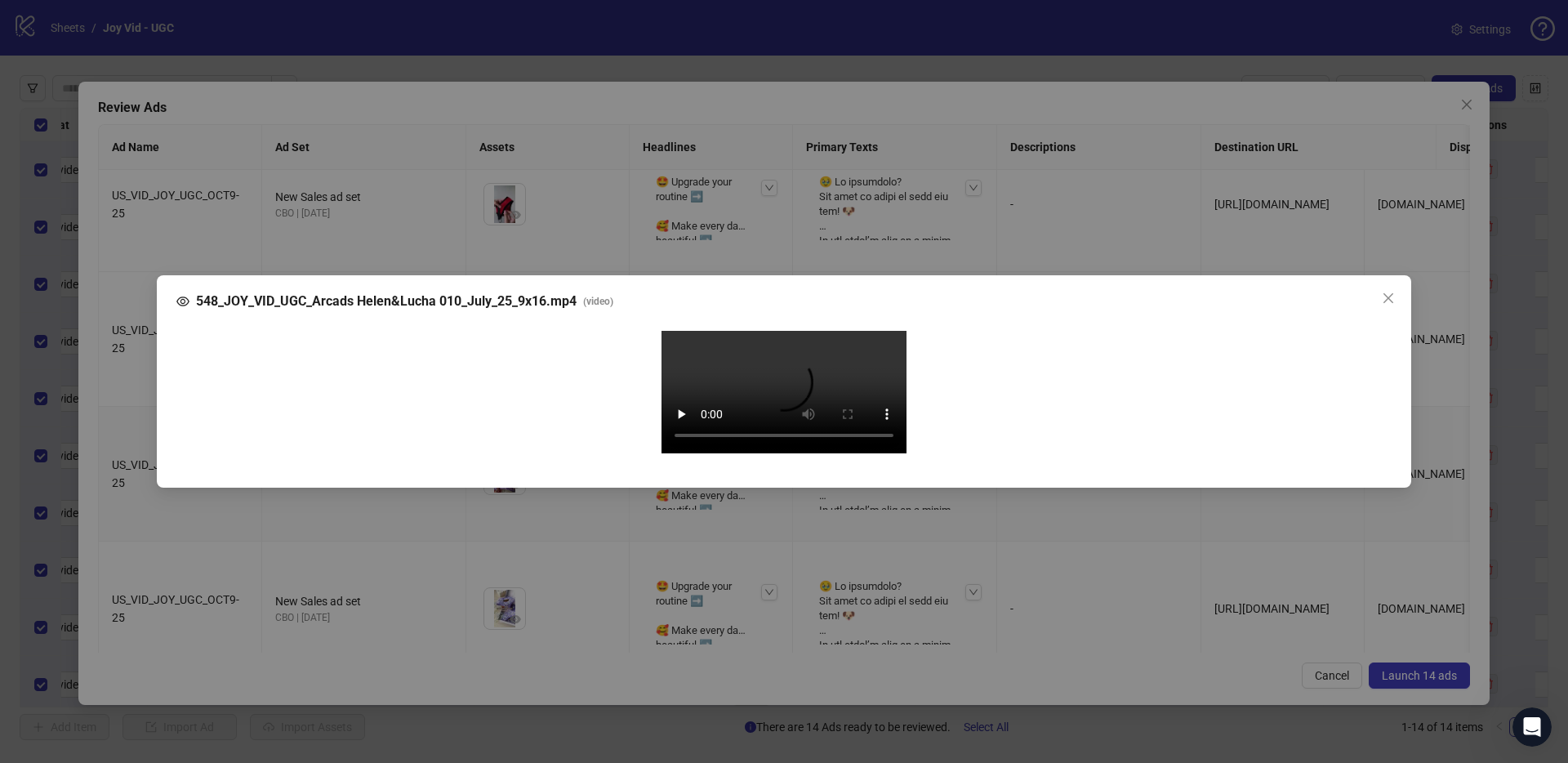
click at [747, 453] on video "Your browser does not support the video tag." at bounding box center [784, 391] width 245 height 122
click at [1382, 291] on icon "close" at bounding box center [1388, 298] width 13 height 13
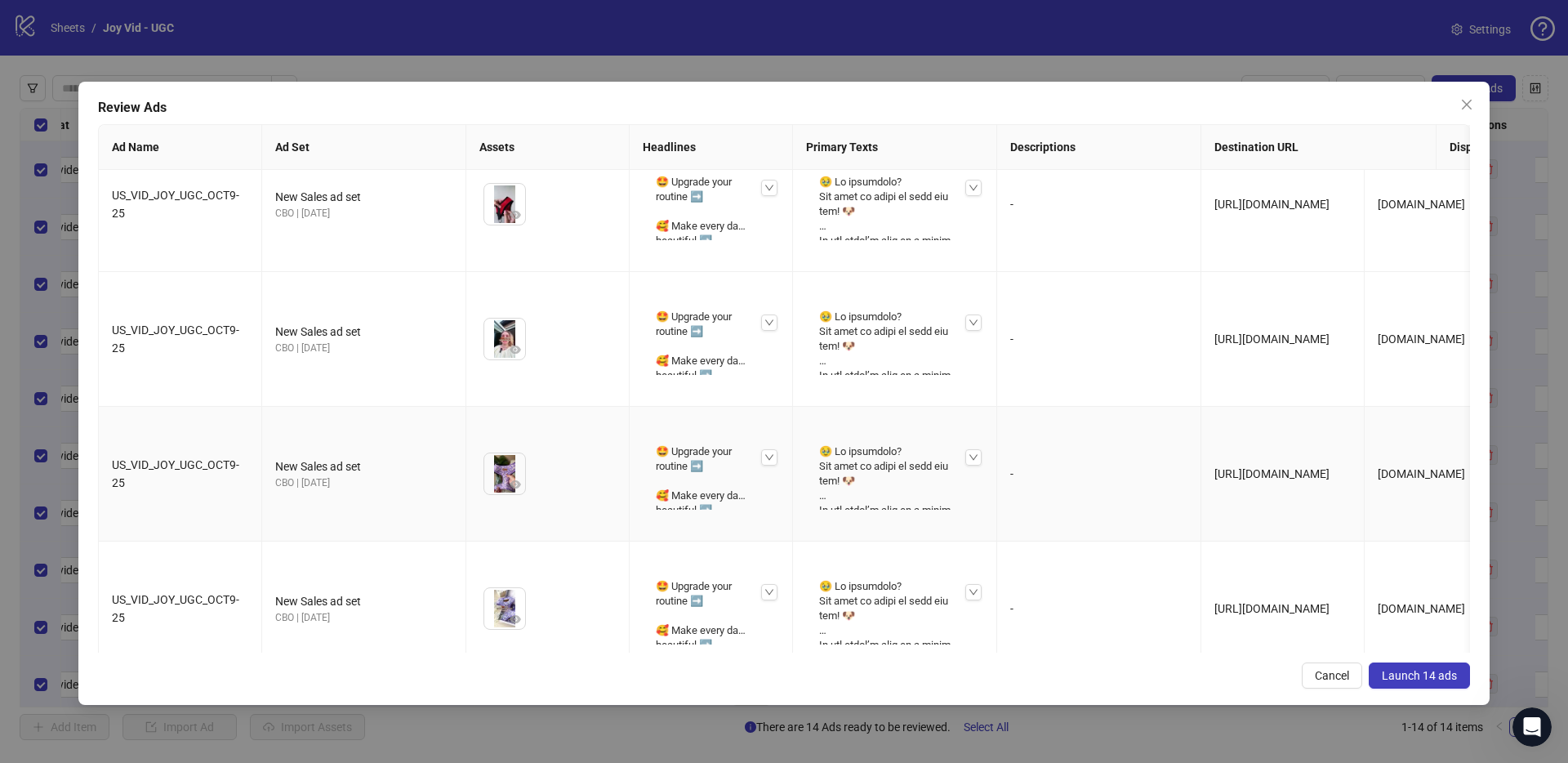
click at [499, 475] on img at bounding box center [505, 474] width 41 height 41
click at [516, 481] on icon "eye" at bounding box center [515, 483] width 12 height 8
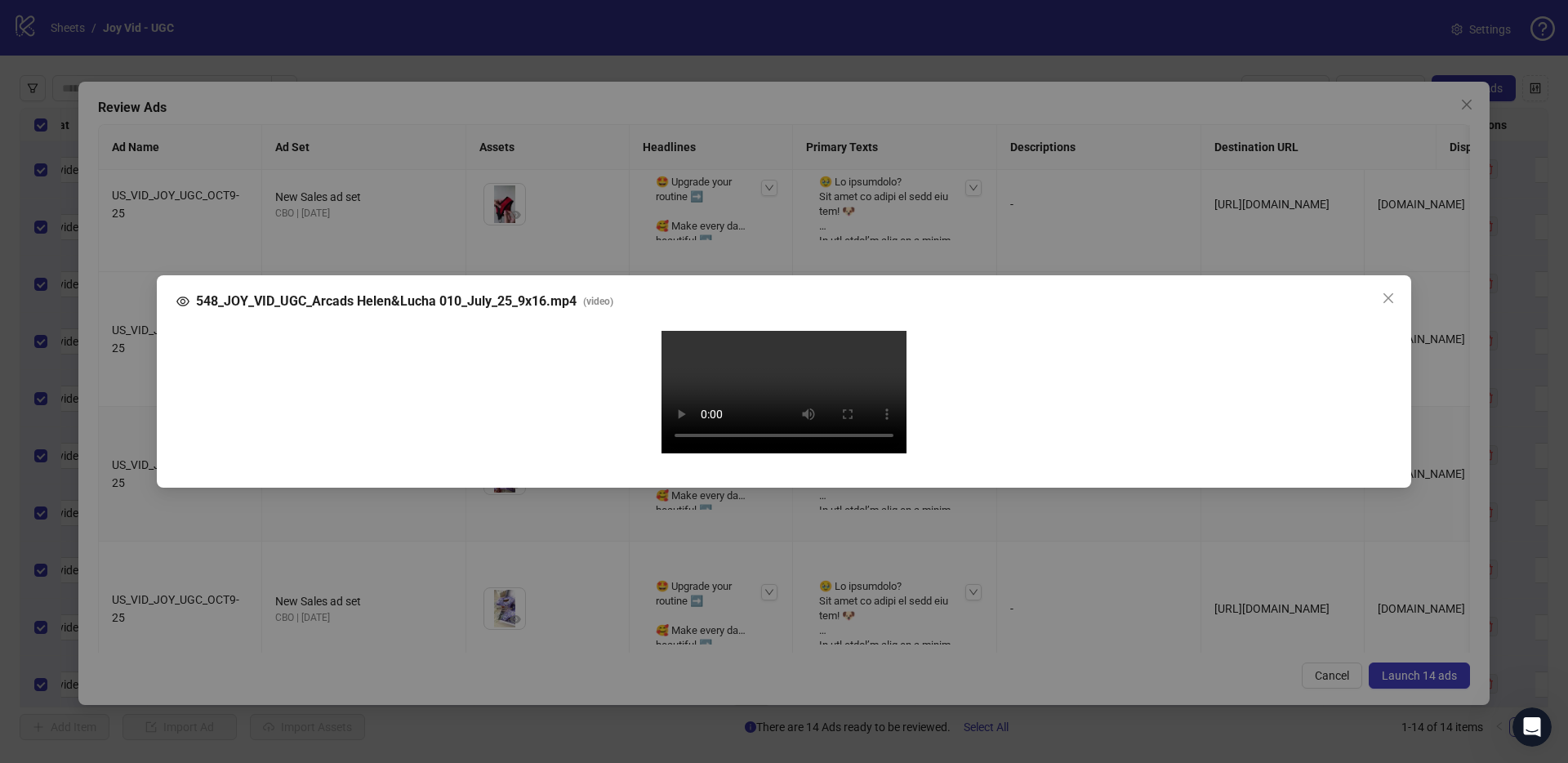
click at [1108, 458] on div "Your browser does not support the video tag." at bounding box center [784, 394] width 1189 height 128
click at [1445, 482] on div "548_JOY_VID_UGC_Arcads Helen&Lucha 010_July_25_9x16.mp4 ( video ) Your browser …" at bounding box center [784, 382] width 1568 height 763
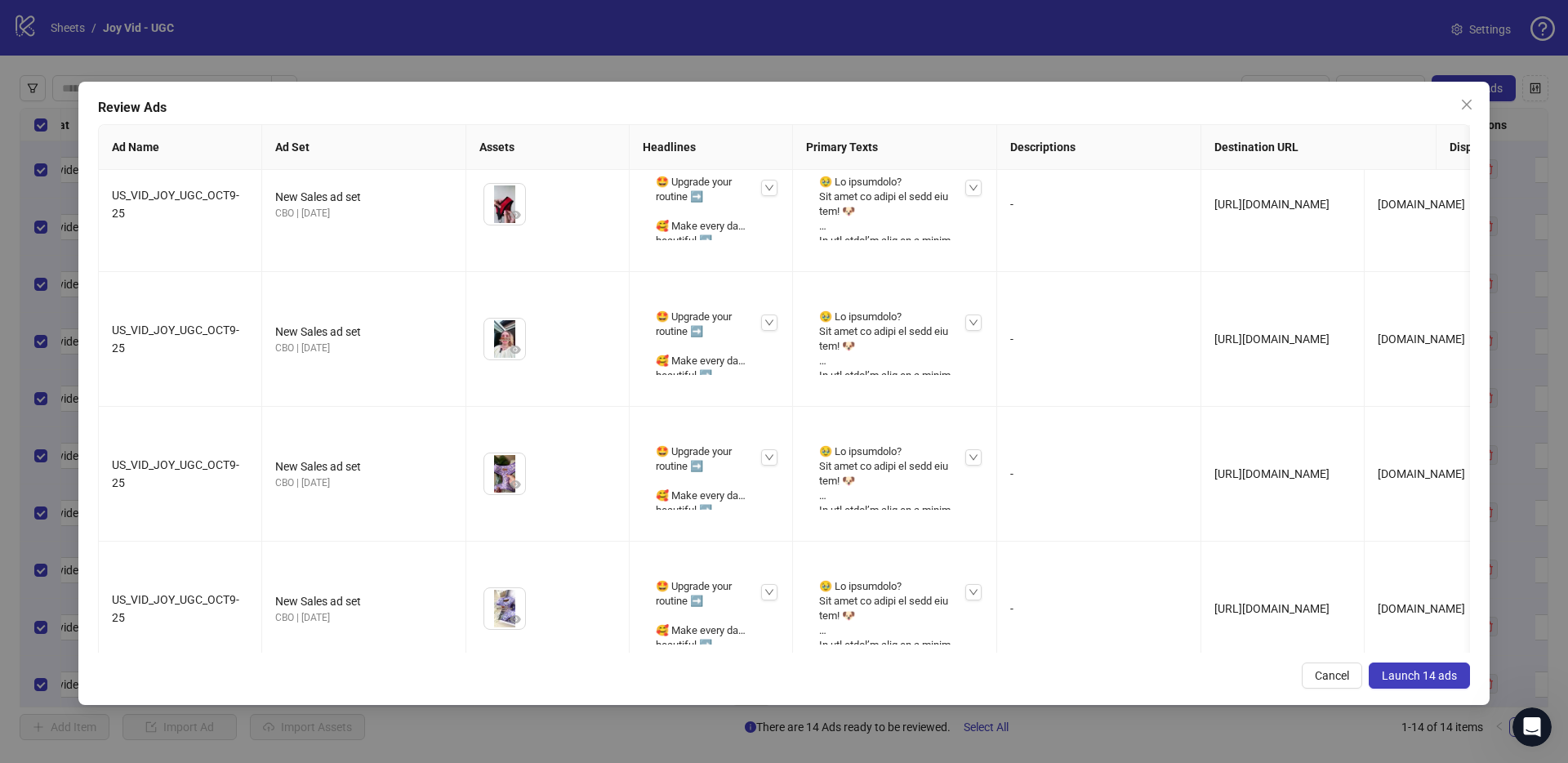
click at [1442, 670] on span "Launch 14 ads" at bounding box center [1420, 675] width 75 height 13
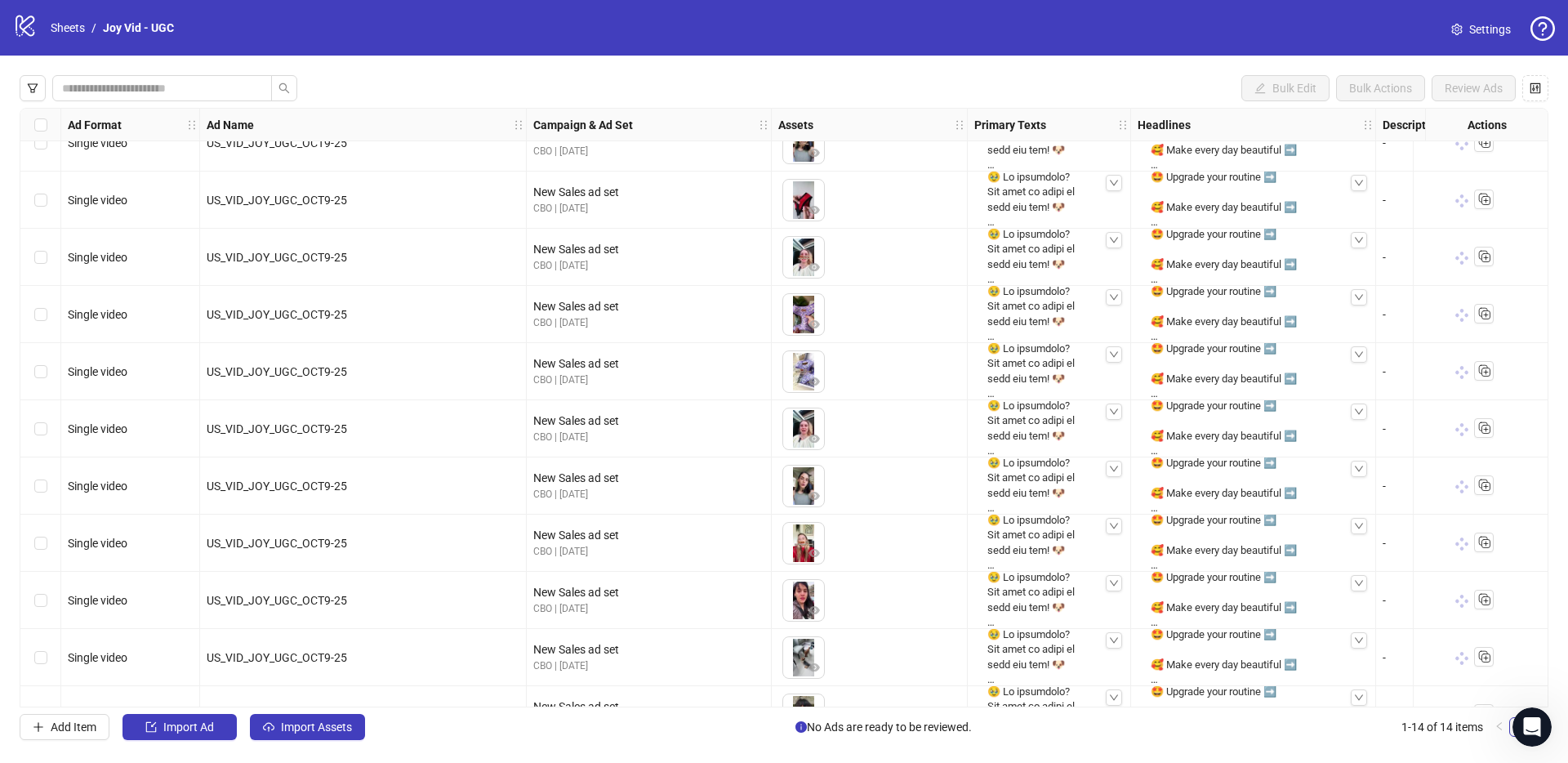
scroll to position [0, 0]
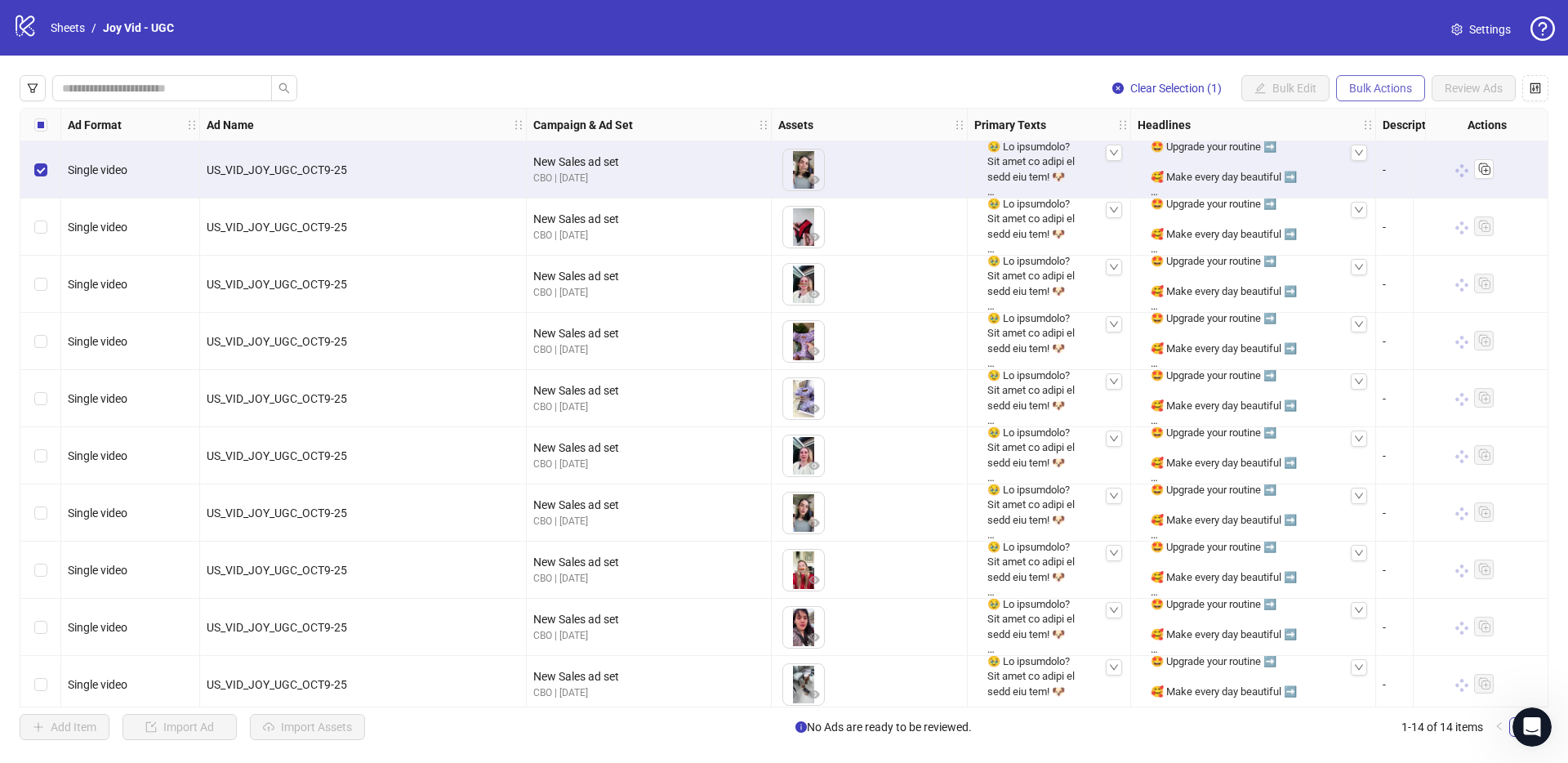
click at [1362, 87] on span "Bulk Actions" at bounding box center [1380, 88] width 63 height 13
click at [1434, 201] on span "Copy to another sheet" at bounding box center [1403, 199] width 112 height 18
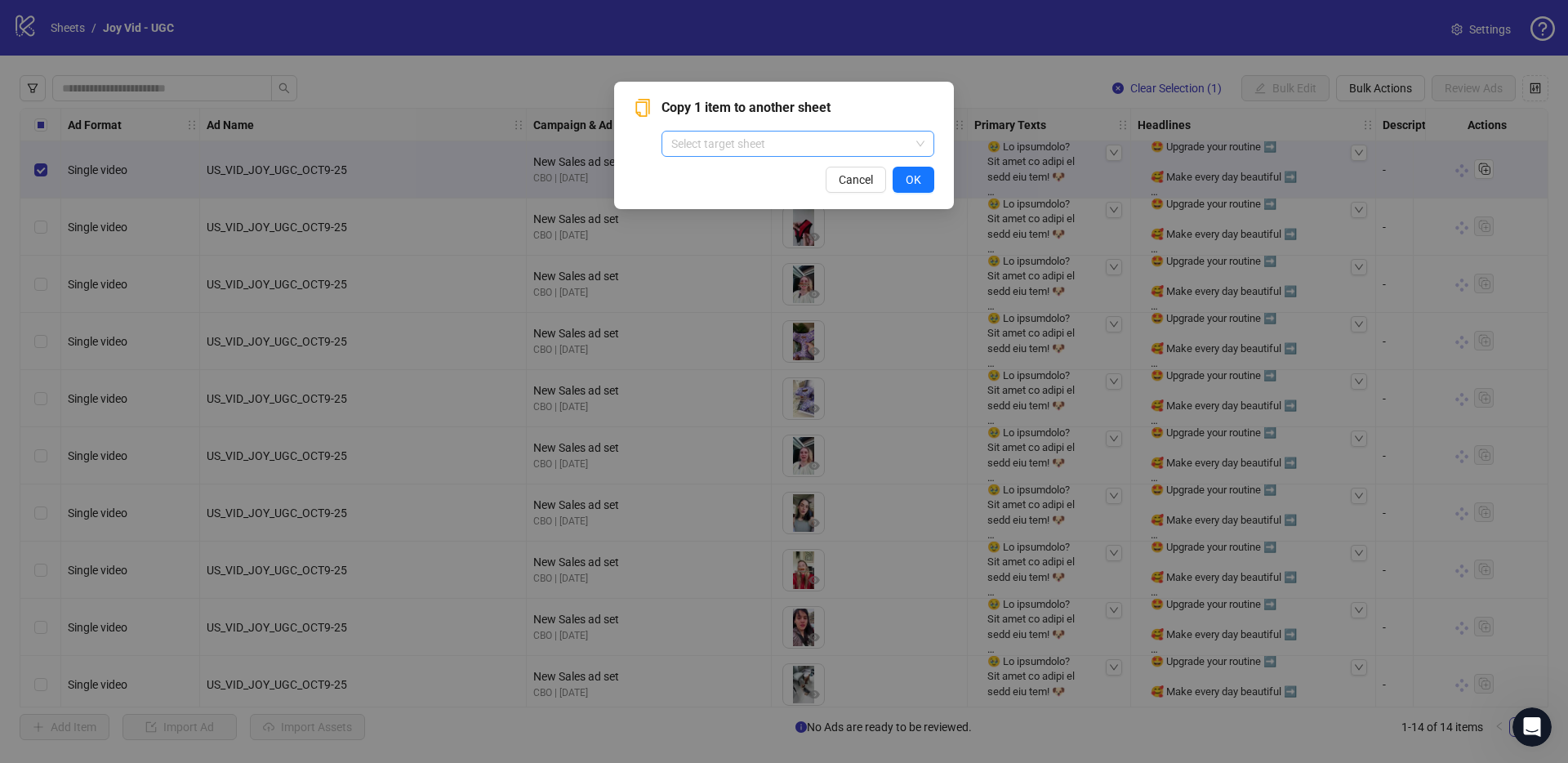
click at [739, 150] on input "search" at bounding box center [790, 143] width 239 height 24
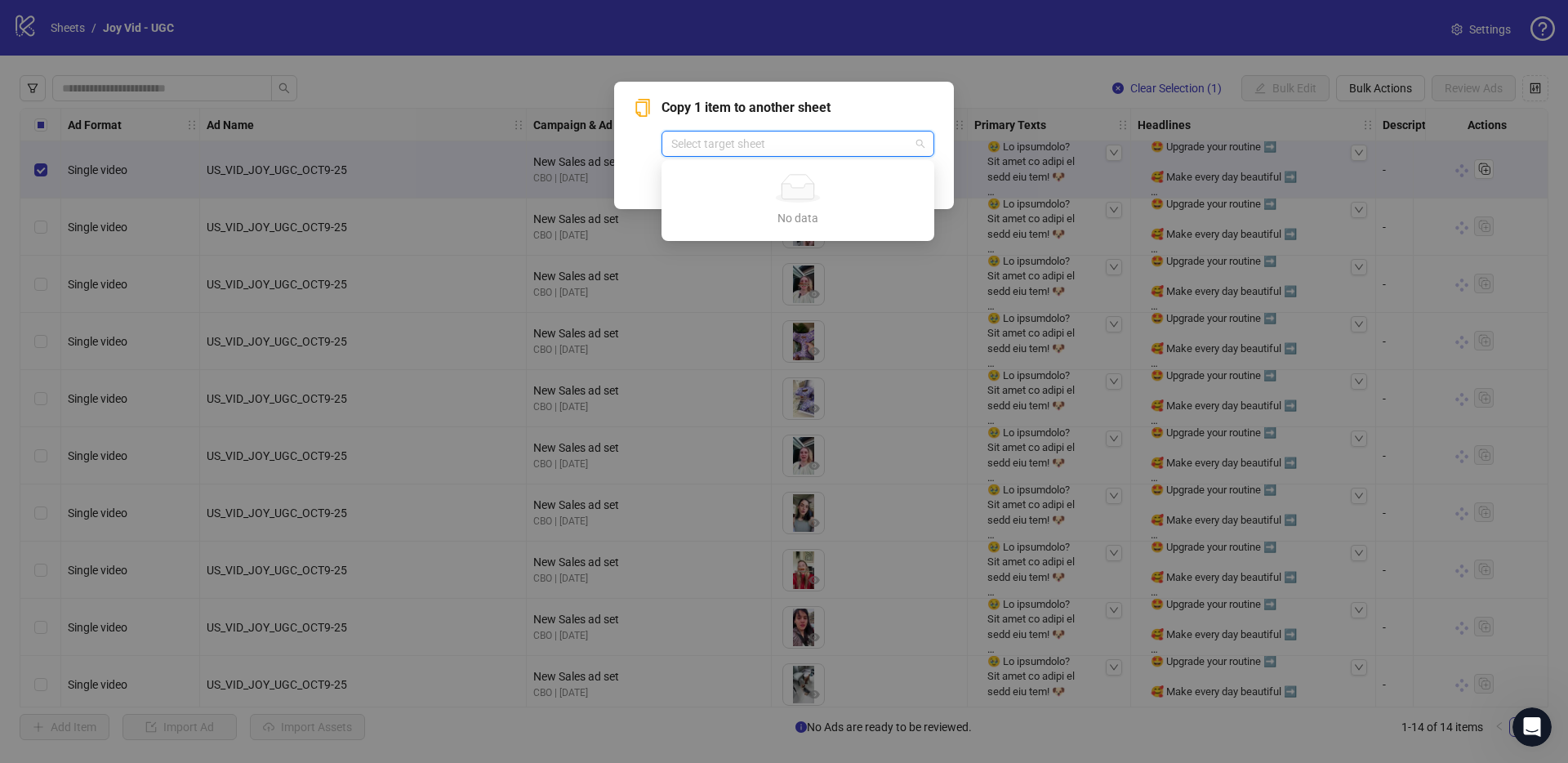
click at [803, 113] on span "Copy 1 item to another sheet" at bounding box center [797, 108] width 273 height 20
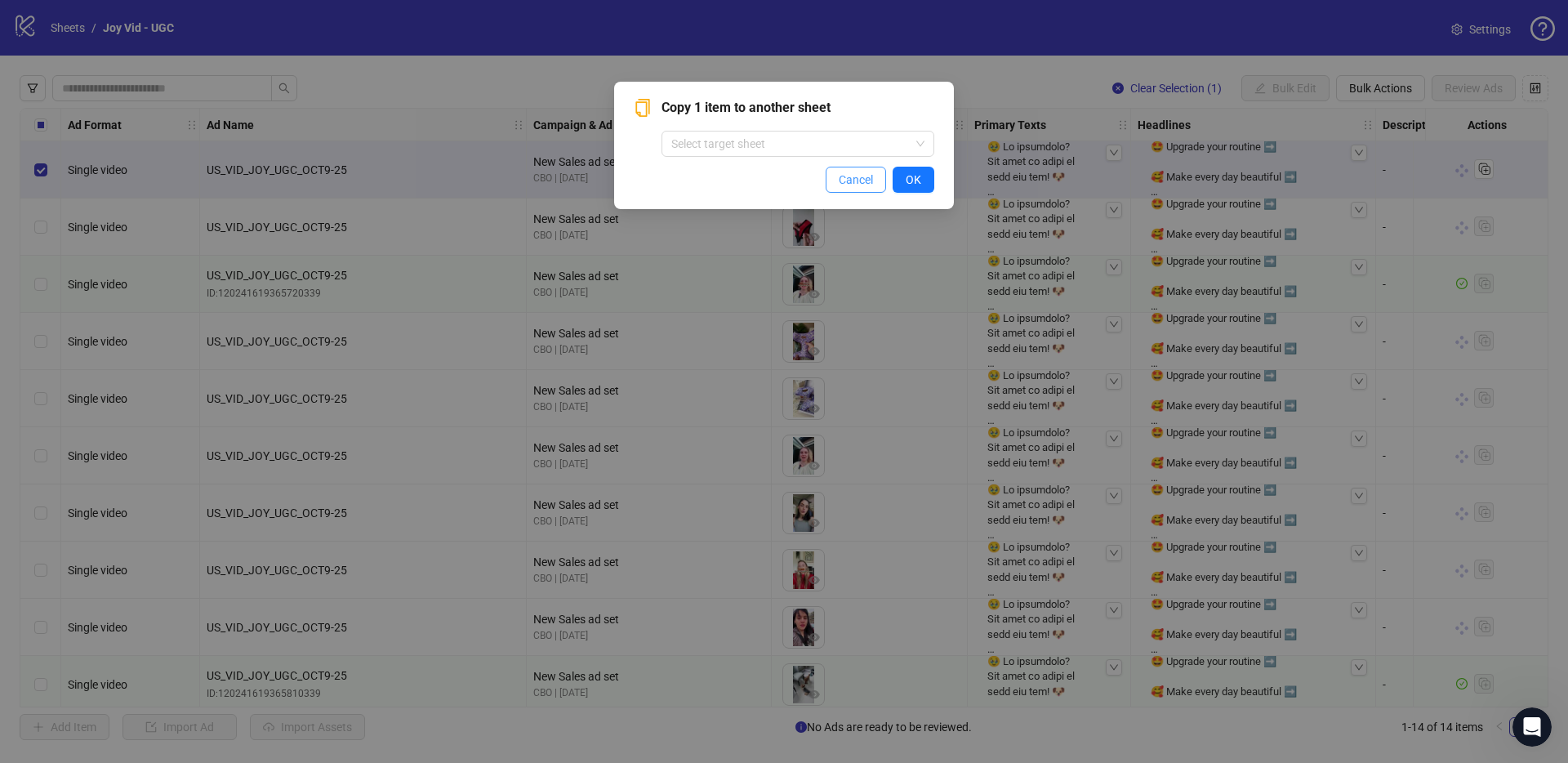
click at [858, 178] on span "Cancel" at bounding box center [856, 180] width 34 height 13
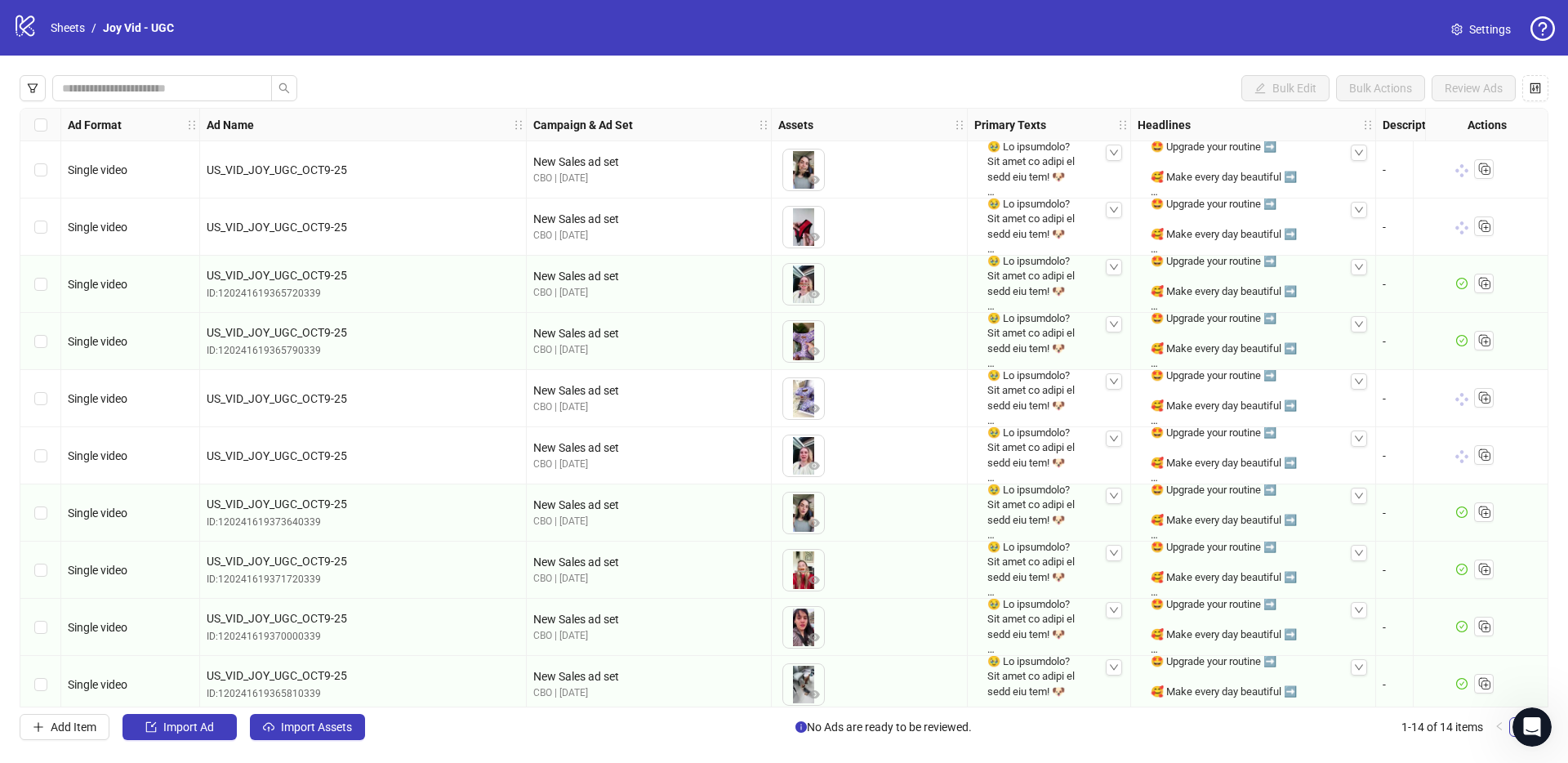
scroll to position [242, 0]
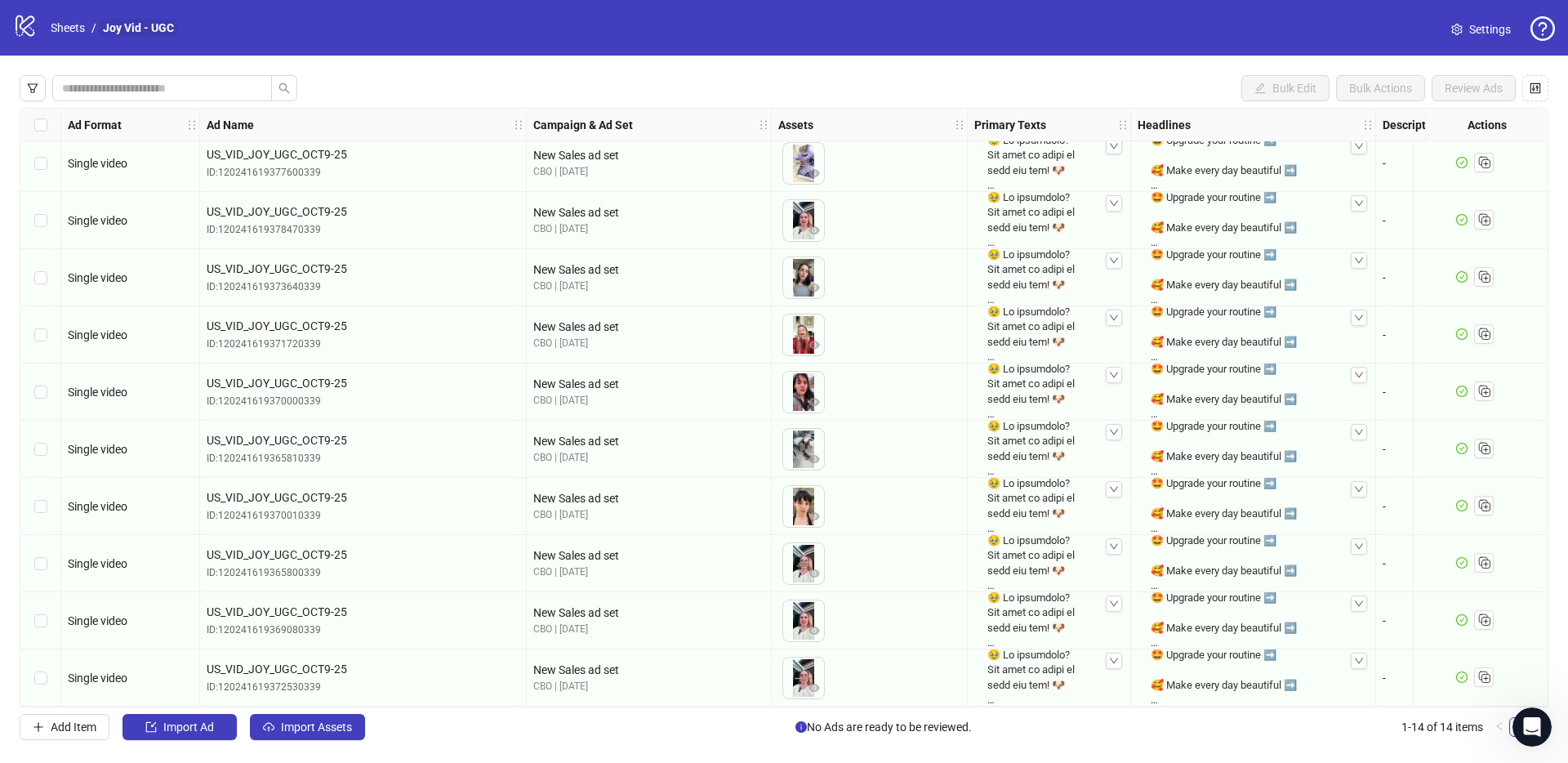
click at [144, 29] on link "Joy Vid - UGC" at bounding box center [138, 28] width 78 height 18
click at [70, 24] on link "Sheets" at bounding box center [68, 28] width 41 height 18
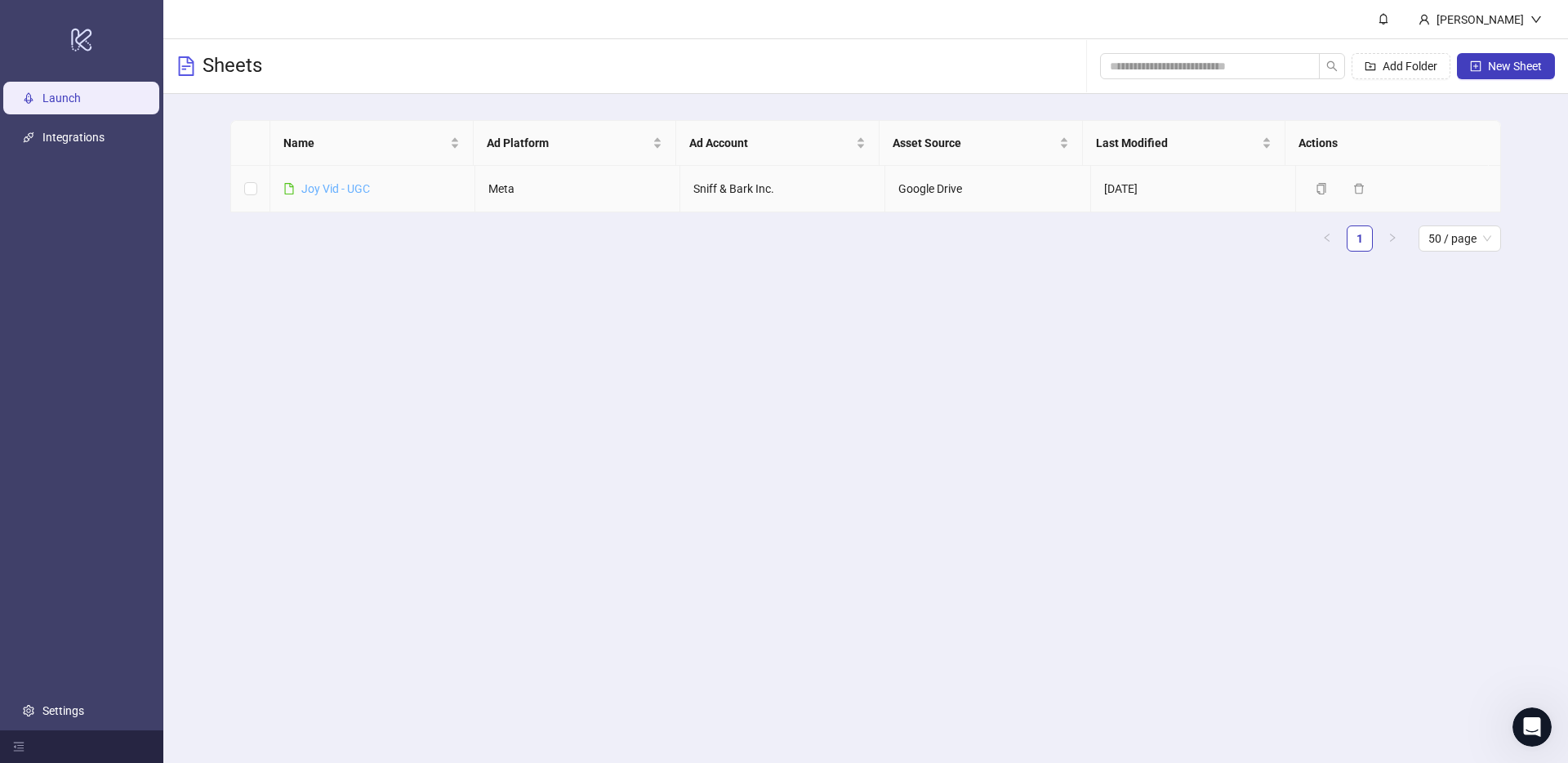
click at [356, 189] on link "Joy Vid - UGC" at bounding box center [335, 189] width 69 height 13
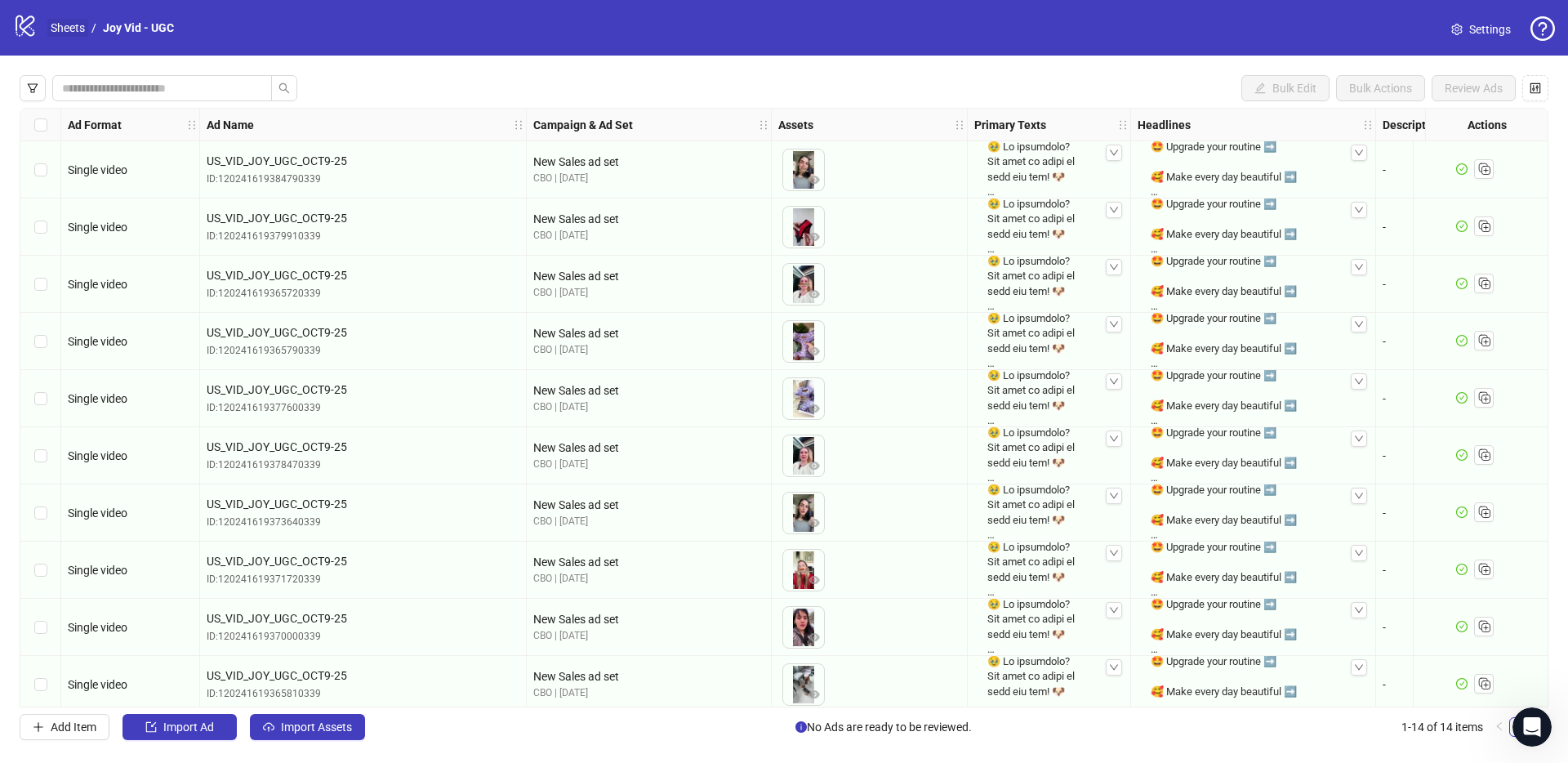
click at [74, 28] on link "Sheets" at bounding box center [68, 28] width 41 height 18
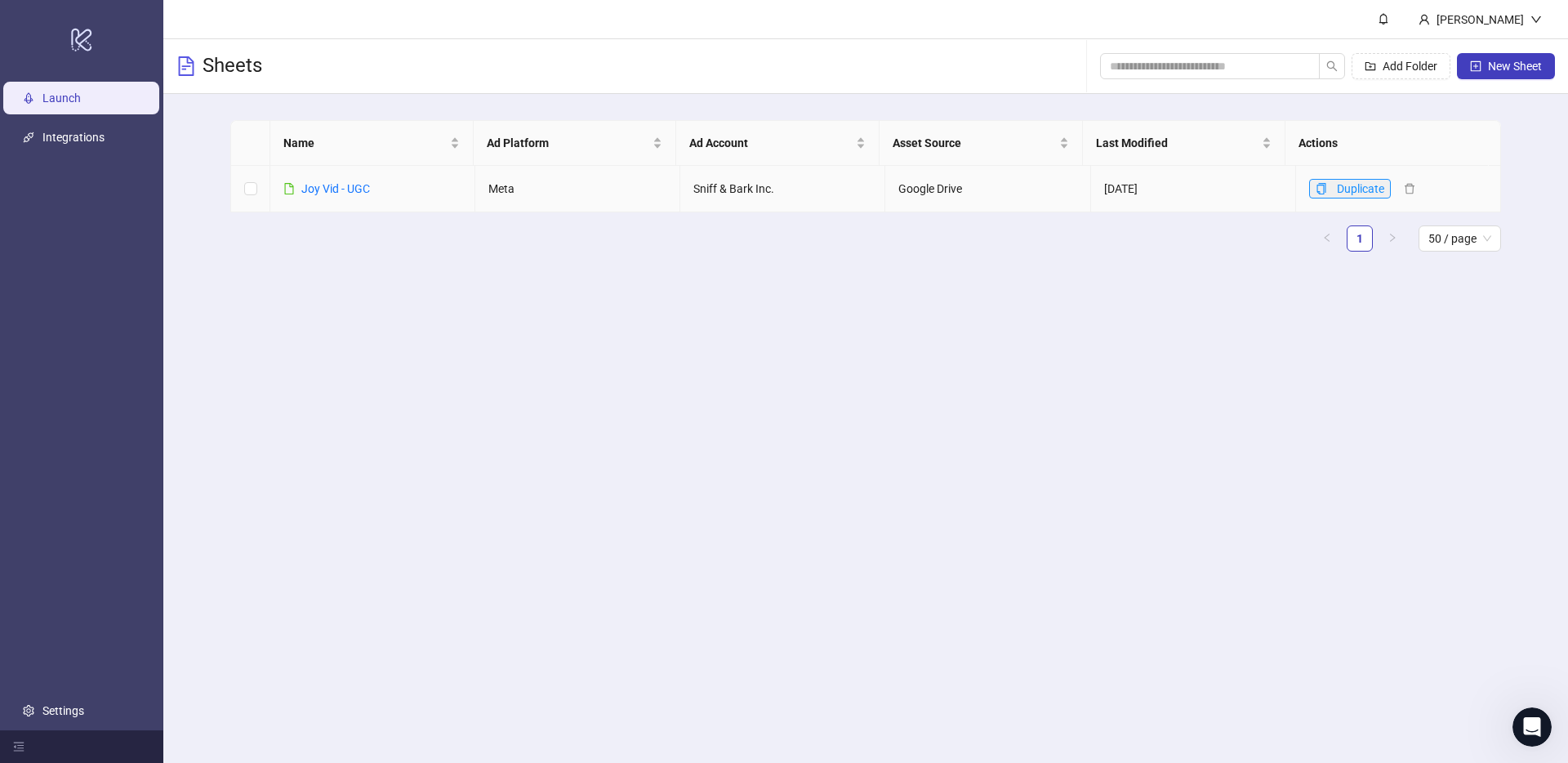
click at [1316, 187] on icon "copy" at bounding box center [1321, 189] width 12 height 12
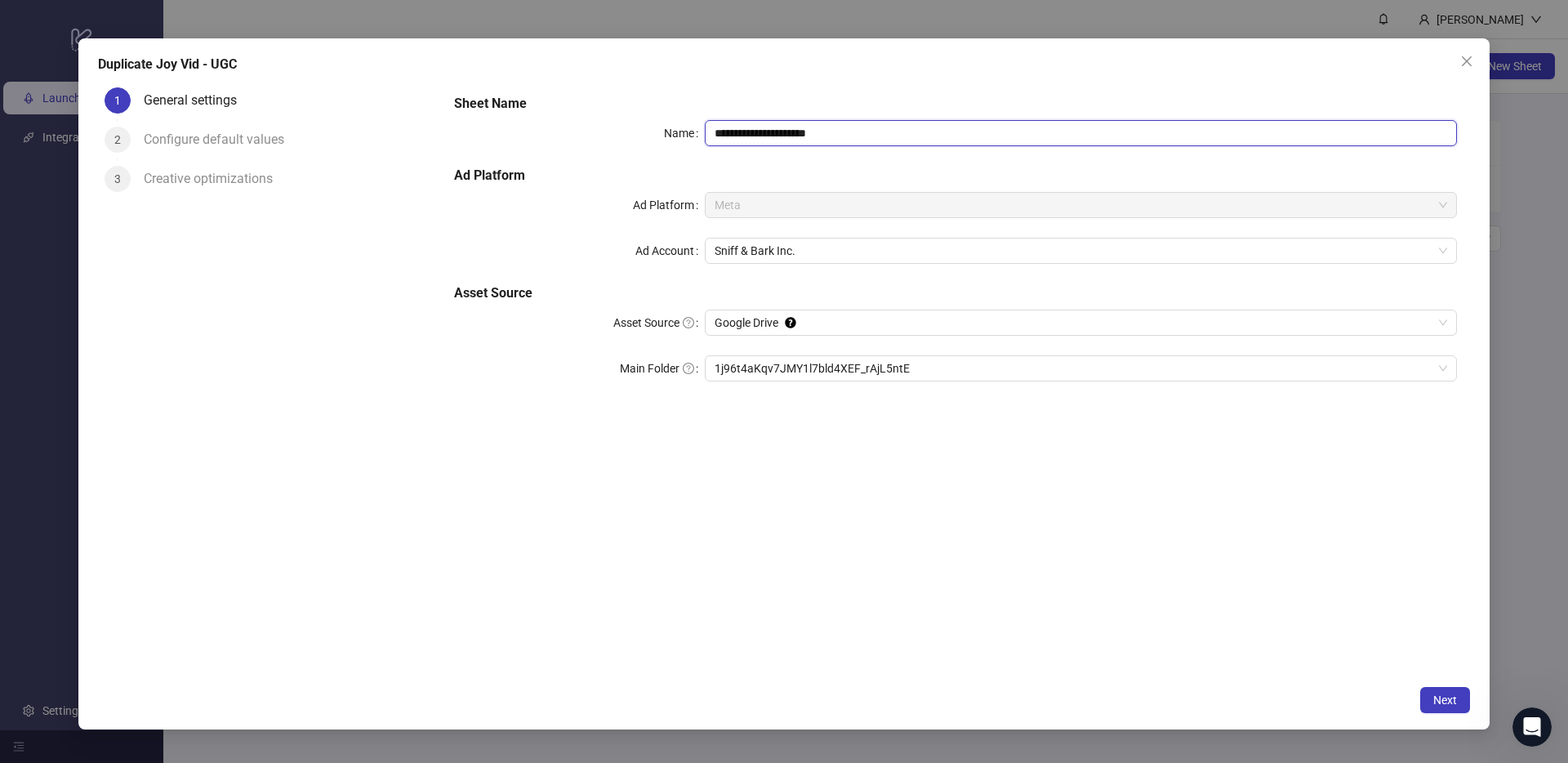
drag, startPoint x: 884, startPoint y: 131, endPoint x: 759, endPoint y: 135, distance: 125.1
click at [759, 135] on input "**********" at bounding box center [1081, 132] width 752 height 26
type input "**********"
click at [967, 81] on form "**********" at bounding box center [956, 247] width 1029 height 333
click at [894, 367] on span "1j96t4aKqv7JMY1l7bld4XEF_rAjL5ntE" at bounding box center [1081, 368] width 733 height 24
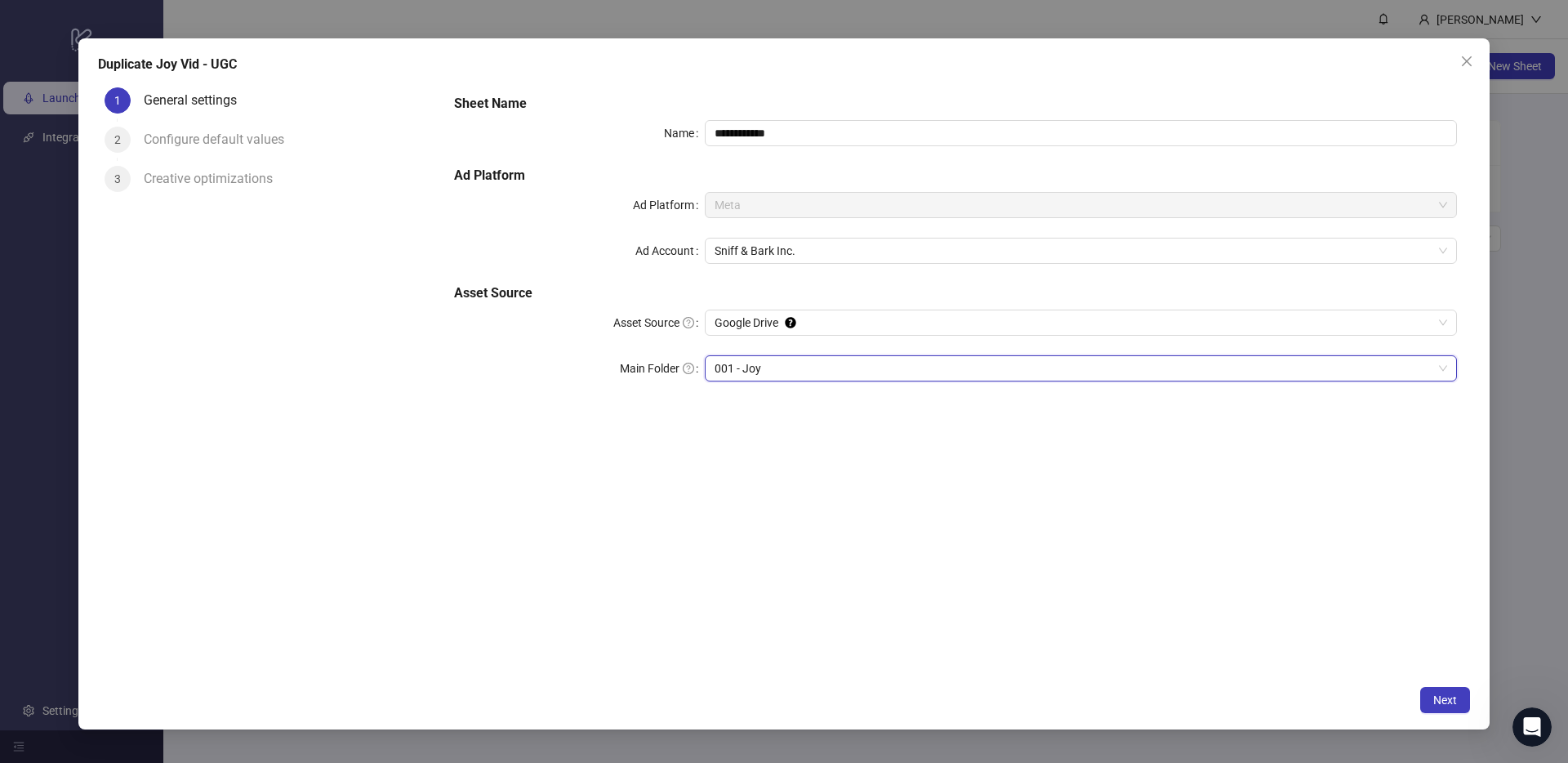
click at [786, 371] on span "001 - Joy" at bounding box center [1081, 368] width 733 height 24
click at [1446, 703] on span "Next" at bounding box center [1445, 700] width 24 height 13
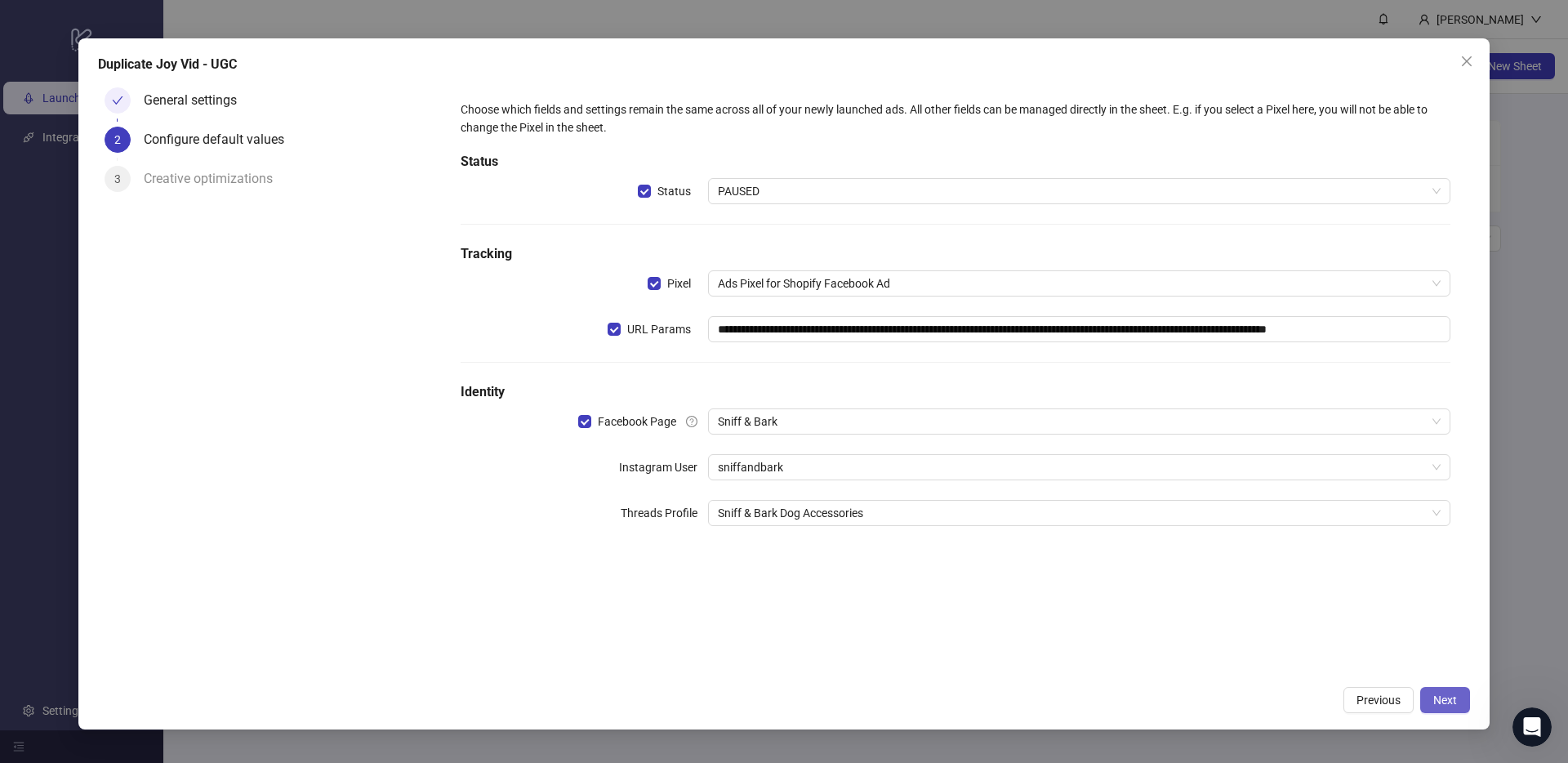
click at [1429, 693] on button "Next" at bounding box center [1446, 700] width 50 height 26
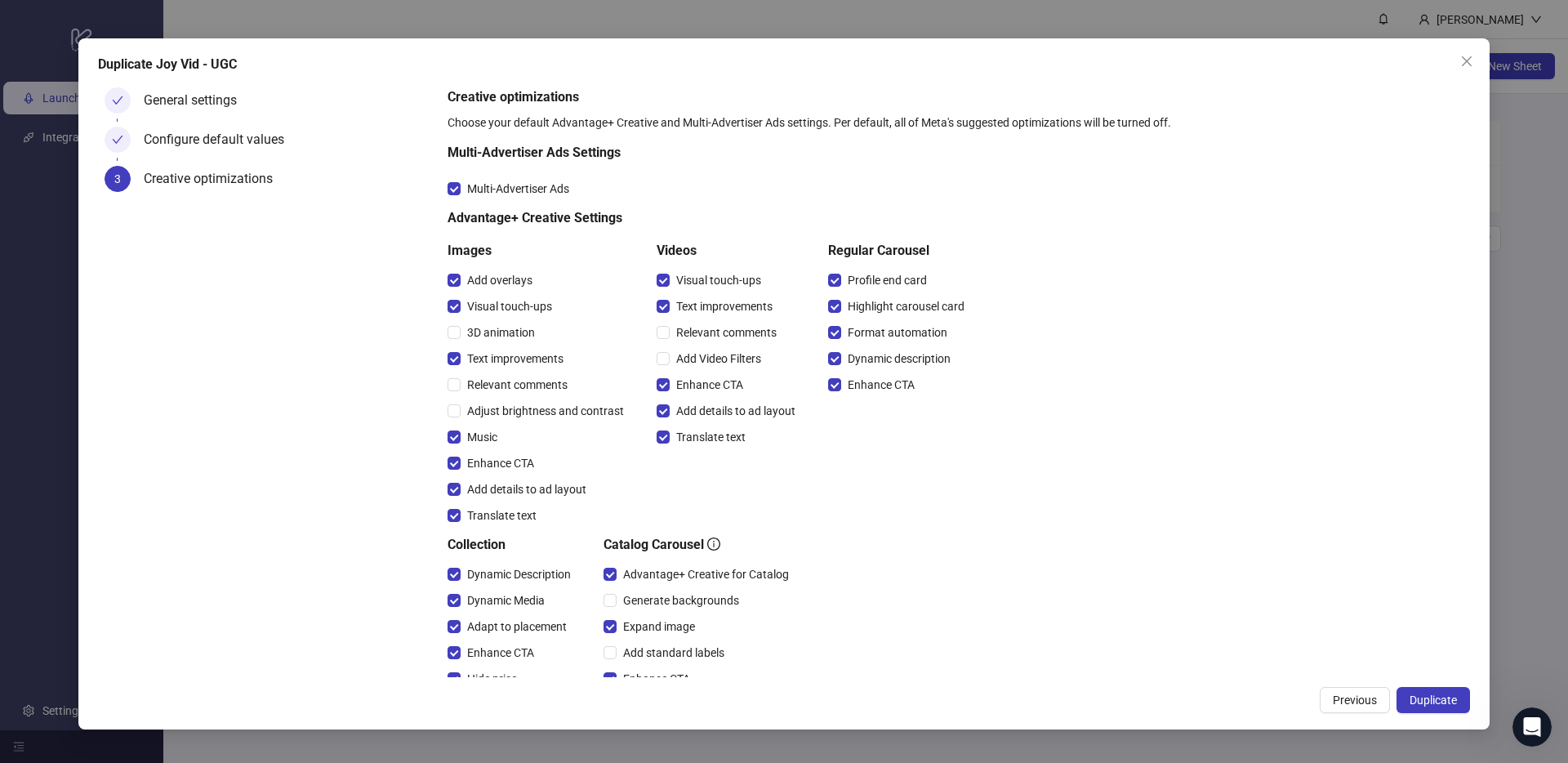
click at [1429, 693] on span "Duplicate" at bounding box center [1433, 700] width 47 height 13
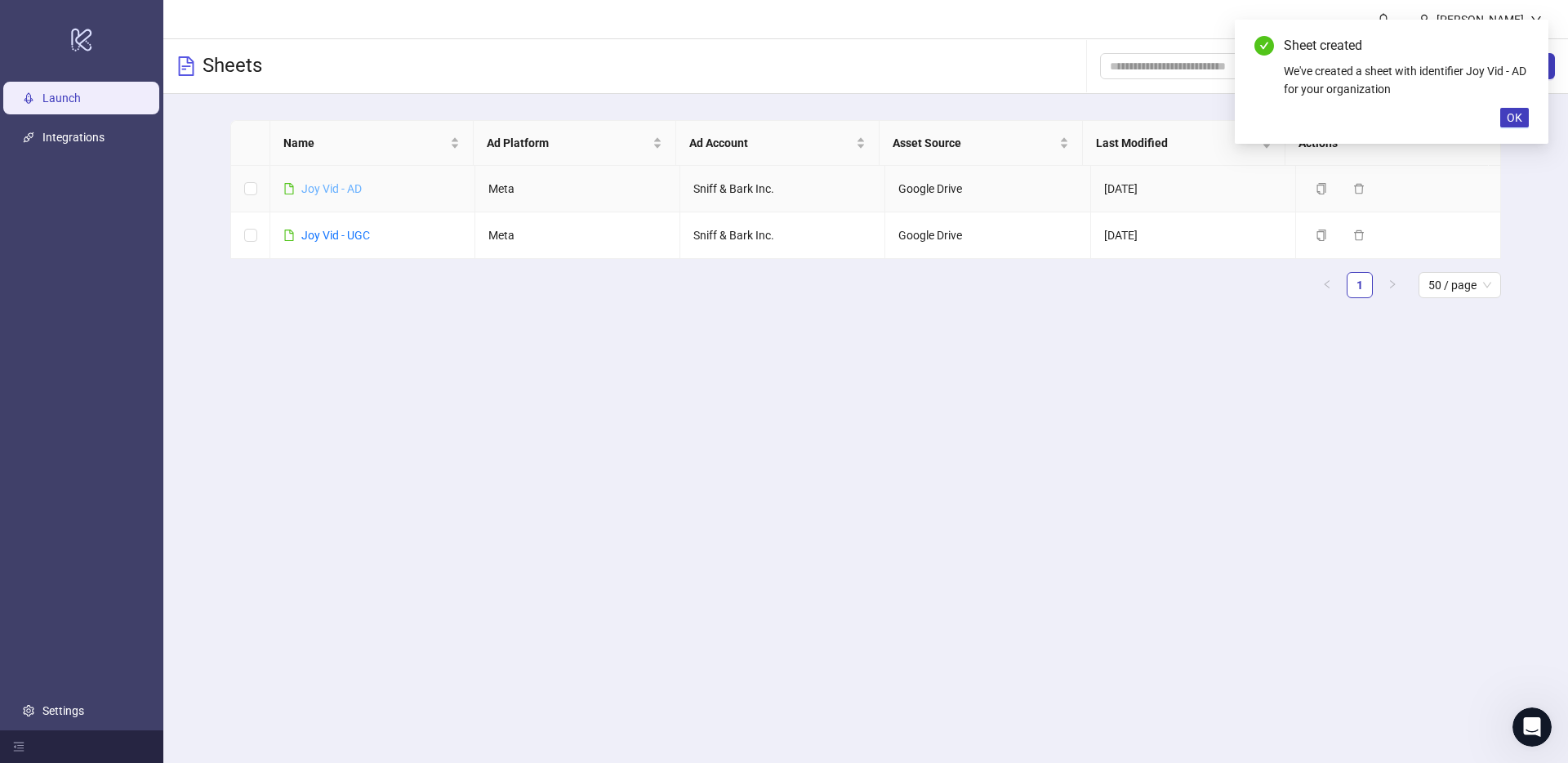
click at [344, 188] on link "Joy Vid - AD" at bounding box center [331, 189] width 61 height 13
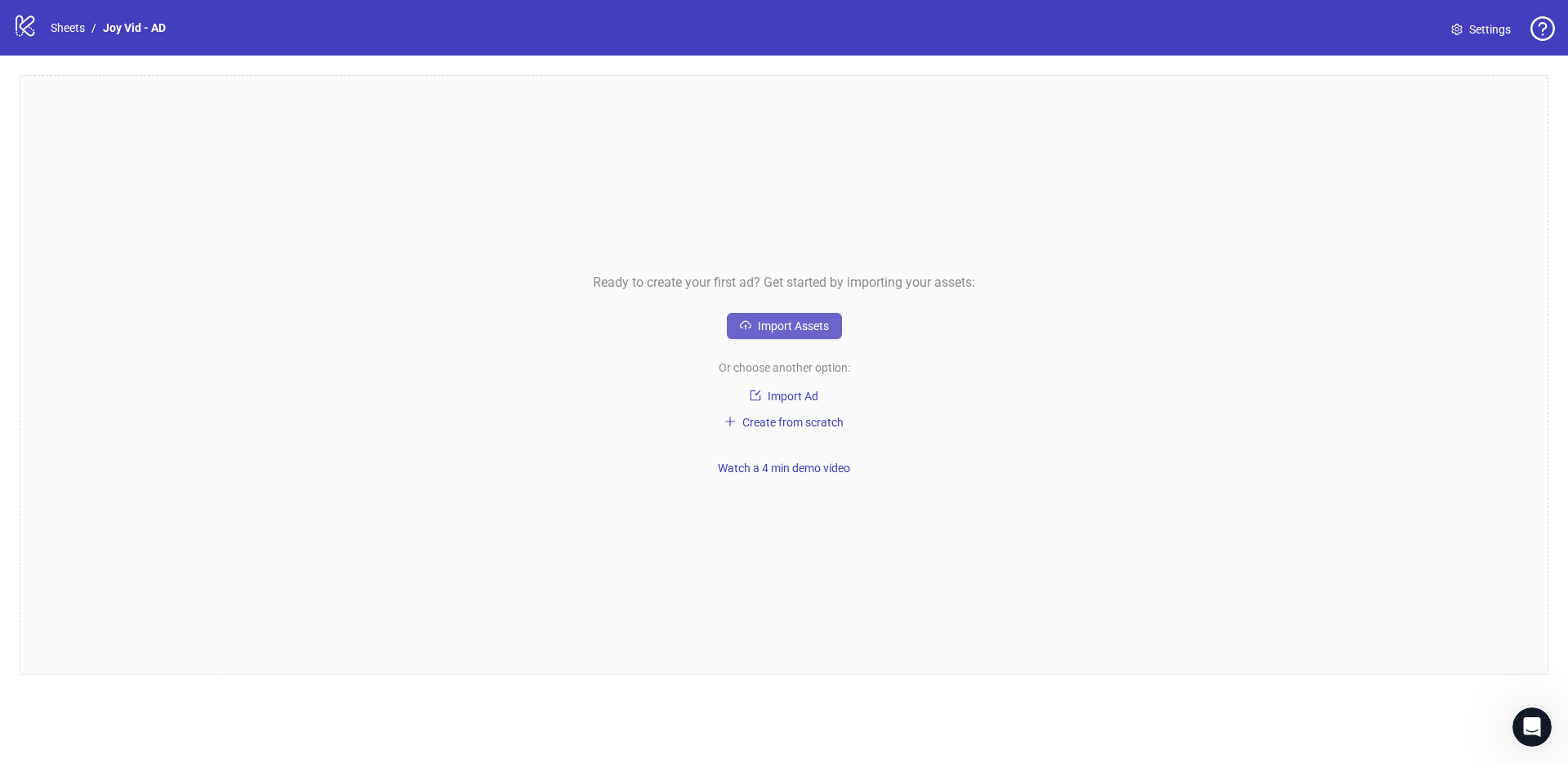
click at [807, 326] on span "Import Assets" at bounding box center [793, 325] width 71 height 13
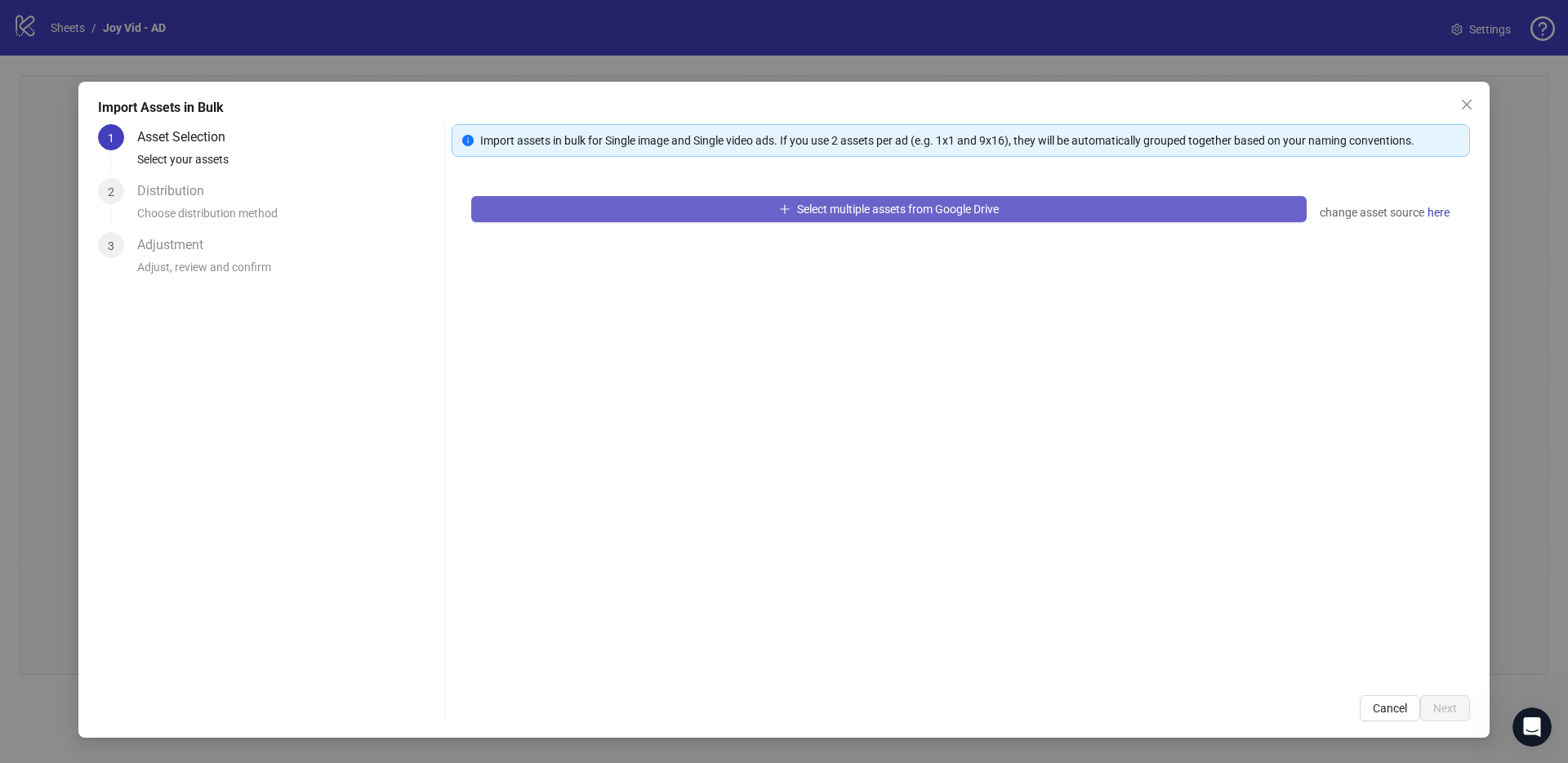
click at [822, 220] on button "Select multiple assets from Google Drive" at bounding box center [888, 208] width 835 height 26
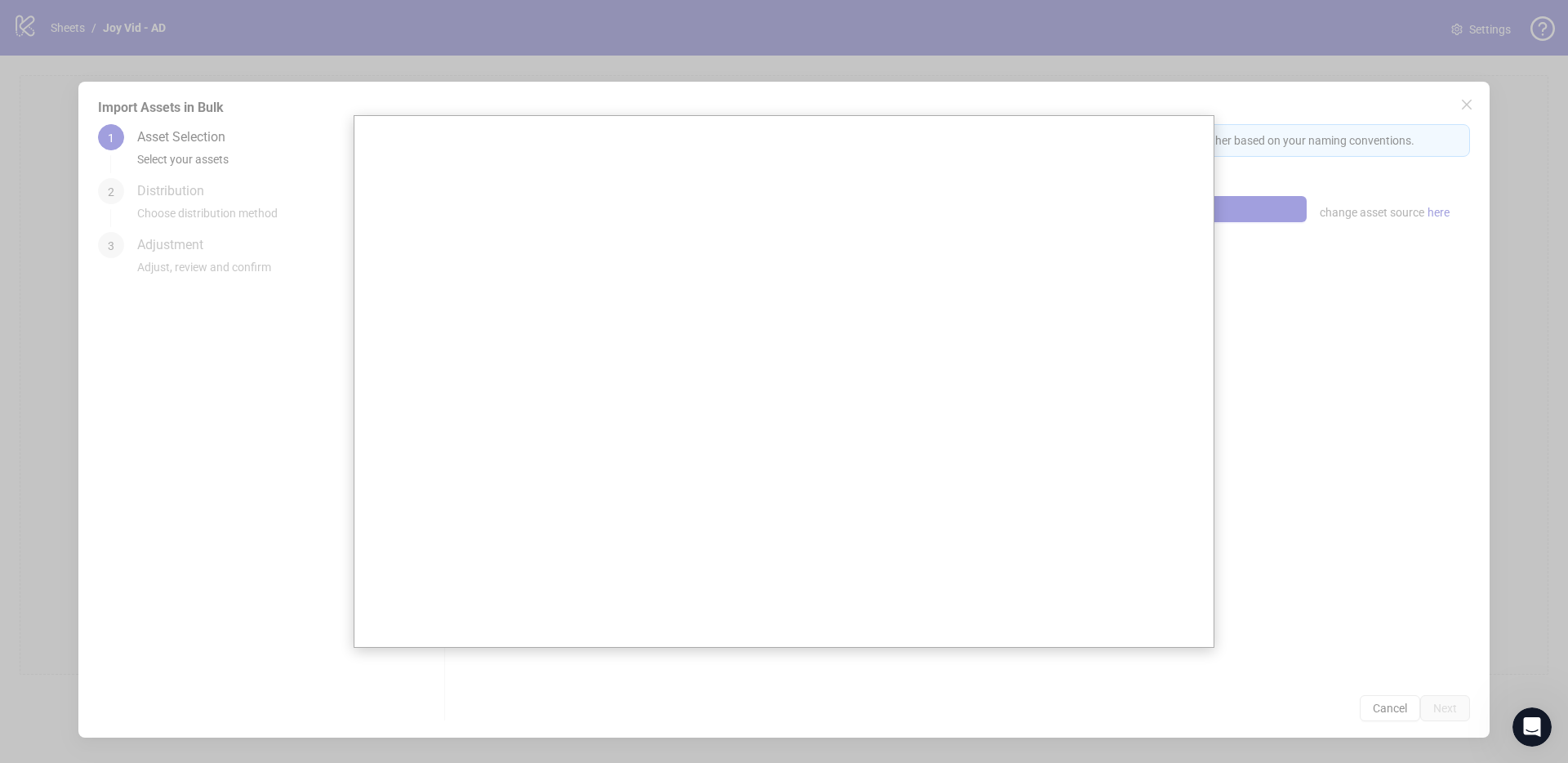
click at [340, 351] on div at bounding box center [784, 382] width 1568 height 763
click at [1380, 87] on div at bounding box center [784, 382] width 1568 height 763
click at [1440, 87] on div at bounding box center [784, 382] width 1568 height 763
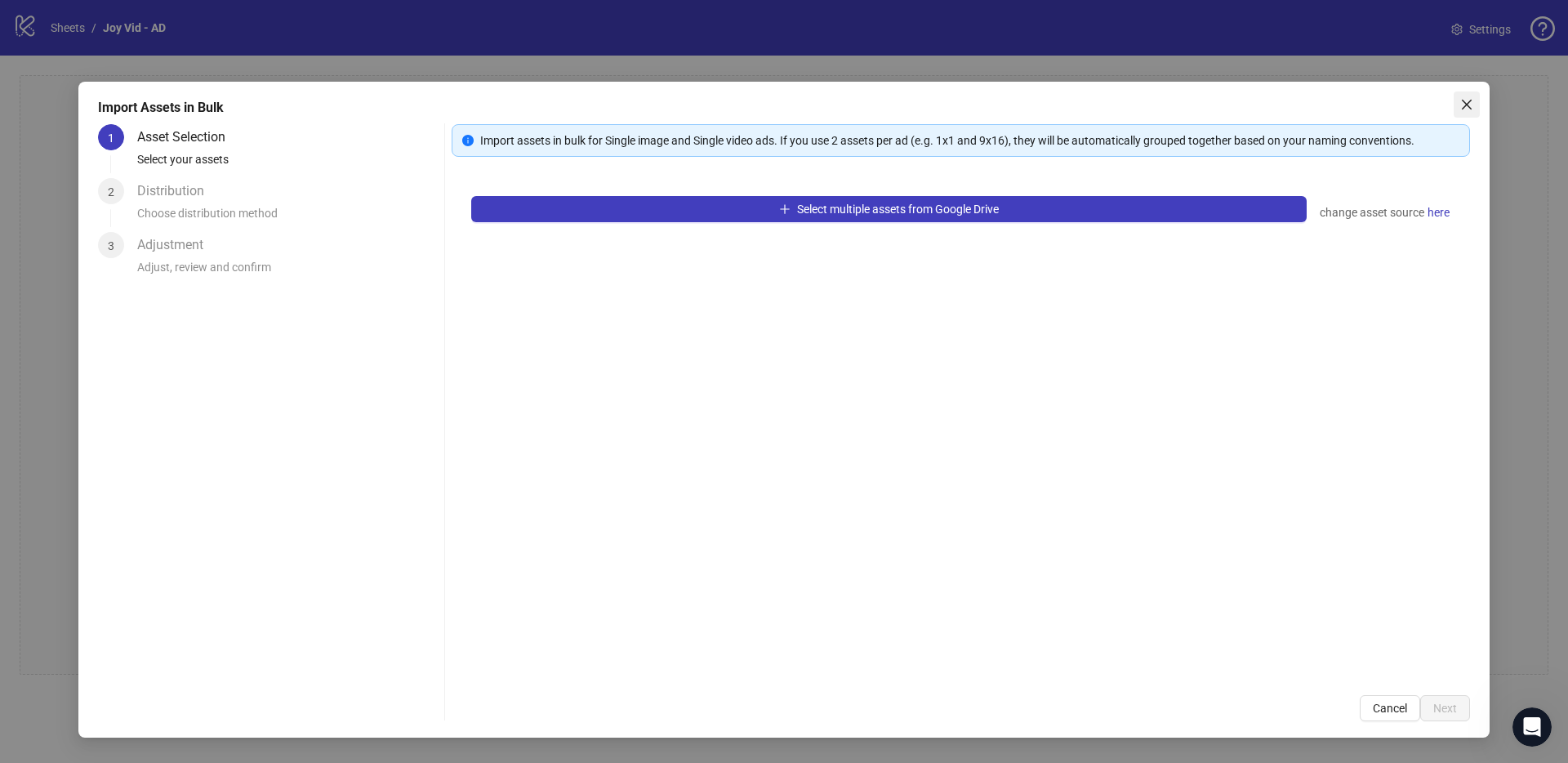
click at [1467, 96] on button "Close" at bounding box center [1466, 104] width 26 height 26
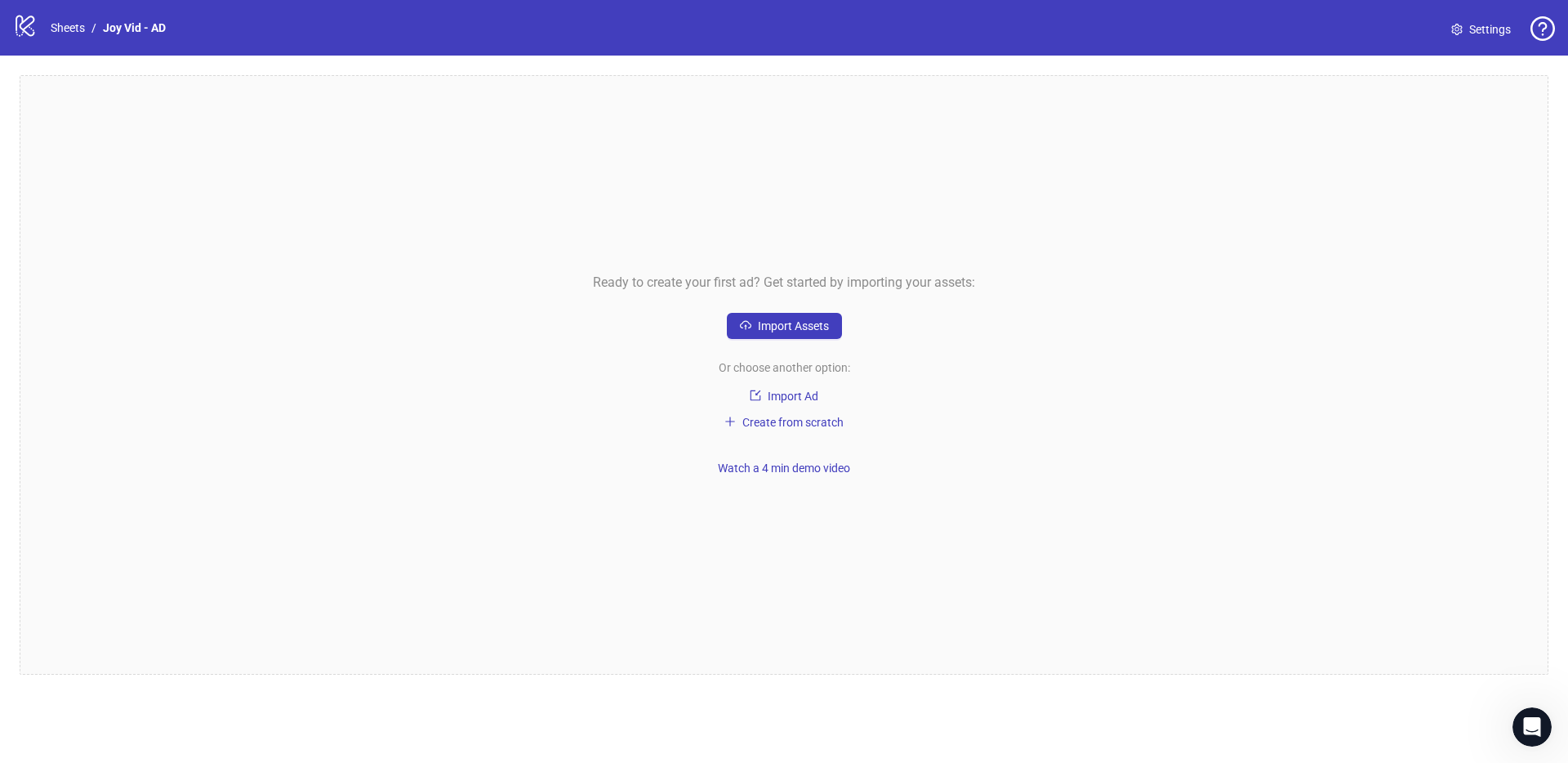
click at [1487, 33] on span "Settings" at bounding box center [1489, 29] width 42 height 18
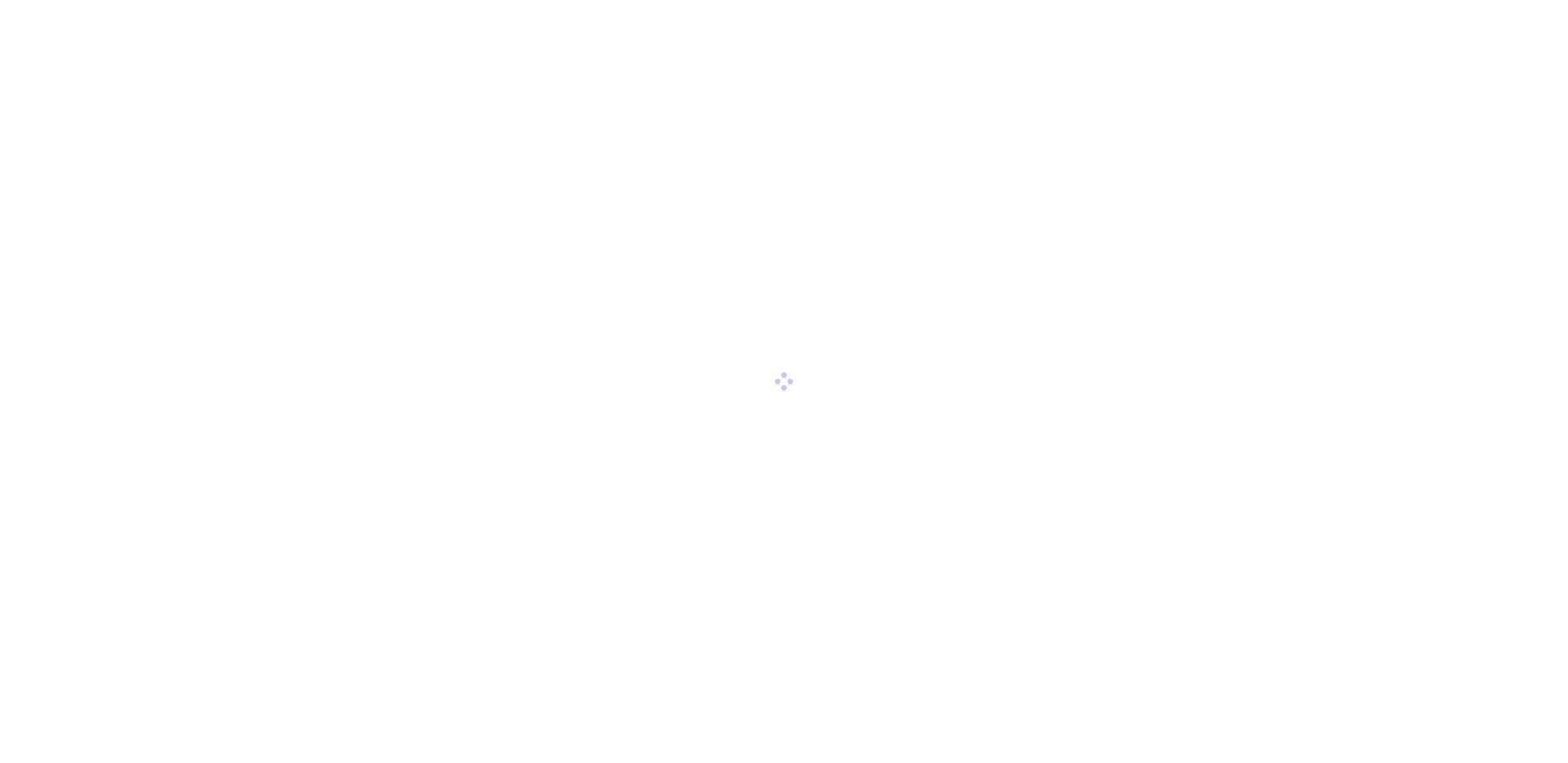
click at [1466, 24] on div at bounding box center [784, 382] width 1568 height 763
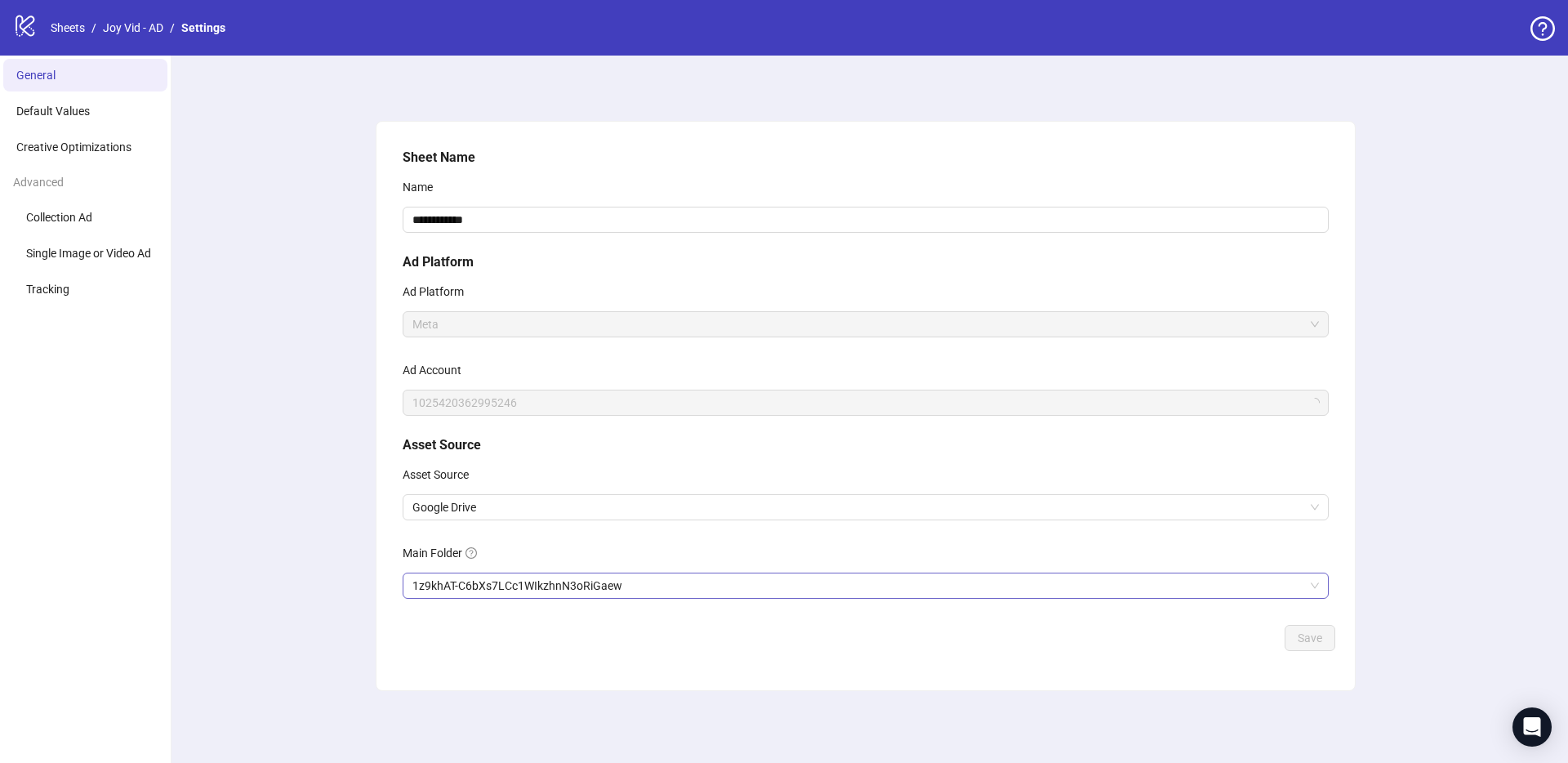
click at [546, 581] on span "1z9khAT-C6bXs7LCc1WIkzhnN3oRiGaew" at bounding box center [866, 585] width 907 height 24
click at [1306, 642] on span "Save" at bounding box center [1309, 638] width 24 height 13
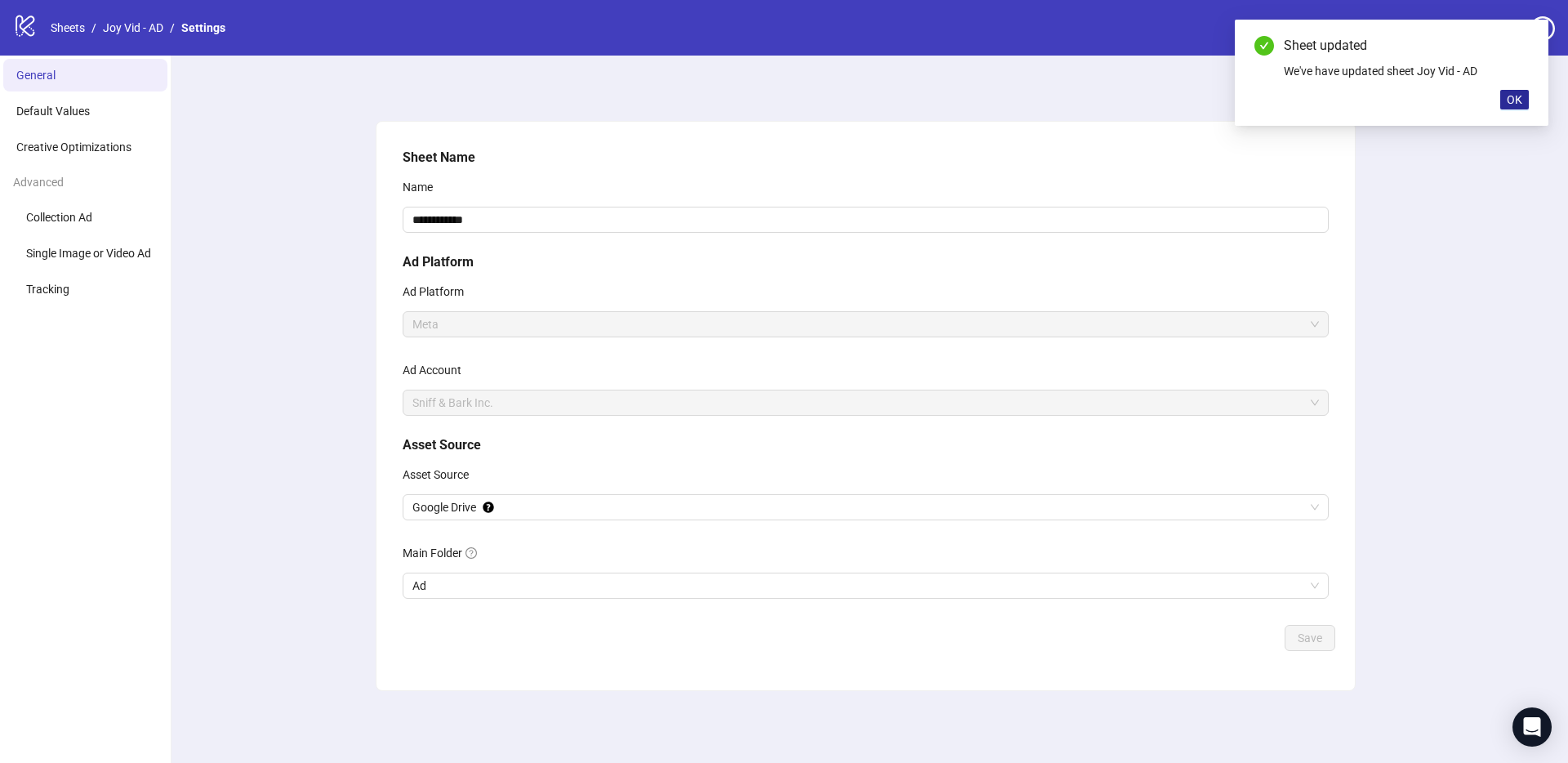
click at [1512, 101] on span "OK" at bounding box center [1513, 99] width 15 height 13
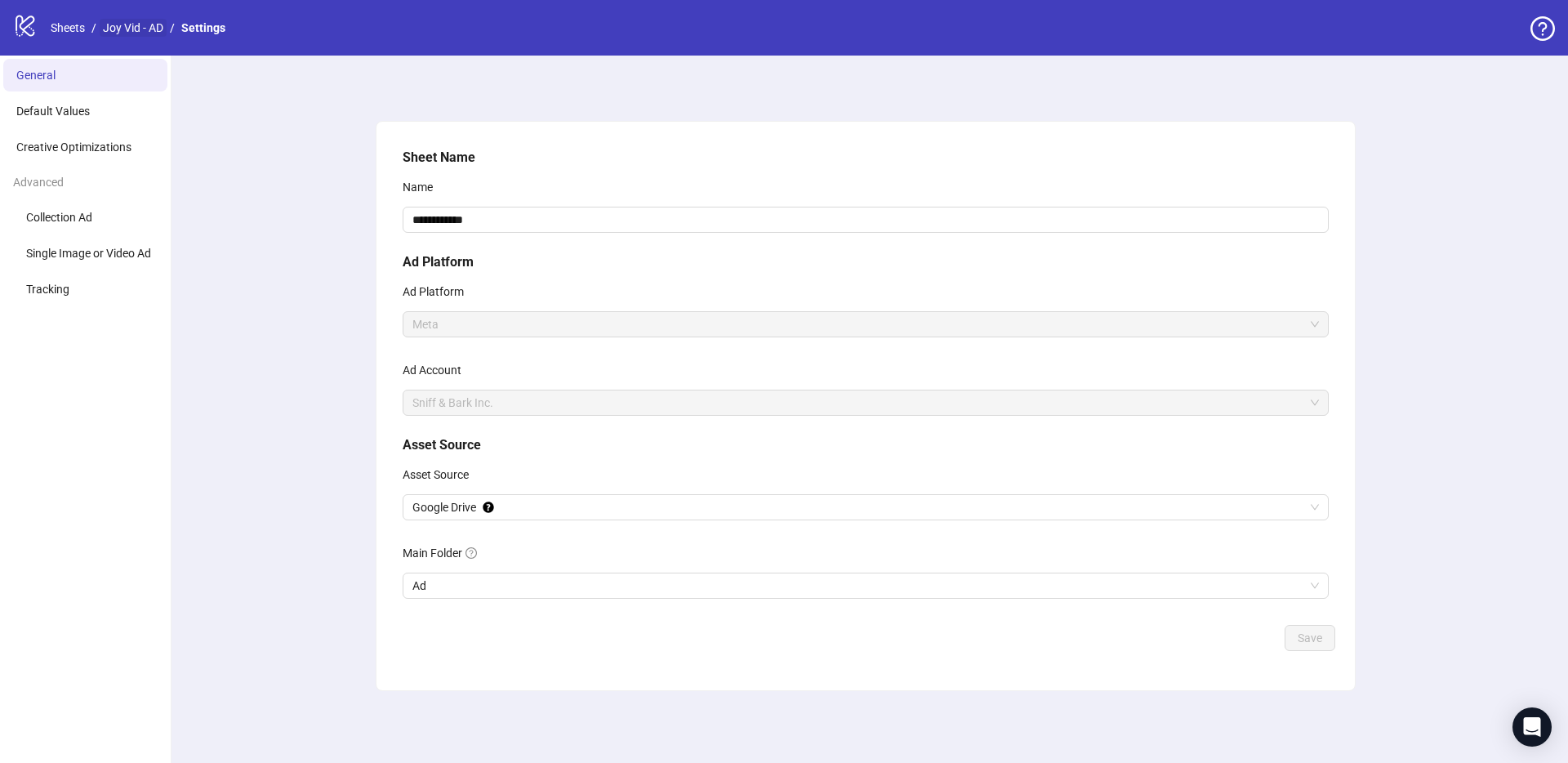
click at [165, 34] on link "Joy Vid - AD" at bounding box center [133, 28] width 67 height 18
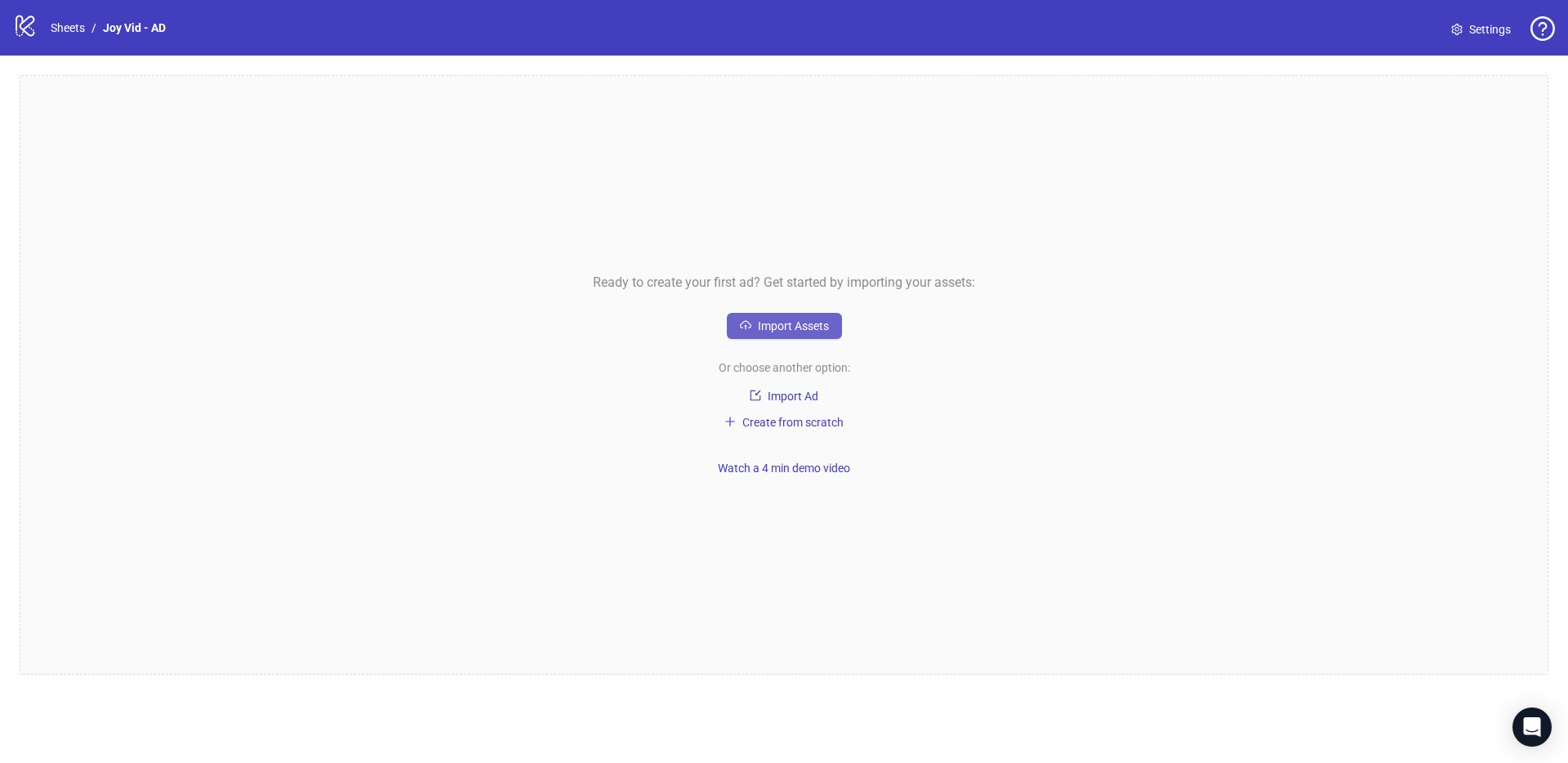
click at [772, 326] on span "Import Assets" at bounding box center [793, 325] width 71 height 13
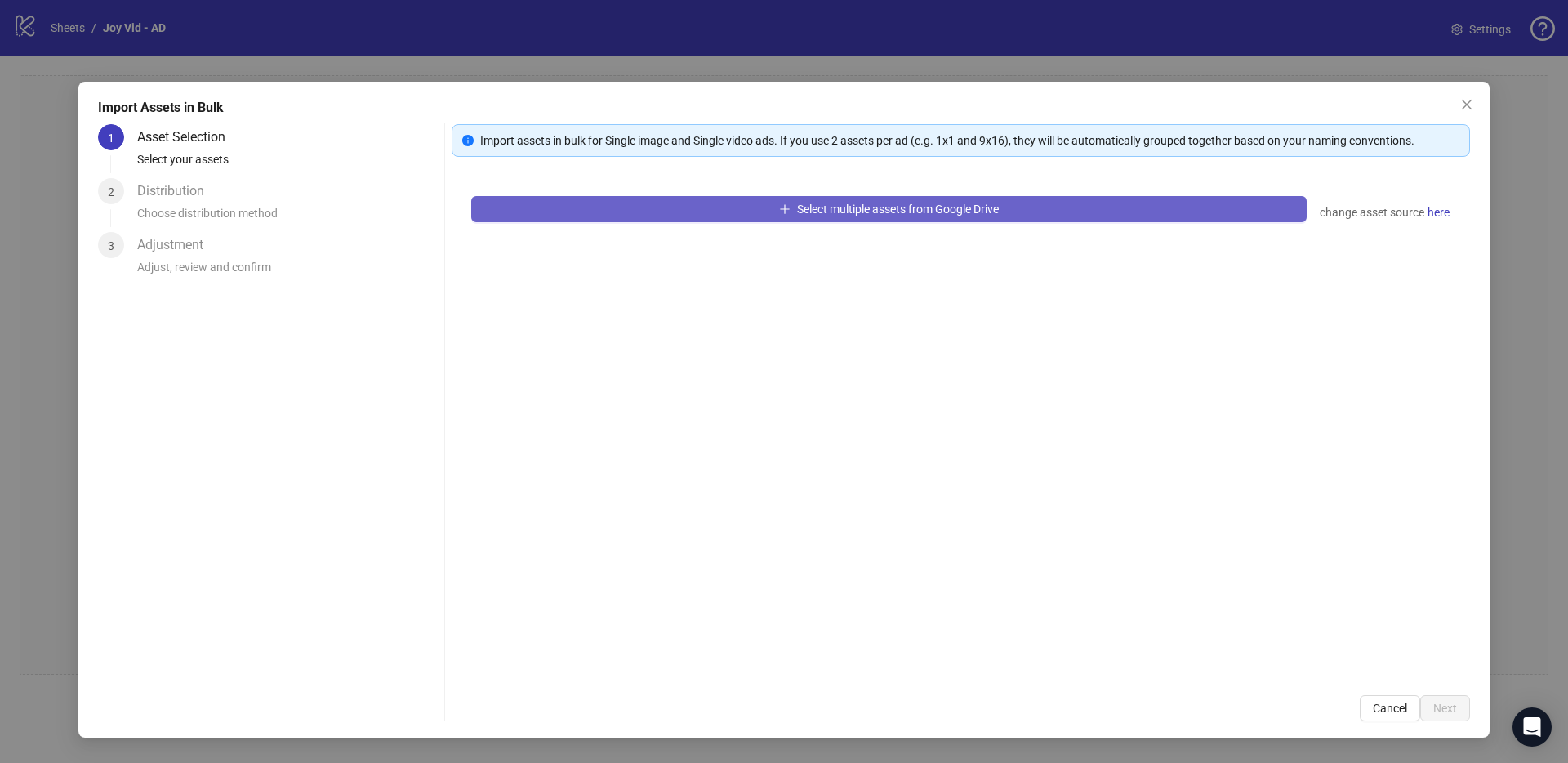
click at [953, 205] on span "Select multiple assets from Google Drive" at bounding box center [898, 209] width 202 height 13
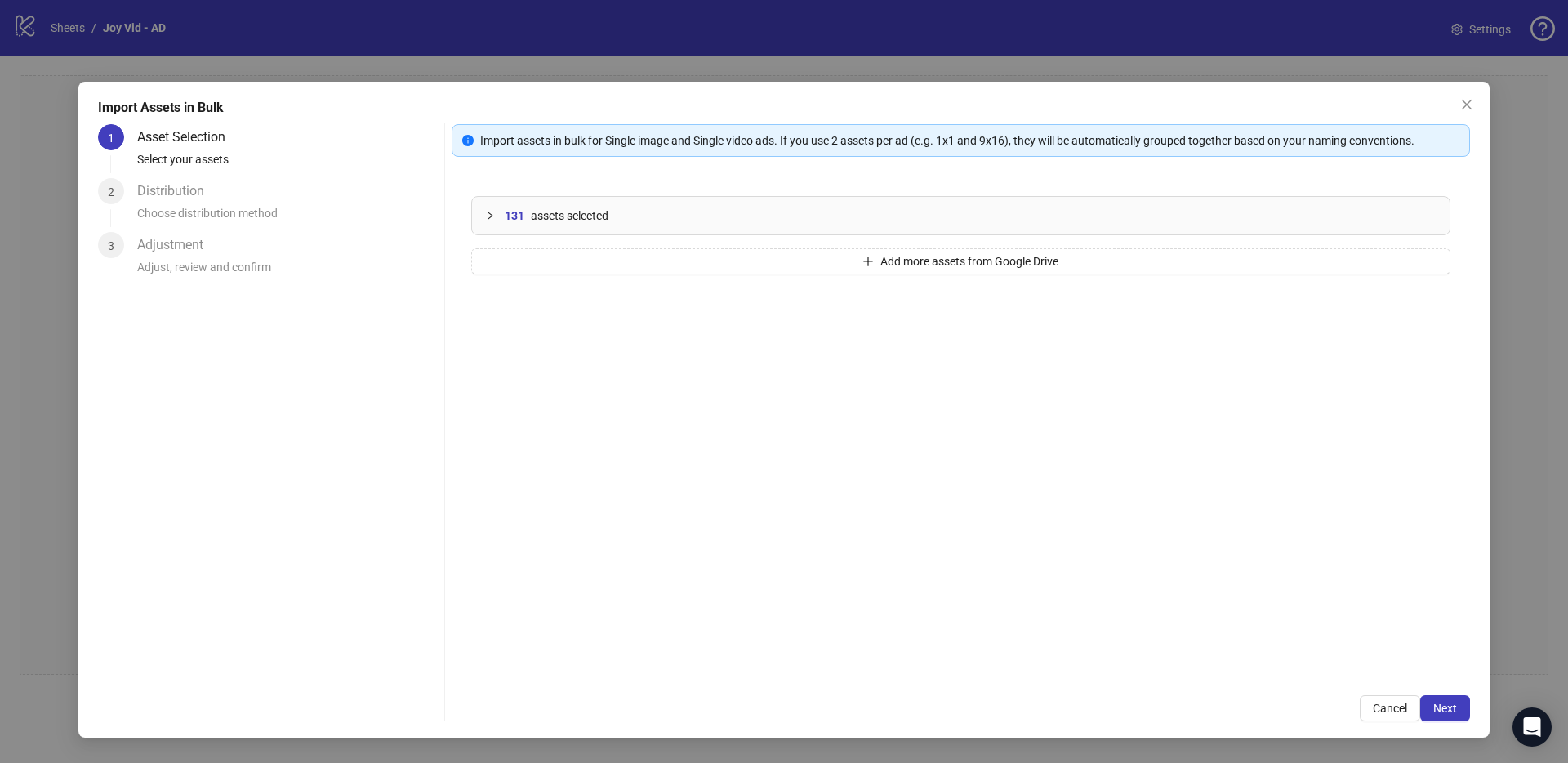
click at [589, 208] on span "assets selected" at bounding box center [569, 215] width 78 height 18
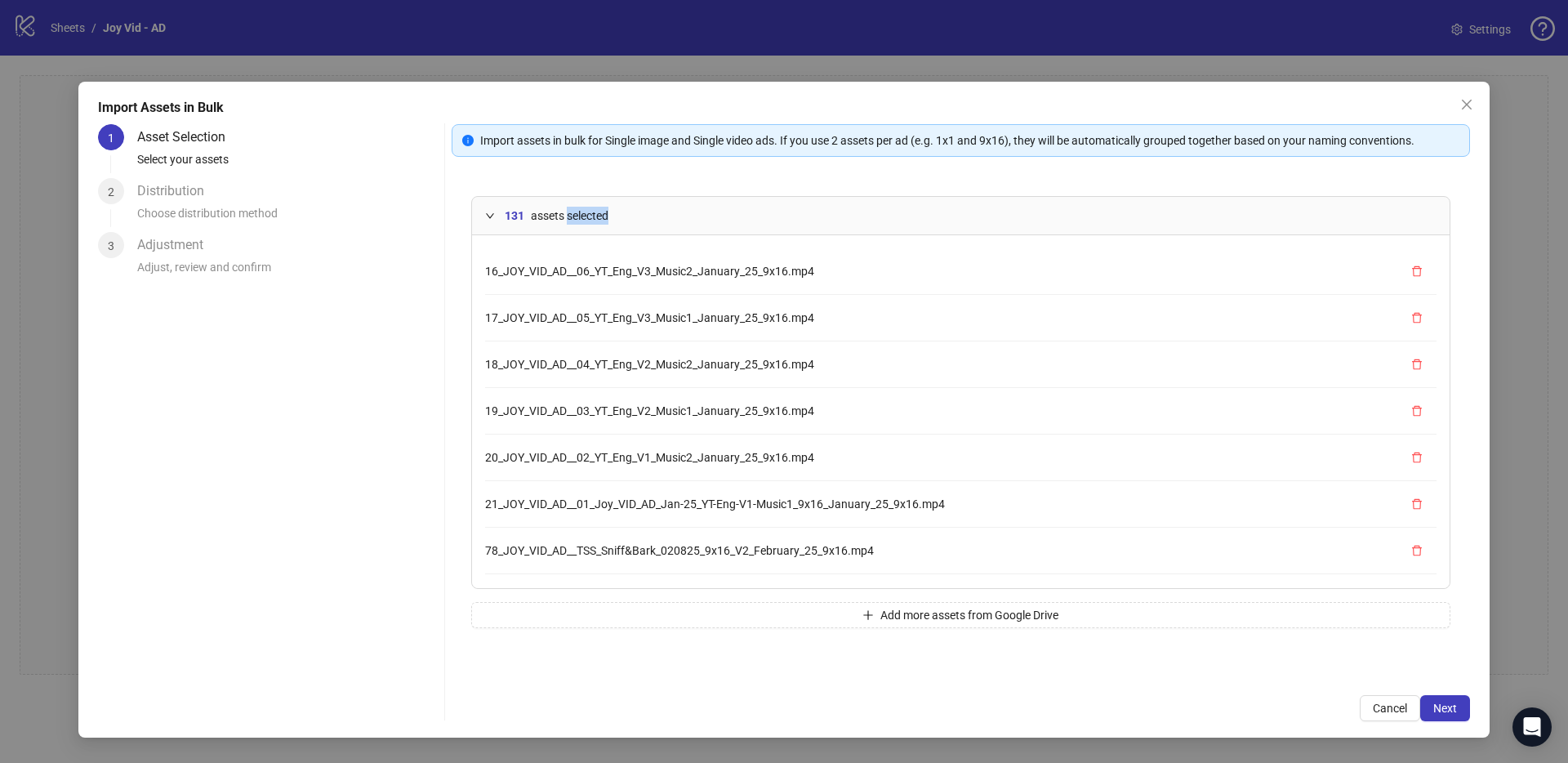
click at [589, 208] on span "assets selected" at bounding box center [569, 215] width 78 height 18
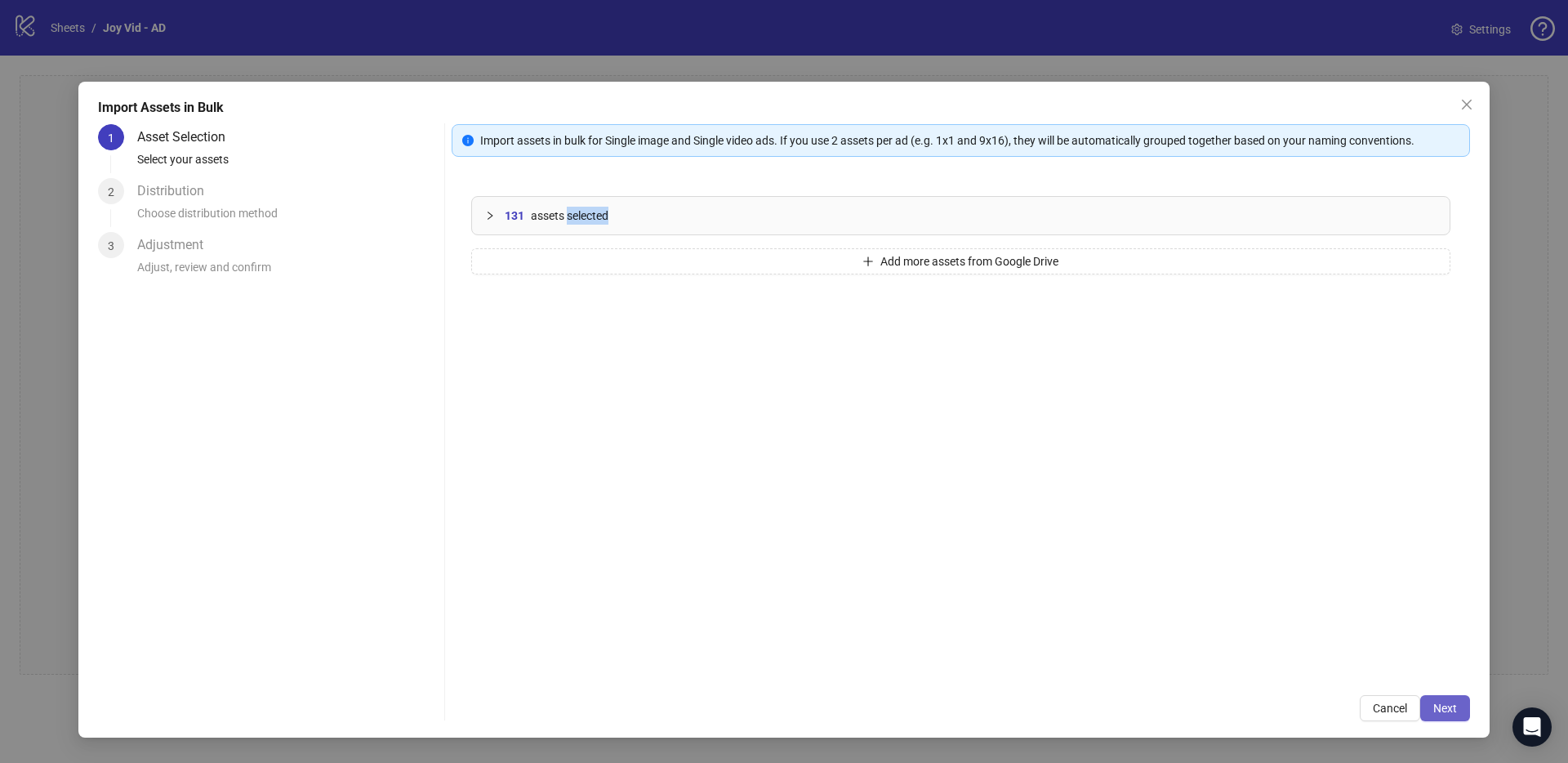
click at [1456, 703] on span "Next" at bounding box center [1445, 708] width 24 height 13
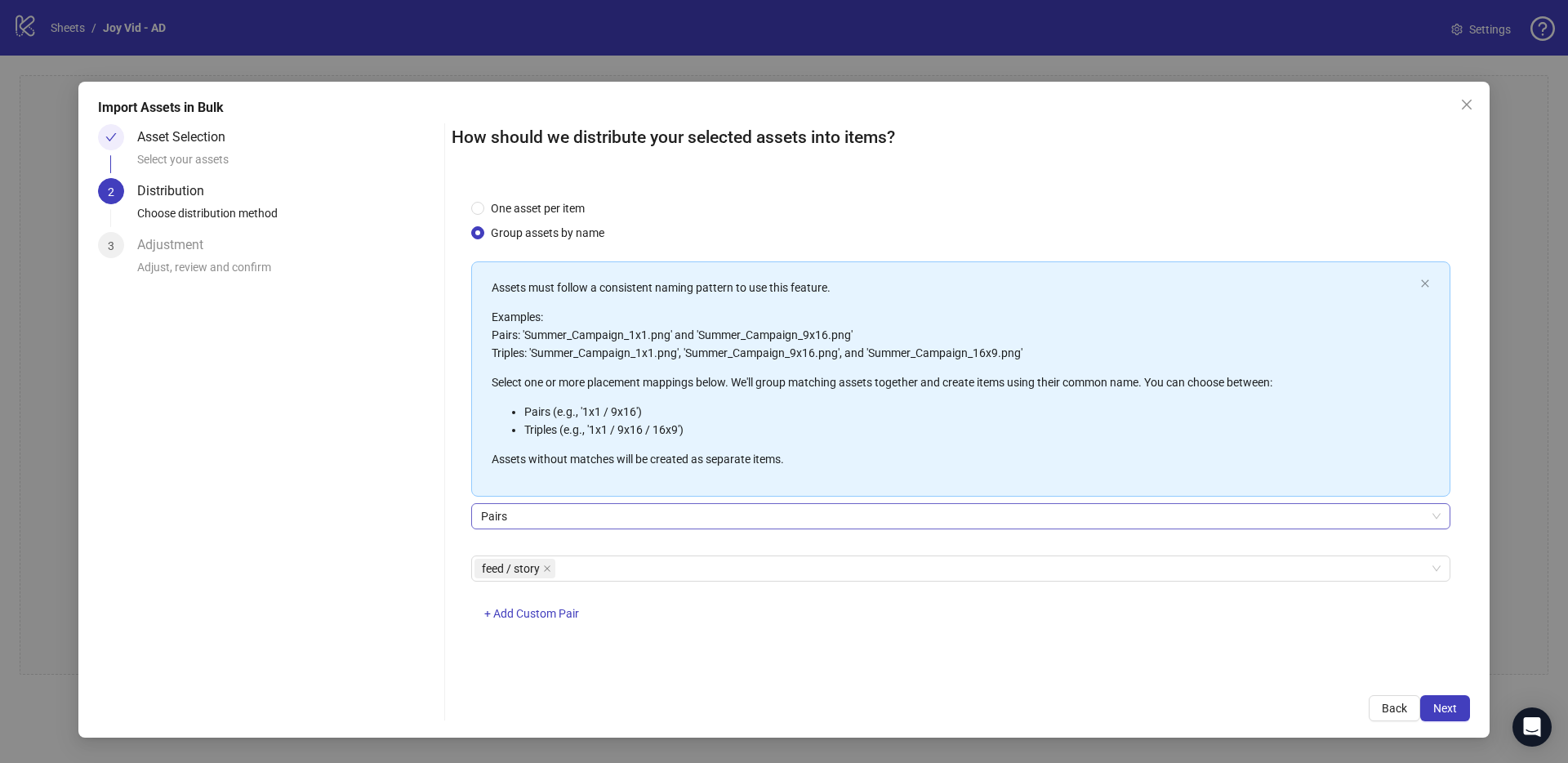
click at [611, 516] on span "Pairs" at bounding box center [960, 516] width 960 height 24
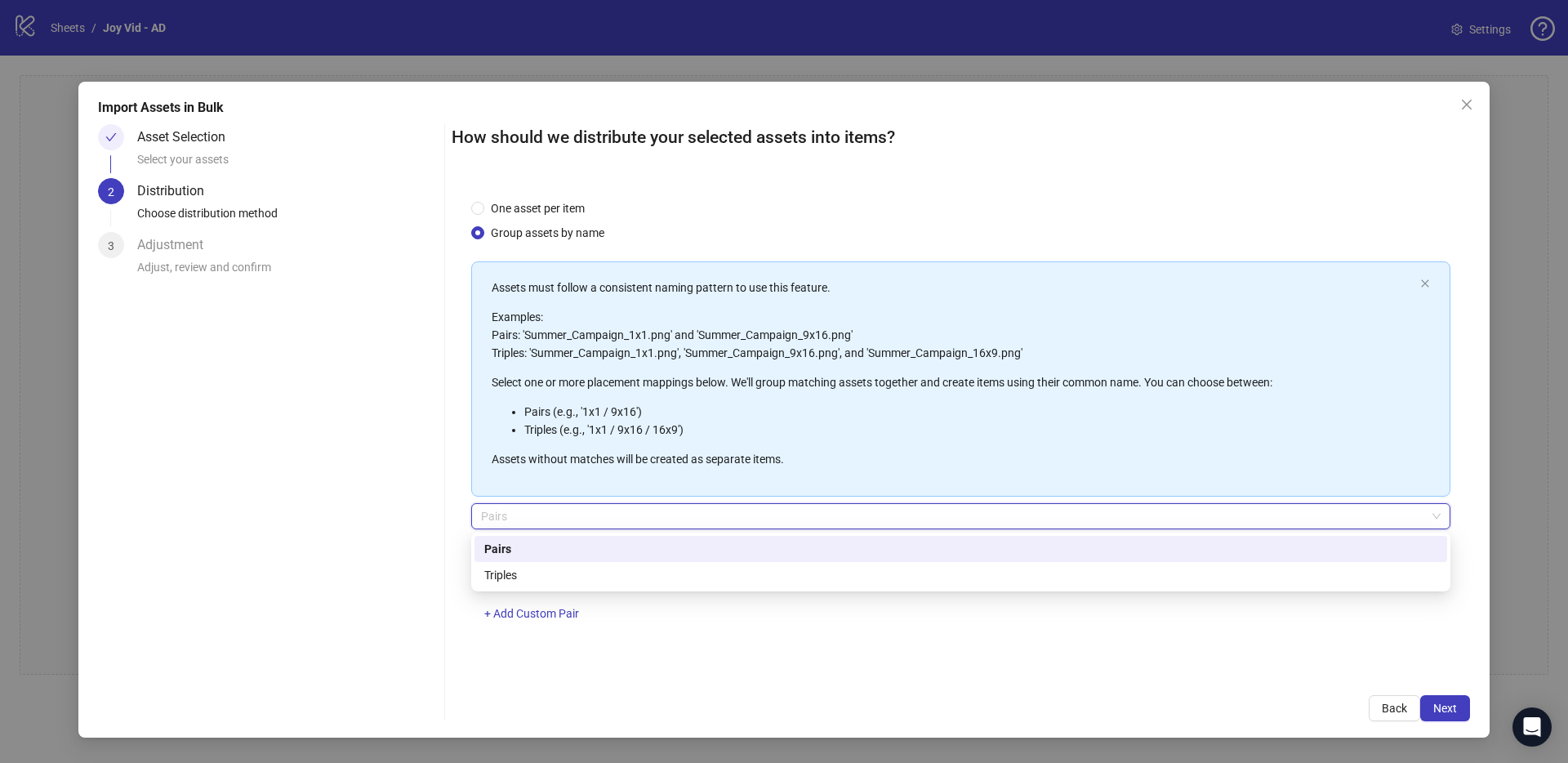
click at [611, 516] on span "Pairs" at bounding box center [960, 516] width 960 height 24
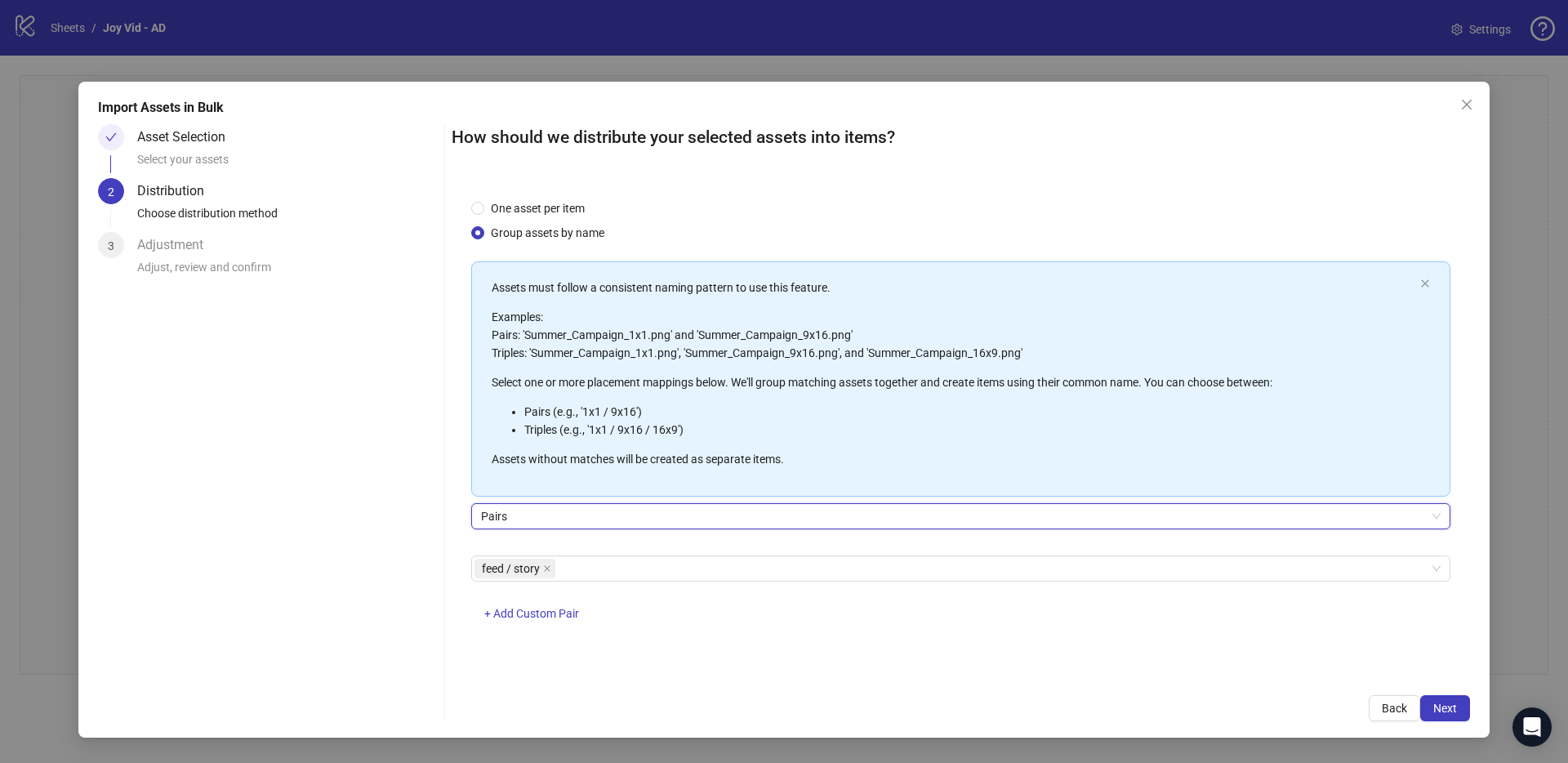
click at [549, 518] on span "Pairs" at bounding box center [960, 516] width 960 height 24
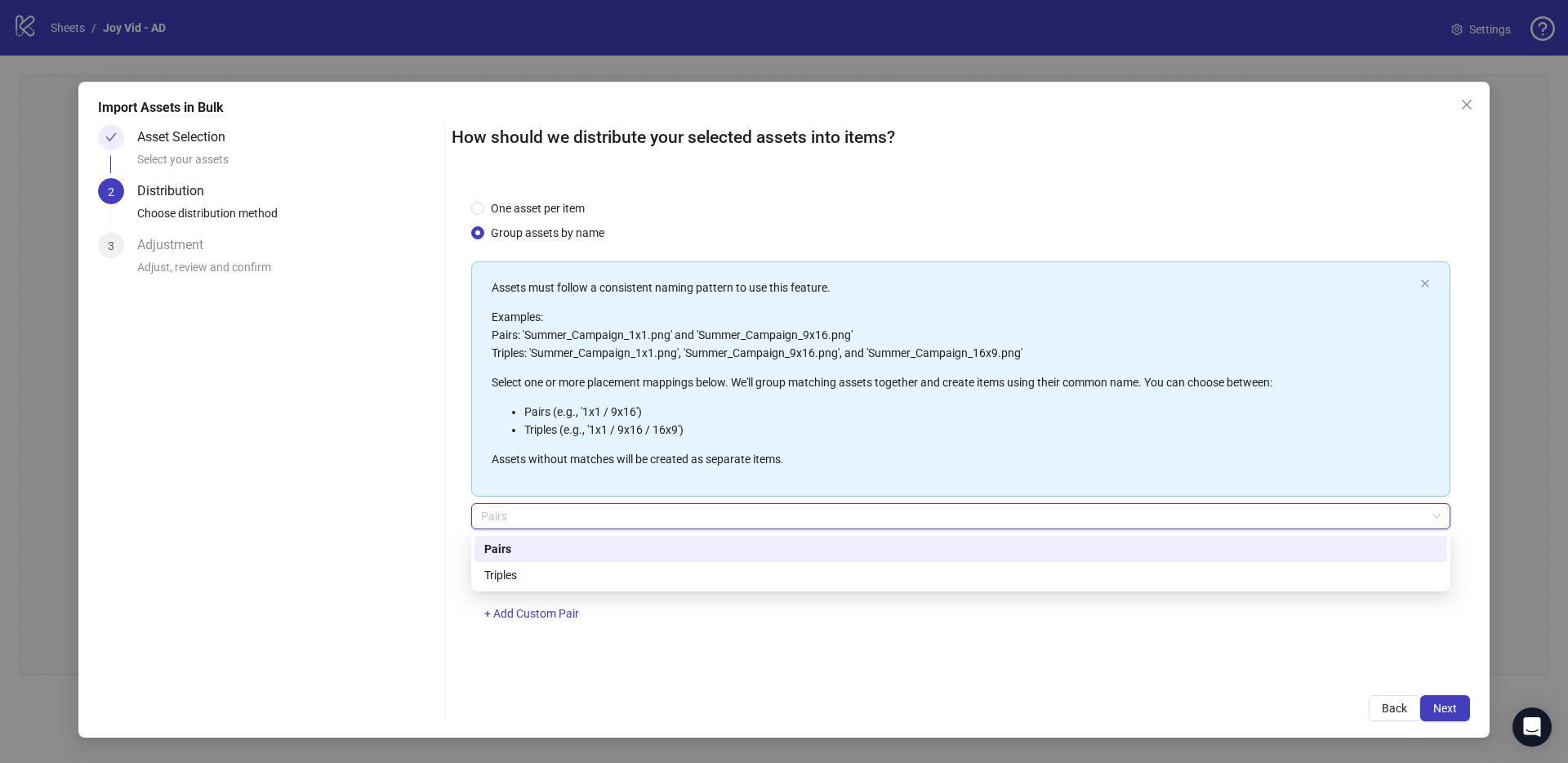
click at [549, 518] on span "Pairs" at bounding box center [960, 516] width 960 height 24
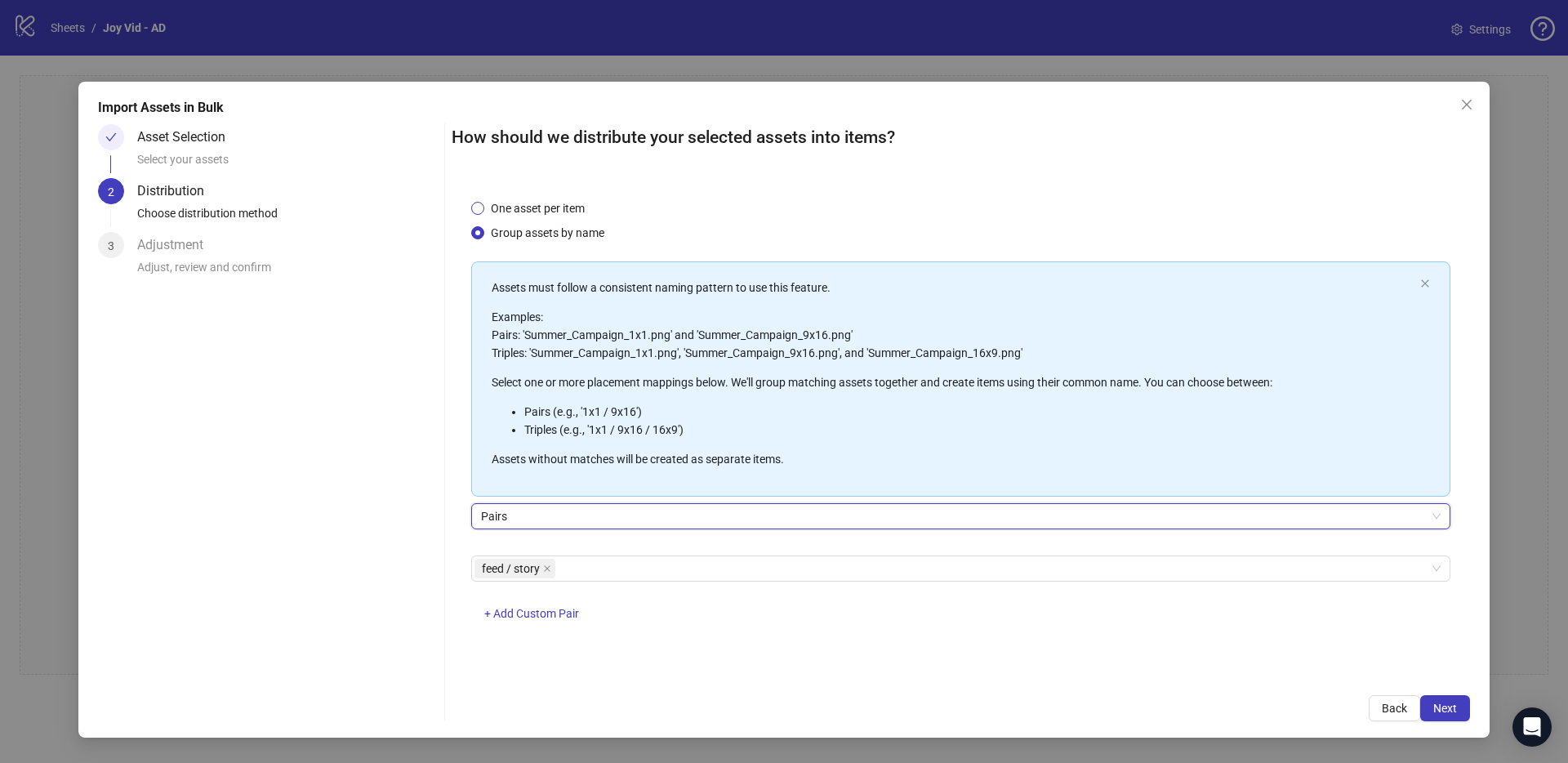
click at [562, 203] on span "One asset per item" at bounding box center [538, 208] width 107 height 18
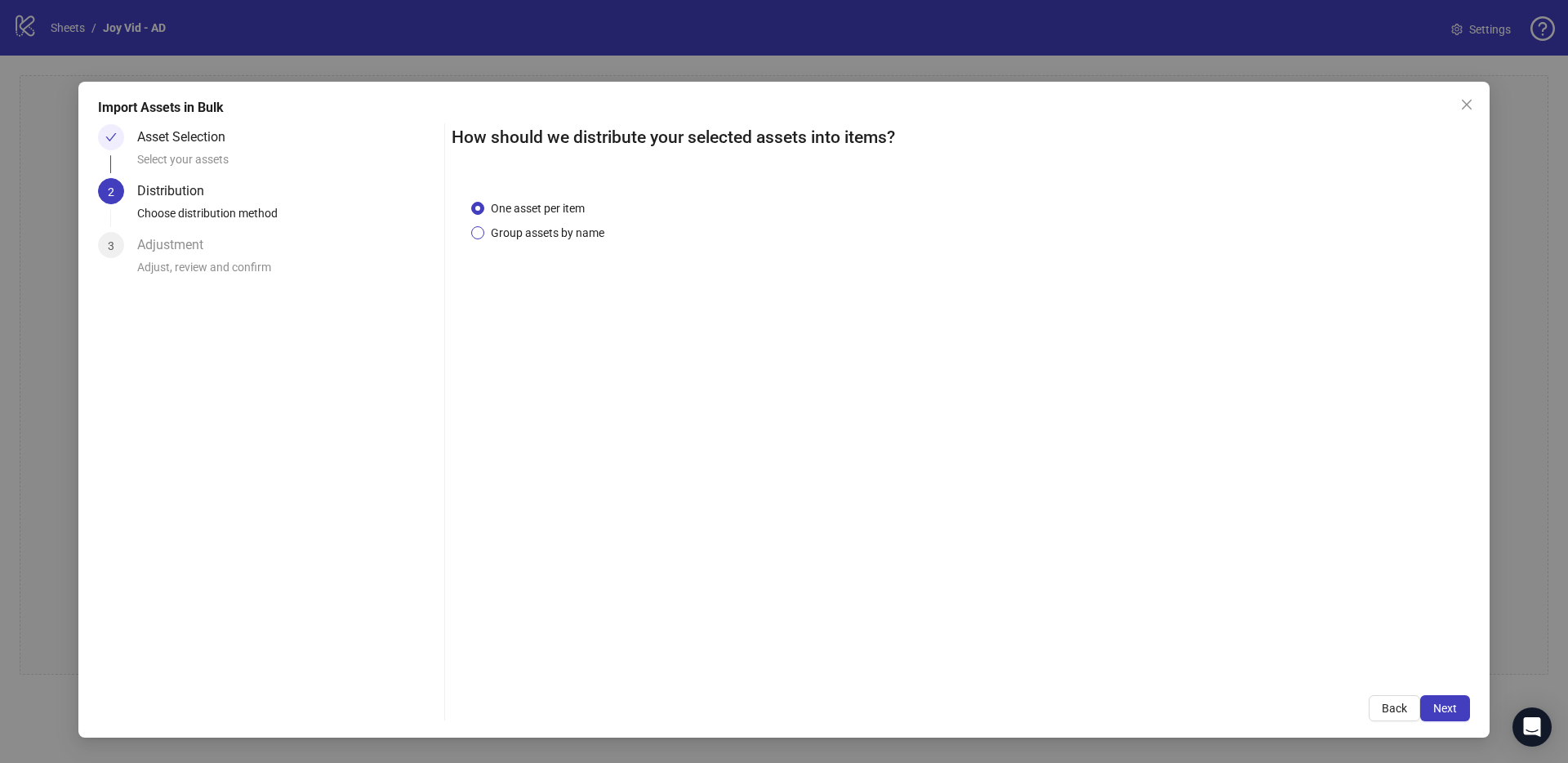
click at [565, 231] on span "Group assets by name" at bounding box center [548, 232] width 127 height 18
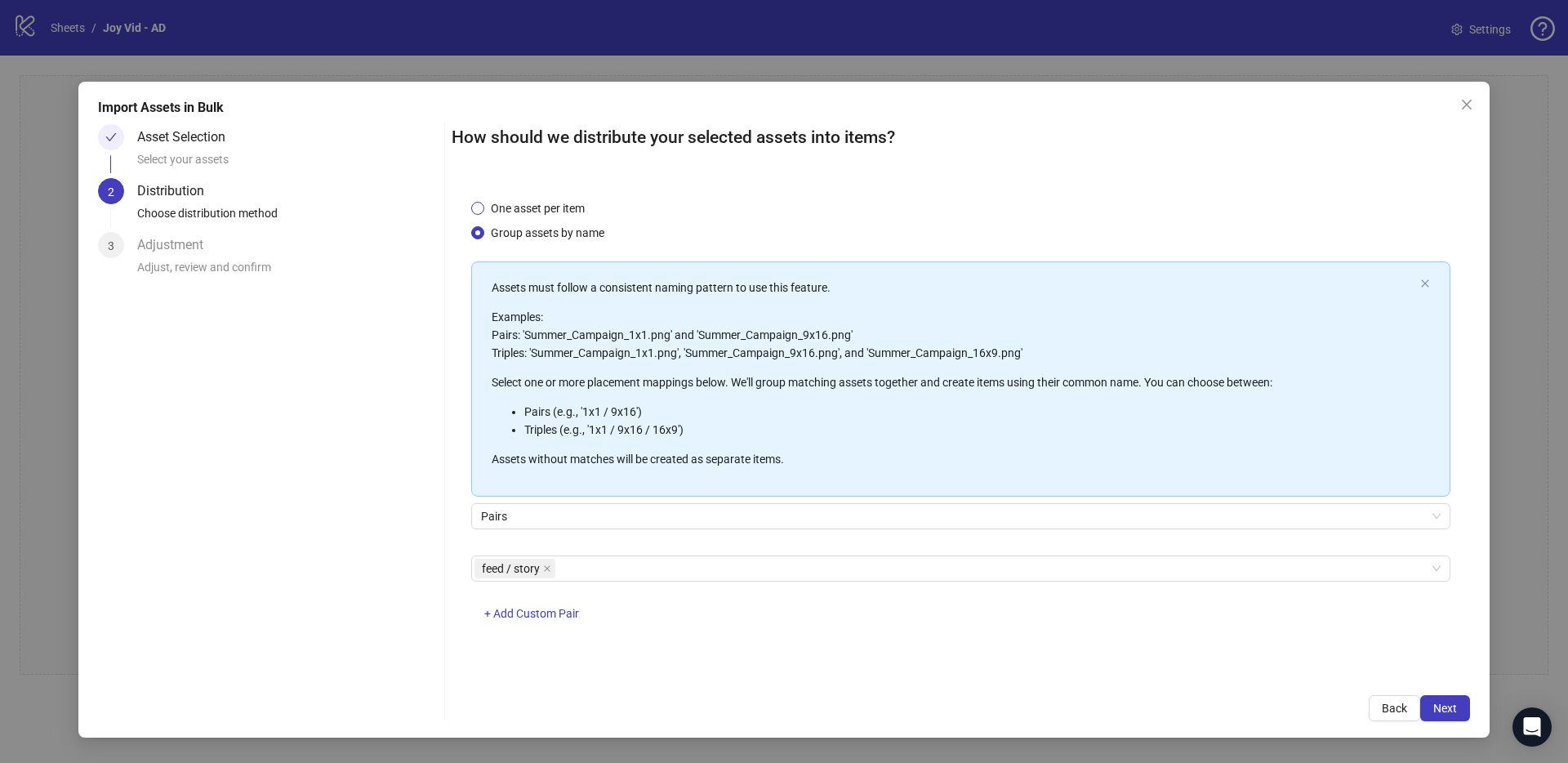
click at [571, 201] on span "One asset per item" at bounding box center [538, 208] width 107 height 18
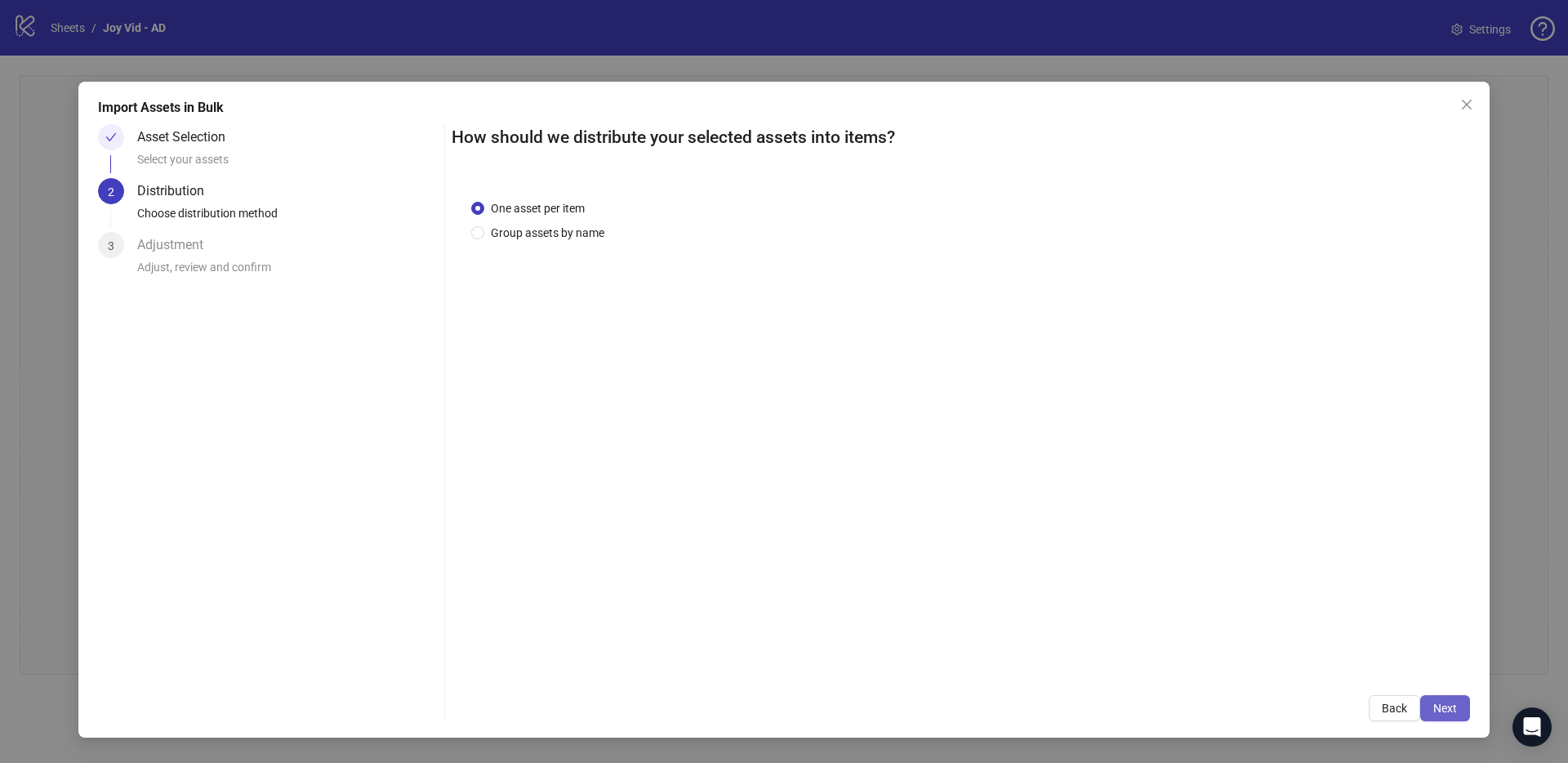
click at [1445, 708] on span "Next" at bounding box center [1445, 708] width 24 height 13
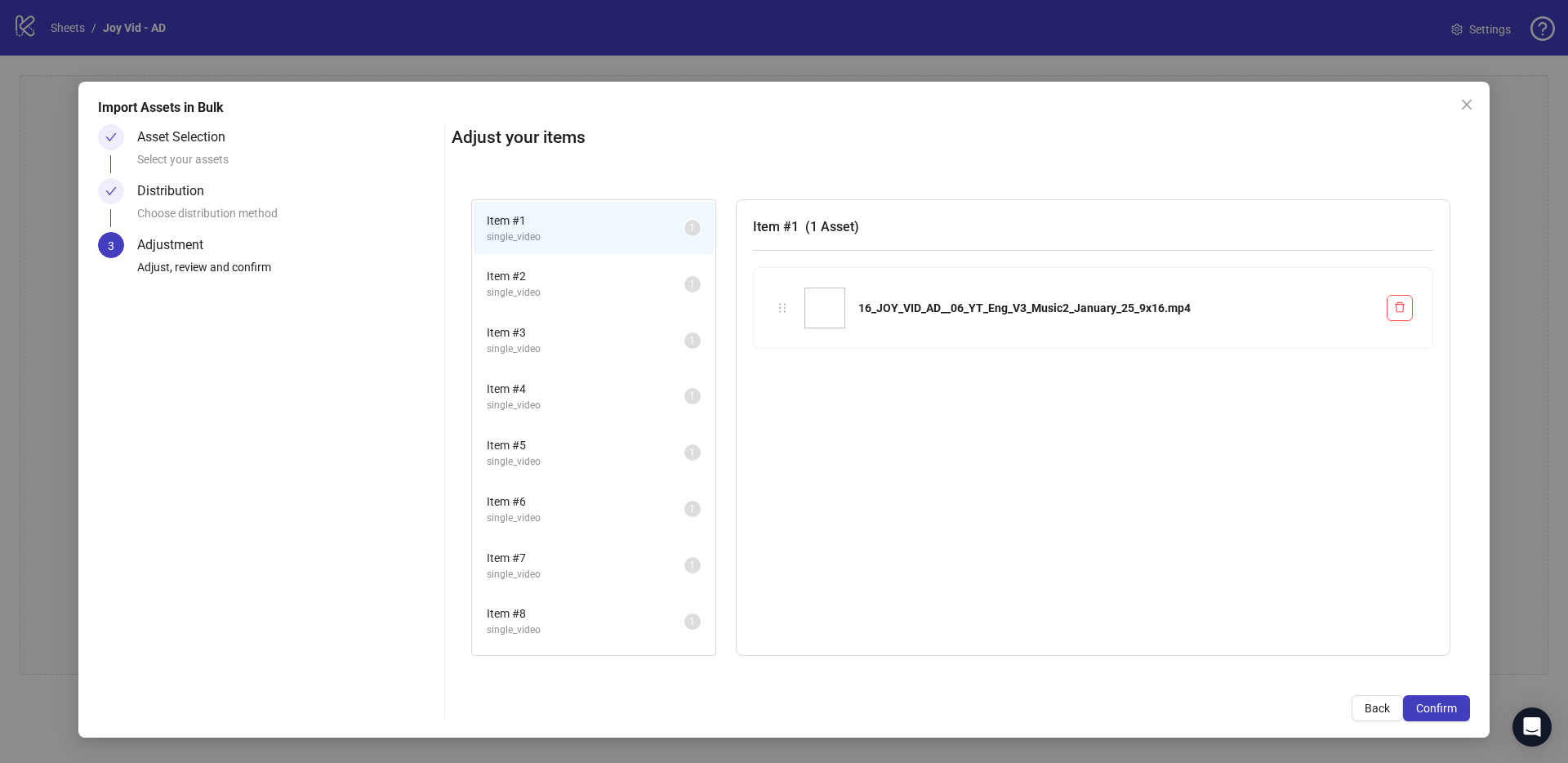
click at [580, 280] on span "Item # 2" at bounding box center [585, 276] width 197 height 18
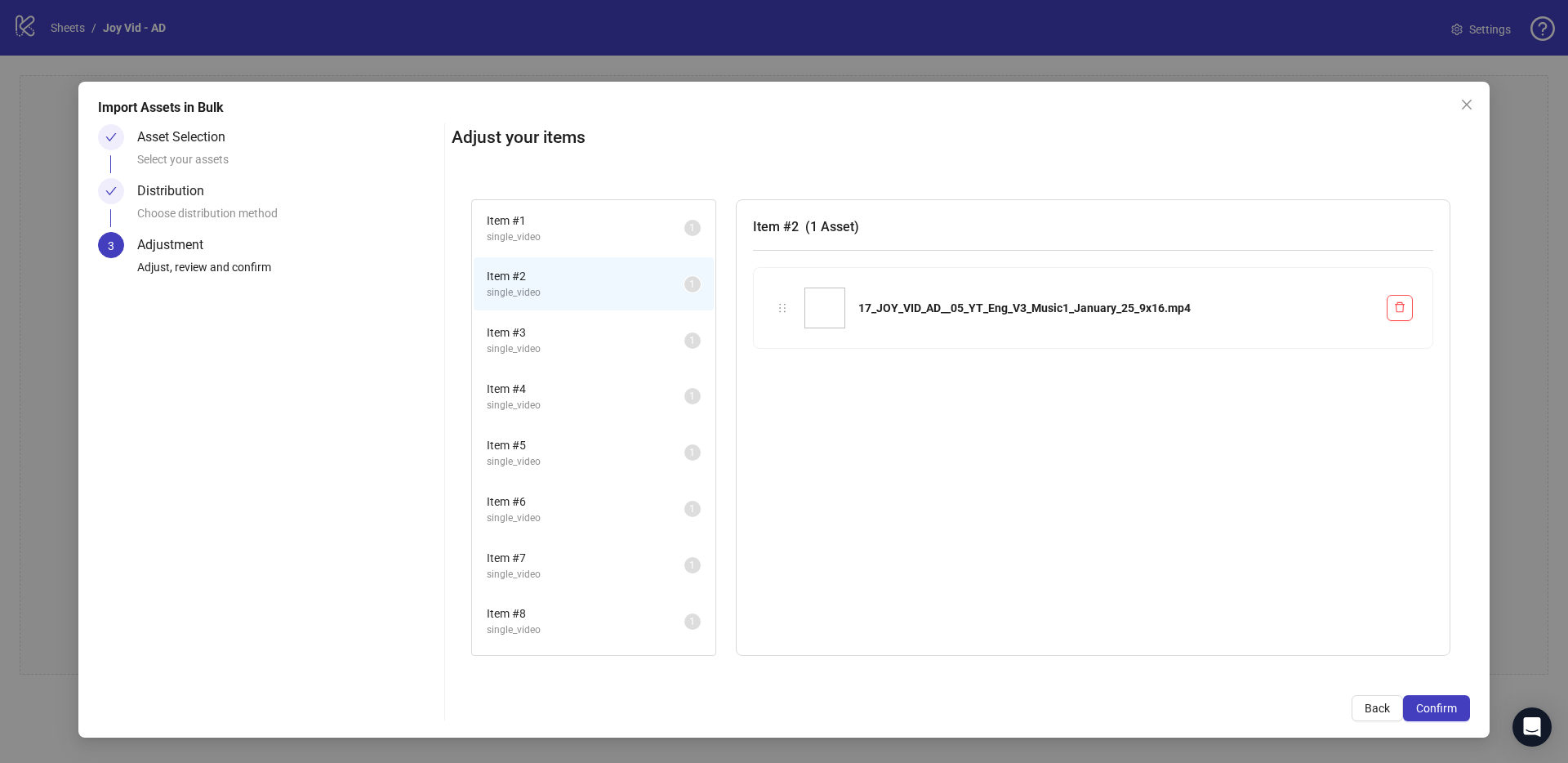
click at [578, 324] on span "Item # 3" at bounding box center [585, 332] width 197 height 18
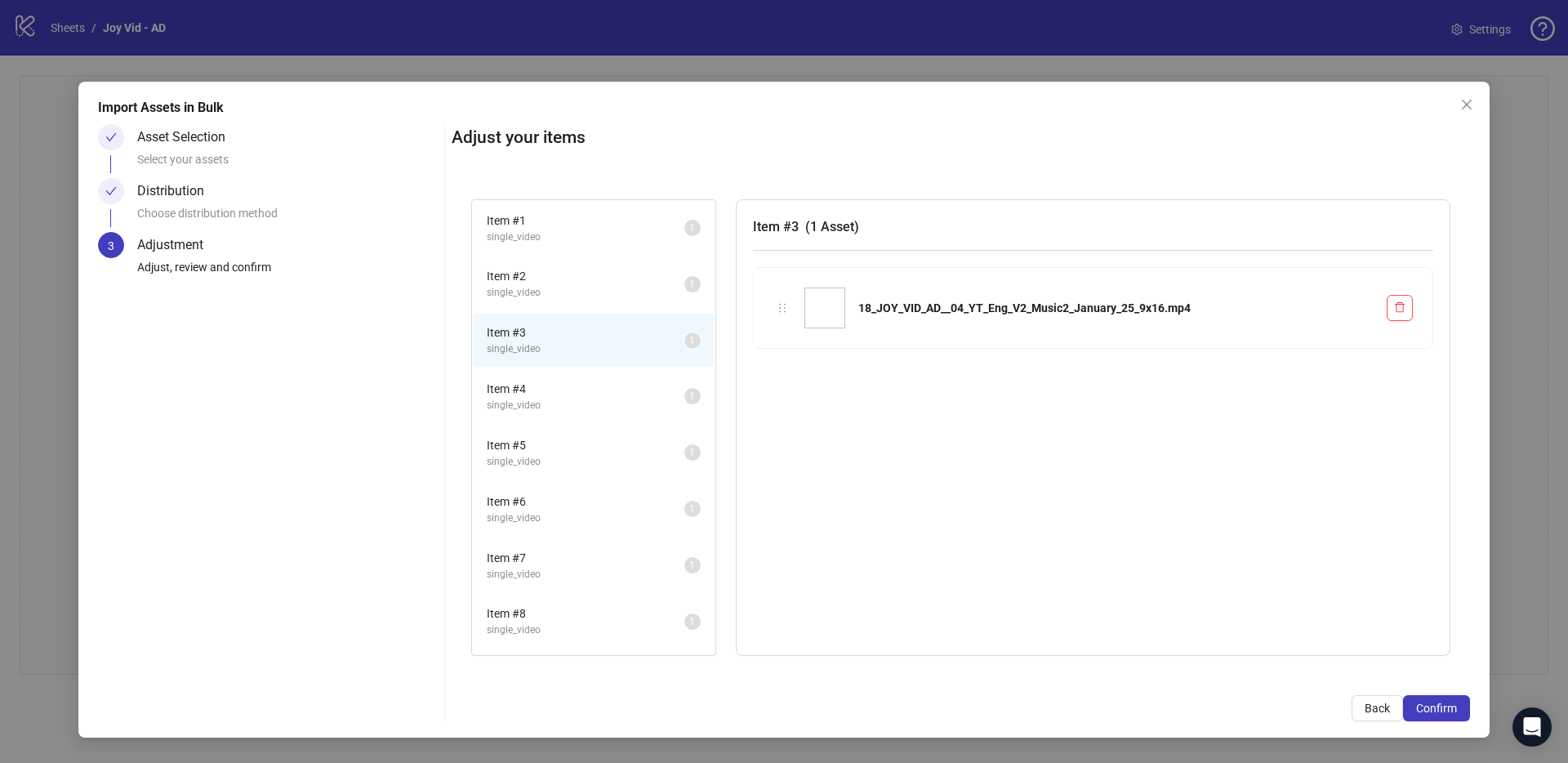
click at [578, 373] on li "Item # 4 single_video 1" at bounding box center [593, 396] width 240 height 53
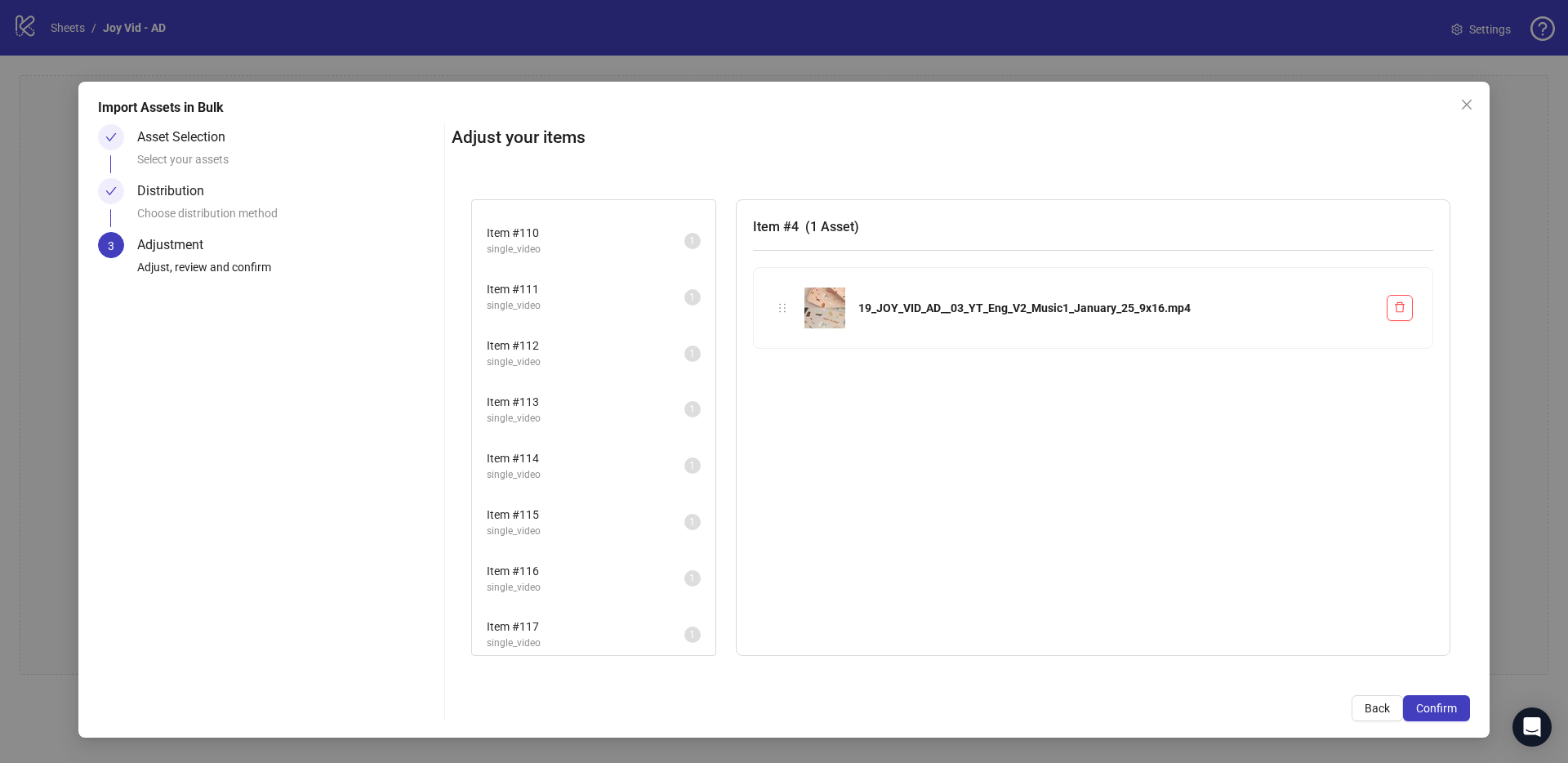
scroll to position [6584, 0]
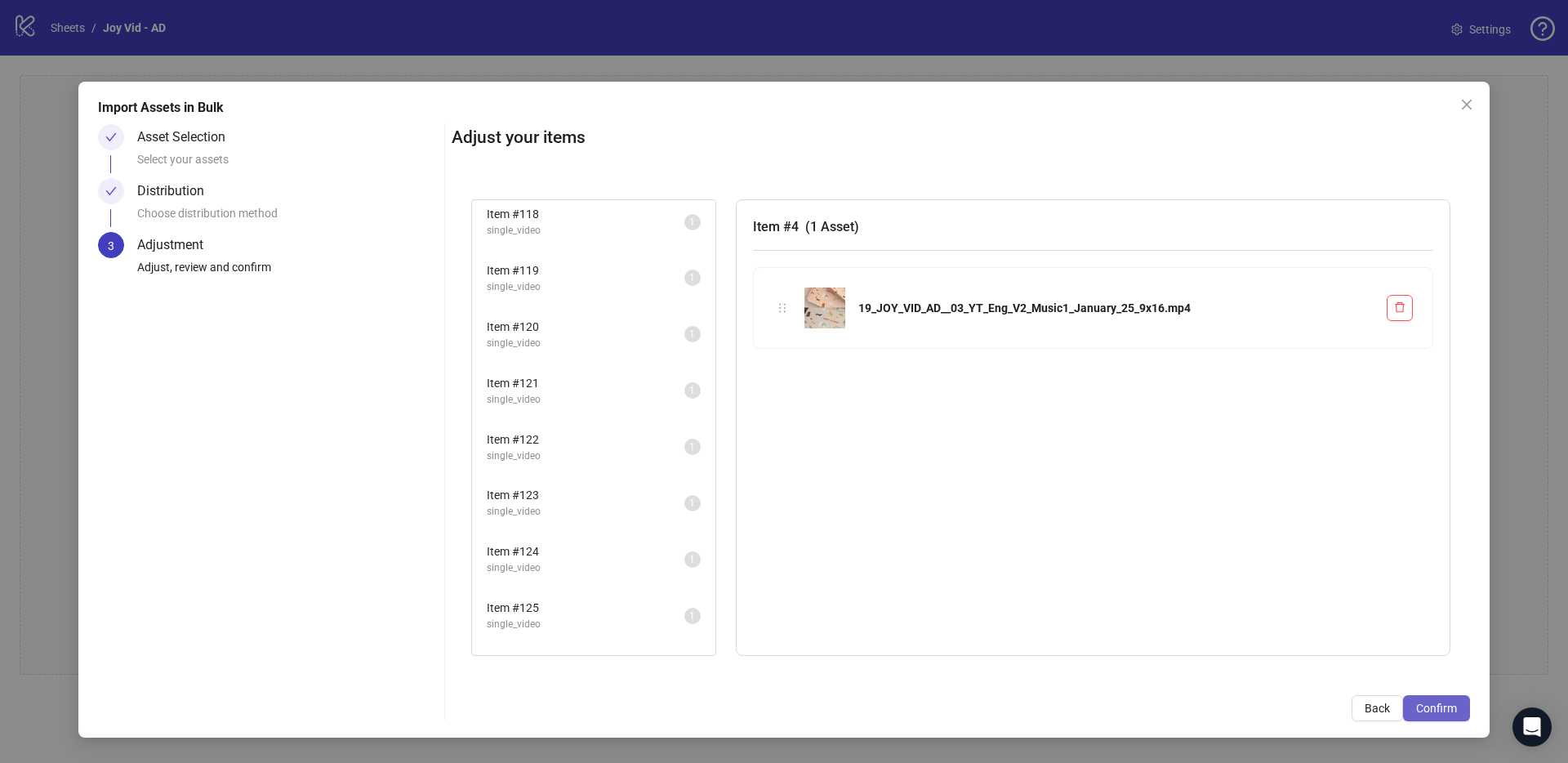
click at [1465, 713] on button "Confirm" at bounding box center [1436, 708] width 67 height 26
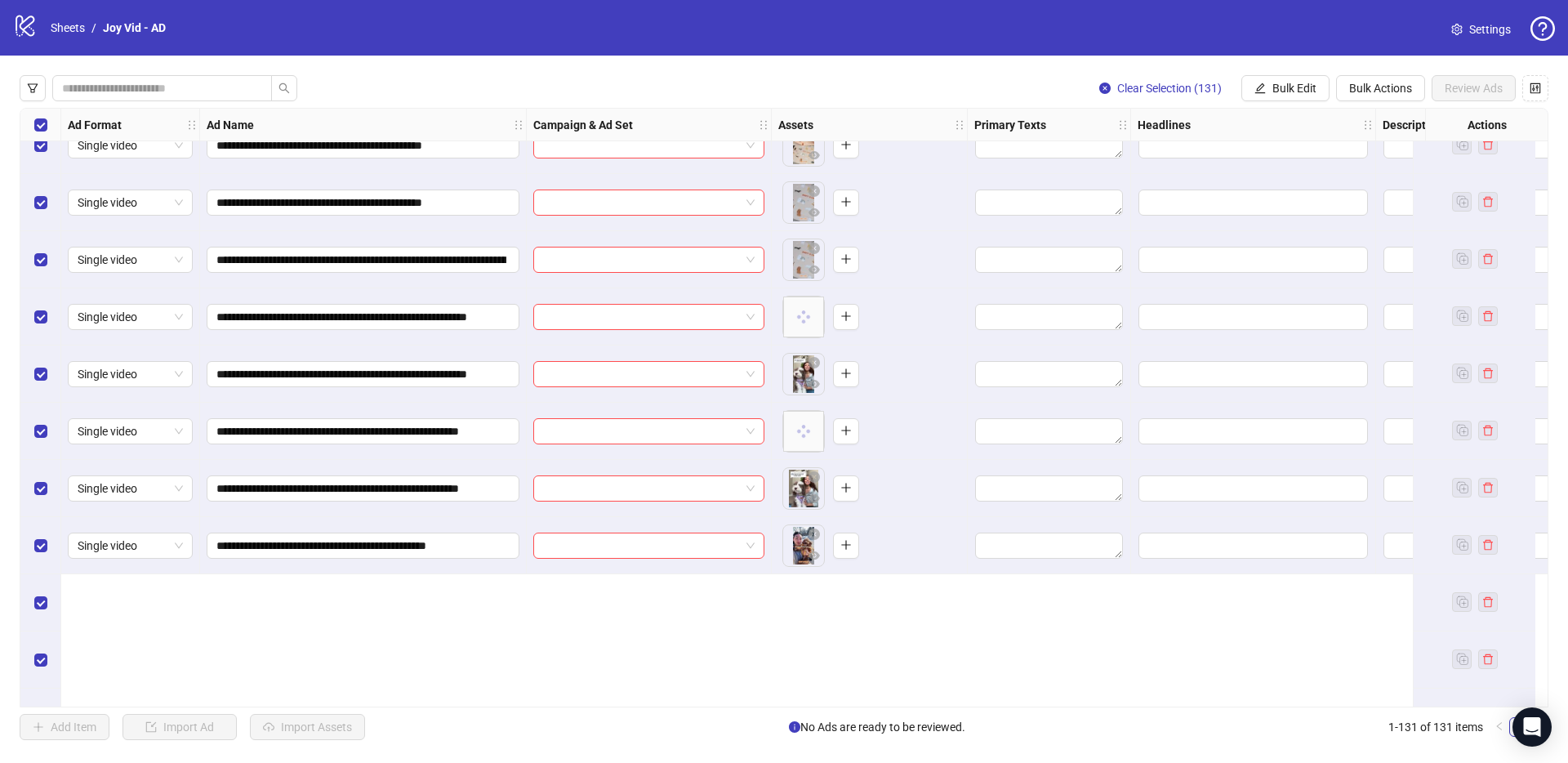
scroll to position [0, 0]
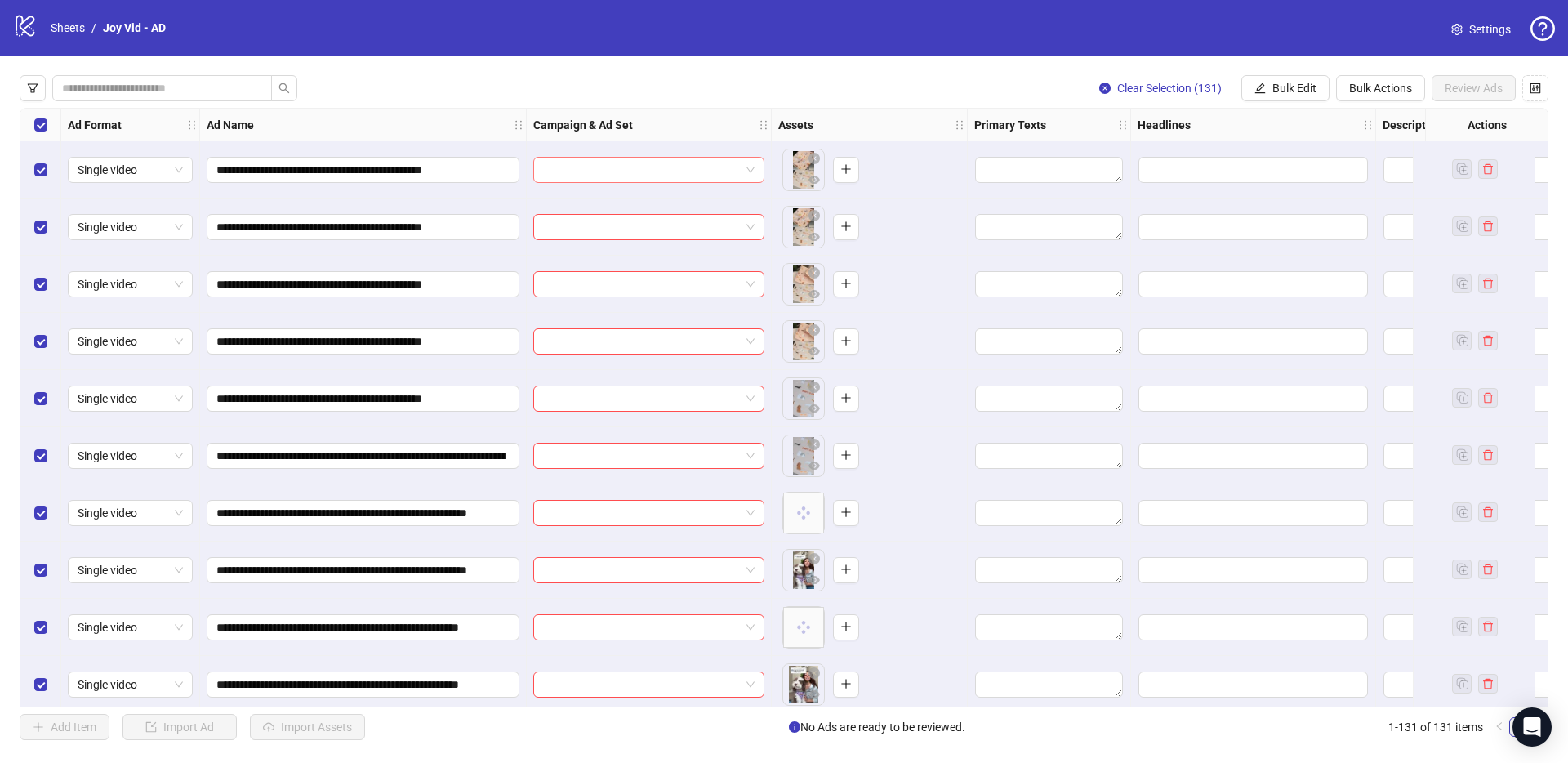
click at [709, 176] on input "search" at bounding box center [641, 169] width 197 height 24
click at [683, 84] on div "Clear Selection (131) Bulk Edit Bulk Actions Review Ads" at bounding box center [784, 88] width 1529 height 26
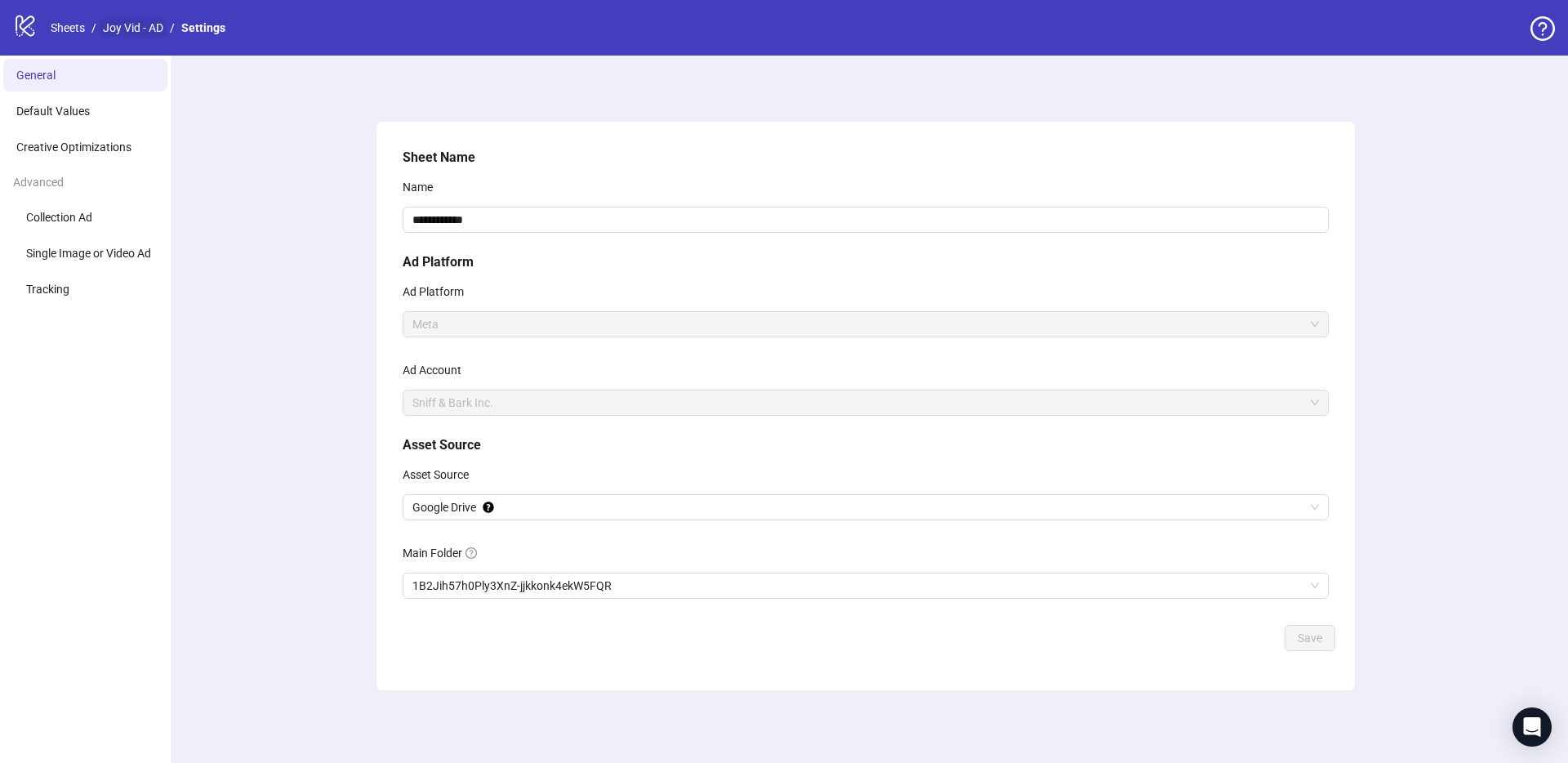
click at [140, 27] on link "Joy Vid - AD" at bounding box center [133, 28] width 67 height 18
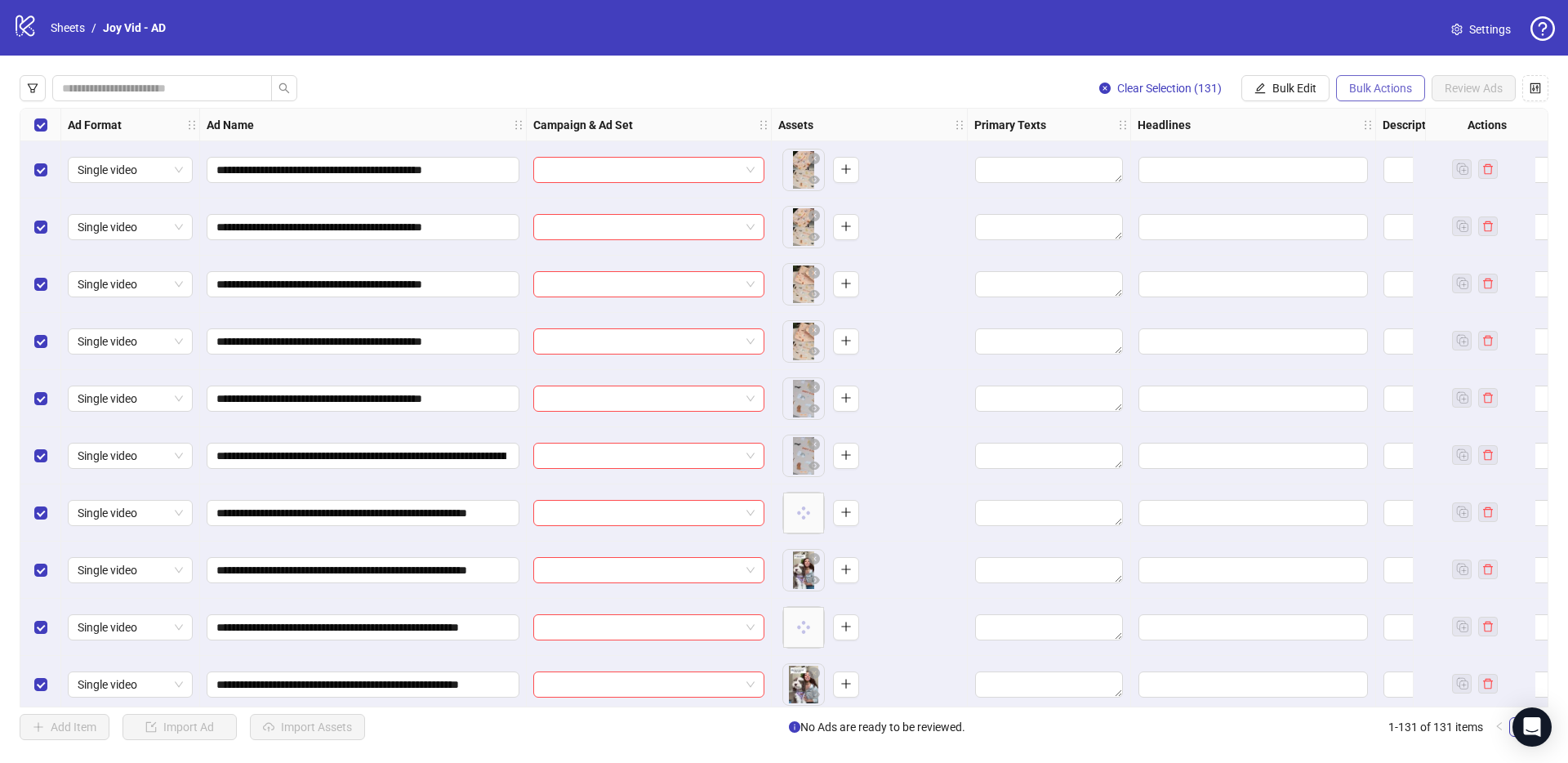
click at [1372, 83] on span "Bulk Actions" at bounding box center [1380, 88] width 63 height 13
click at [1372, 118] on span "Delete" at bounding box center [1403, 121] width 112 height 18
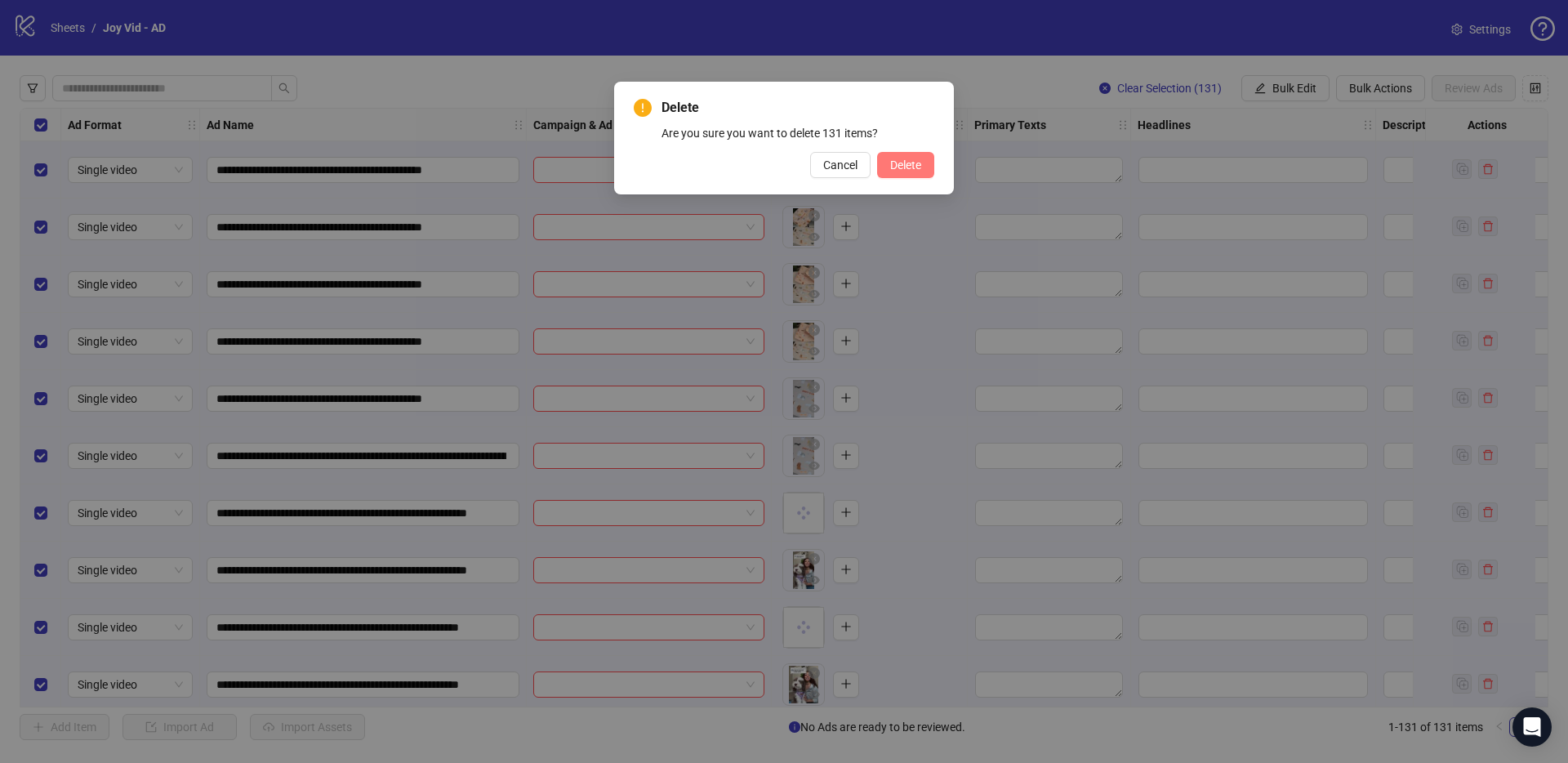
click at [893, 160] on span "Delete" at bounding box center [905, 164] width 31 height 13
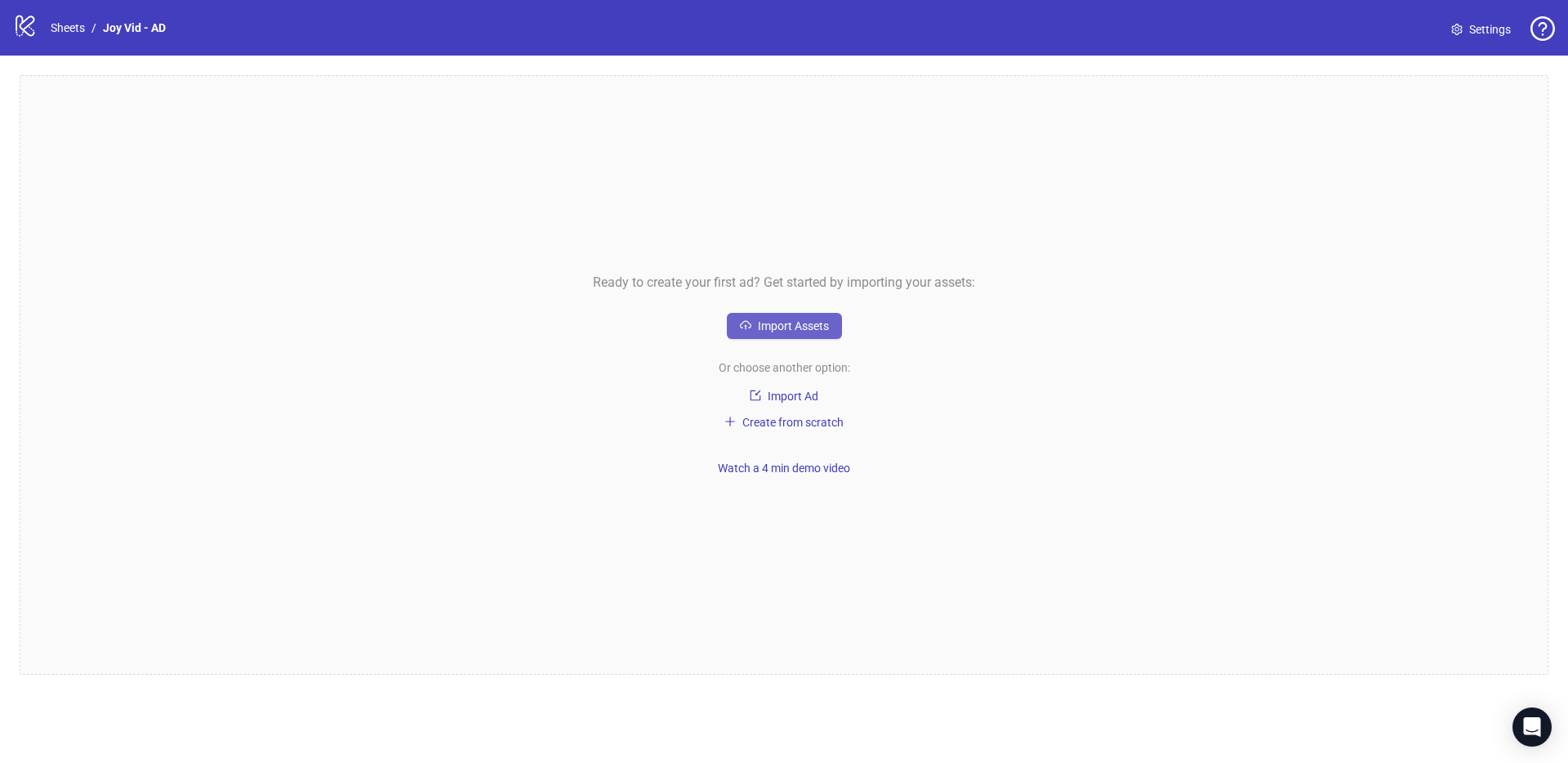
click at [804, 335] on button "Import Assets" at bounding box center [784, 325] width 115 height 26
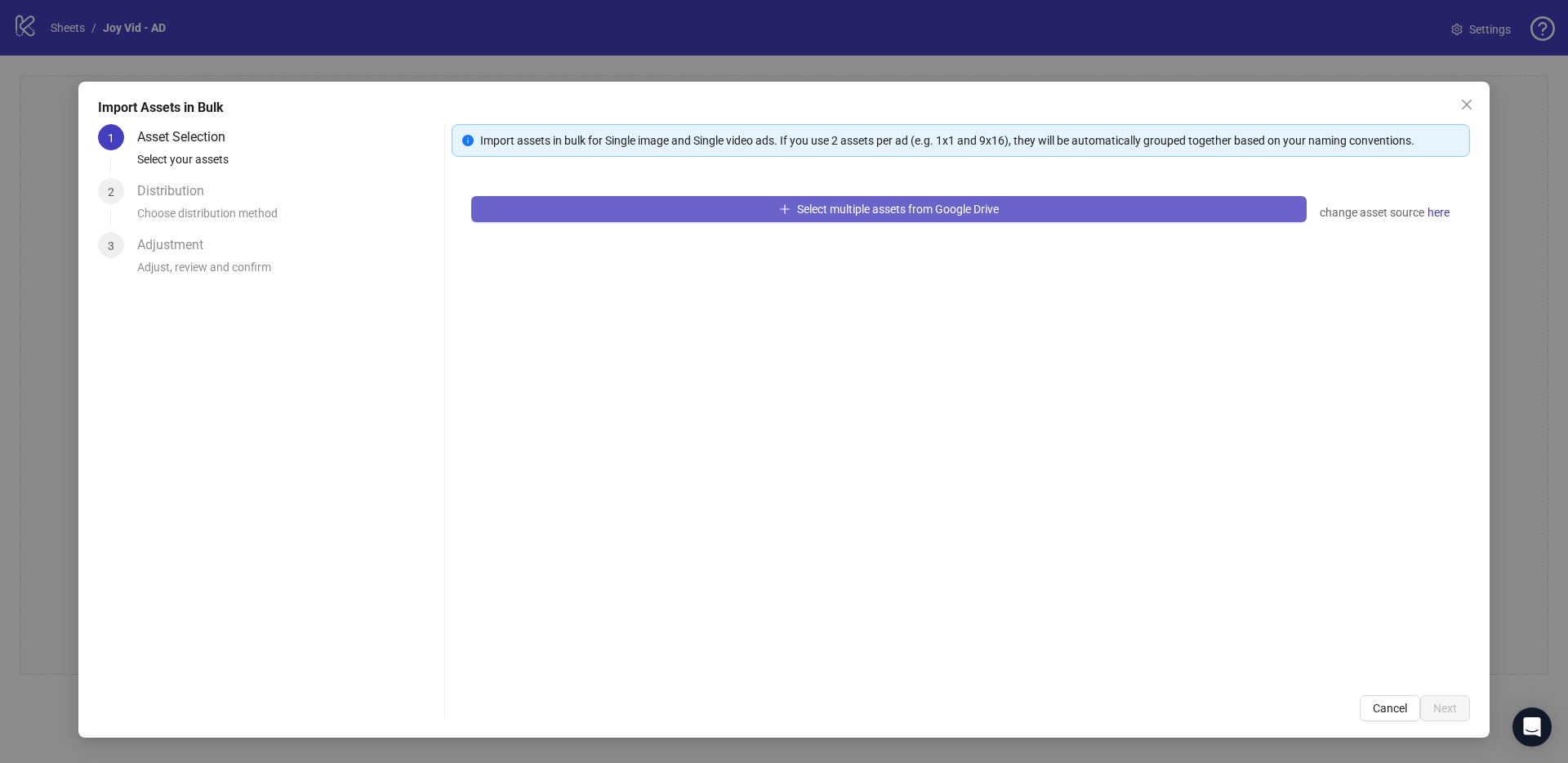
click at [844, 217] on button "Select multiple assets from Google Drive" at bounding box center [888, 208] width 835 height 26
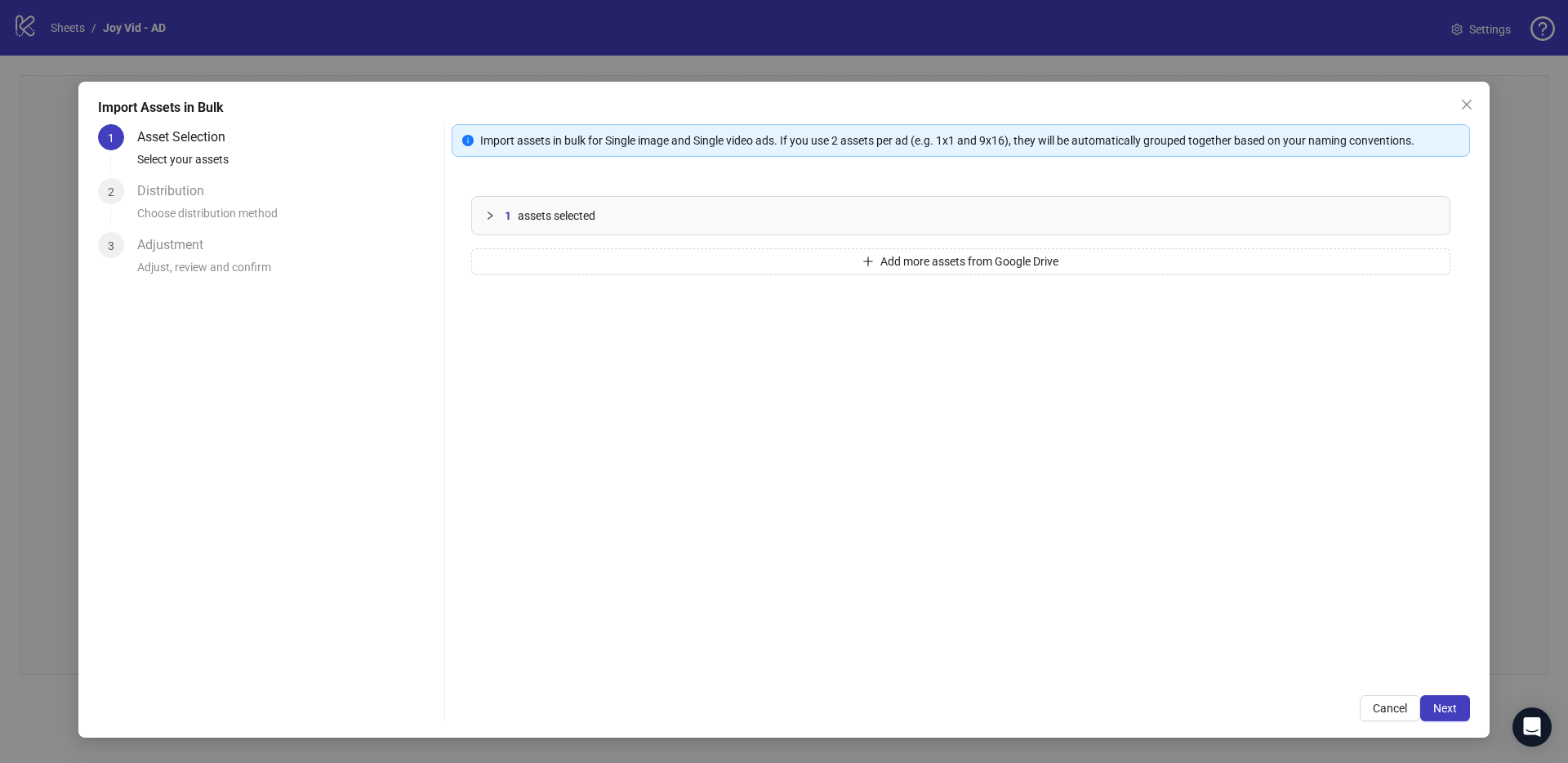
click at [601, 214] on div "1 assets selected" at bounding box center [970, 215] width 932 height 18
click at [1420, 271] on icon "delete" at bounding box center [1416, 271] width 12 height 12
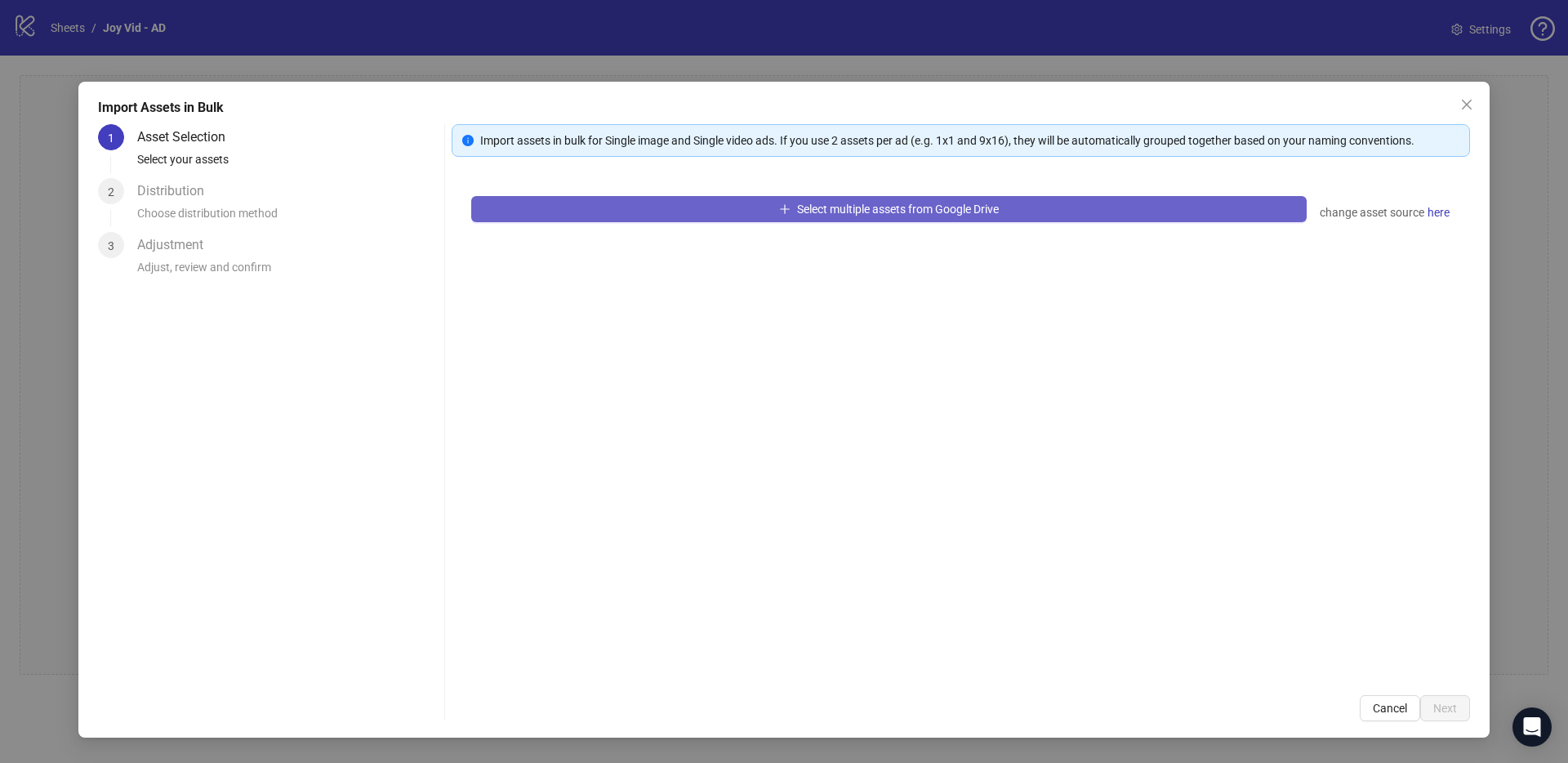
click at [775, 203] on button "Select multiple assets from Google Drive" at bounding box center [888, 208] width 835 height 26
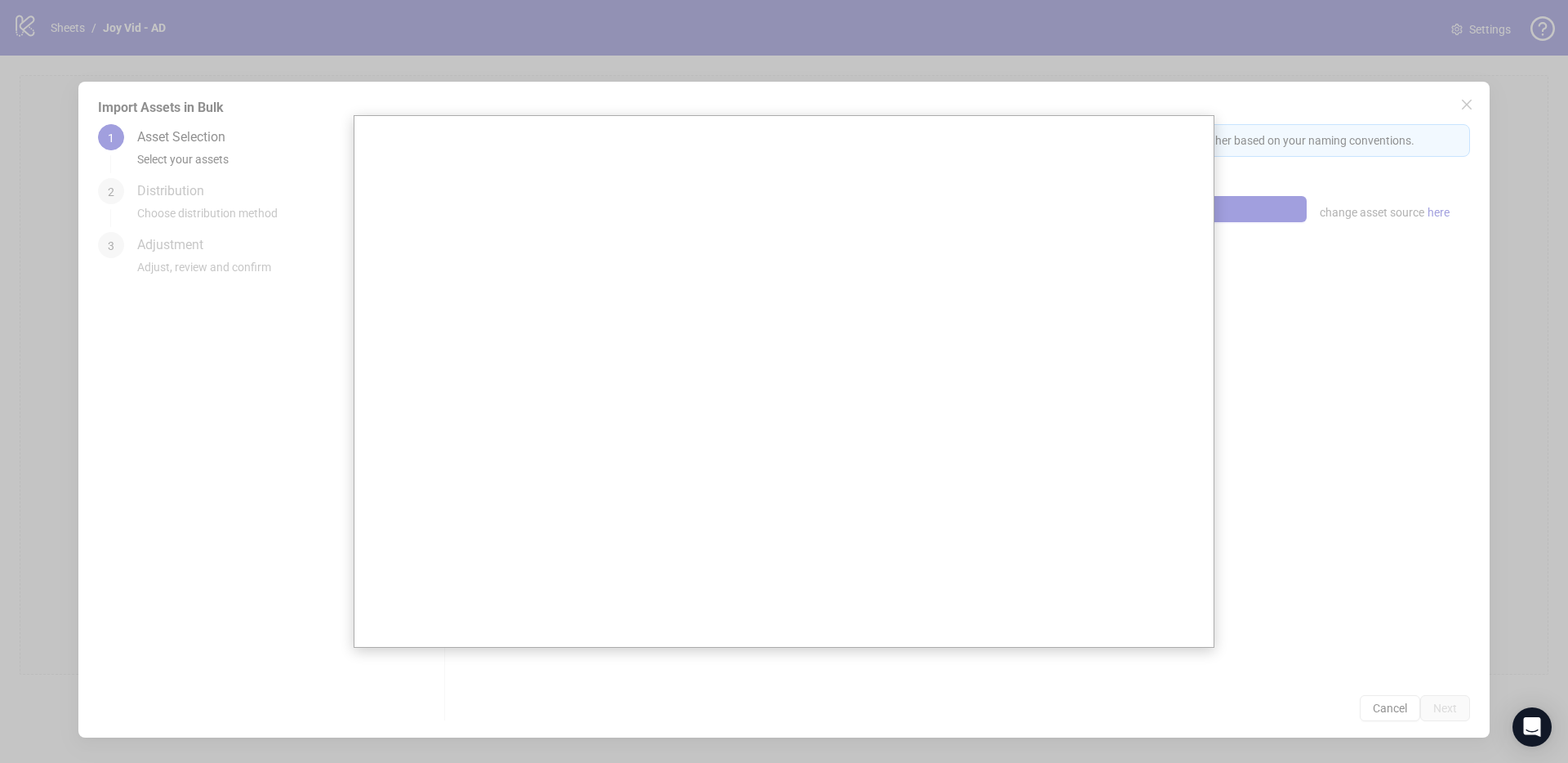
click at [1338, 386] on div at bounding box center [784, 382] width 1568 height 763
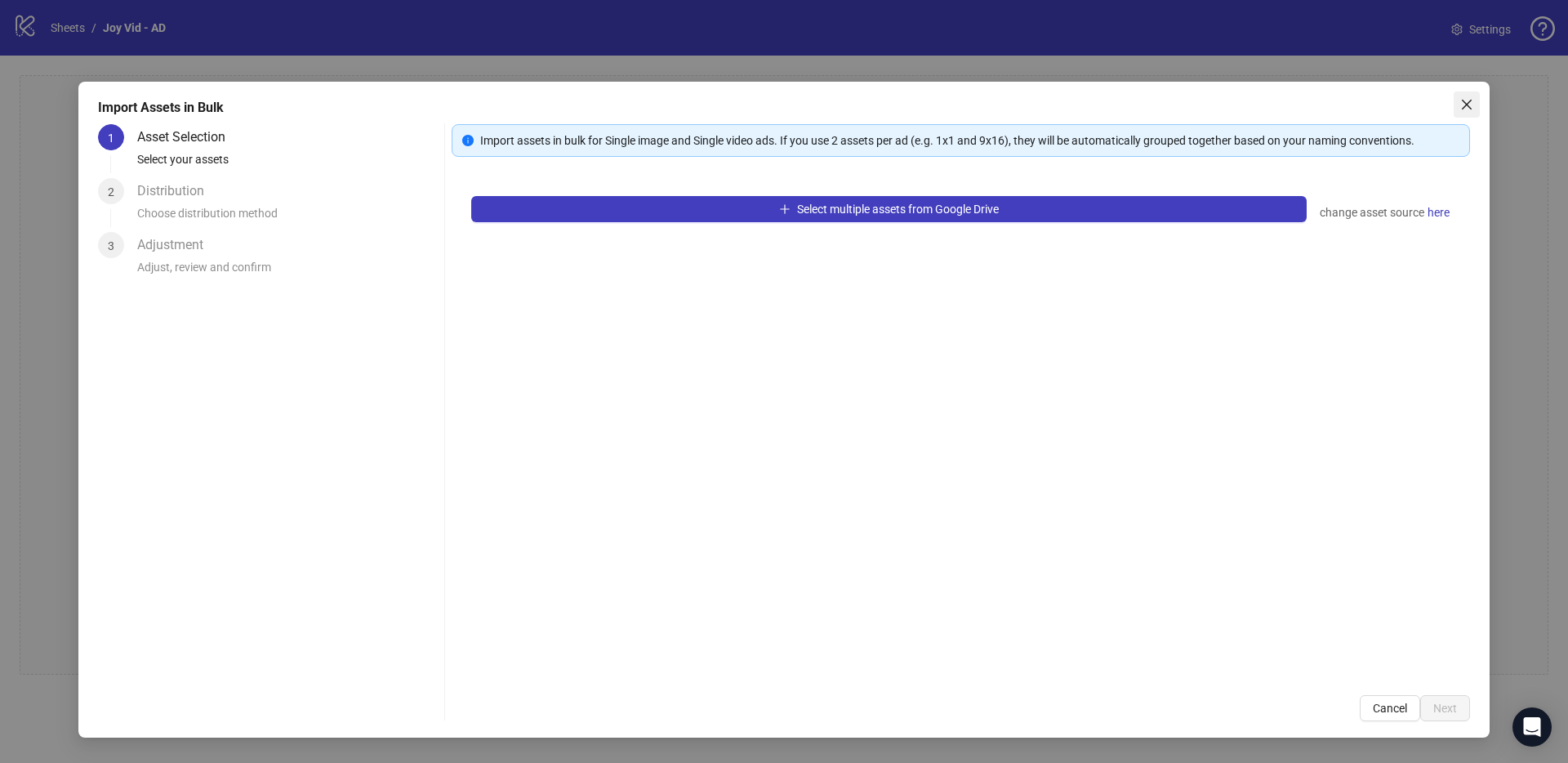
click at [1468, 108] on icon "close" at bounding box center [1466, 105] width 13 height 13
